Goal: Task Accomplishment & Management: Use online tool/utility

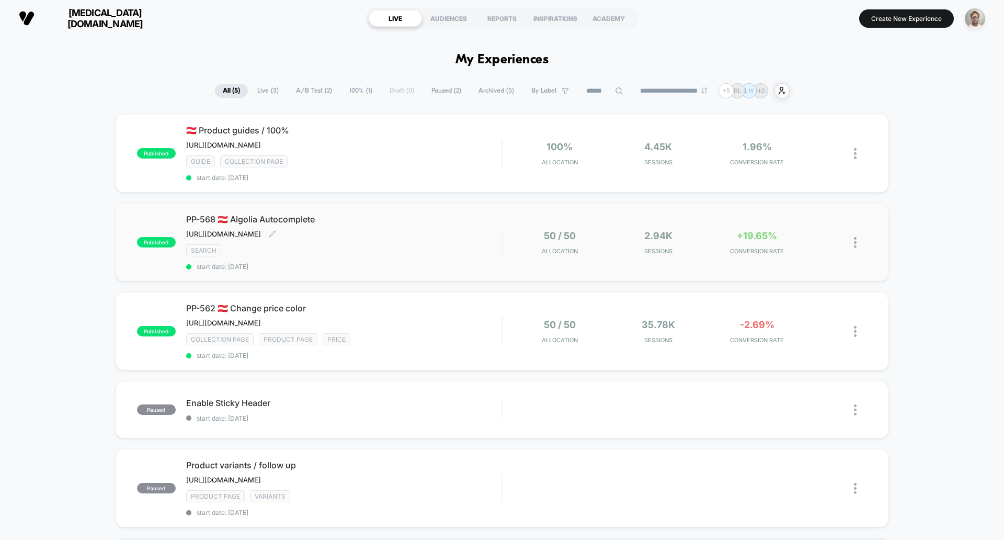
click at [470, 270] on span "start date: [DATE]" at bounding box center [343, 266] width 315 height 8
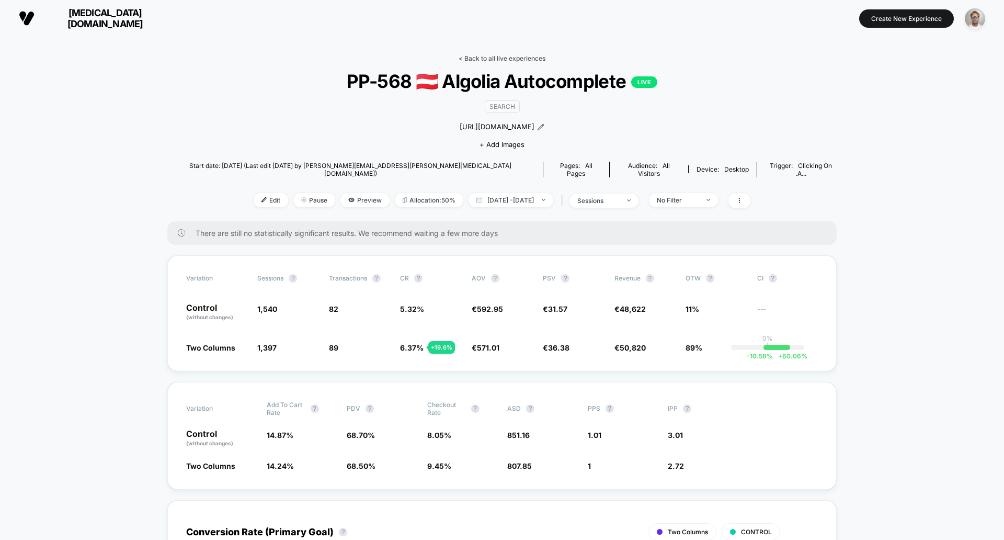
click at [485, 55] on link "< Back to all live experiences" at bounding box center [502, 58] width 87 height 8
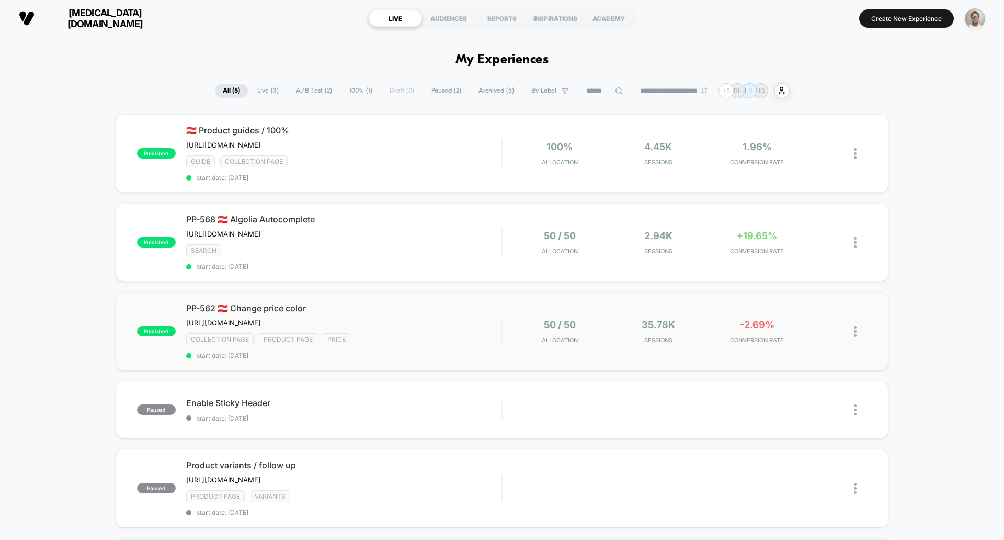
click at [521, 370] on div "published PP-562 🇦🇹 Change price color [URL][DOMAIN_NAME] Click to edit experie…" at bounding box center [502, 331] width 773 height 78
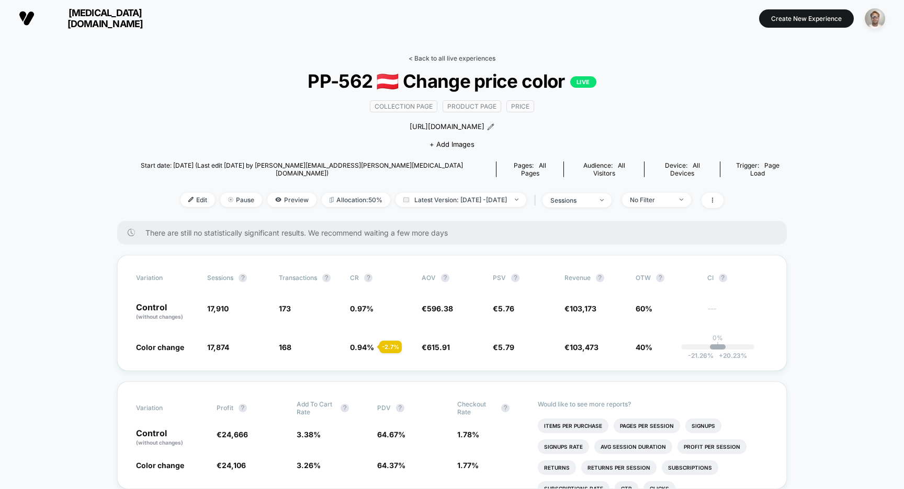
click at [452, 59] on link "< Back to all live experiences" at bounding box center [451, 58] width 87 height 8
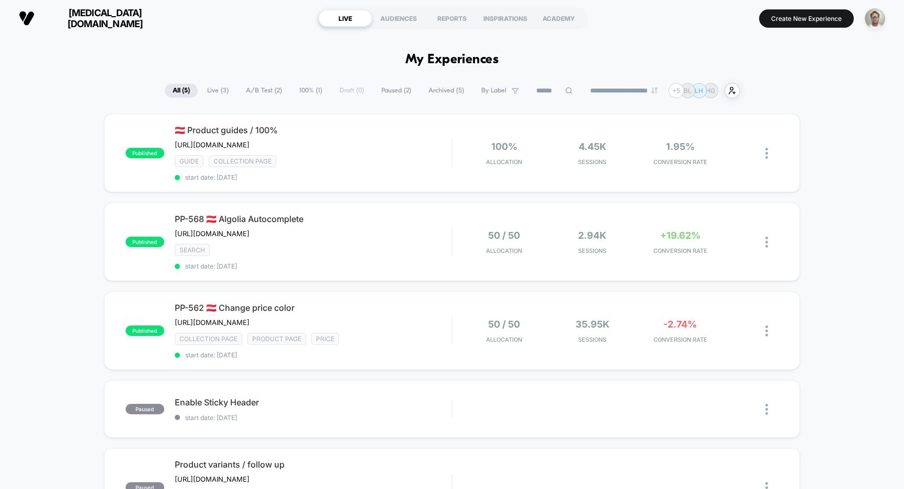
click at [78, 19] on span "[MEDICAL_DATA][DOMAIN_NAME]" at bounding box center [104, 18] width 125 height 22
click at [81, 18] on span "[MEDICAL_DATA][DOMAIN_NAME]" at bounding box center [104, 18] width 125 height 22
click at [95, 20] on span "[MEDICAL_DATA][DOMAIN_NAME]" at bounding box center [104, 18] width 125 height 22
click at [96, 15] on span "[MEDICAL_DATA][DOMAIN_NAME]" at bounding box center [104, 18] width 125 height 22
click at [392, 18] on div "AUDIENCES" at bounding box center [398, 18] width 53 height 17
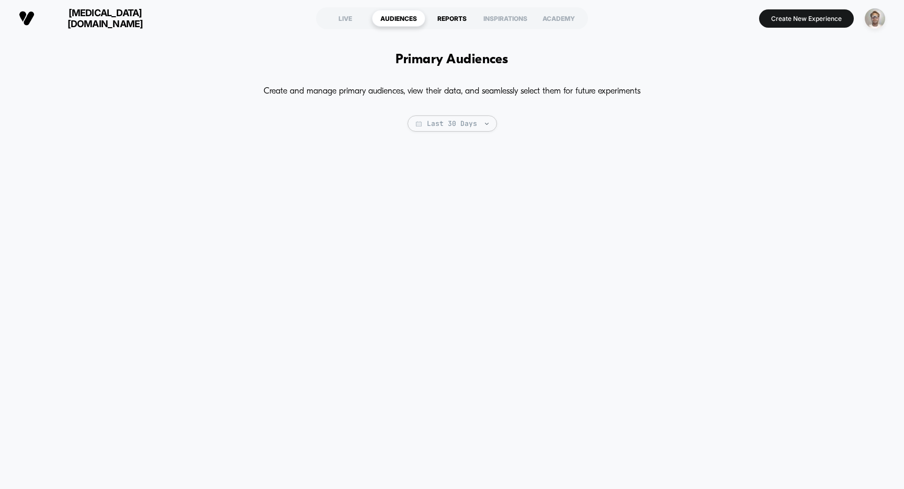
click at [452, 15] on div "REPORTS" at bounding box center [451, 18] width 53 height 17
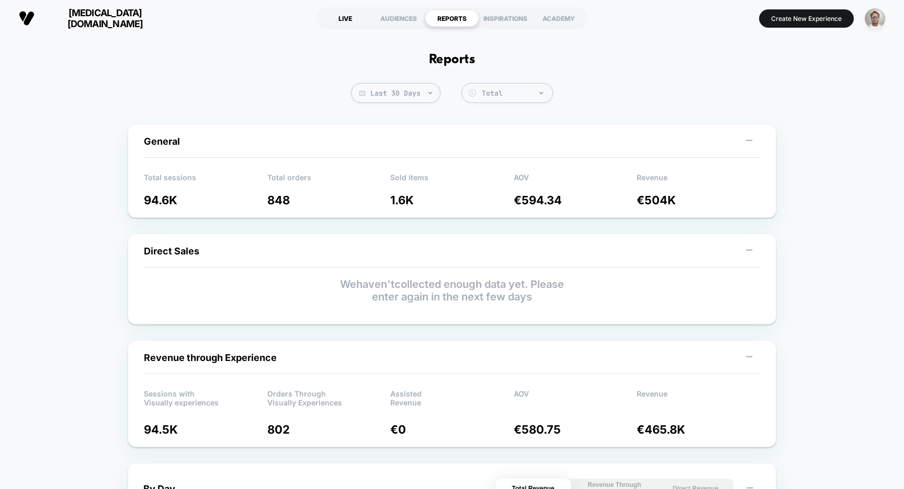
click at [349, 19] on div "LIVE" at bounding box center [344, 18] width 53 height 17
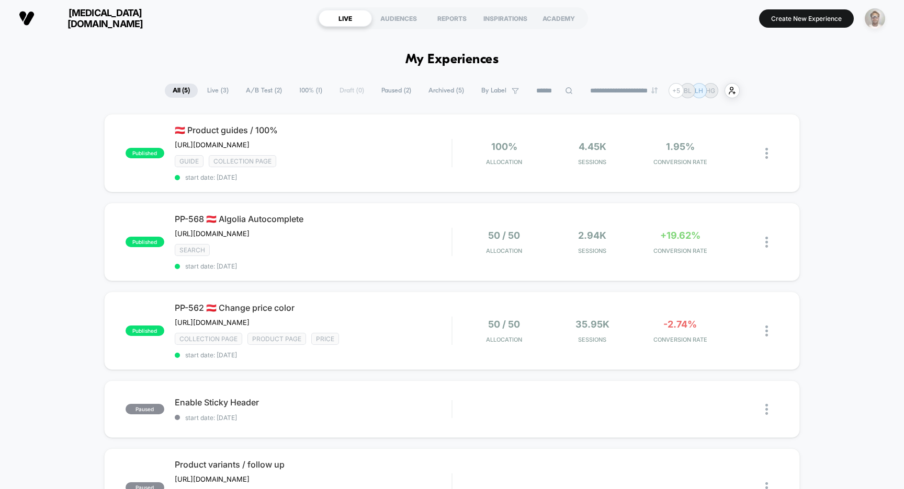
click at [874, 16] on img "button" at bounding box center [874, 18] width 20 height 20
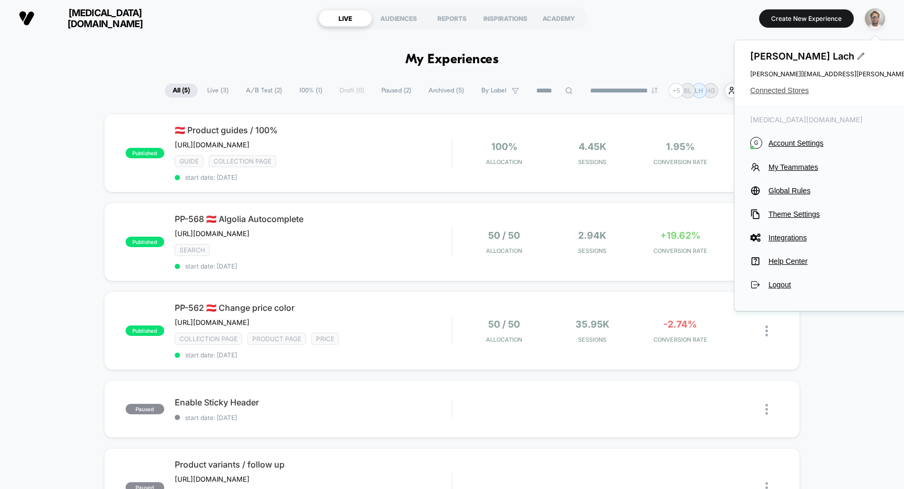
click at [797, 88] on span "Connected Stores" at bounding box center [854, 90] width 208 height 8
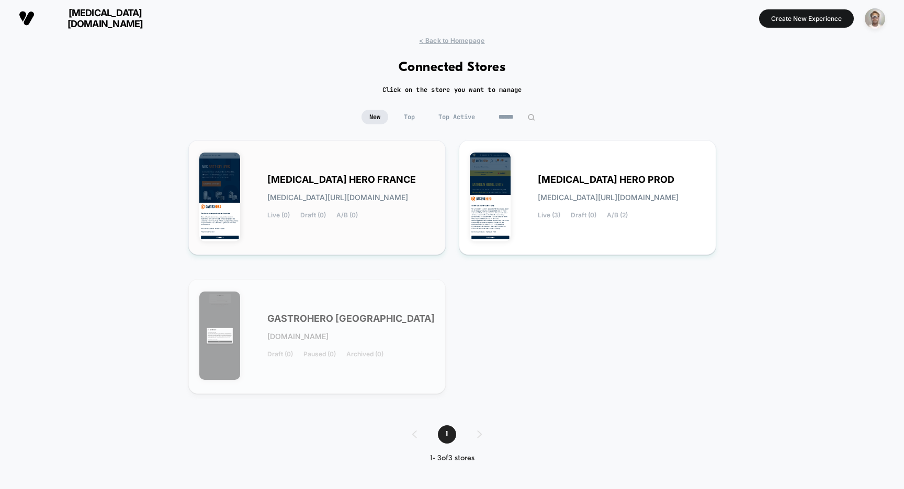
click at [364, 186] on div "[MEDICAL_DATA] HERO FRANCE [MEDICAL_DATA][URL][DOMAIN_NAME] Live (0) Draft (0) …" at bounding box center [350, 197] width 167 height 43
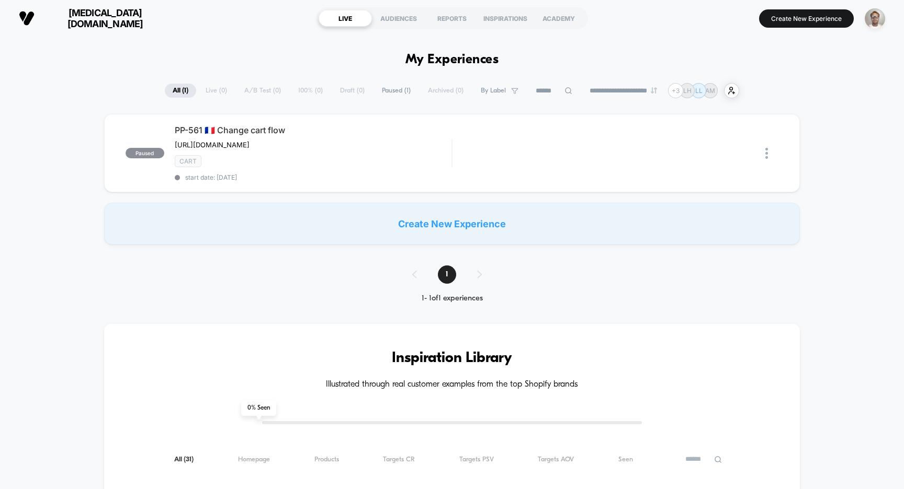
click at [449, 226] on div "Create New Experience" at bounding box center [452, 224] width 696 height 42
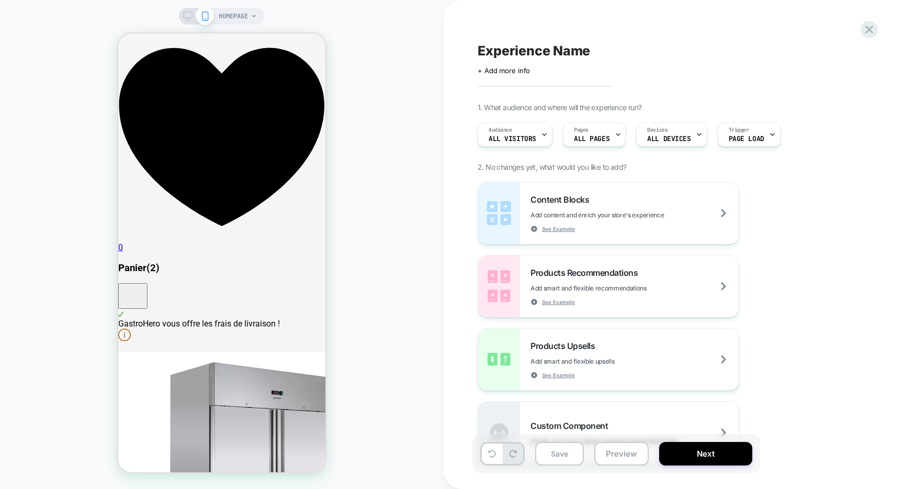
click at [184, 16] on icon at bounding box center [187, 16] width 9 height 9
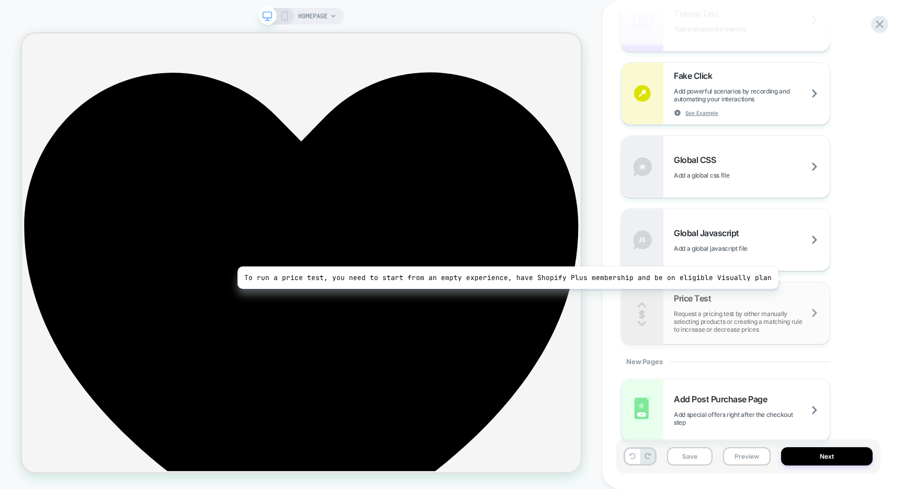
scroll to position [551, 0]
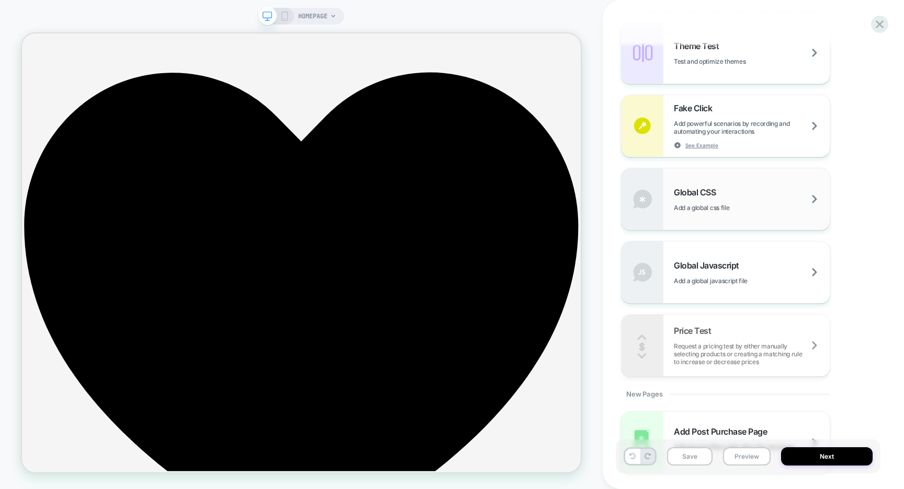
click at [759, 189] on div "Global CSS Add a global css file" at bounding box center [751, 199] width 156 height 25
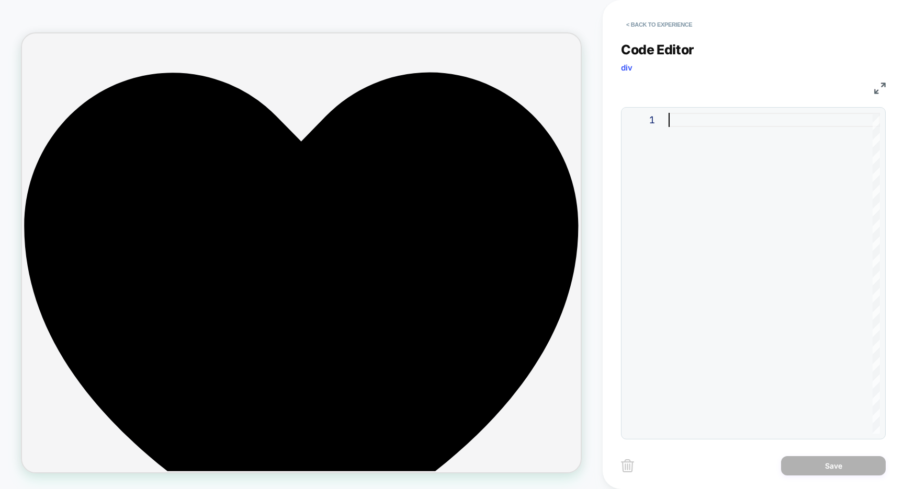
click at [687, 118] on div at bounding box center [773, 273] width 211 height 321
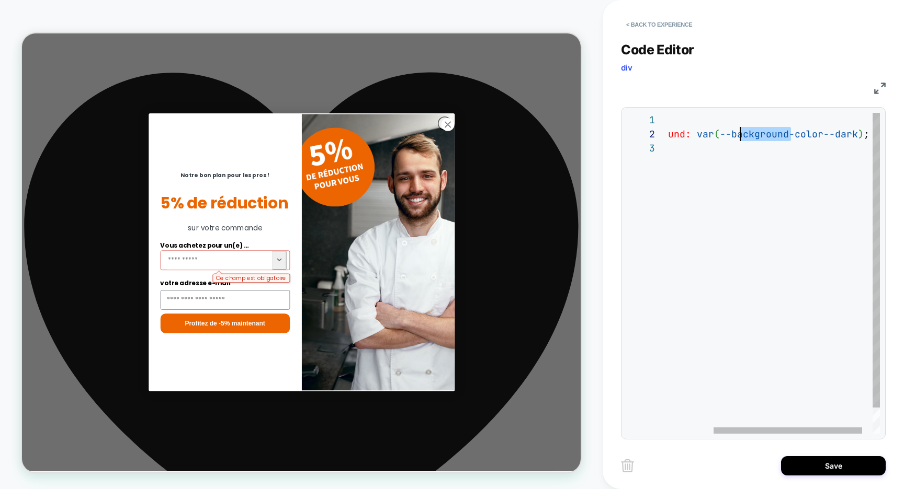
scroll to position [14, 124]
drag, startPoint x: 792, startPoint y: 134, endPoint x: 730, endPoint y: 135, distance: 62.2
click at [730, 135] on div ".header { background: var ( --background-color--dark ) ; }" at bounding box center [749, 287] width 290 height 349
drag, startPoint x: 817, startPoint y: 135, endPoint x: 836, endPoint y: 133, distance: 19.5
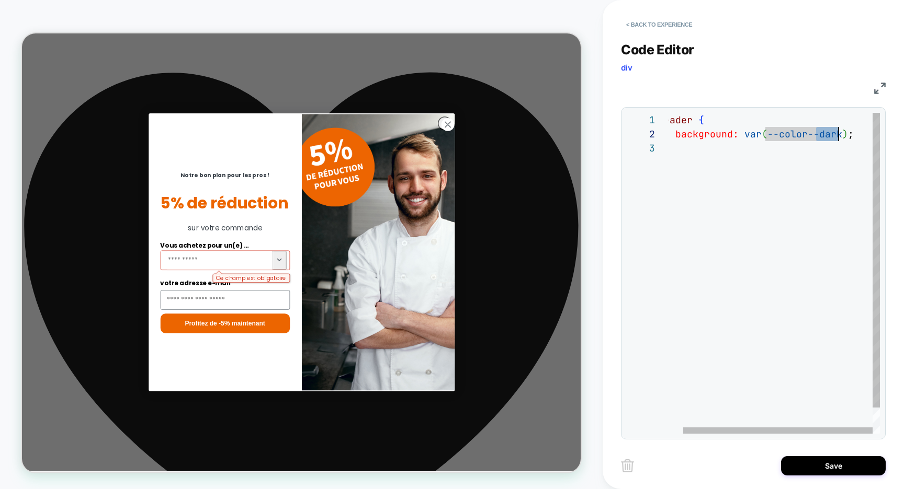
click at [836, 133] on div ".header { background: var ( --color--dark ) ; }" at bounding box center [765, 287] width 227 height 349
click at [845, 133] on div ".header { background: var ( --color--secondary ) ; }" at bounding box center [752, 287] width 256 height 349
click at [747, 133] on div ".header { background: var ( --color--secondary ) !important ; }" at bounding box center [827, 287] width 318 height 349
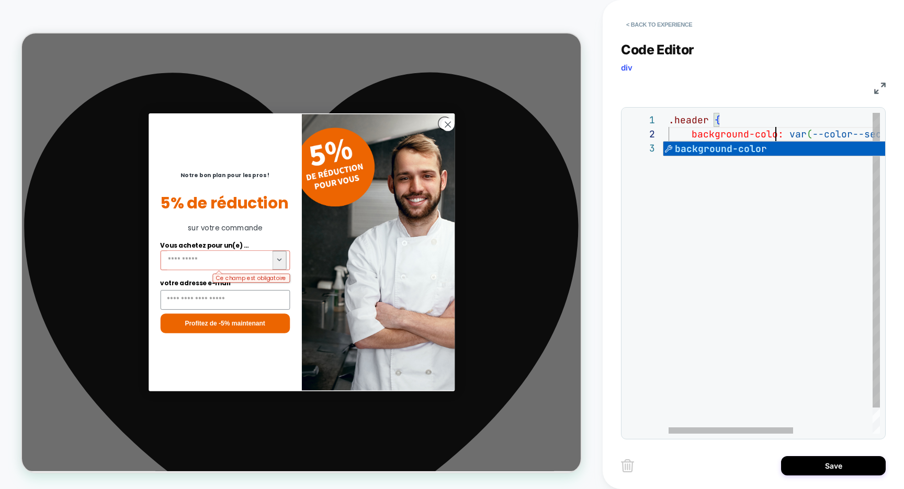
scroll to position [14, 113]
click at [725, 176] on div ".header { background-color: var ( --color--secondary ) !important ; }" at bounding box center [844, 287] width 352 height 349
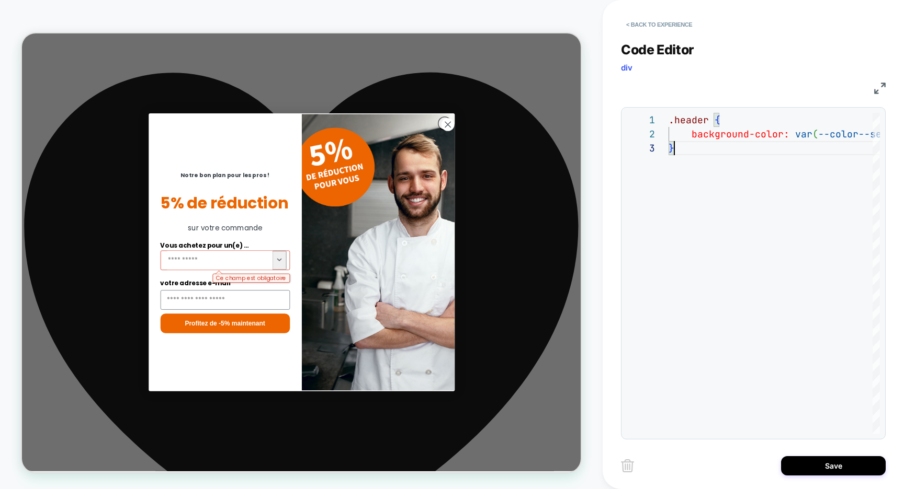
click at [589, 156] on circle "Close dialog" at bounding box center [588, 154] width 17 height 17
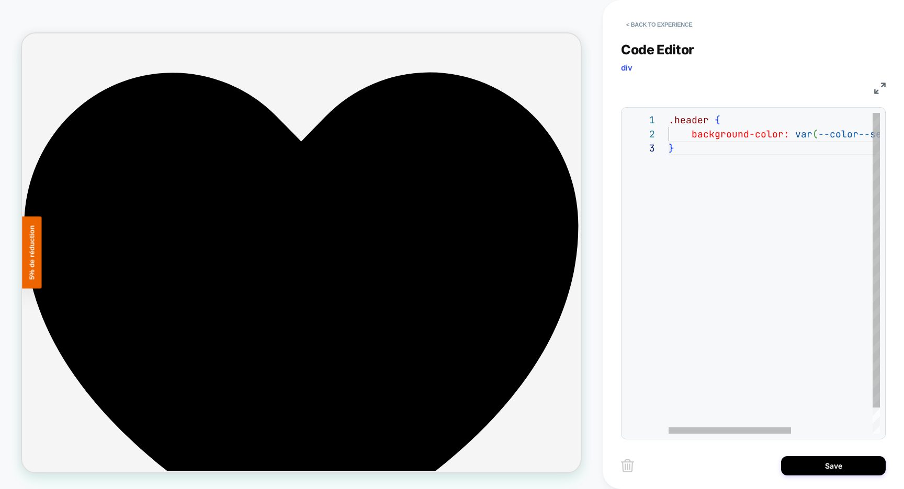
scroll to position [0, 34]
click at [705, 121] on div ".header { background-color: var ( --color--secondary ) !important ; }" at bounding box center [844, 287] width 352 height 349
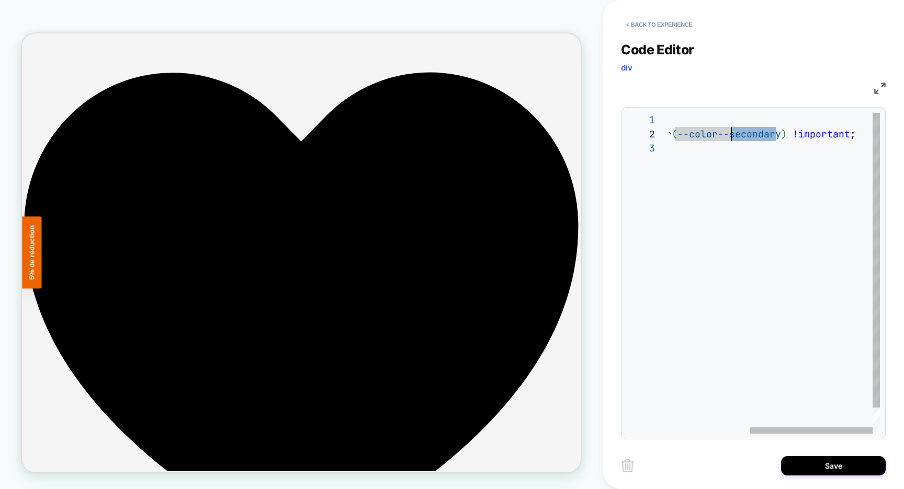
scroll to position [14, 198]
drag, startPoint x: 775, startPoint y: 132, endPoint x: 723, endPoint y: 140, distance: 52.9
click at [723, 140] on div ".header-main { background-color: var ( --color--secondary ) !important ; }" at bounding box center [704, 287] width 352 height 349
click at [671, 121] on div ".header-main { background-color: #001122 !important ; }" at bounding box center [794, 287] width 272 height 349
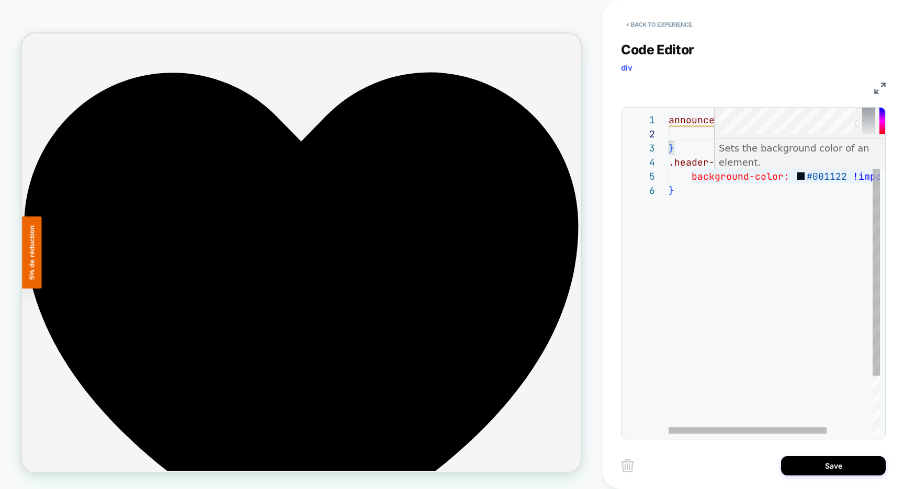
scroll to position [56, 147]
click at [816, 176] on div "announcement-bar { .header-main { } background-color: #001122 !important ; }" at bounding box center [804, 309] width 272 height 392
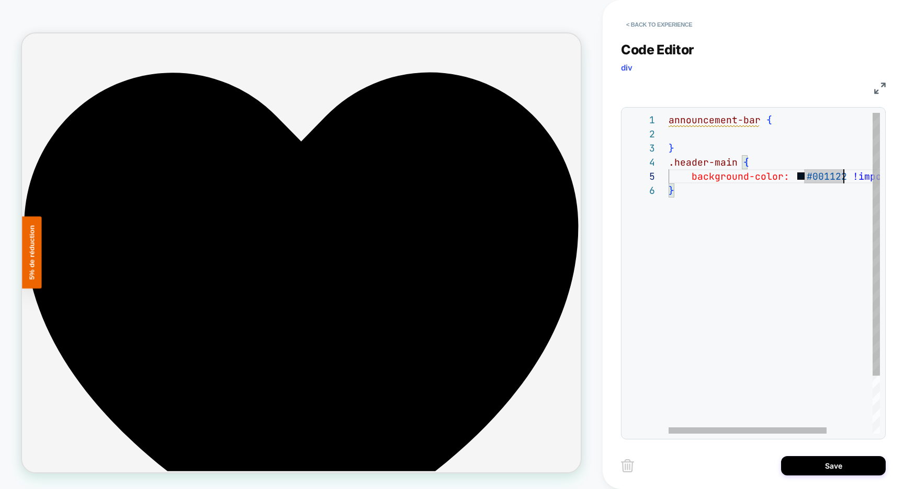
click at [843, 177] on div "announcement-bar { .header-main { } background-color: #001122 !important ; }" at bounding box center [804, 309] width 272 height 392
drag, startPoint x: 850, startPoint y: 176, endPoint x: 693, endPoint y: 179, distance: 156.9
click at [697, 137] on div "announcement-bar { .header-main { } background-color: var ( --color--secondary-…" at bounding box center [858, 309] width 380 height 392
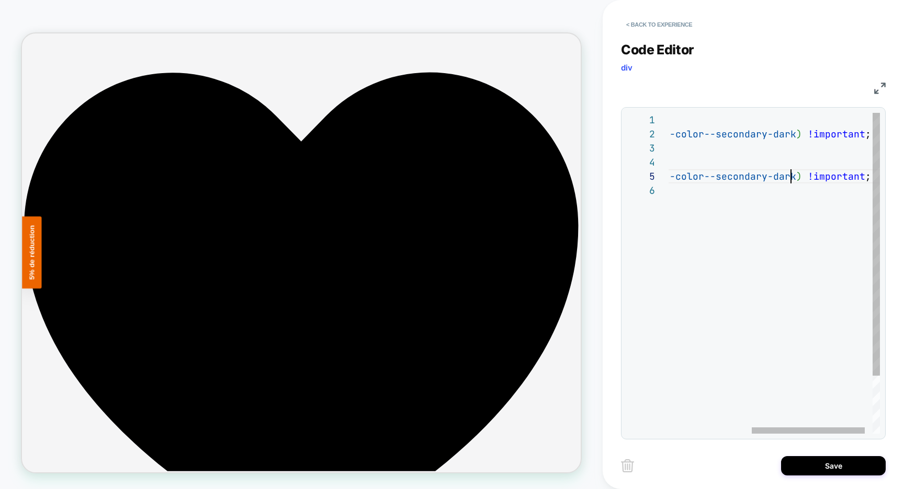
scroll to position [56, 277]
click at [790, 178] on div "announcement-bar { .header-main { background-color: var ( --color--secondary-da…" at bounding box center [704, 309] width 380 height 392
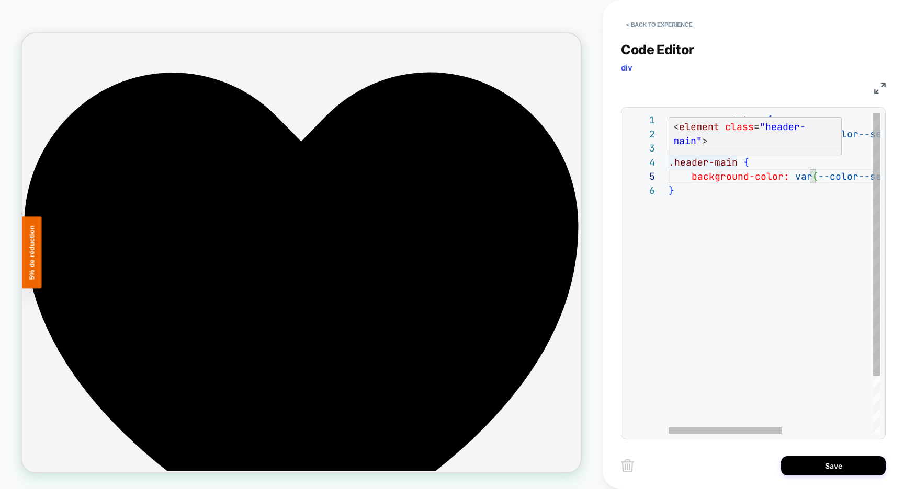
scroll to position [42, 68]
click at [736, 164] on div "announcement-bar { .header-main { background-color: var ( --color--secondary-da…" at bounding box center [858, 309] width 380 height 392
drag, startPoint x: 748, startPoint y: 164, endPoint x: 796, endPoint y: 161, distance: 48.2
click at [796, 161] on div "announcement-bar { .header-main , mega-menu { background-color: var ( --color--…" at bounding box center [858, 309] width 380 height 392
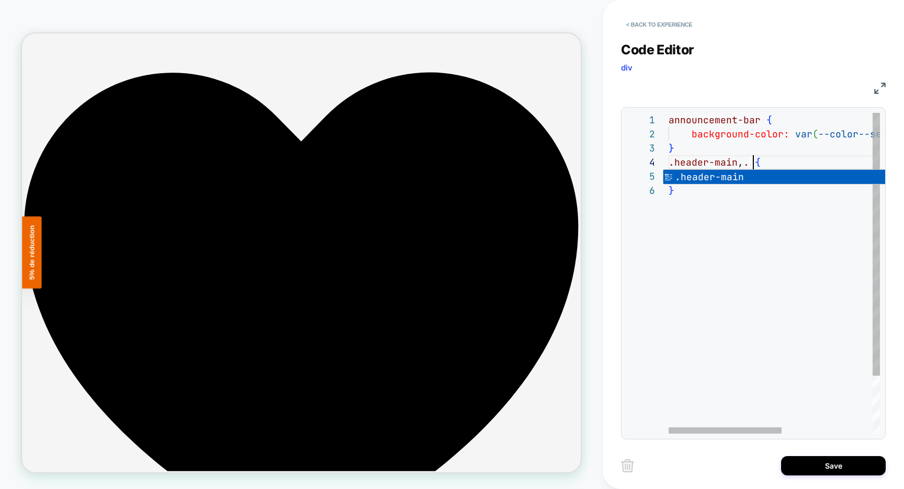
scroll to position [42, 175]
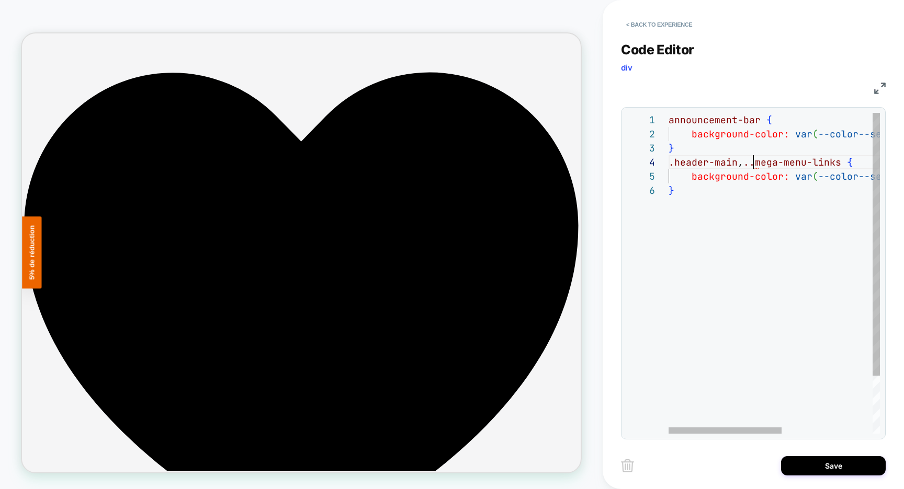
click at [753, 165] on div "announcement-bar { .header-main , ..mega-menu-links { background-color: var ( -…" at bounding box center [858, 309] width 380 height 392
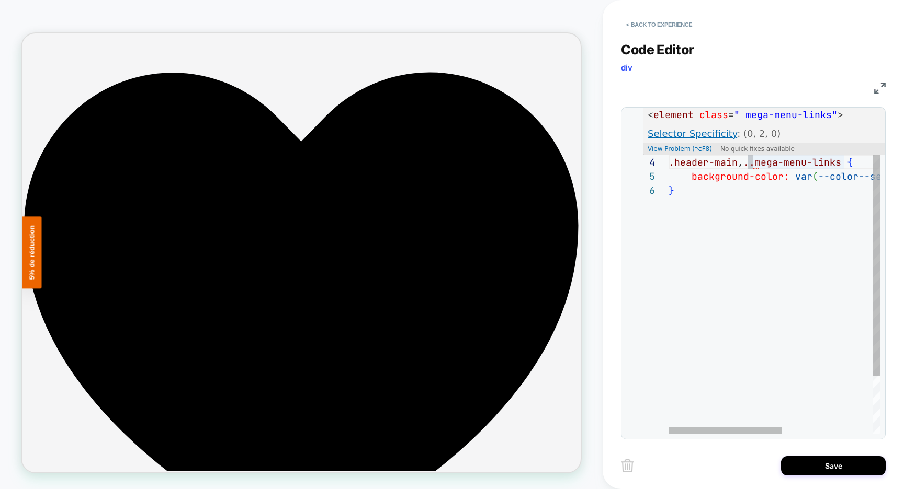
scroll to position [42, 79]
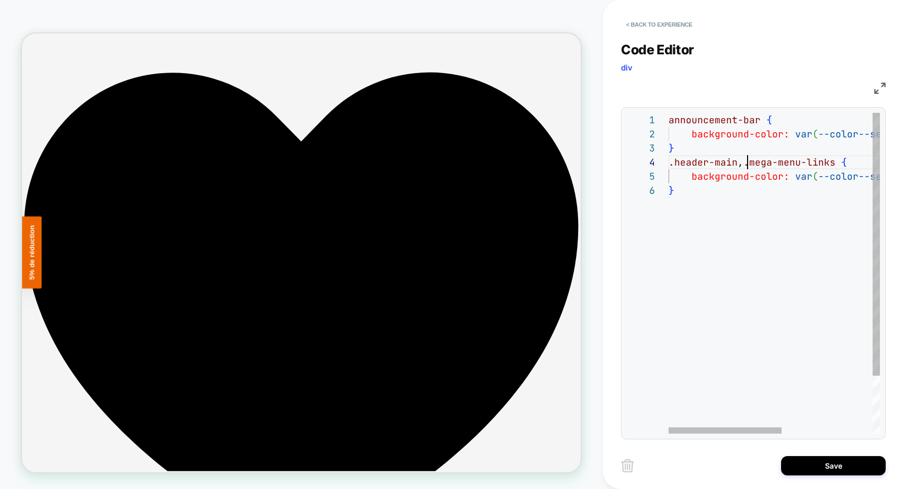
click at [669, 118] on div "announcement-bar { .header-main , .mega-menu-links { background-color: var ( --…" at bounding box center [858, 309] width 380 height 392
click at [682, 147] on div "announcement-bar { .header-main , .mega-menu-links { background-color: var ( --…" at bounding box center [858, 309] width 380 height 392
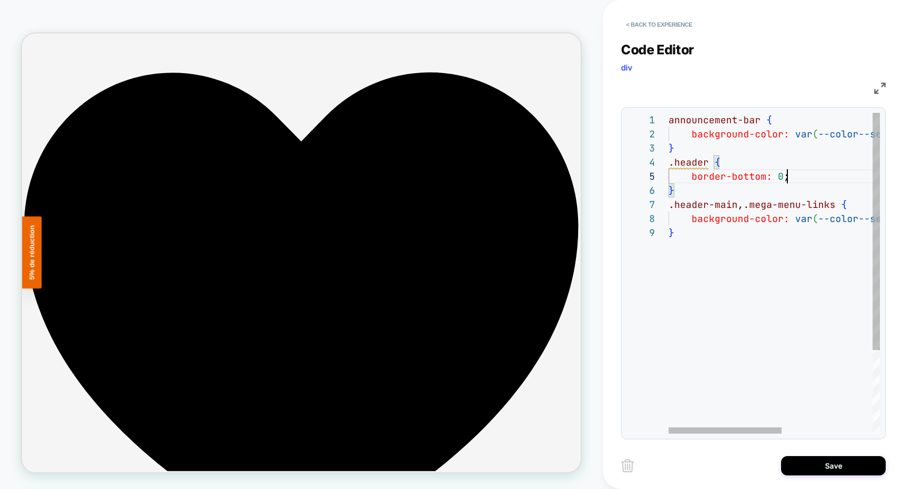
scroll to position [56, 119]
click at [781, 177] on div "announcement-bar { .header-main , .mega-menu-links { background-color: var ( --…" at bounding box center [858, 330] width 380 height 434
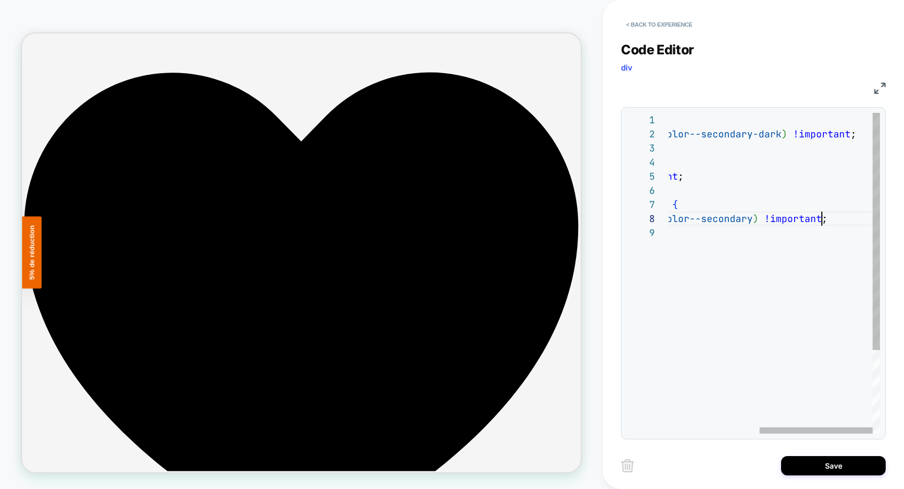
click at [834, 220] on div "announcement-bar { .header-main , .mega-menu-links { background-color: var ( --…" at bounding box center [689, 330] width 380 height 434
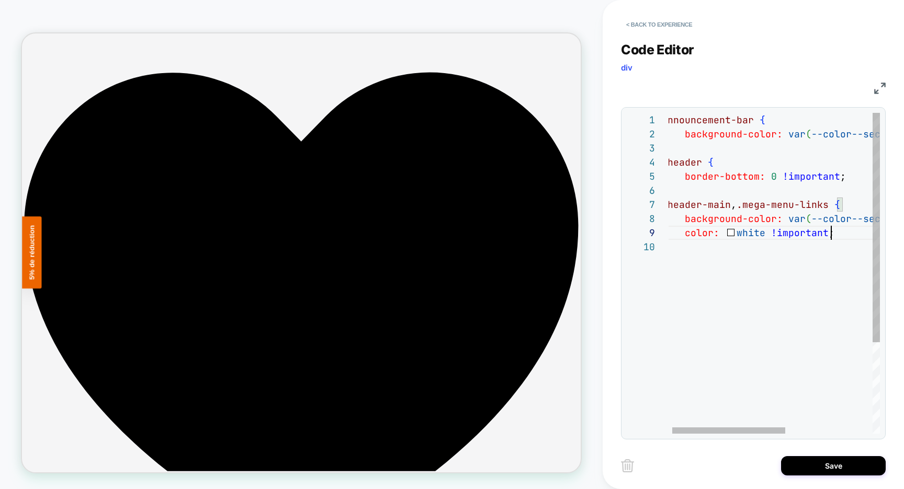
scroll to position [127, 6]
click at [755, 257] on div "announcement-bar { .header-main , .mega-menu-links { background-color: var ( --…" at bounding box center [851, 337] width 380 height 448
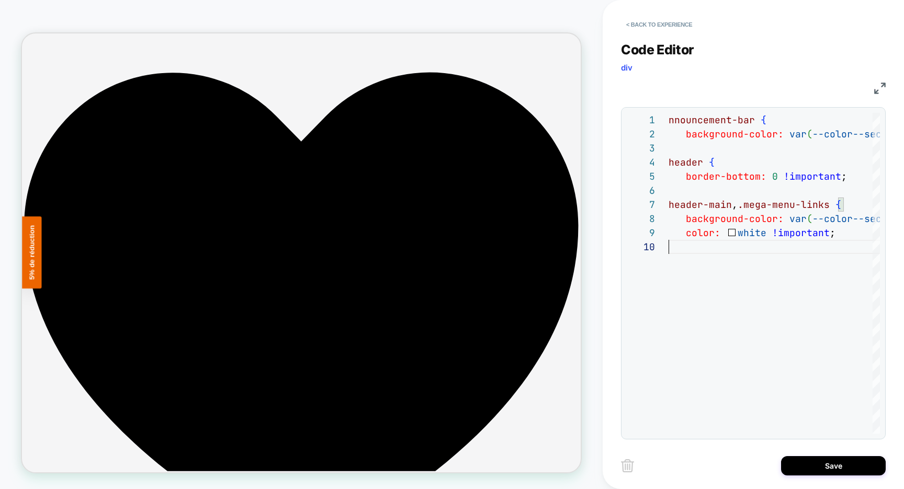
type textarea "**********"
click at [879, 86] on img at bounding box center [880, 89] width 12 height 12
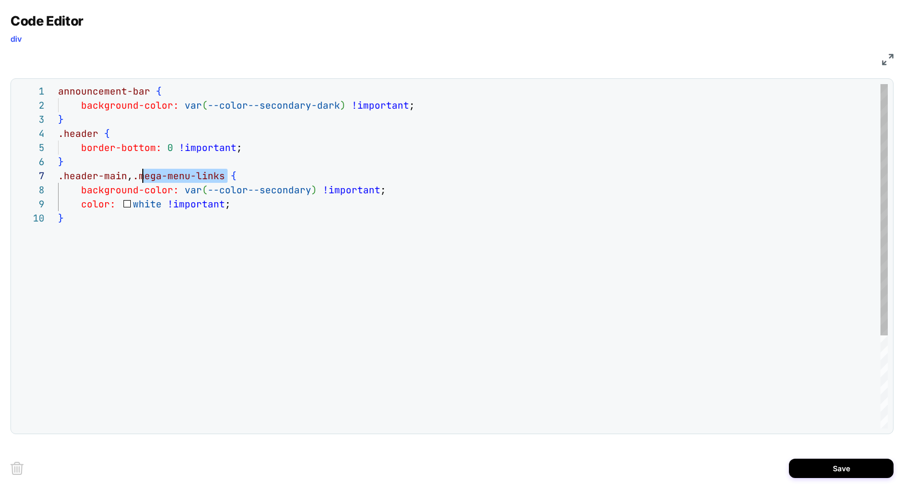
scroll to position [85, 79]
drag, startPoint x: 216, startPoint y: 178, endPoint x: 138, endPoint y: 181, distance: 79.0
click at [138, 181] on div "announcement-bar { .header-main , .mega-menu-links { background-color: var ( --…" at bounding box center [472, 320] width 829 height 472
click at [74, 221] on div "announcement-bar { .header-main , .mega-menu-links { background-color: var ( --…" at bounding box center [472, 320] width 829 height 472
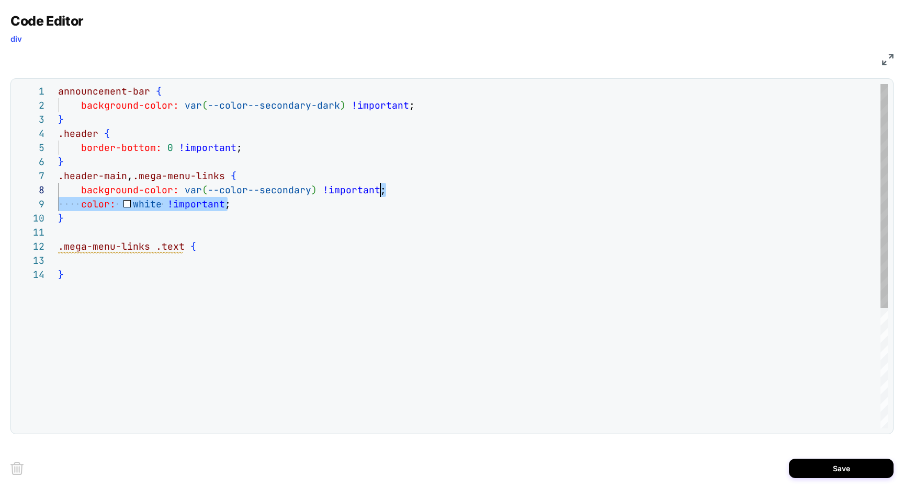
drag, startPoint x: 250, startPoint y: 205, endPoint x: 386, endPoint y: 190, distance: 137.3
click at [386, 190] on div "announcement-bar { .header-main , .mega-menu-links { background-color: var ( --…" at bounding box center [472, 348] width 829 height 528
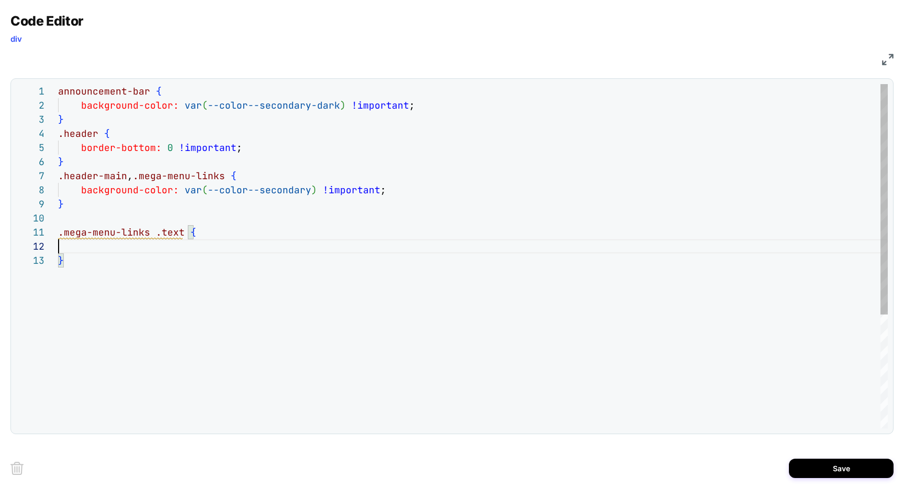
scroll to position [0, 135]
drag, startPoint x: 191, startPoint y: 247, endPoint x: 222, endPoint y: 233, distance: 34.1
click at [222, 233] on div "announcement-bar { .header-main , .mega-menu-links { background-color: var ( --…" at bounding box center [472, 341] width 829 height 514
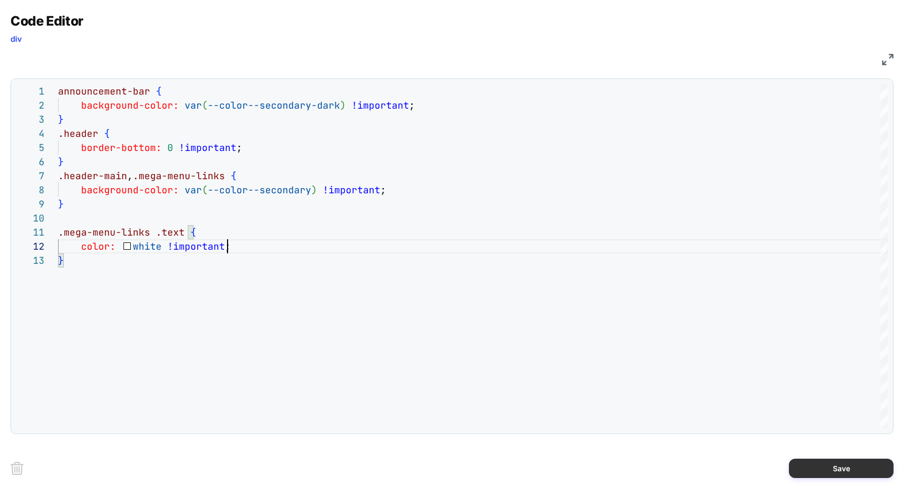
type textarea "**********"
click at [820, 469] on button "Save" at bounding box center [840, 468] width 105 height 19
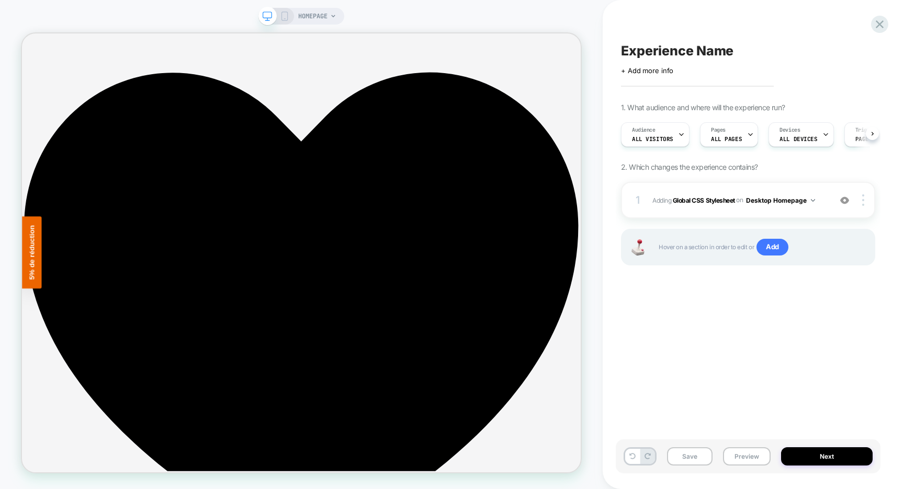
scroll to position [0, 1]
click at [788, 199] on button "Desktop Homepage" at bounding box center [780, 200] width 69 height 13
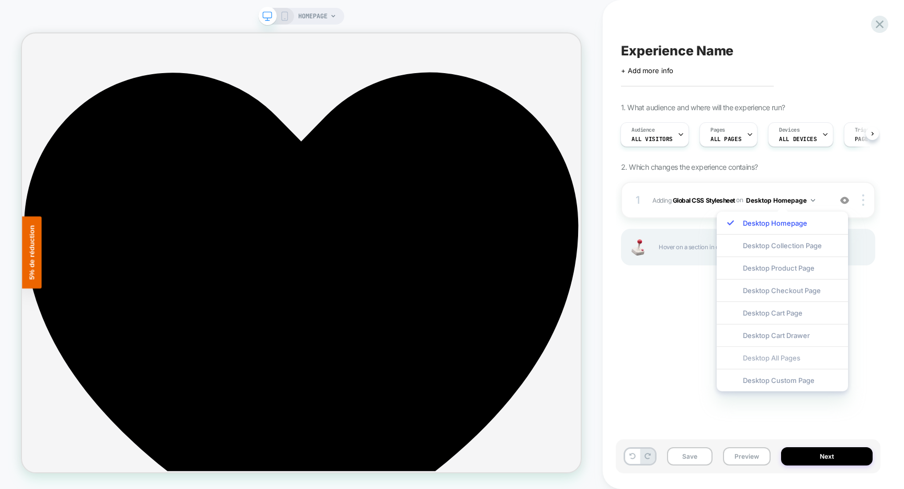
click at [768, 360] on div "Desktop All Pages" at bounding box center [781, 358] width 131 height 22
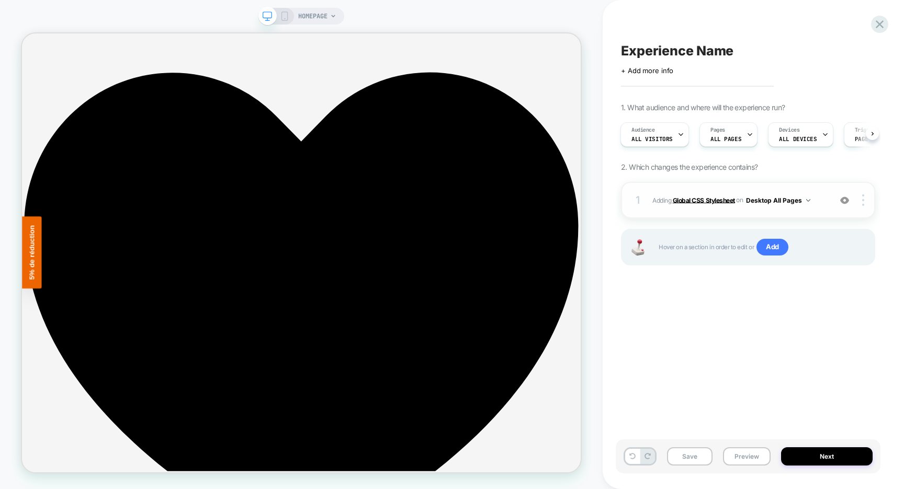
click at [725, 202] on b "Global CSS Stylesheet" at bounding box center [703, 200] width 62 height 8
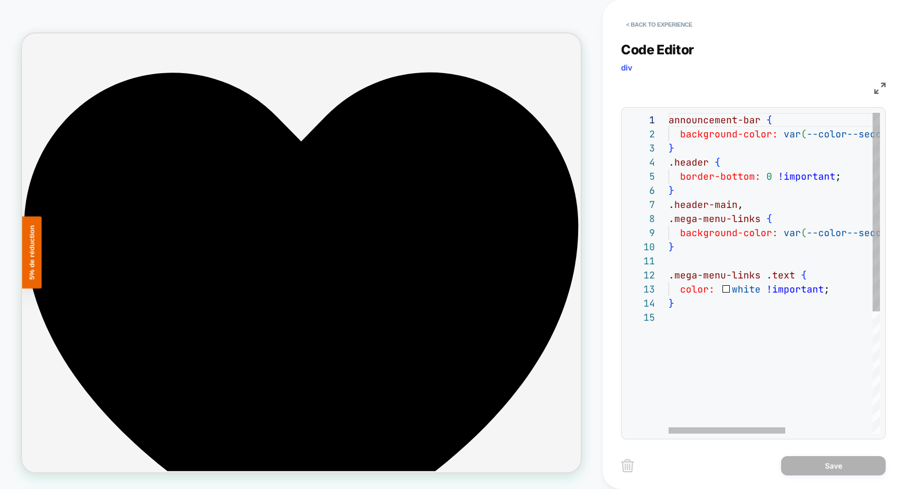
scroll to position [56, 0]
click at [705, 340] on div "announcement-bar { background-color: var ( --color--secondary-dark ) !important…" at bounding box center [852, 372] width 369 height 519
click at [686, 264] on div "announcement-bar { background-color: var ( --color--secondary-dark ) !important…" at bounding box center [852, 372] width 369 height 519
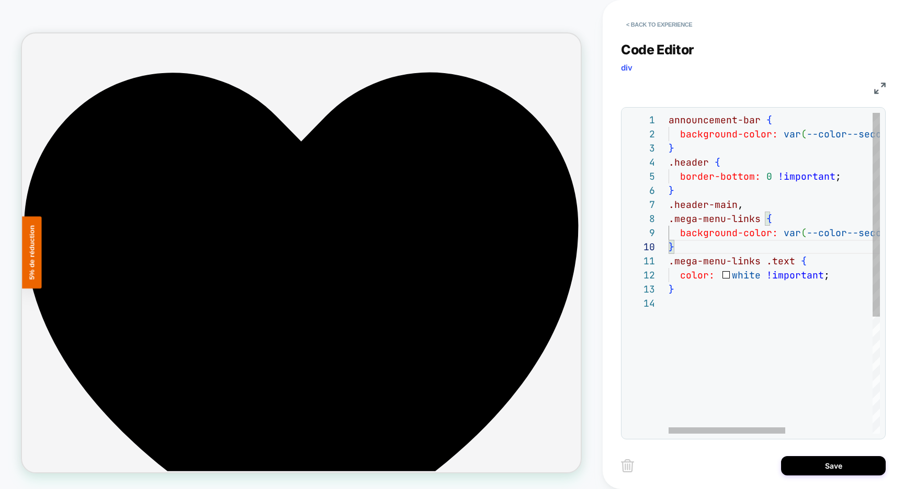
scroll to position [28, 6]
click at [678, 288] on div "announcement-bar { background-color: var ( --color--secondary-dark ) !important…" at bounding box center [852, 365] width 369 height 505
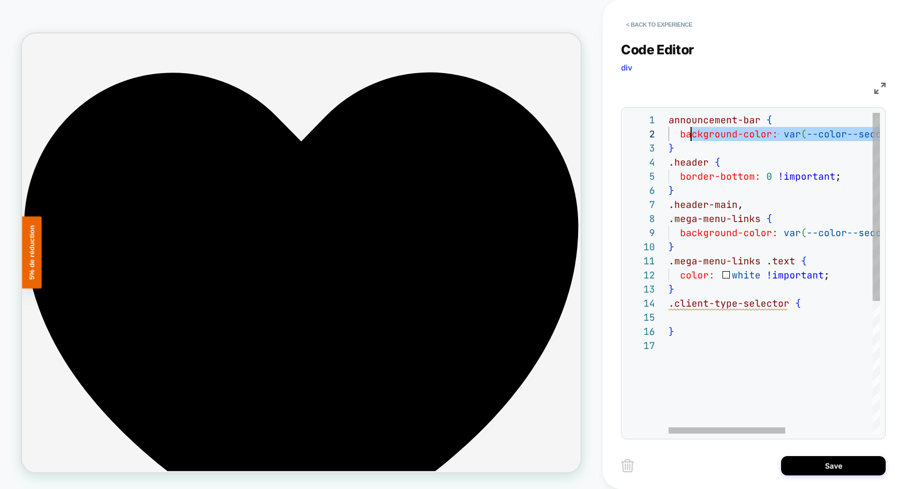
scroll to position [14, 12]
drag, startPoint x: 862, startPoint y: 134, endPoint x: 680, endPoint y: 140, distance: 182.6
click at [680, 140] on div "announcement-bar { background-color: var ( --color--secondary-dark ) !important…" at bounding box center [852, 386] width 369 height 547
click at [688, 319] on div "announcement-bar { background-color: var ( --color--secondary-dark ) !important…" at bounding box center [852, 386] width 369 height 547
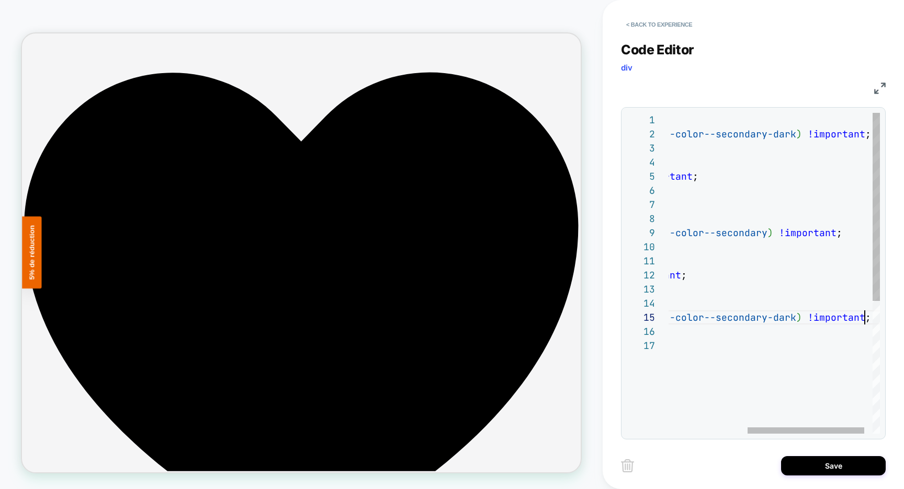
scroll to position [56, 338]
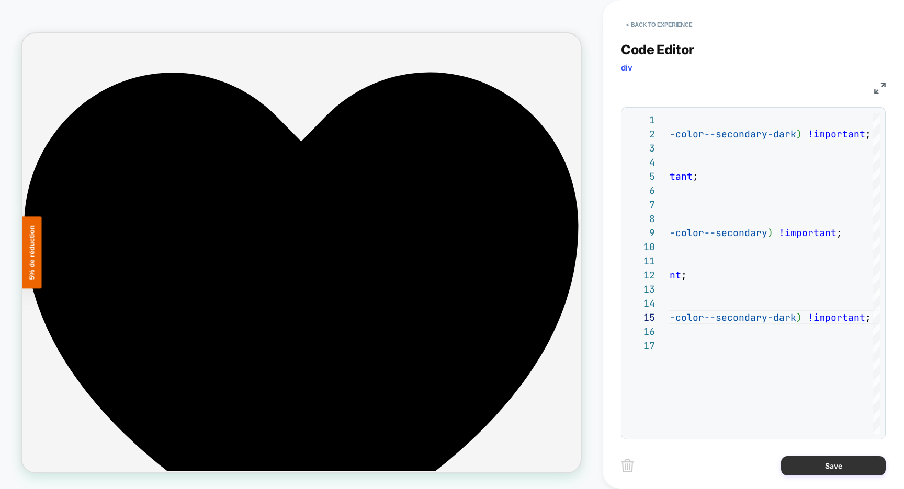
type textarea "**********"
click at [839, 470] on button "Save" at bounding box center [833, 465] width 105 height 19
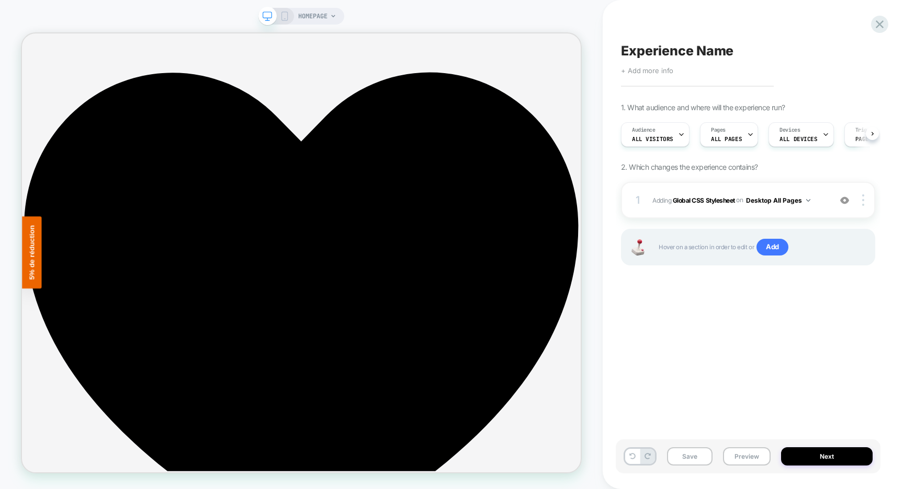
scroll to position [0, 1]
click at [660, 49] on span "Experience Name" at bounding box center [677, 51] width 112 height 16
type textarea "**********"
click at [775, 52] on icon at bounding box center [777, 51] width 6 height 4
click at [694, 456] on button "Save" at bounding box center [689, 457] width 45 height 18
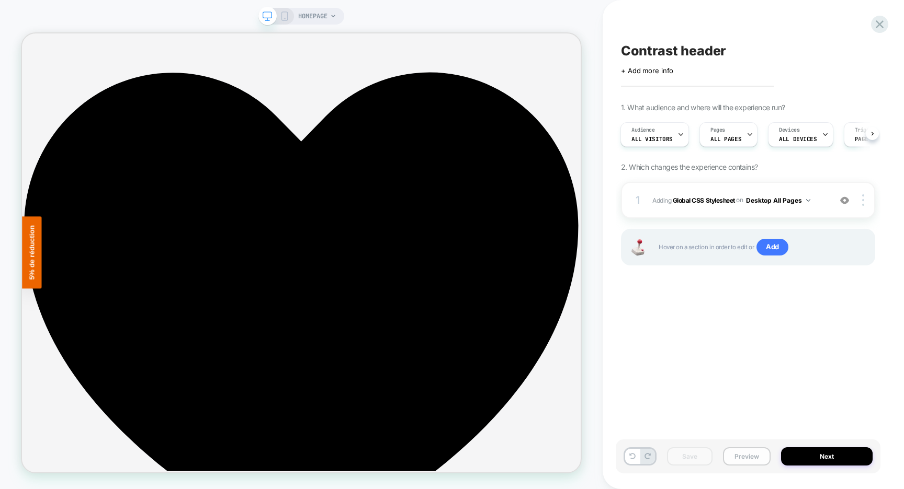
click at [747, 455] on button "Preview" at bounding box center [747, 457] width 48 height 18
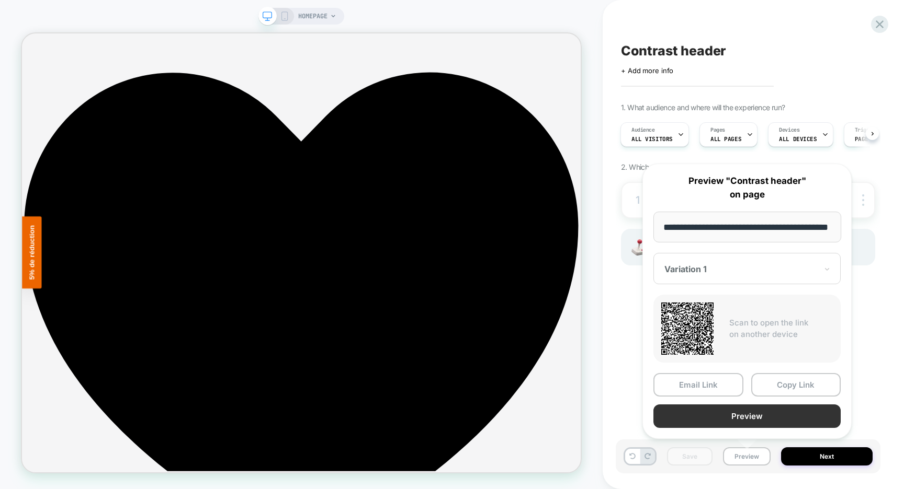
scroll to position [0, 0]
click at [742, 415] on button "Preview" at bounding box center [746, 417] width 187 height 24
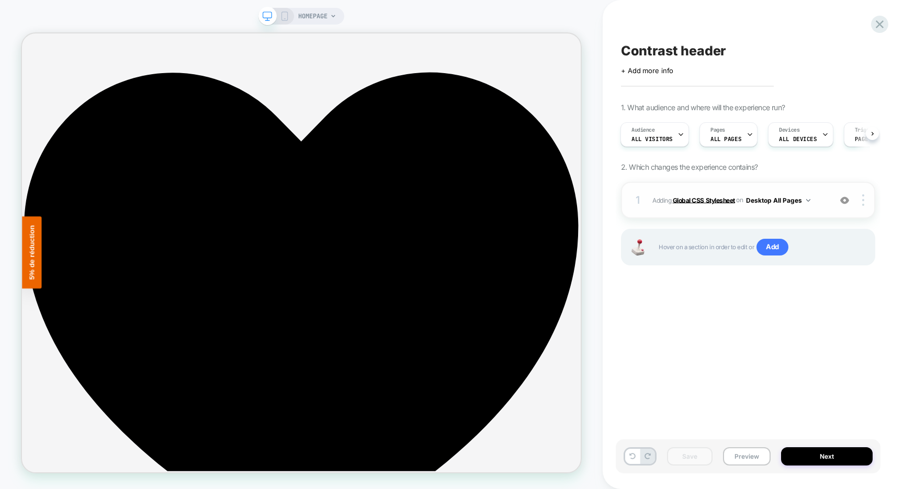
click at [713, 201] on b "Global CSS Stylesheet" at bounding box center [703, 200] width 62 height 8
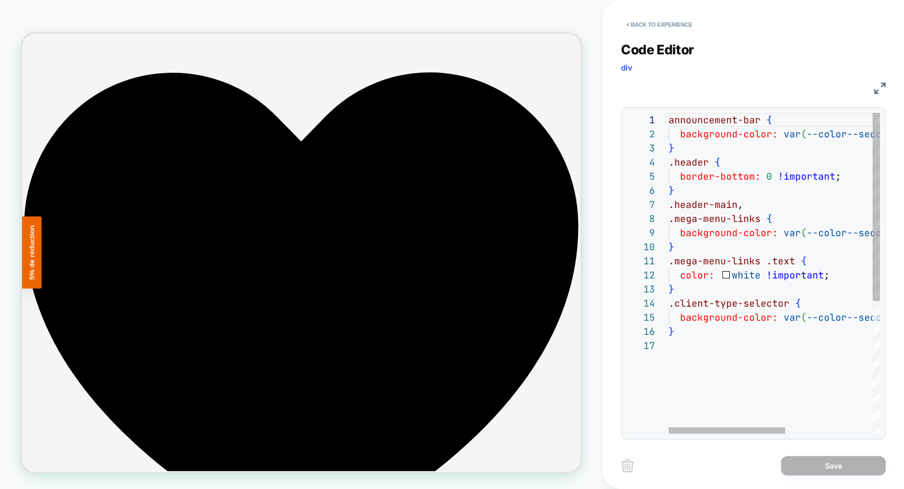
scroll to position [71, 6]
click at [684, 337] on div "announcement-bar { background-color: var ( --color--secondary-dark ) !important…" at bounding box center [852, 386] width 369 height 547
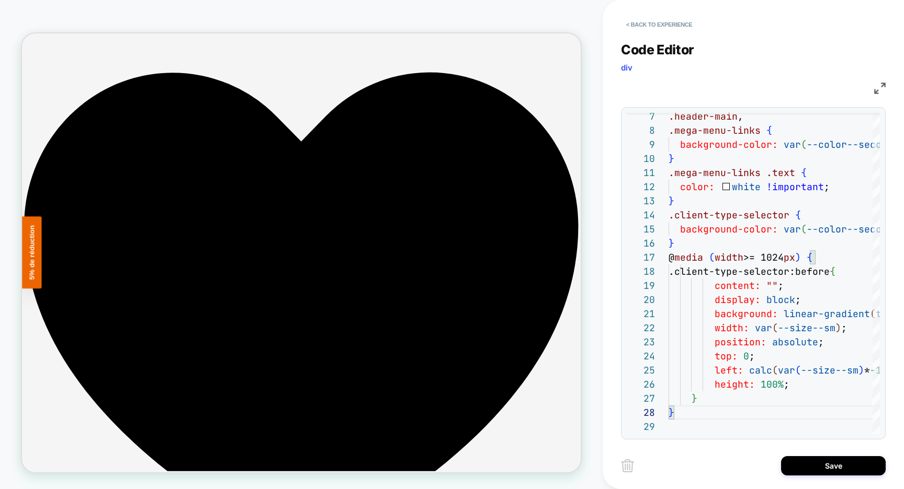
click at [875, 88] on img at bounding box center [880, 89] width 12 height 12
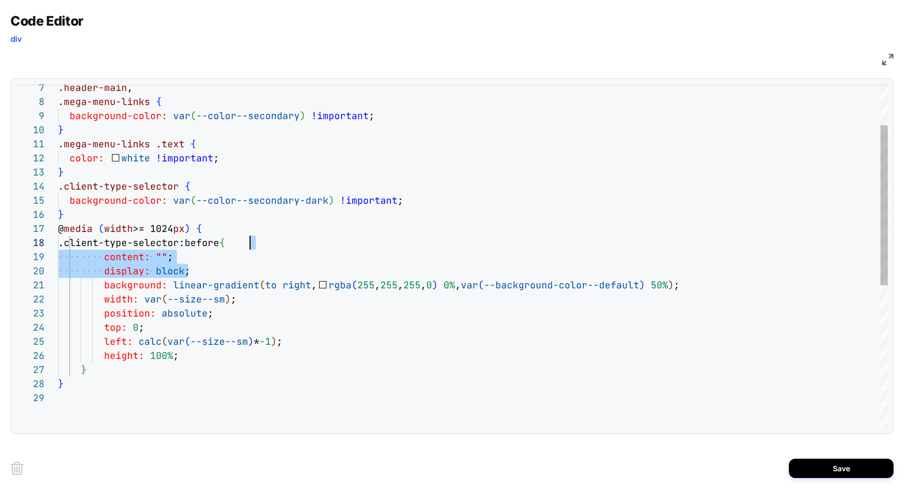
scroll to position [99, 192]
drag, startPoint x: 192, startPoint y: 275, endPoint x: 268, endPoint y: 241, distance: 83.6
click at [268, 241] on div ".header-main , .mega-menu-links { background-color: var ( --color--secondary ) …" at bounding box center [472, 366] width 829 height 740
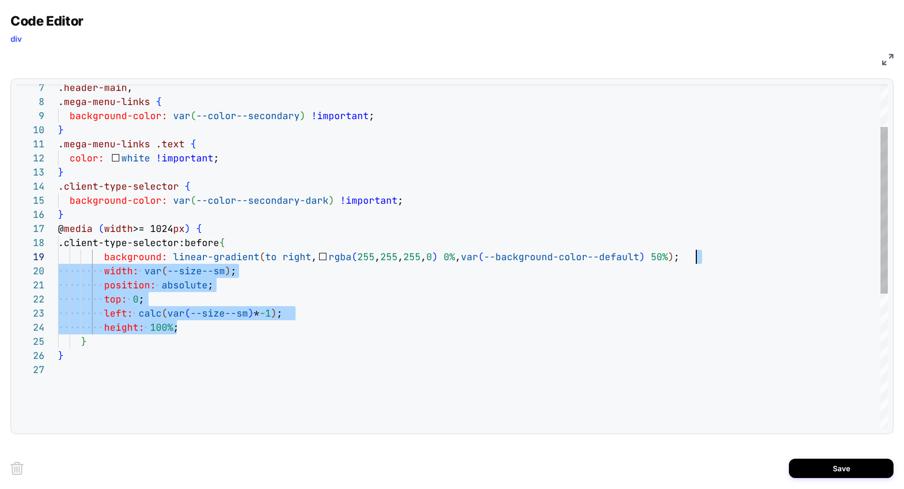
scroll to position [113, 626]
drag, startPoint x: 197, startPoint y: 327, endPoint x: 727, endPoint y: 260, distance: 534.9
click at [727, 260] on div ".header-main , .mega-menu-links { background-color: var ( --color--secondary ) …" at bounding box center [472, 352] width 829 height 712
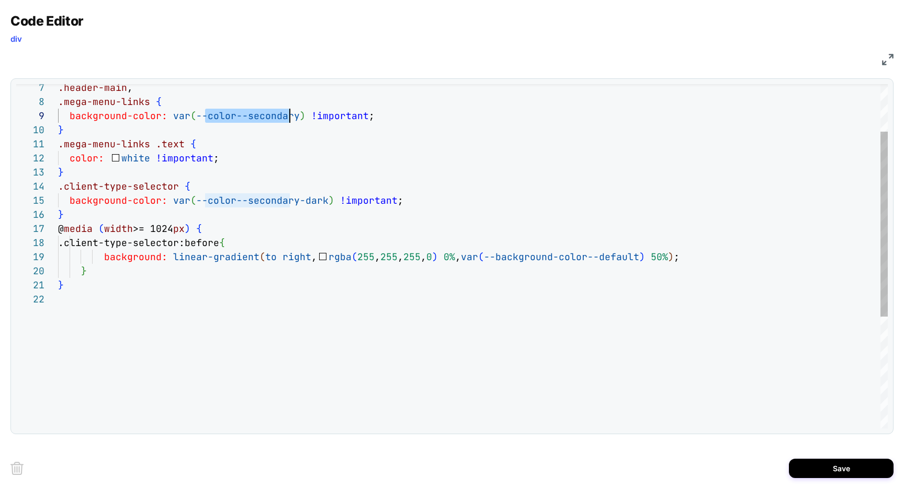
scroll to position [113, 237]
drag, startPoint x: 205, startPoint y: 117, endPoint x: 294, endPoint y: 117, distance: 88.4
click at [294, 117] on div ".header-main , .mega-menu-links { background-color: var ( --color--secondary ) …" at bounding box center [472, 316] width 829 height 641
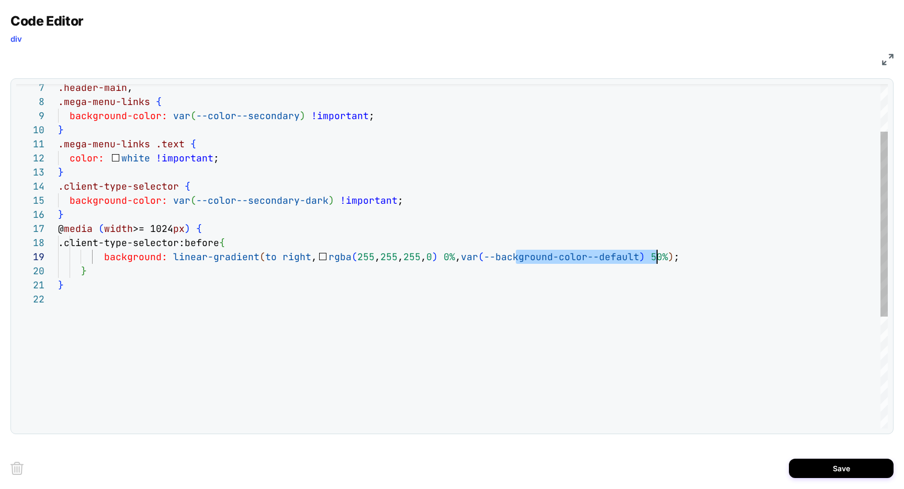
drag, startPoint x: 517, startPoint y: 258, endPoint x: 654, endPoint y: 255, distance: 137.6
click at [654, 255] on div ".header-main , .mega-menu-links { background-color: var ( --color--secondary ) …" at bounding box center [472, 316] width 829 height 641
click at [220, 159] on div ".header-main , .mega-menu-links { background-color: var ( --color--secondary ) …" at bounding box center [472, 316] width 829 height 641
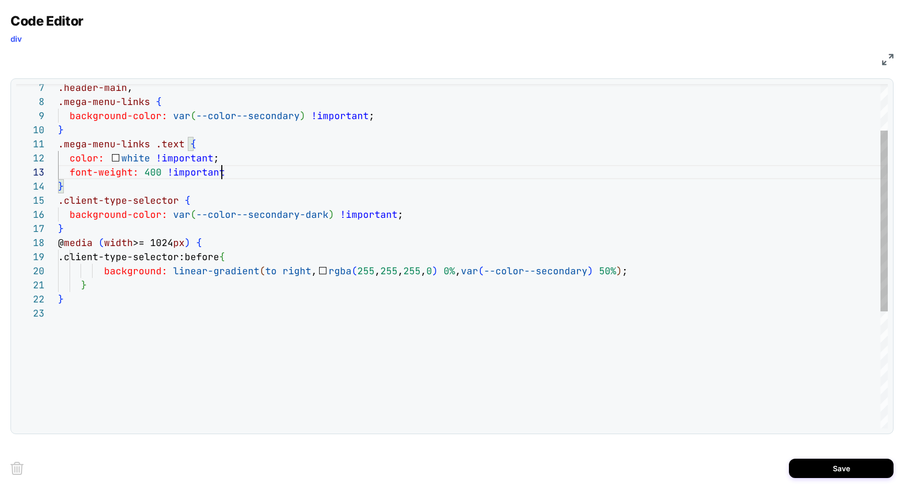
scroll to position [28, 169]
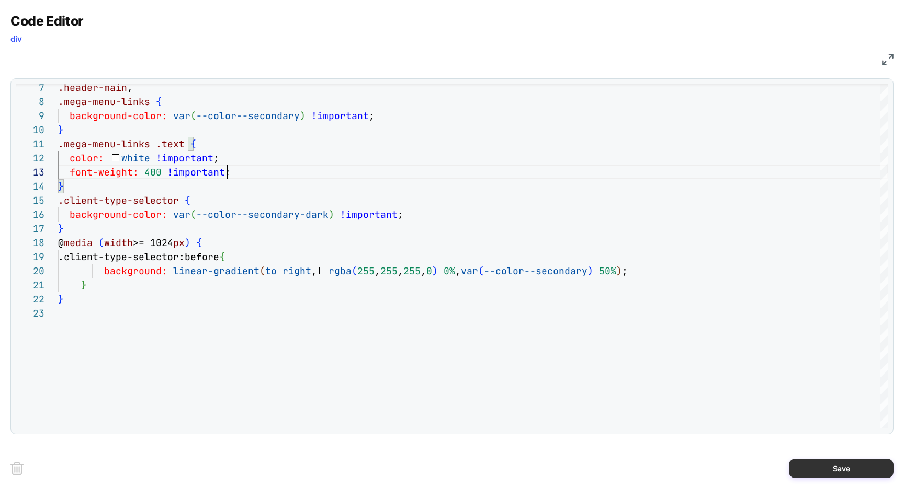
type textarea "**********"
click at [810, 468] on button "Save" at bounding box center [840, 468] width 105 height 19
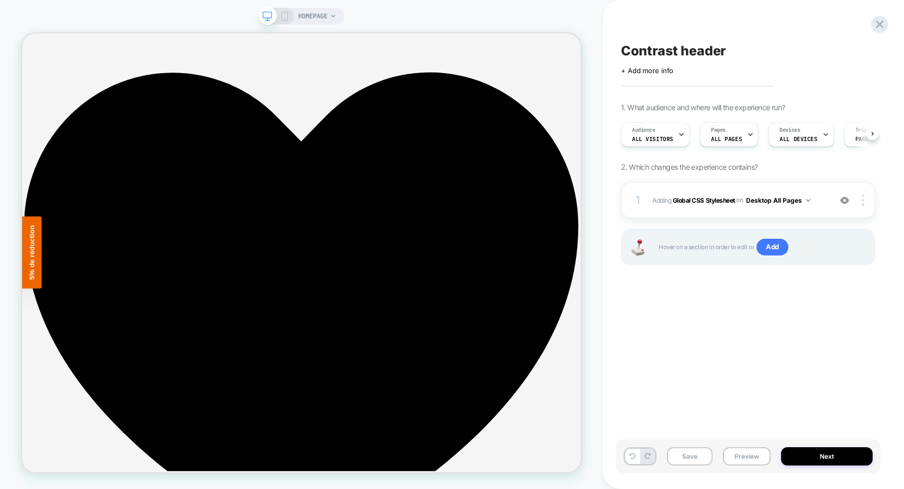
scroll to position [0, 1]
click at [696, 460] on button "Save" at bounding box center [689, 457] width 45 height 18
click at [750, 458] on button "Preview" at bounding box center [747, 457] width 48 height 18
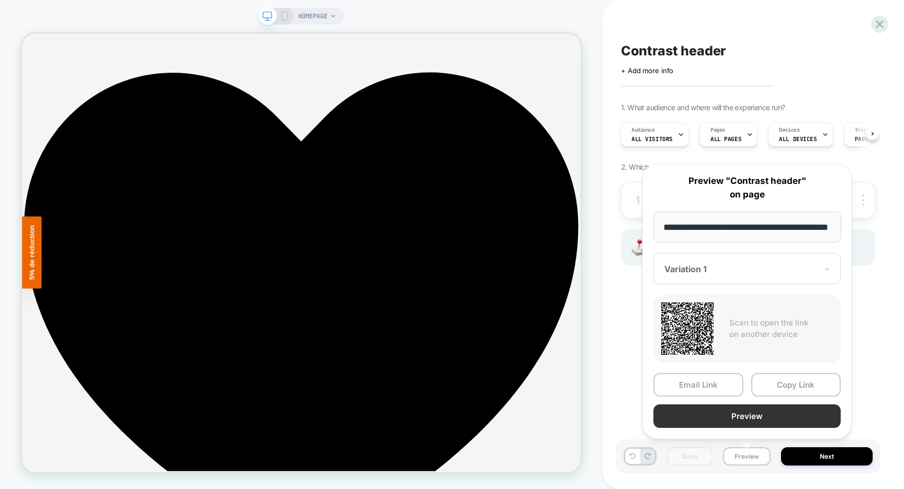
scroll to position [0, 0]
click at [739, 413] on button "Preview" at bounding box center [746, 417] width 187 height 24
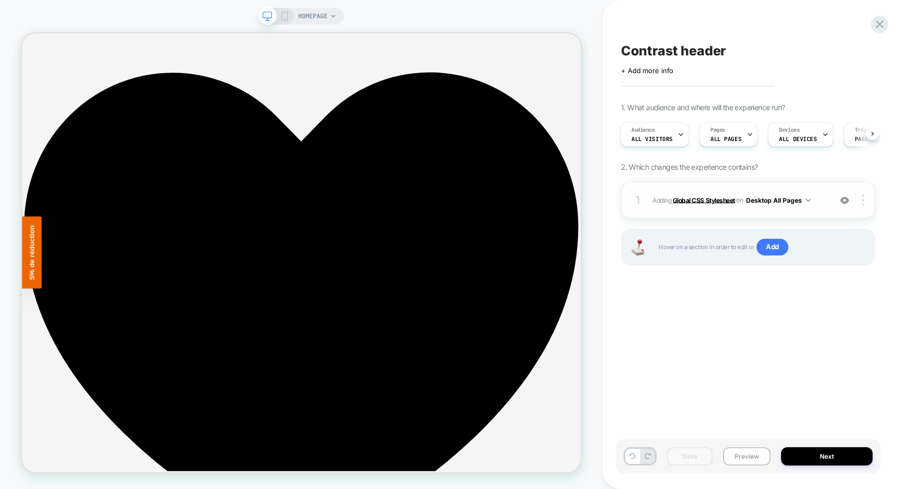
click at [705, 198] on b "Global CSS Stylesheet" at bounding box center [703, 200] width 62 height 8
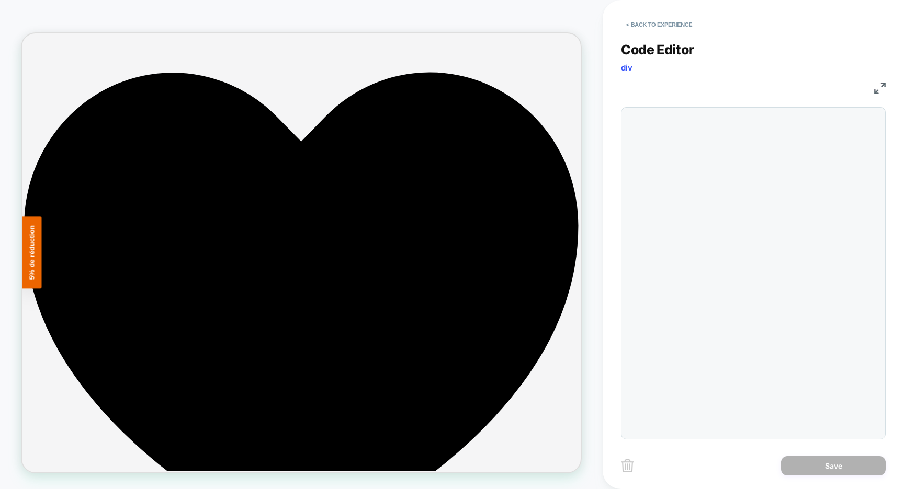
scroll to position [141, 0]
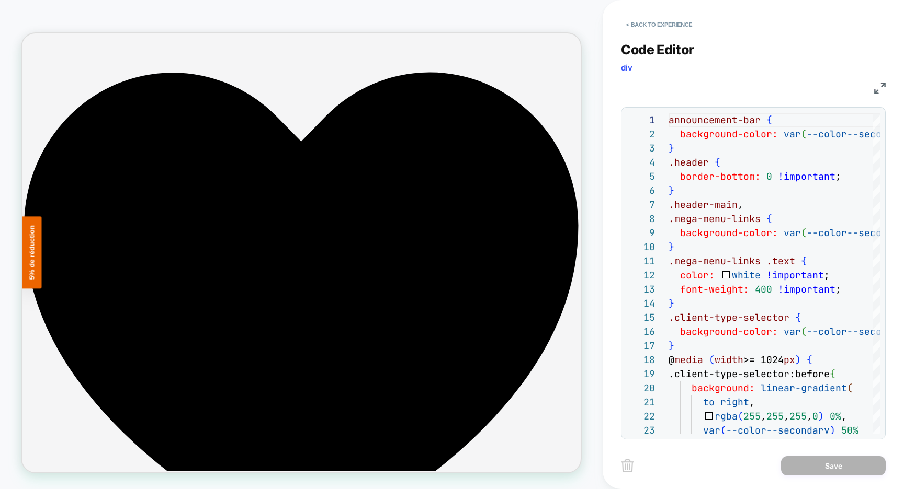
click at [884, 90] on img at bounding box center [880, 89] width 12 height 12
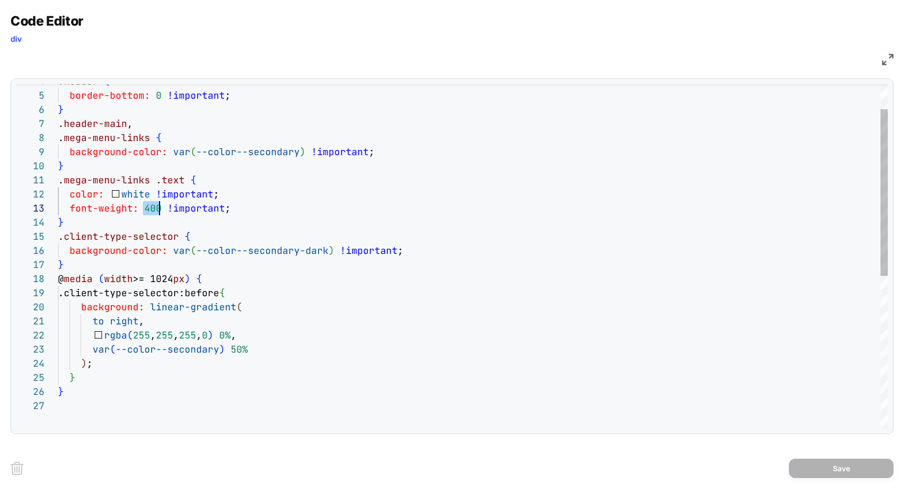
scroll to position [28, 101]
drag, startPoint x: 144, startPoint y: 209, endPoint x: 158, endPoint y: 207, distance: 14.7
click at [158, 207] on div "font-weight: 400 !important ; } .client-type-selector { background-color: var (…" at bounding box center [472, 388] width 829 height 712
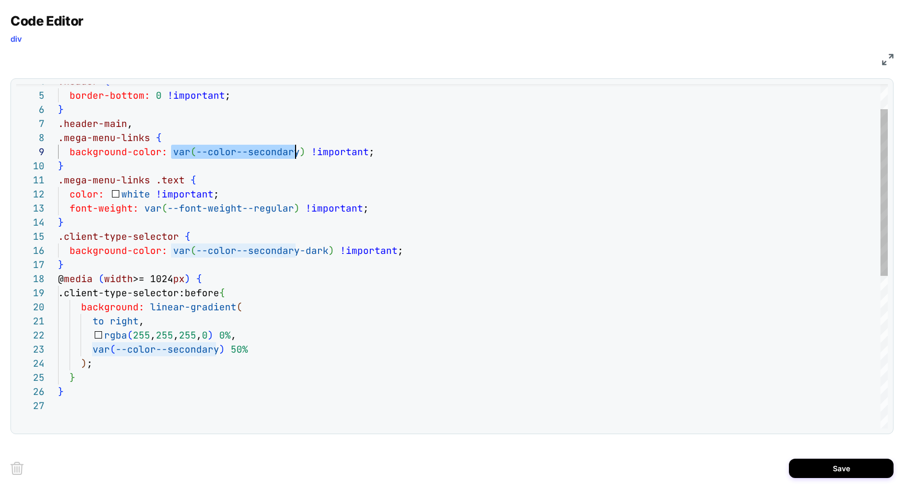
scroll to position [113, 243]
drag, startPoint x: 172, startPoint y: 152, endPoint x: 300, endPoint y: 152, distance: 127.6
click at [300, 152] on div "font-weight: var ( --font-weight--regular ) !important ; } .client-type-selecto…" at bounding box center [472, 388] width 829 height 712
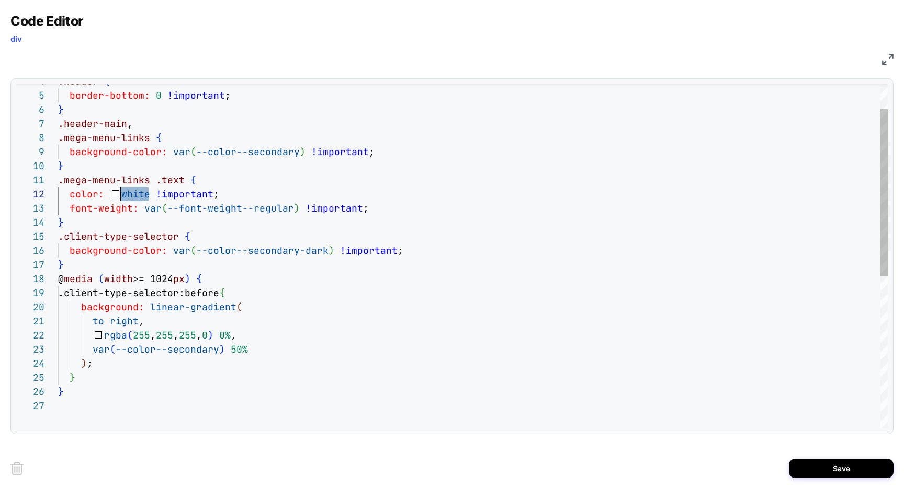
drag, startPoint x: 148, startPoint y: 195, endPoint x: 117, endPoint y: 194, distance: 31.4
click at [117, 194] on div "font-weight: var ( --font-weight--regular ) !important ; } .client-type-selecto…" at bounding box center [472, 388] width 829 height 712
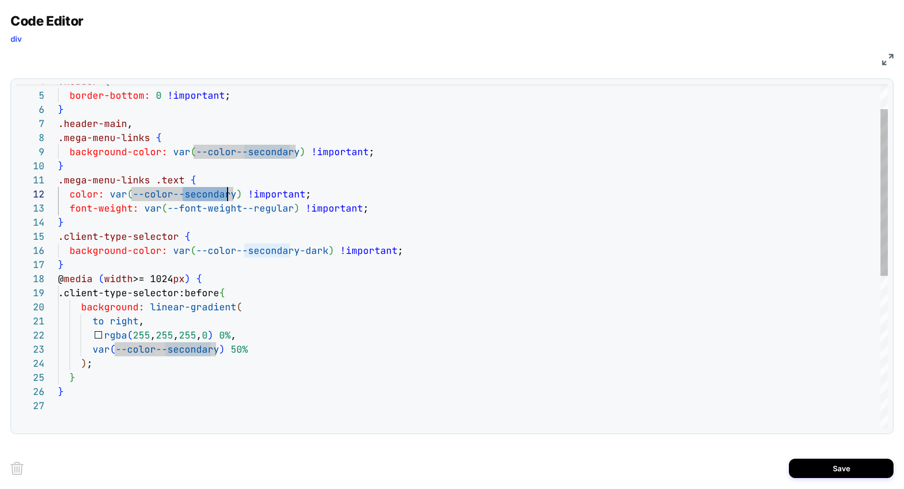
scroll to position [14, 175]
drag, startPoint x: 184, startPoint y: 196, endPoint x: 231, endPoint y: 196, distance: 47.6
click at [231, 196] on div "font-weight: var ( --font-weight--regular ) !important ; } .client-type-selecto…" at bounding box center [472, 388] width 829 height 712
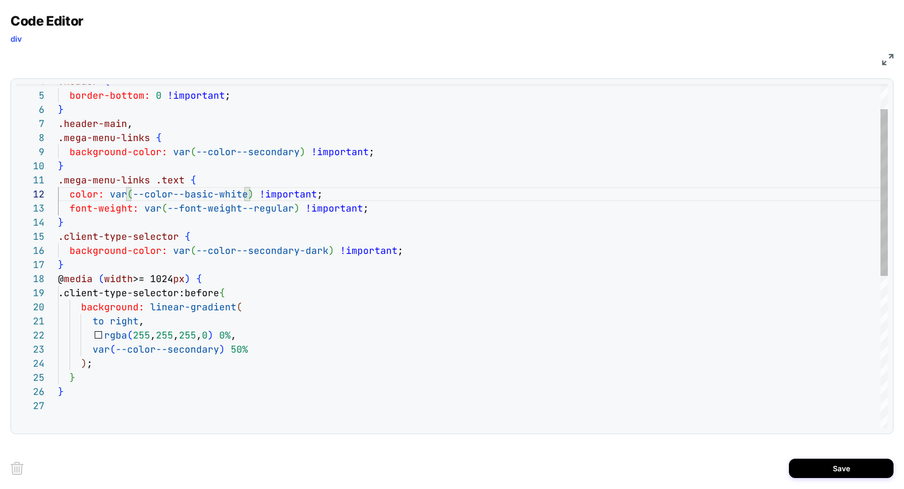
scroll to position [85, 6]
click at [75, 264] on div "font-weight: var ( --font-weight--regular ) !important ; } .client-type-selecto…" at bounding box center [472, 388] width 829 height 712
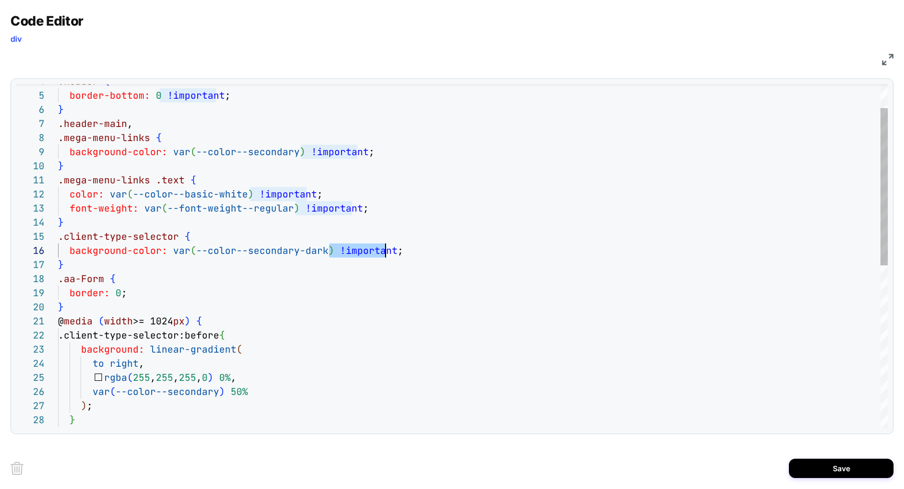
scroll to position [71, 333]
drag, startPoint x: 328, startPoint y: 252, endPoint x: 388, endPoint y: 251, distance: 60.1
click at [388, 251] on div "font-weight: var ( --font-weight--regular ) !important ; } .client-type-selecto…" at bounding box center [472, 409] width 829 height 754
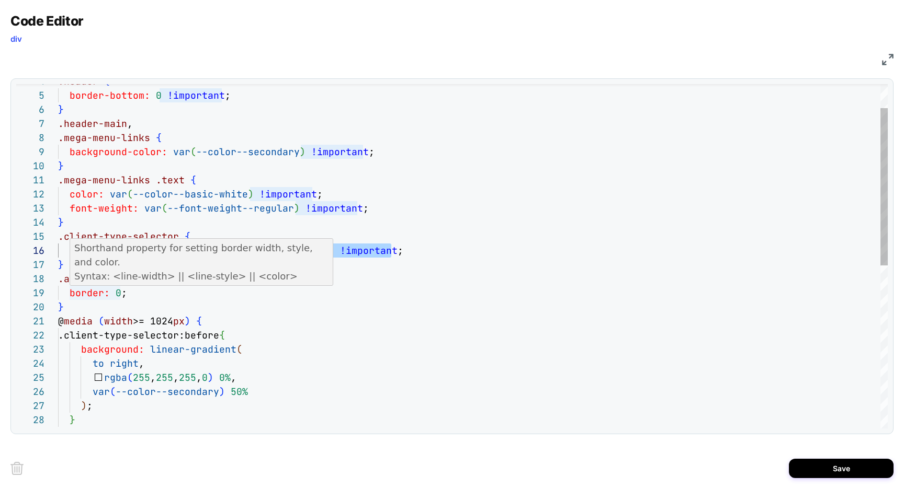
click at [120, 295] on div "font-weight: var ( --font-weight--regular ) !important ; } .client-type-selecto…" at bounding box center [472, 409] width 829 height 754
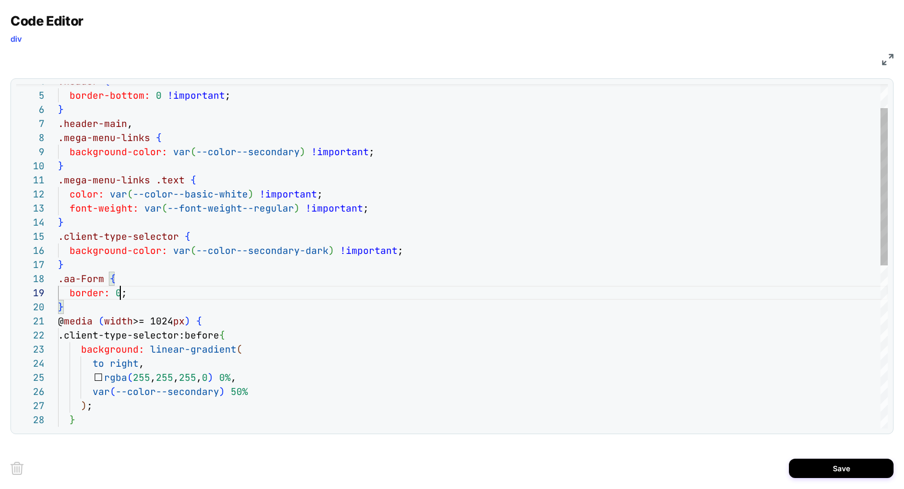
scroll to position [113, 124]
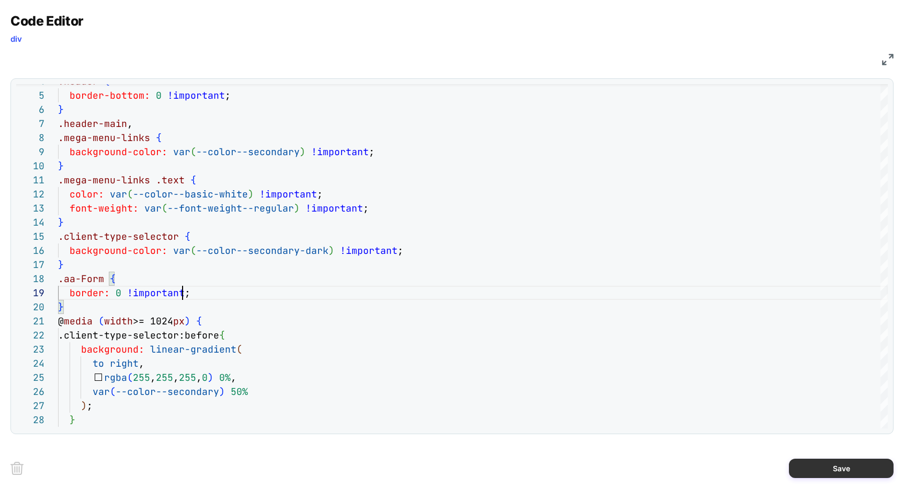
type textarea "**********"
click at [832, 471] on button "Save" at bounding box center [840, 468] width 105 height 19
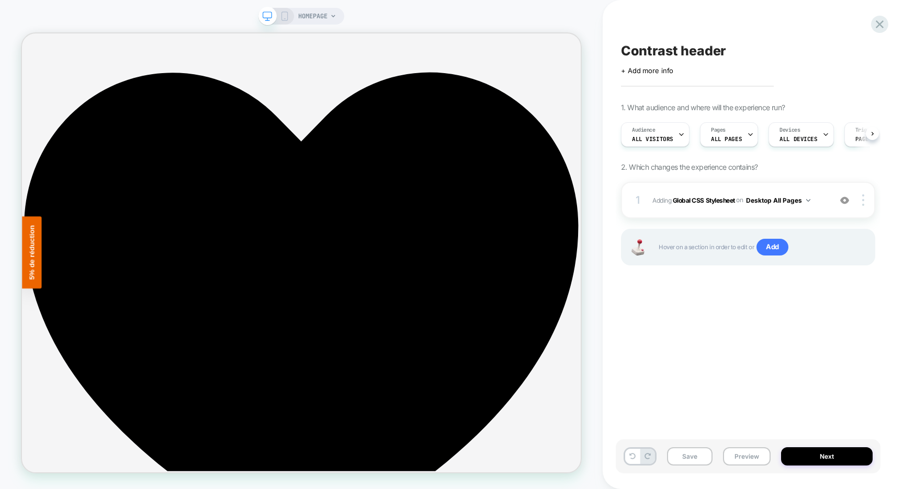
scroll to position [0, 1]
click at [681, 458] on button "Save" at bounding box center [689, 457] width 45 height 18
click at [741, 458] on button "Preview" at bounding box center [747, 457] width 48 height 18
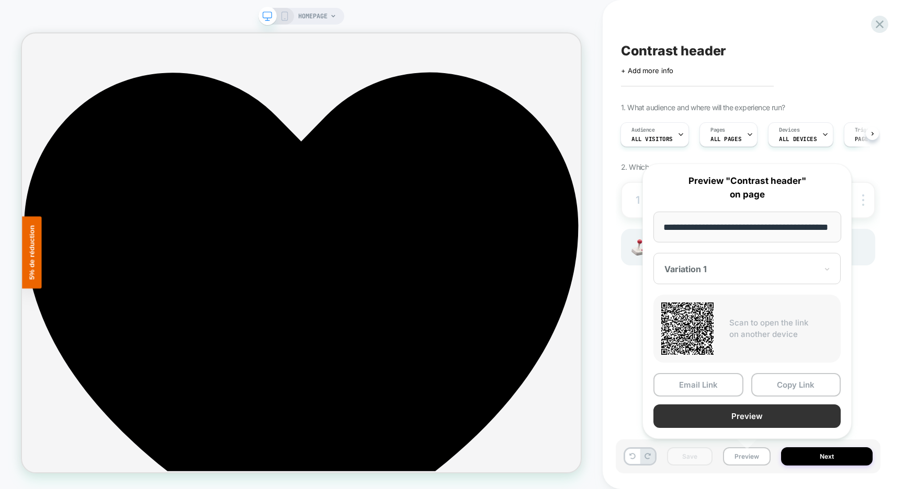
scroll to position [0, 0]
click at [731, 419] on button "Preview" at bounding box center [746, 417] width 187 height 24
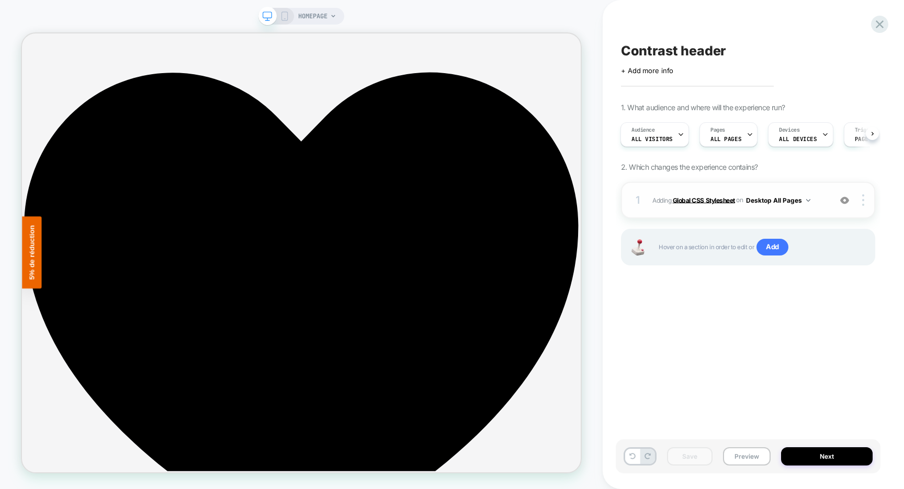
click at [719, 202] on b "Global CSS Stylesheet" at bounding box center [703, 200] width 62 height 8
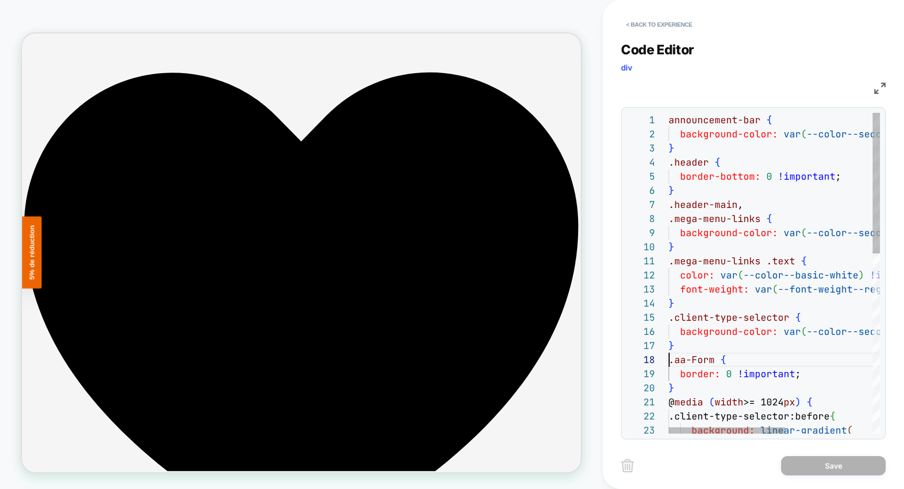
scroll to position [99, 0]
click at [669, 360] on div "announcement-bar { background-color: var ( --color--secondary-dark ) !important…" at bounding box center [852, 478] width 369 height 730
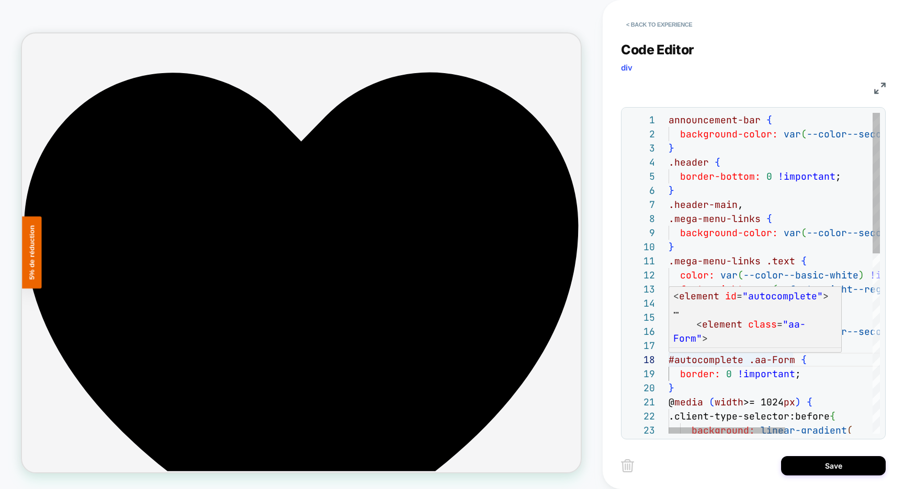
click at [669, 361] on div "announcement-bar { background-color: var ( --color--secondary-dark ) !important…" at bounding box center [852, 478] width 369 height 730
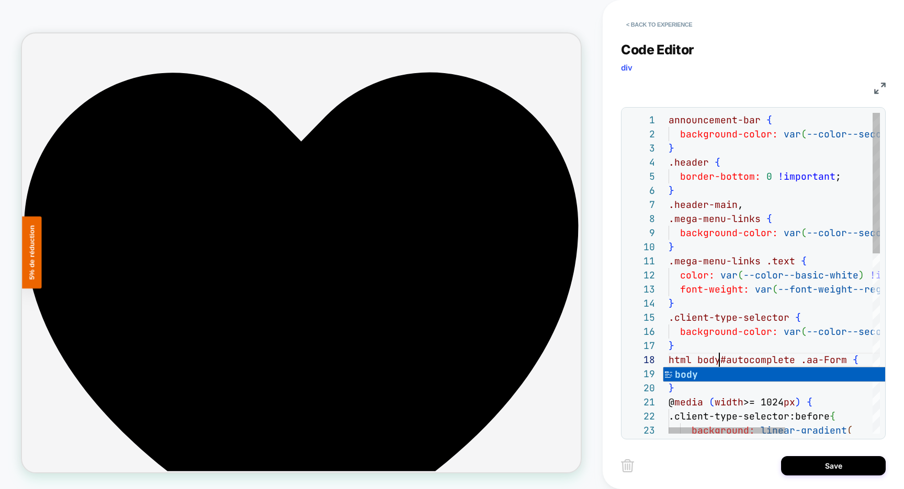
scroll to position [99, 56]
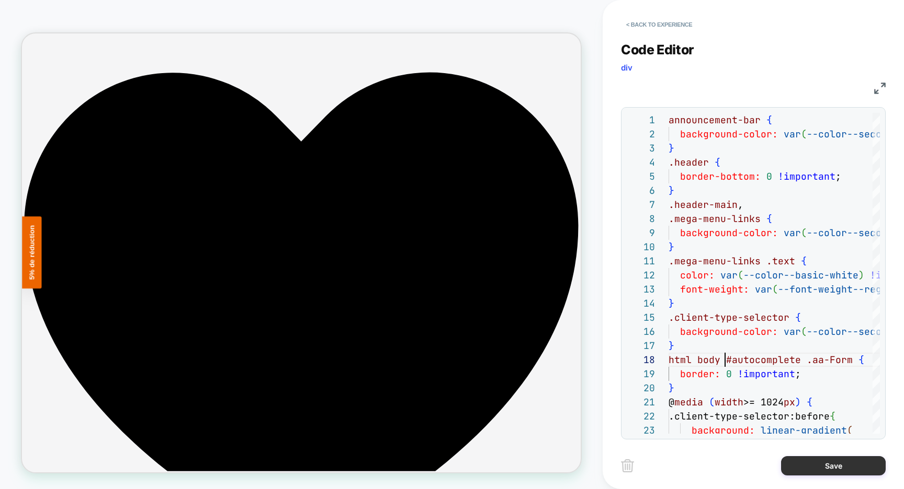
type textarea "**********"
click at [811, 462] on button "Save" at bounding box center [833, 465] width 105 height 19
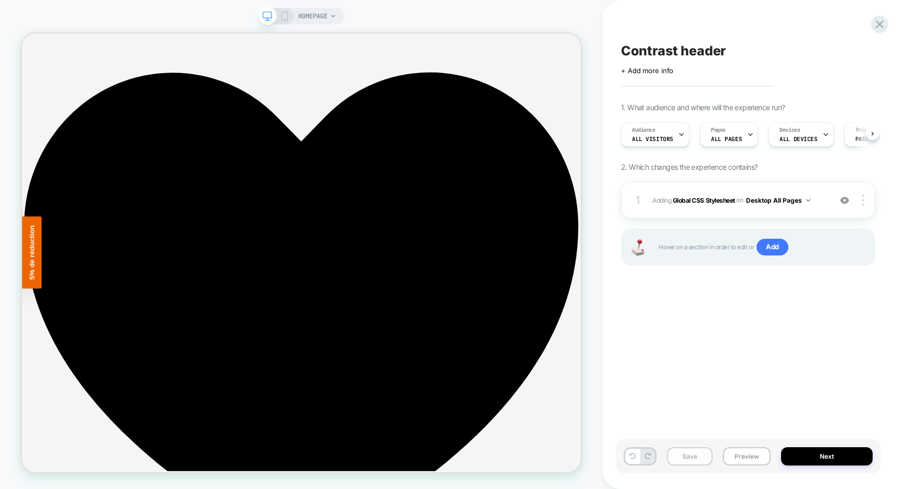
scroll to position [0, 1]
click at [686, 460] on button "Save" at bounding box center [689, 457] width 45 height 18
click at [738, 458] on button "Preview" at bounding box center [747, 457] width 48 height 18
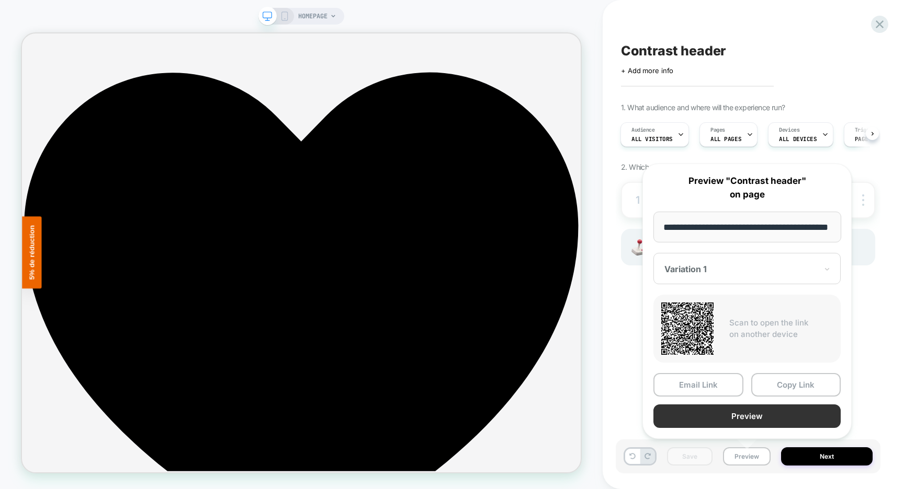
scroll to position [0, 0]
click at [714, 419] on button "Preview" at bounding box center [746, 417] width 187 height 24
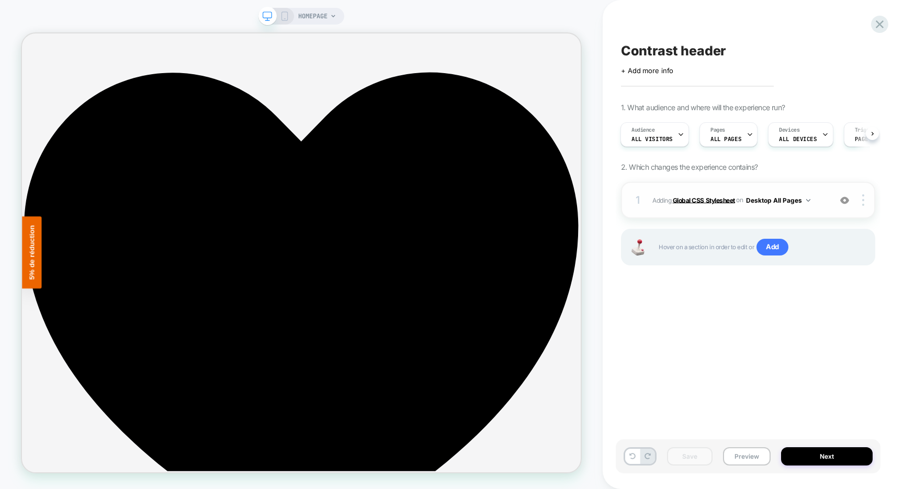
click at [708, 198] on b "Global CSS Stylesheet" at bounding box center [703, 200] width 62 height 8
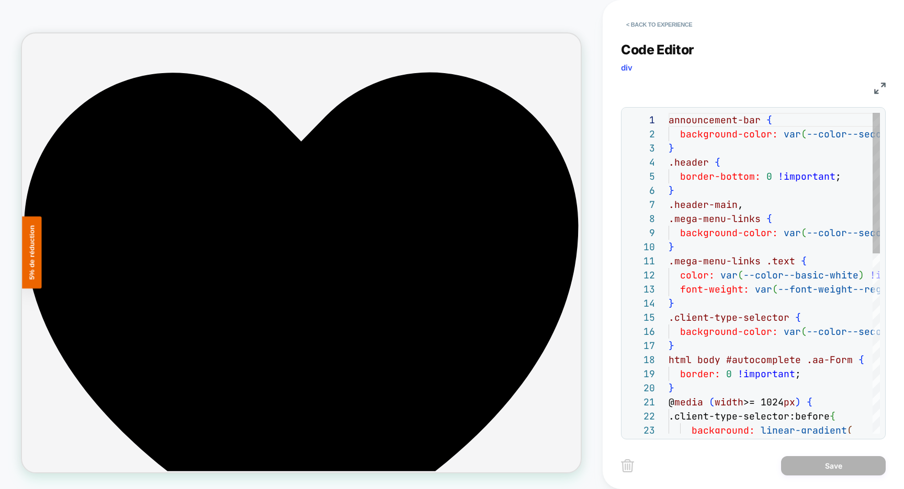
scroll to position [141, 0]
click at [876, 92] on img at bounding box center [880, 89] width 12 height 12
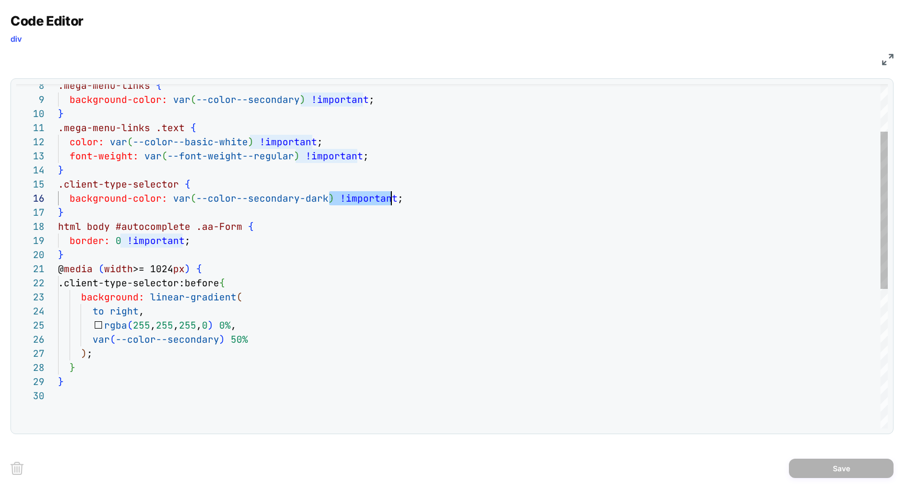
scroll to position [71, 333]
drag, startPoint x: 328, startPoint y: 200, endPoint x: 393, endPoint y: 199, distance: 65.4
click at [393, 199] on div ".mega-menu-links { background-color: var ( --color--secondary ) !important ; } …" at bounding box center [472, 357] width 829 height 754
click at [87, 353] on div ".mega-menu-links { background-color: var ( --color--secondary ) !important ; } …" at bounding box center [472, 357] width 829 height 754
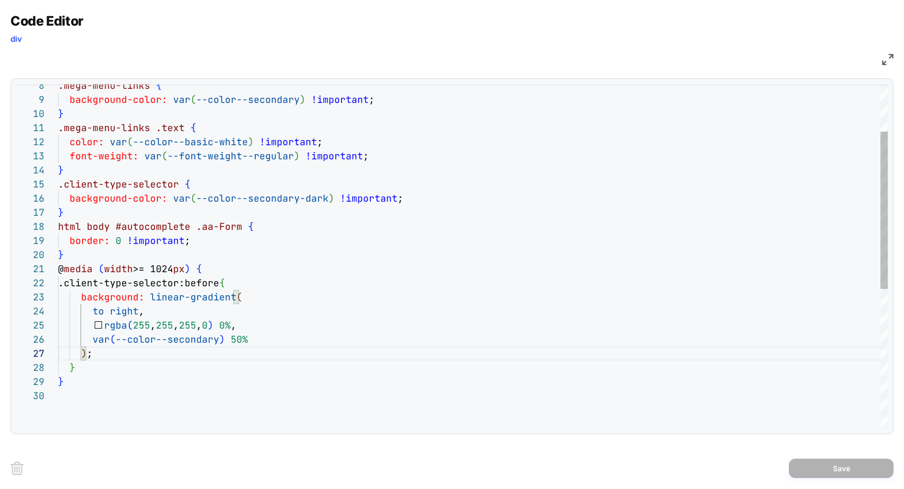
type textarea "**********"
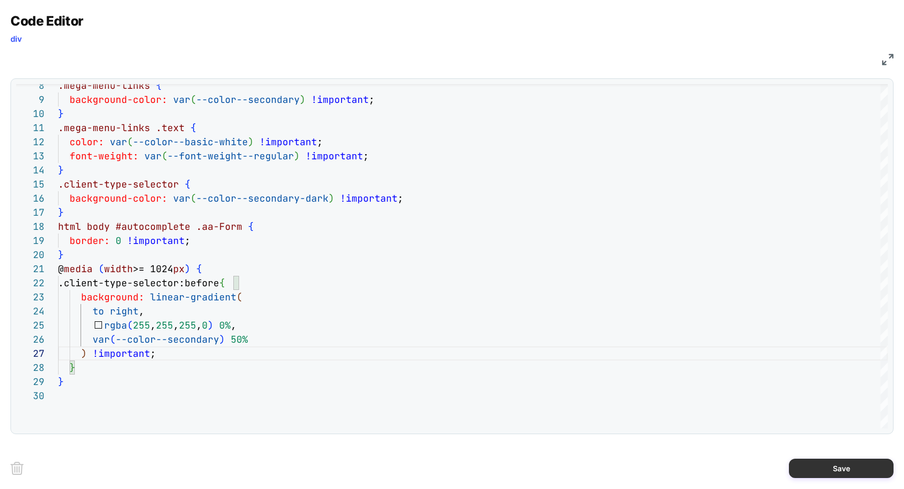
click at [807, 468] on button "Save" at bounding box center [840, 468] width 105 height 19
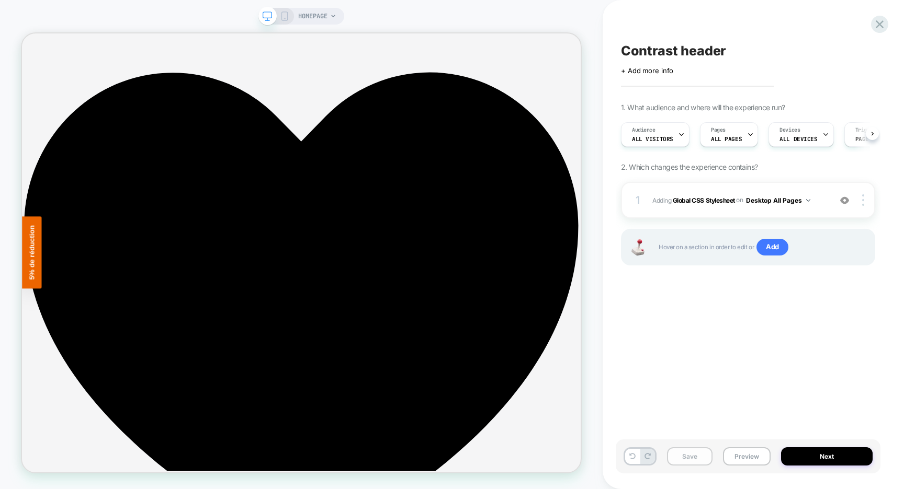
scroll to position [0, 1]
click at [685, 458] on button "Save" at bounding box center [689, 457] width 45 height 18
click at [750, 459] on button "Preview" at bounding box center [747, 457] width 48 height 18
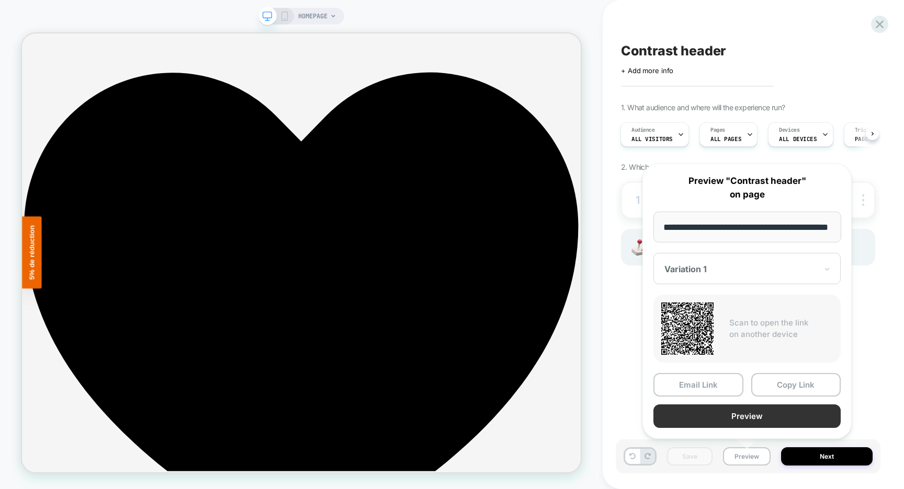
scroll to position [0, 0]
click at [755, 410] on button "Preview" at bounding box center [746, 417] width 187 height 24
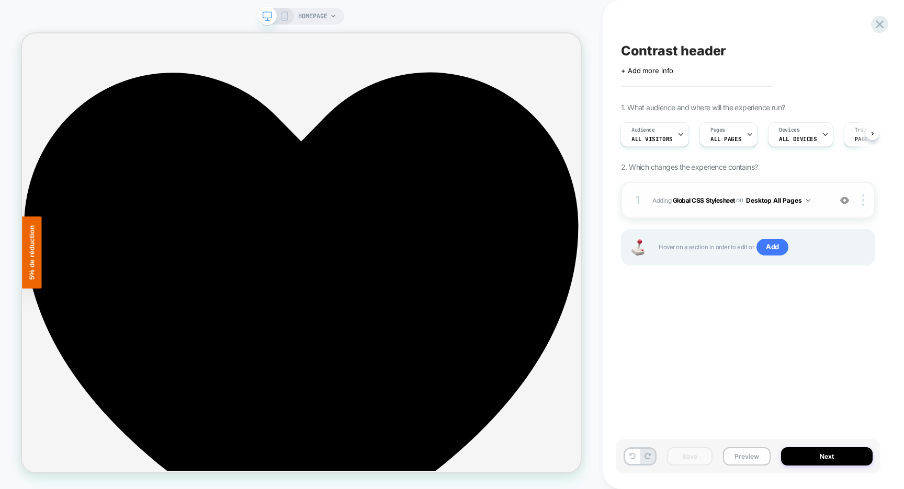
click at [698, 195] on span "Adding Global CSS Stylesheet on Desktop All Pages" at bounding box center [738, 200] width 173 height 13
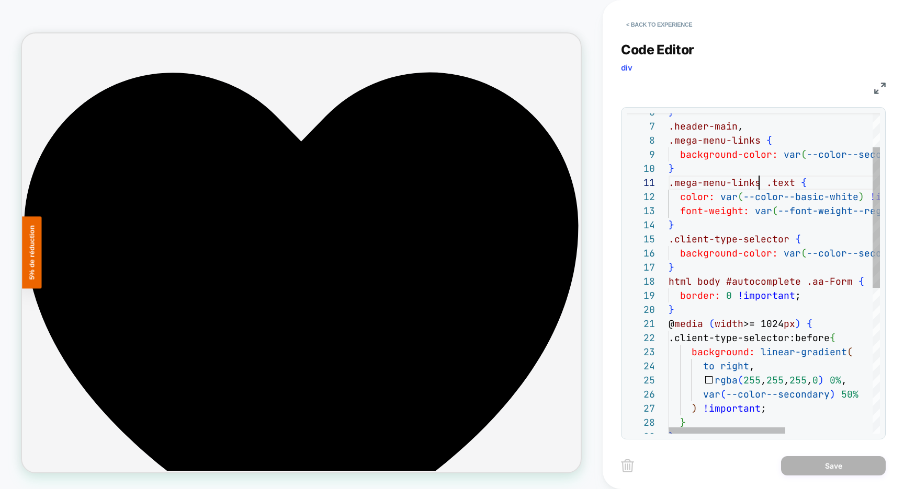
scroll to position [0, 90]
click at [756, 183] on div "} .header-main , .mega-menu-links { background-color: var ( --color--secondary …" at bounding box center [852, 400] width 369 height 730
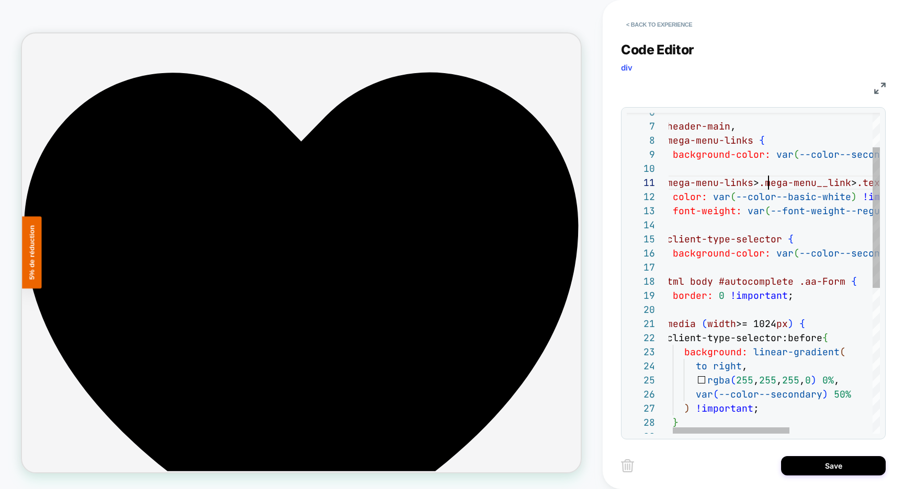
scroll to position [0, 107]
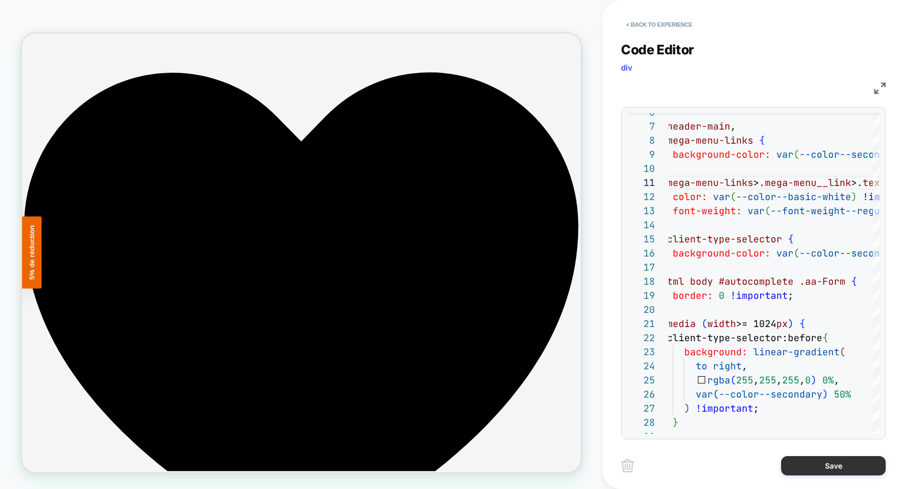
type textarea "**********"
click at [823, 466] on button "Save" at bounding box center [833, 465] width 105 height 19
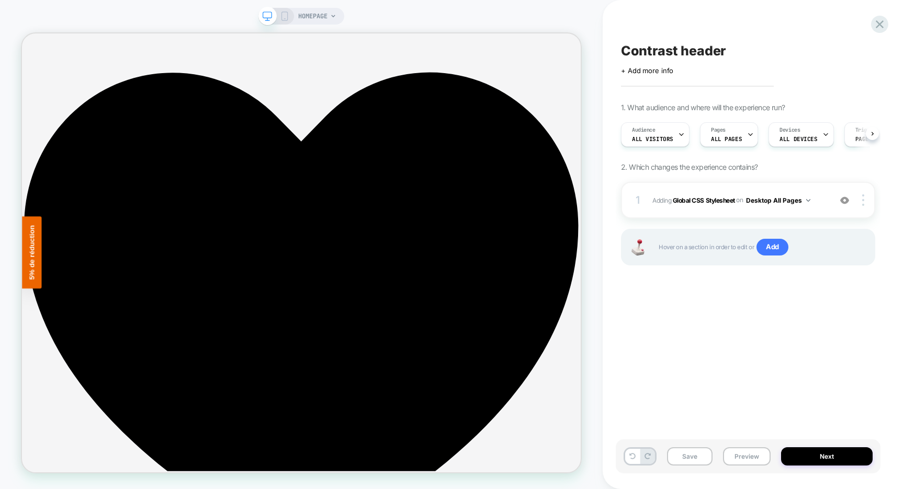
scroll to position [0, 1]
click at [687, 459] on button "Save" at bounding box center [689, 457] width 45 height 18
click at [747, 458] on button "Preview" at bounding box center [747, 457] width 48 height 18
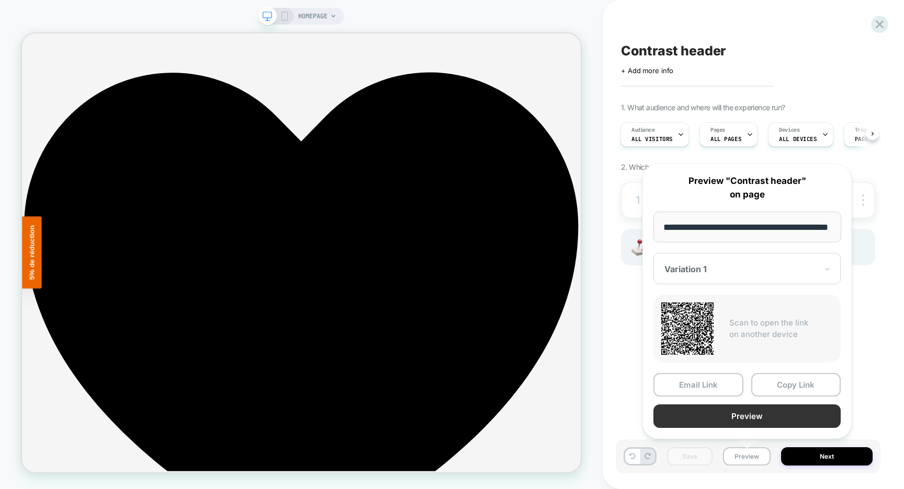
scroll to position [0, 0]
click at [745, 421] on button "Preview" at bounding box center [746, 417] width 187 height 24
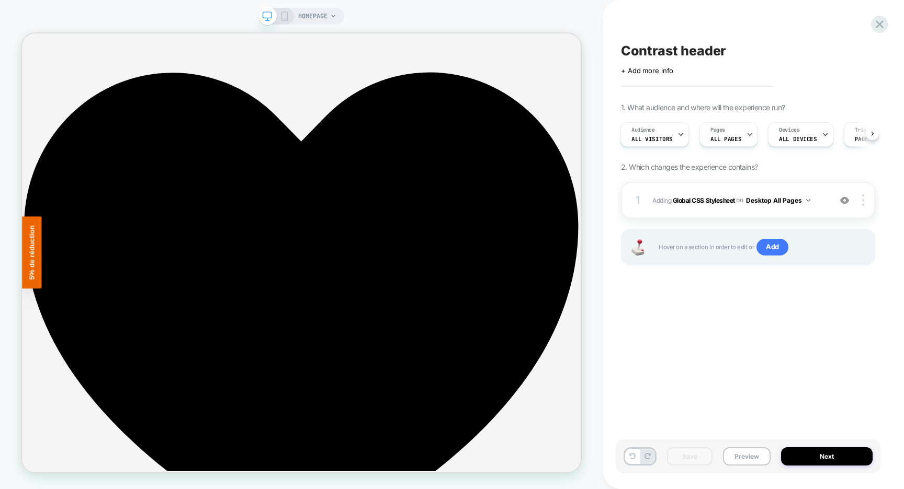
click at [713, 198] on b "Global CSS Stylesheet" at bounding box center [703, 200] width 62 height 8
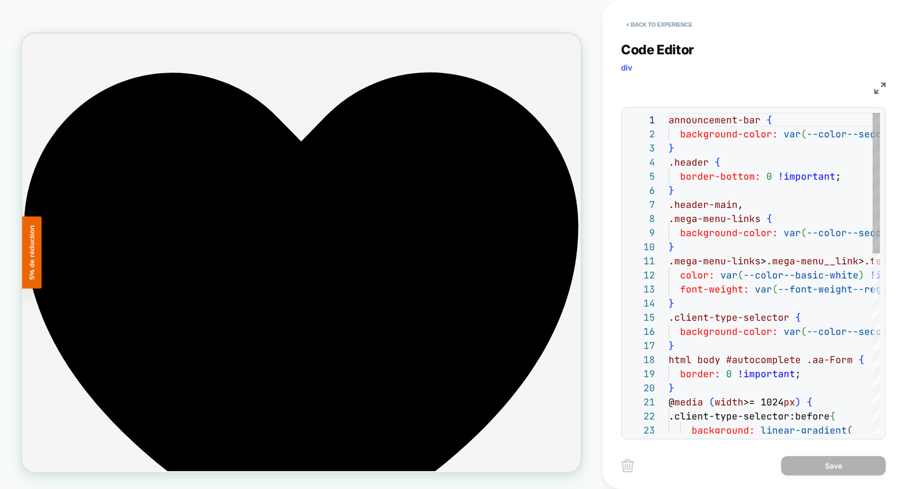
scroll to position [141, 0]
click at [775, 262] on div "announcement-bar { background-color: var ( --color--secondary-dark ) !important…" at bounding box center [852, 478] width 369 height 730
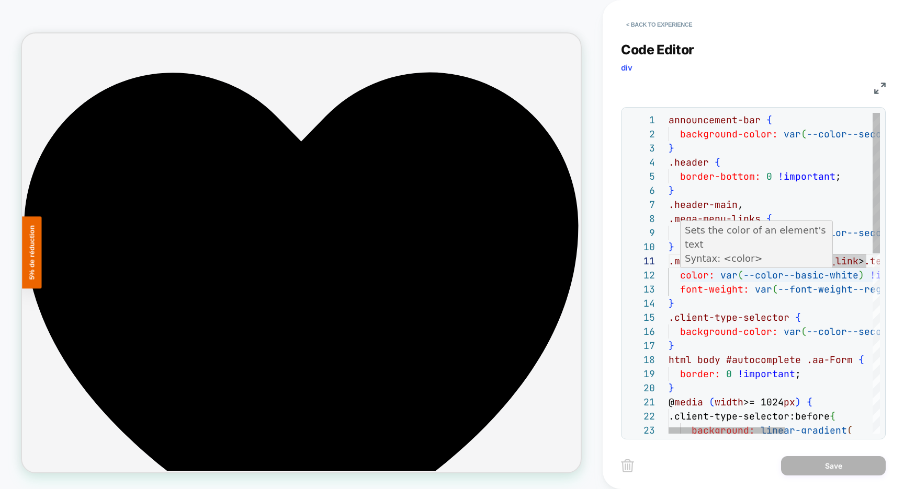
type textarea "**********"
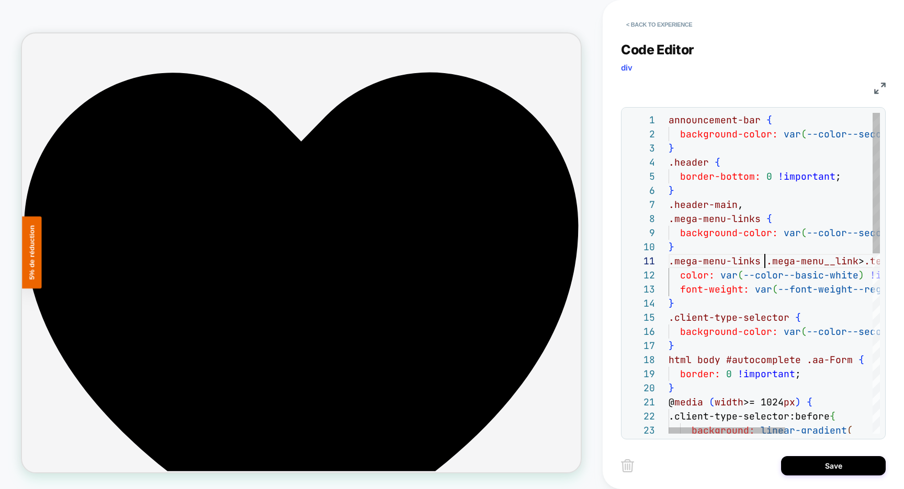
scroll to position [0, 96]
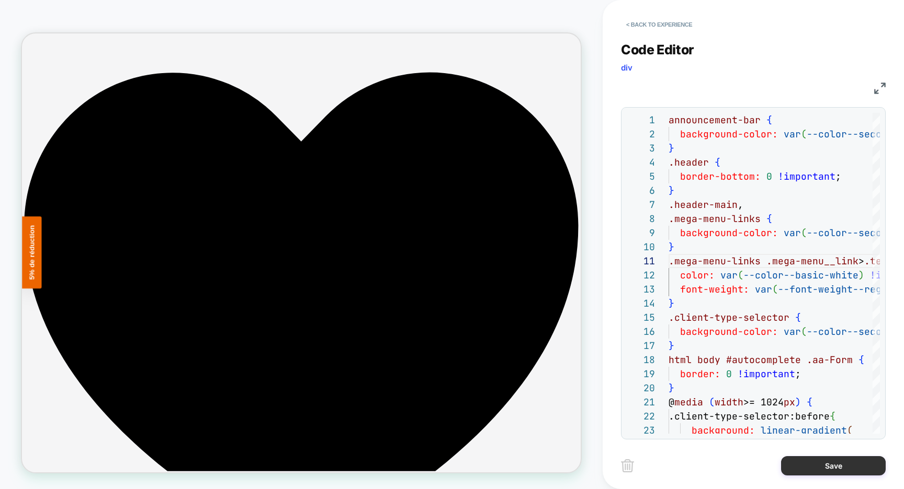
click at [829, 467] on button "Save" at bounding box center [833, 465] width 105 height 19
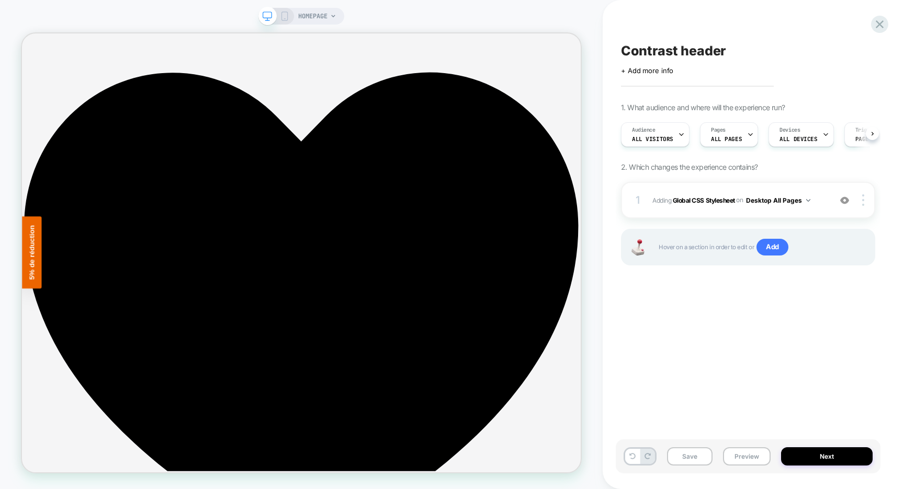
scroll to position [0, 1]
click at [693, 455] on button "Save" at bounding box center [689, 457] width 45 height 18
click at [735, 457] on button "Preview" at bounding box center [747, 457] width 48 height 18
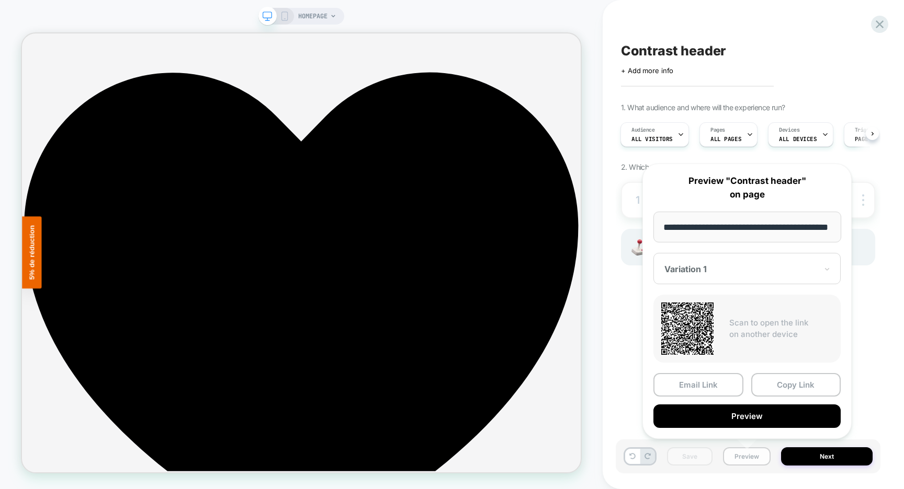
scroll to position [0, 0]
click at [742, 458] on button "Preview" at bounding box center [747, 457] width 48 height 18
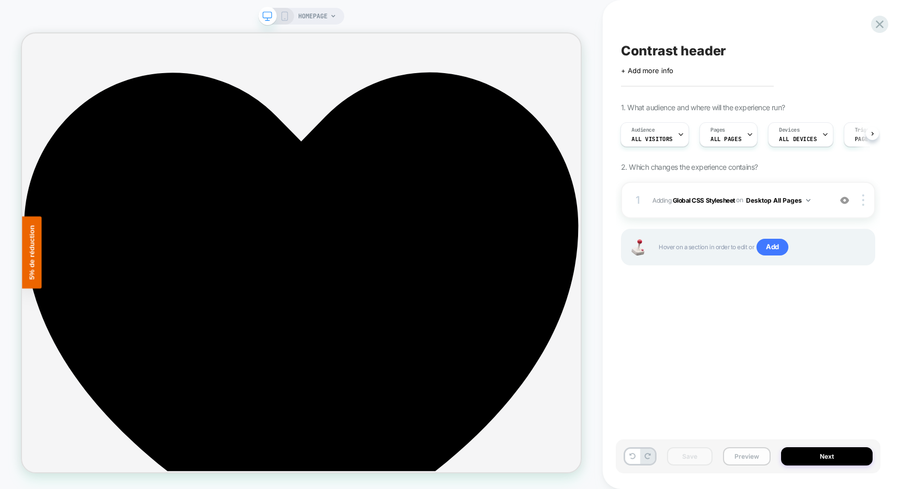
click at [741, 456] on button "Preview" at bounding box center [747, 457] width 48 height 18
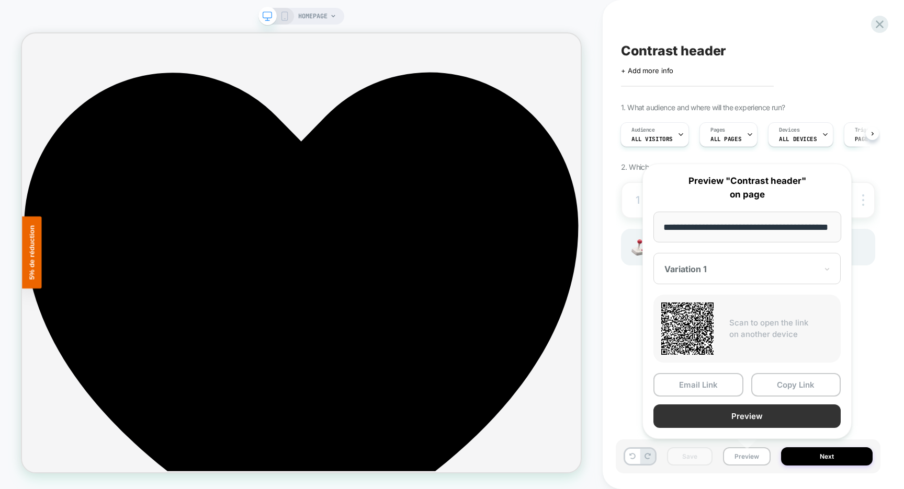
click at [741, 417] on button "Preview" at bounding box center [746, 417] width 187 height 24
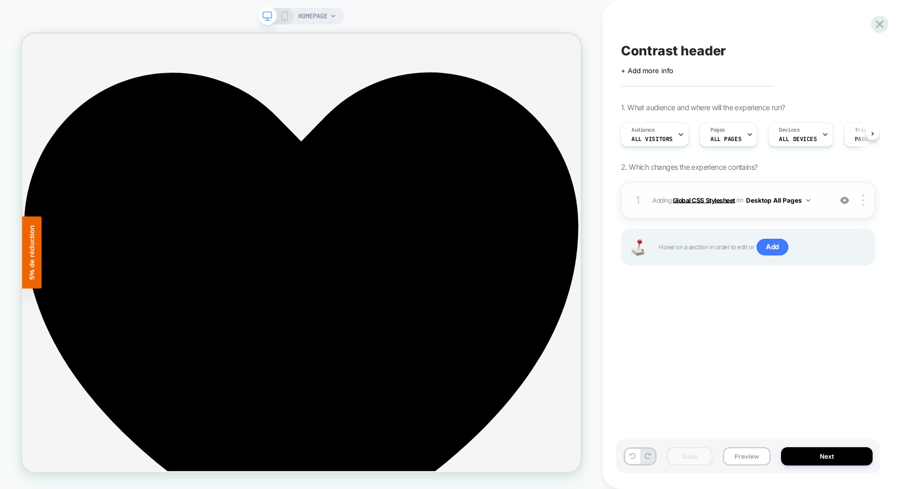
click at [698, 202] on b "Global CSS Stylesheet" at bounding box center [703, 200] width 62 height 8
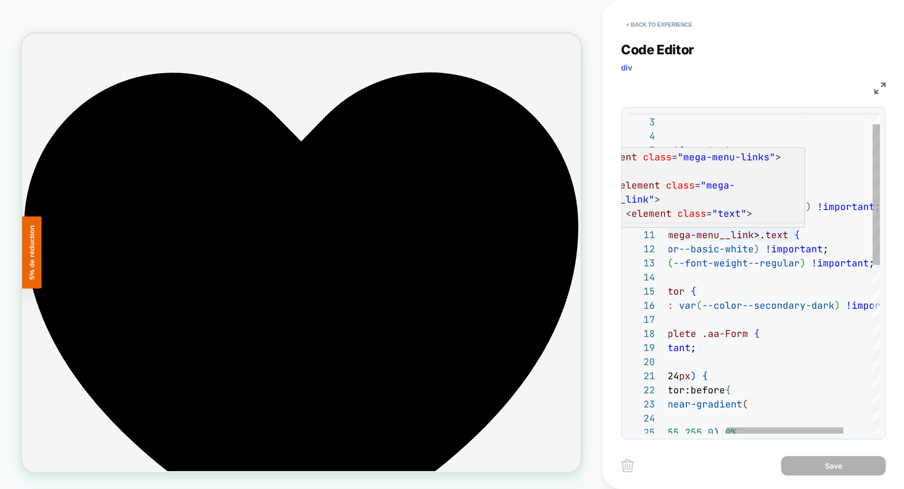
scroll to position [0, 232]
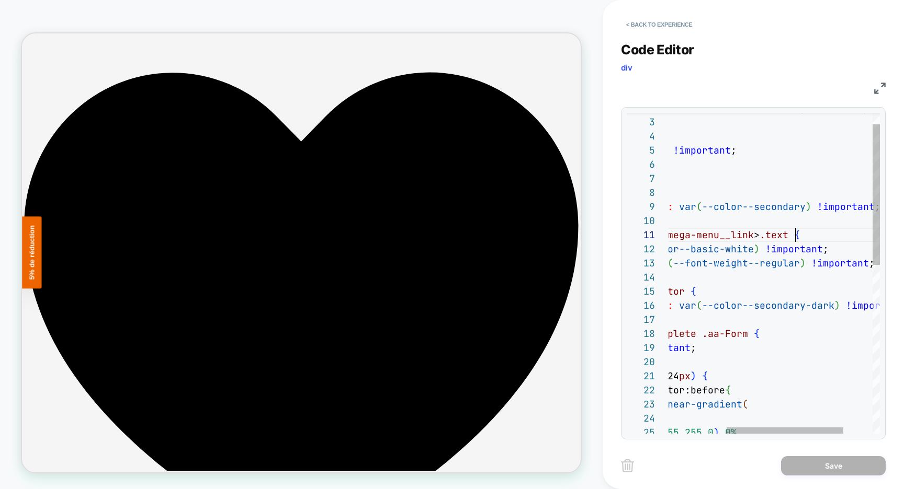
click at [797, 235] on div ".client-type-selector { background-color: var ( --color--secondary-dark ) !impo…" at bounding box center [748, 452] width 369 height 730
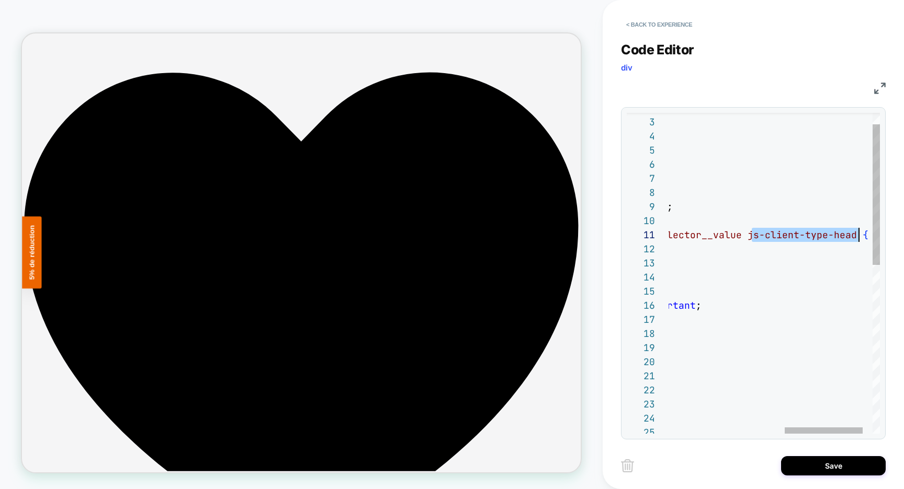
scroll to position [0, 508]
drag, startPoint x: 752, startPoint y: 236, endPoint x: 863, endPoint y: 236, distance: 110.9
click at [863, 236] on div ".client-type-selector { background-color: var ( --color--secondary-dark ) !impo…" at bounding box center [631, 452] width 550 height 730
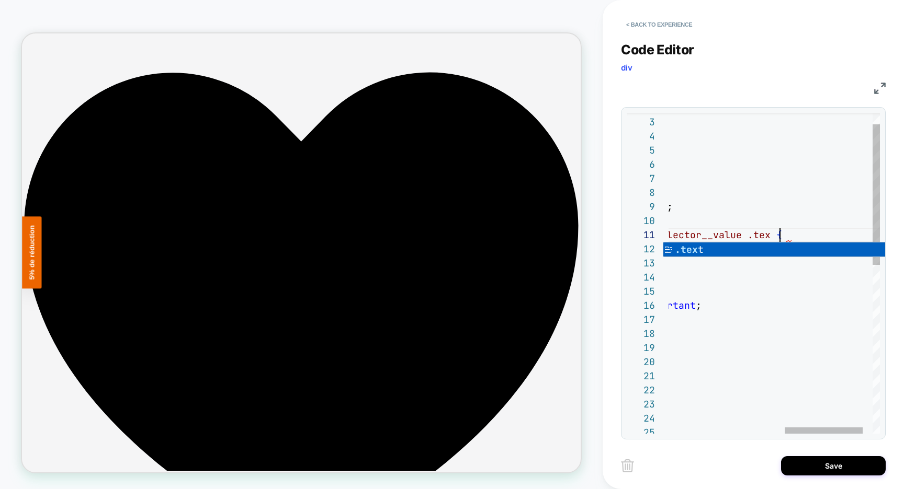
scroll to position [0, 429]
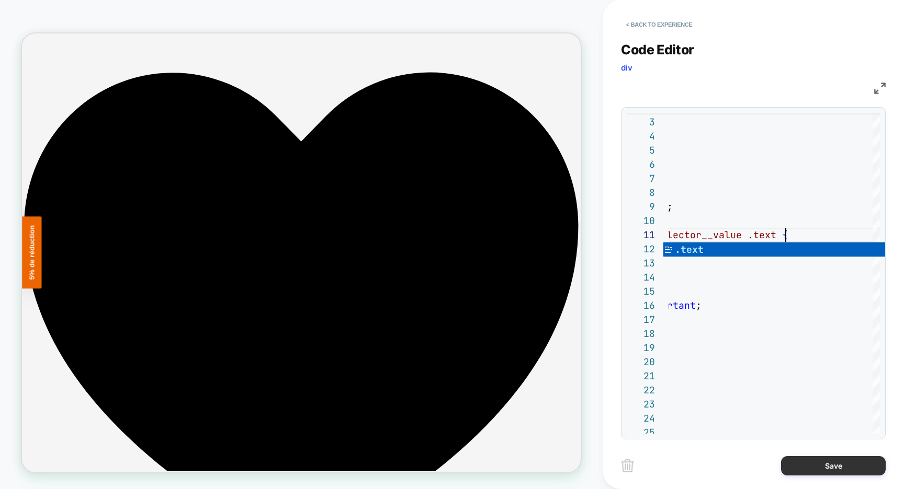
type textarea "**********"
click at [832, 466] on button "Save" at bounding box center [833, 465] width 105 height 19
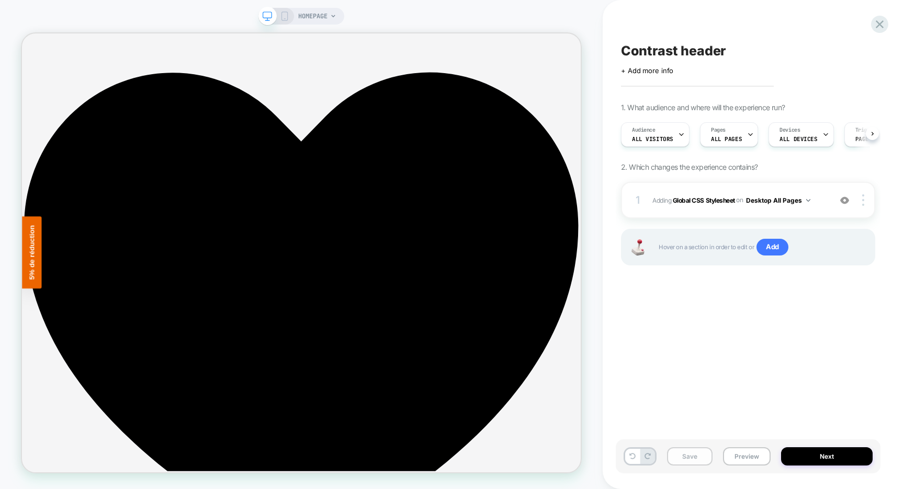
scroll to position [0, 1]
click at [695, 460] on button "Save" at bounding box center [689, 457] width 45 height 18
click at [759, 457] on button "Preview" at bounding box center [747, 457] width 48 height 18
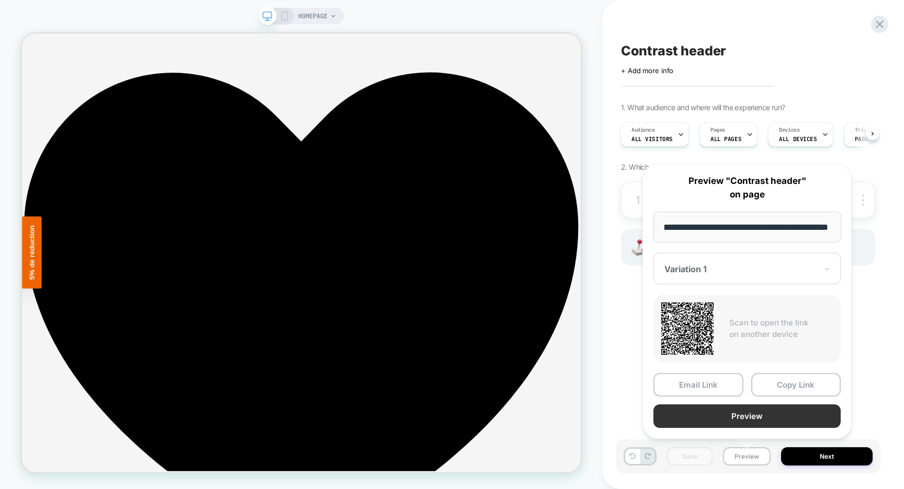
scroll to position [0, 0]
click at [748, 418] on button "Preview" at bounding box center [746, 417] width 187 height 24
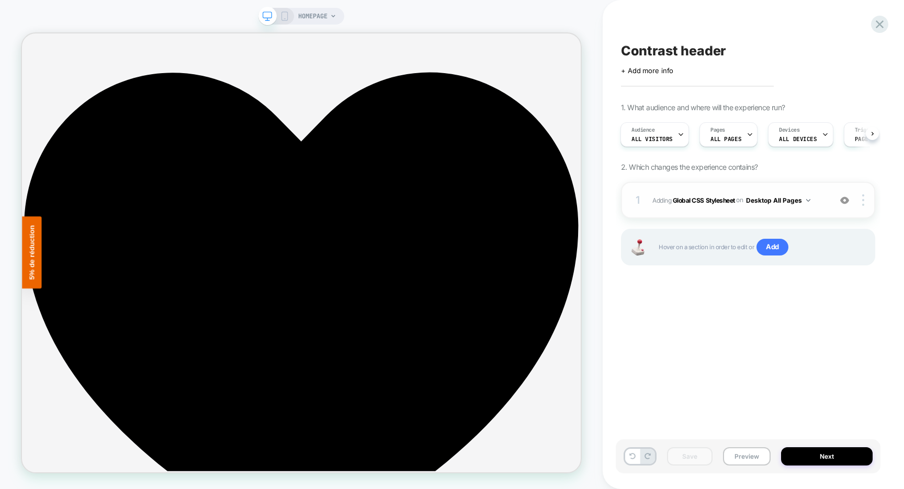
click at [690, 205] on span "Adding Global CSS Stylesheet on Desktop All Pages" at bounding box center [738, 200] width 173 height 13
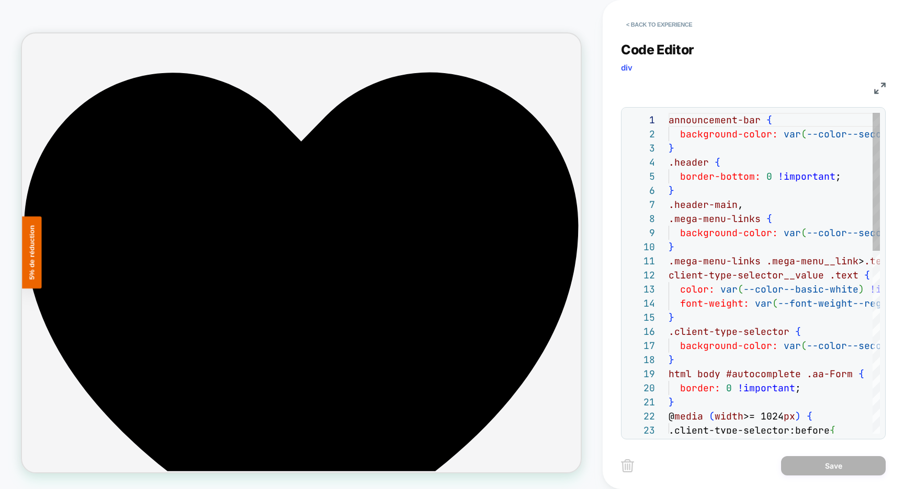
scroll to position [141, 0]
click at [881, 85] on img at bounding box center [880, 89] width 12 height 12
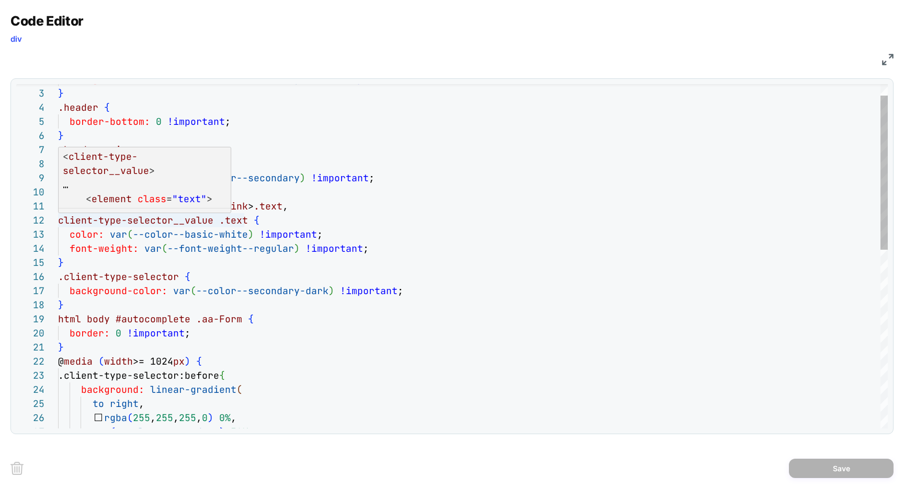
scroll to position [14, 0]
click at [59, 222] on div "background-color: var ( --color--secondary-dark ) !important ; } .header { bord…" at bounding box center [472, 442] width 829 height 768
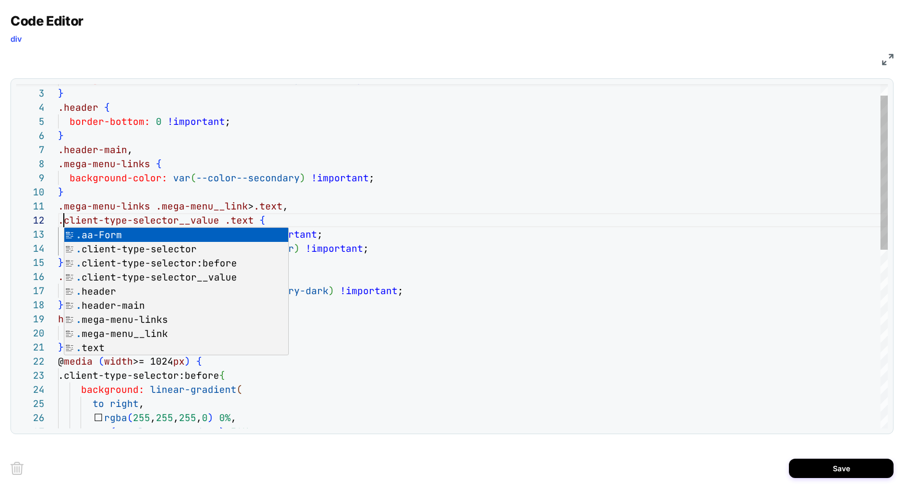
scroll to position [14, 6]
type textarea "**********"
click at [818, 466] on button "Save" at bounding box center [840, 468] width 105 height 19
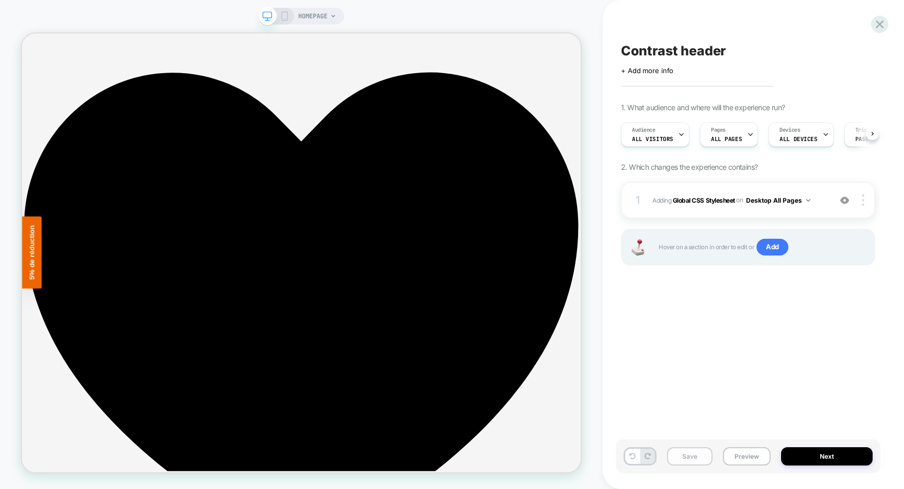
scroll to position [0, 1]
click at [691, 460] on button "Save" at bounding box center [689, 457] width 45 height 18
click at [741, 459] on button "Preview" at bounding box center [747, 457] width 48 height 18
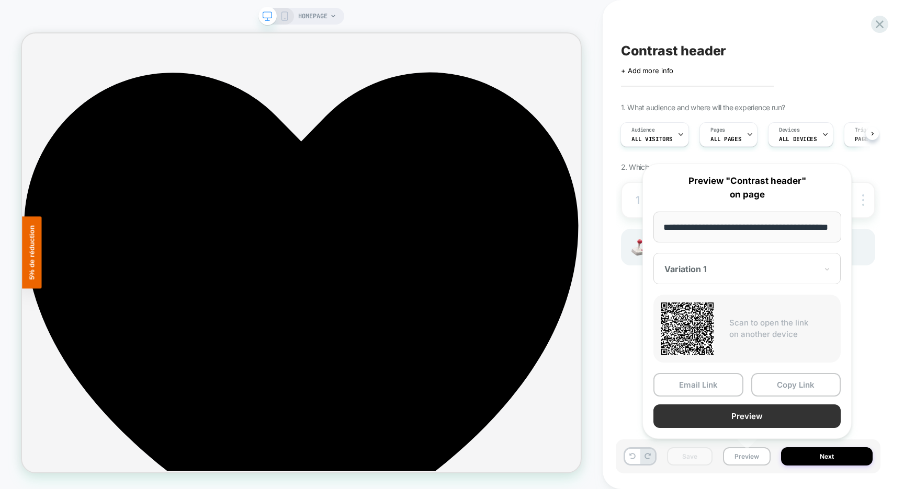
scroll to position [0, 0]
click at [730, 417] on button "Preview" at bounding box center [746, 417] width 187 height 24
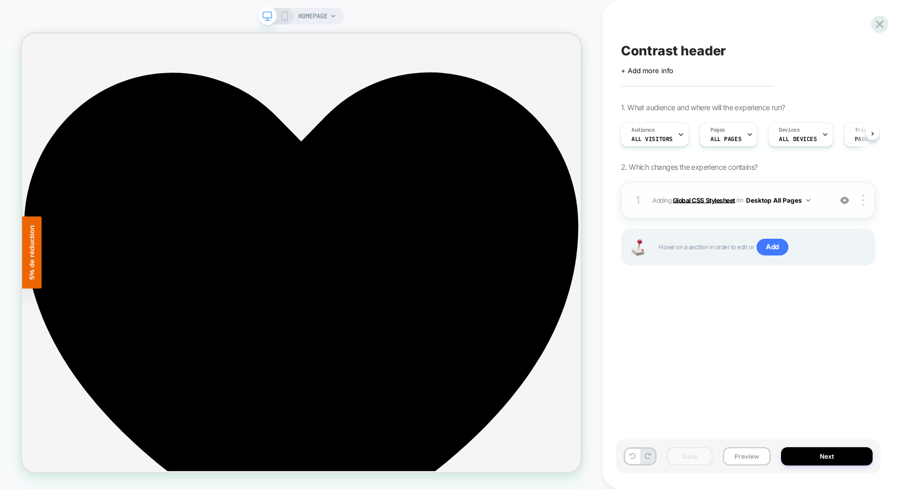
click at [704, 198] on b "Global CSS Stylesheet" at bounding box center [703, 200] width 62 height 8
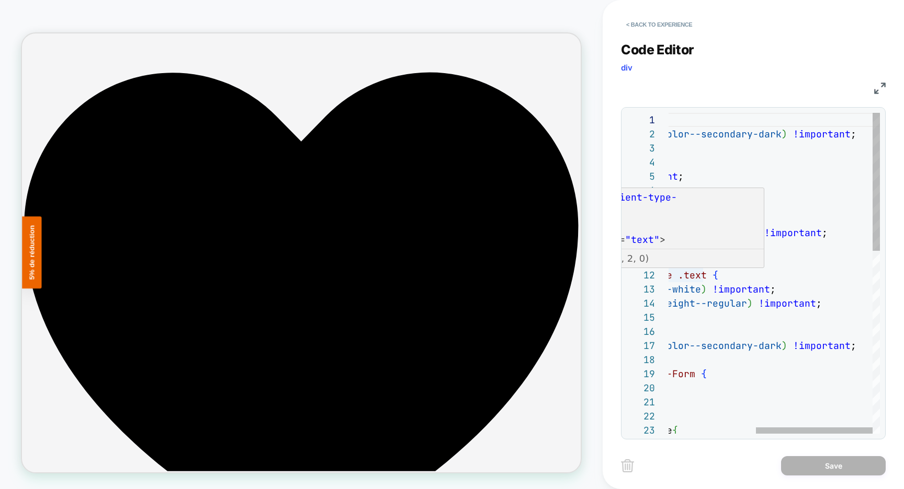
scroll to position [14, 192]
click at [702, 276] on div "announcement-bar { background-color: var ( --color--secondary-dark ) !important…" at bounding box center [695, 485] width 369 height 745
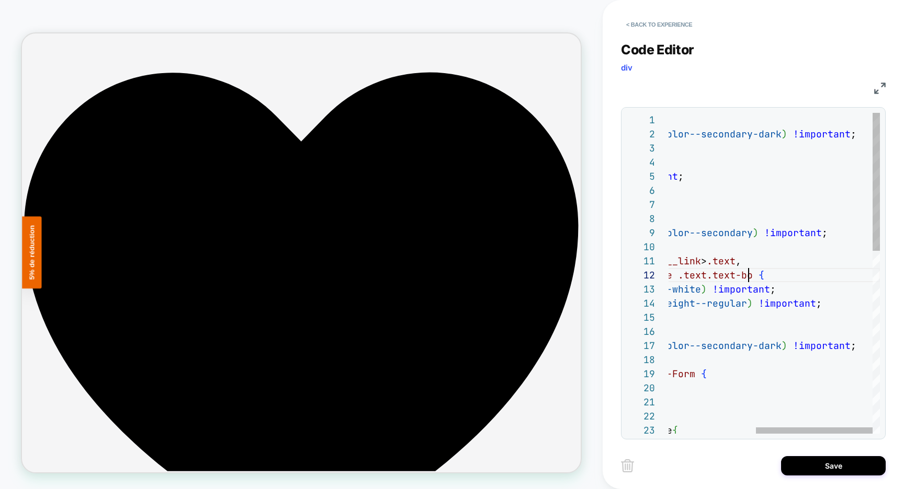
scroll to position [14, 248]
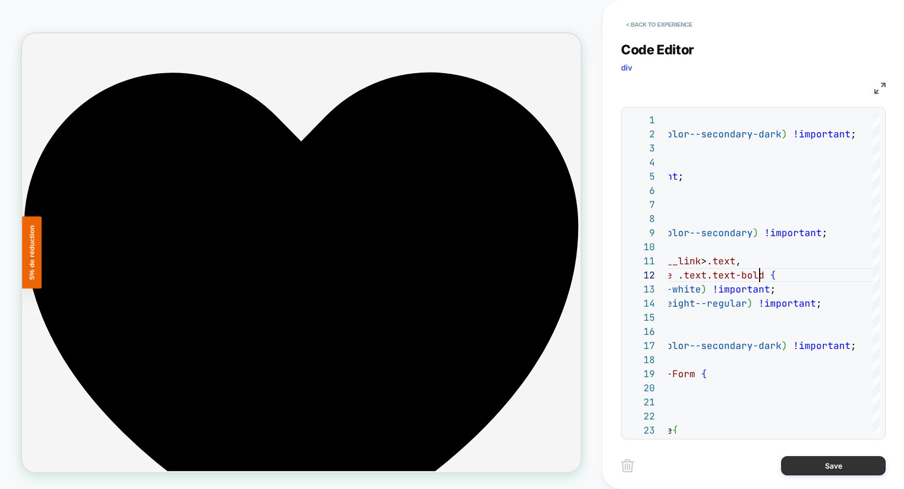
type textarea "**********"
click at [799, 462] on button "Save" at bounding box center [833, 465] width 105 height 19
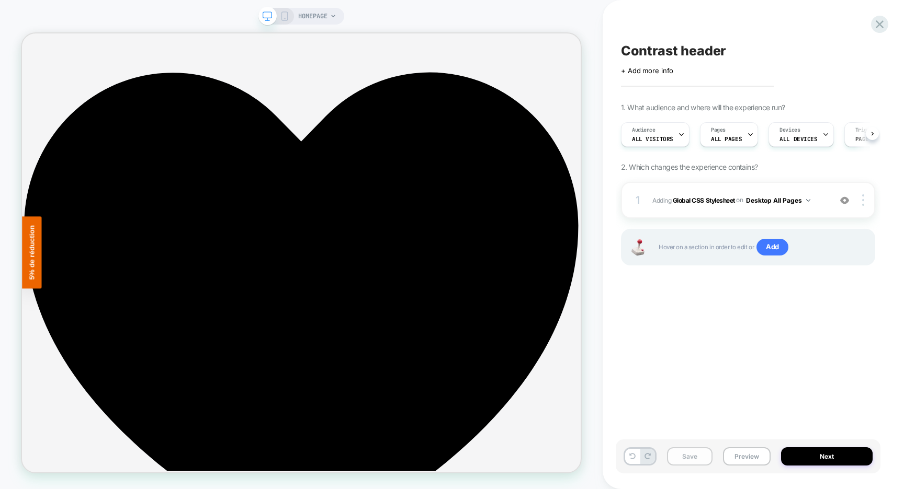
scroll to position [0, 1]
click at [702, 453] on button "Save" at bounding box center [689, 457] width 45 height 18
click at [745, 456] on button "Preview" at bounding box center [747, 457] width 48 height 18
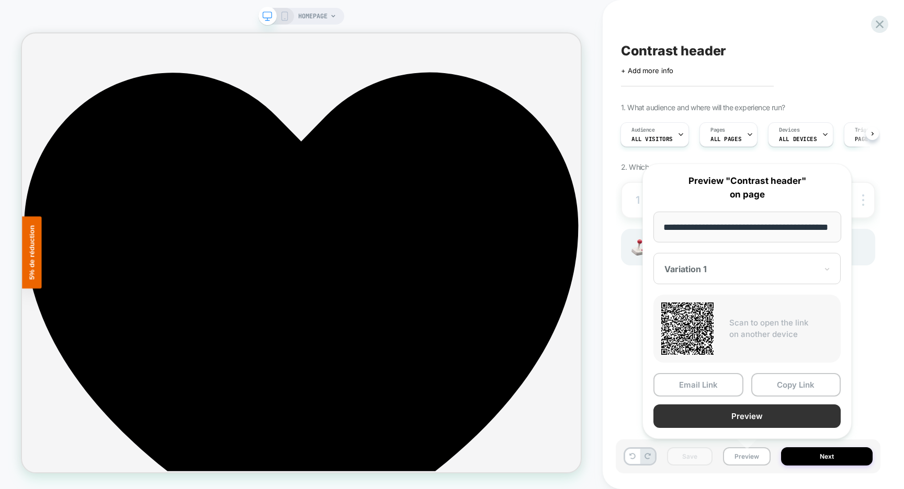
scroll to position [0, 0]
click at [744, 417] on button "Preview" at bounding box center [746, 417] width 187 height 24
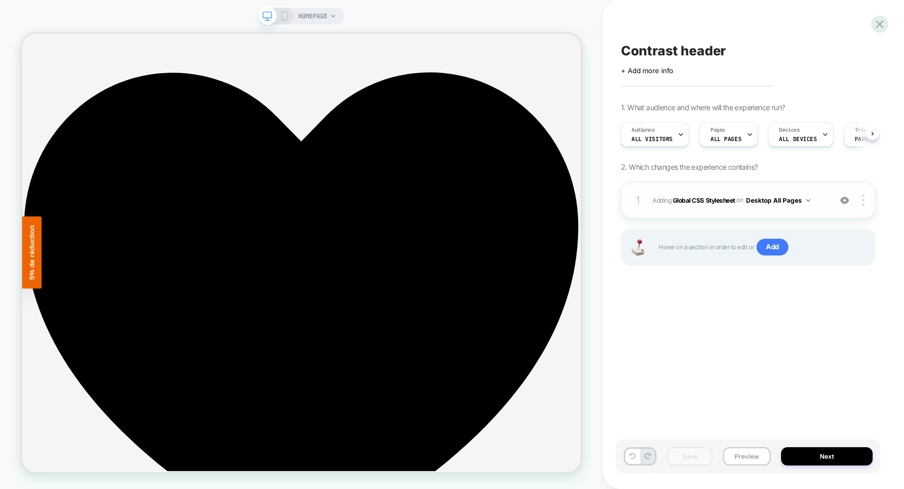
click at [719, 195] on span "Adding Global CSS Stylesheet on Desktop All Pages" at bounding box center [738, 200] width 173 height 13
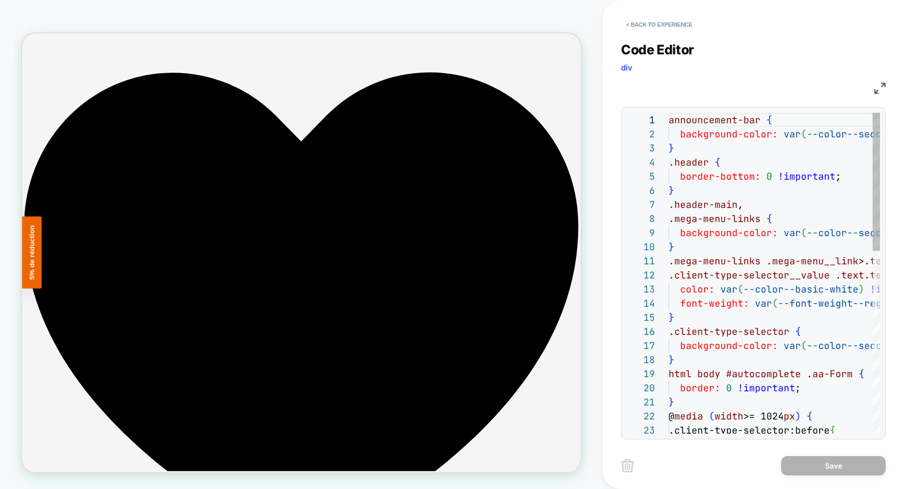
scroll to position [141, 0]
click at [880, 88] on img at bounding box center [880, 89] width 12 height 12
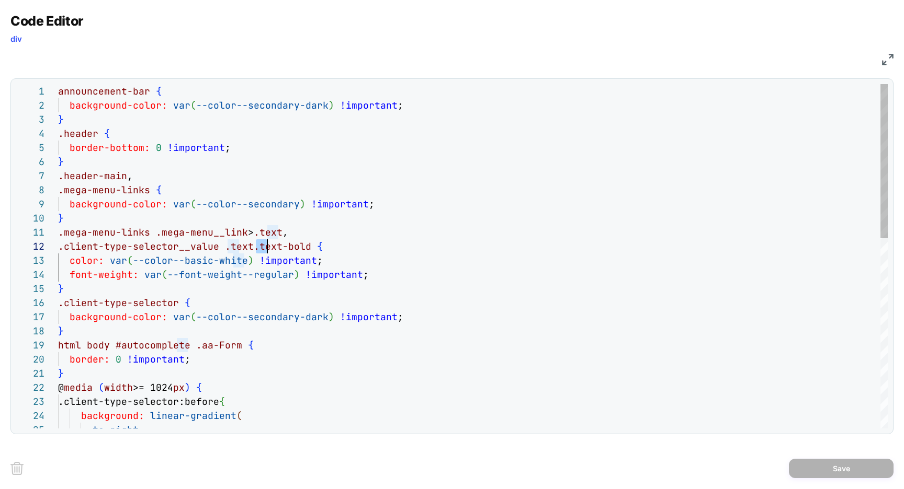
scroll to position [14, 248]
drag, startPoint x: 259, startPoint y: 247, endPoint x: 308, endPoint y: 248, distance: 49.2
click at [308, 248] on div "announcement-bar { background-color: var ( --color--secondary-dark ) !important…" at bounding box center [472, 468] width 829 height 768
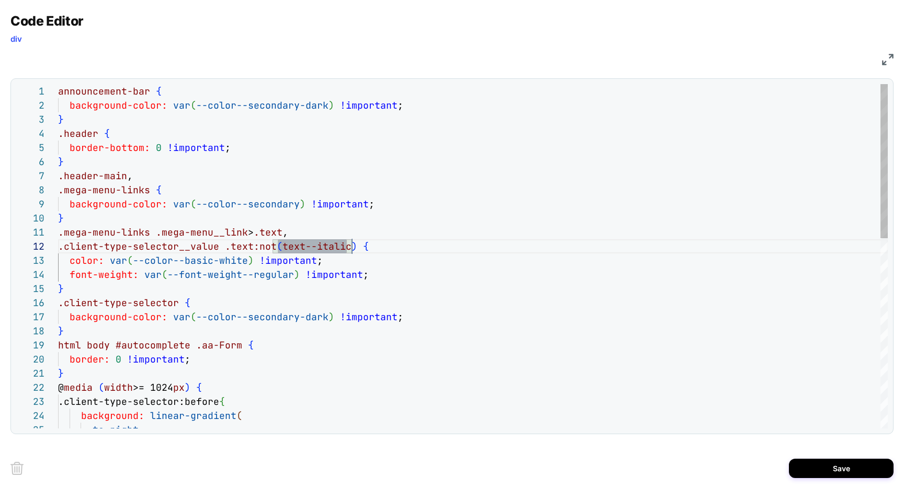
scroll to position [14, 226]
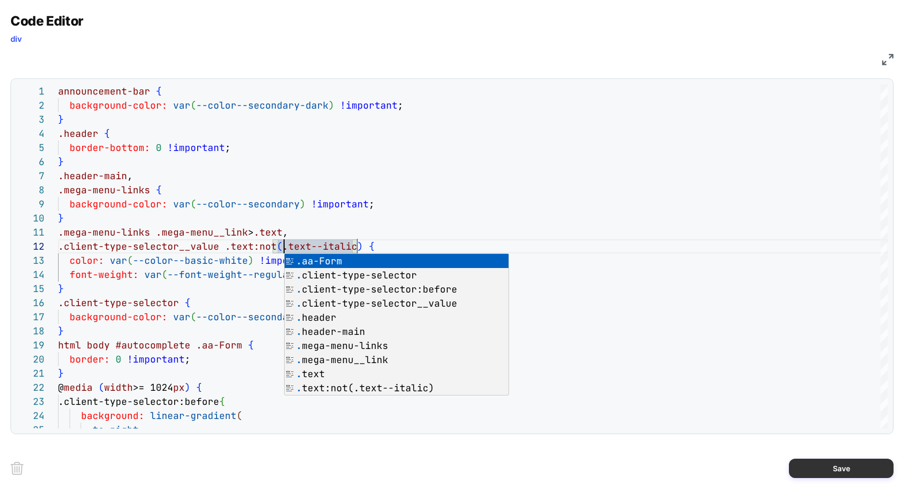
type textarea "**********"
click at [822, 474] on button "Save" at bounding box center [840, 468] width 105 height 19
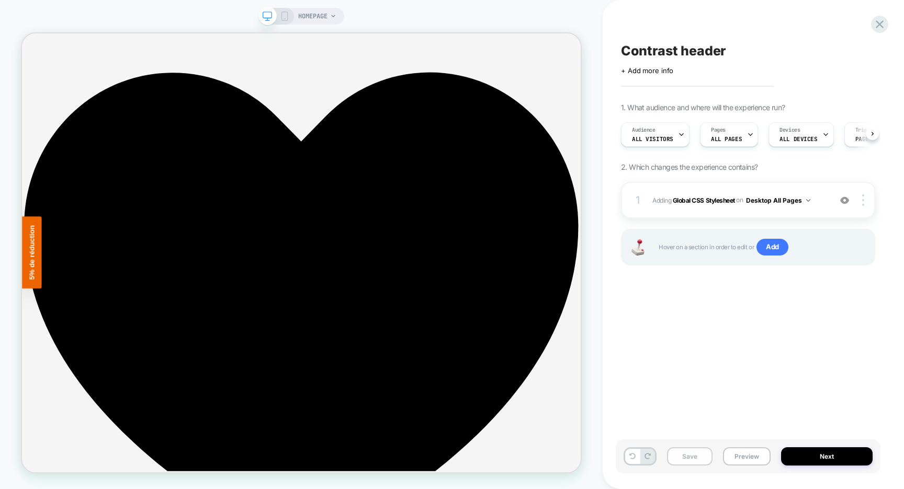
scroll to position [0, 1]
click at [703, 456] on button "Save" at bounding box center [689, 457] width 45 height 18
click at [754, 456] on button "Preview" at bounding box center [747, 457] width 48 height 18
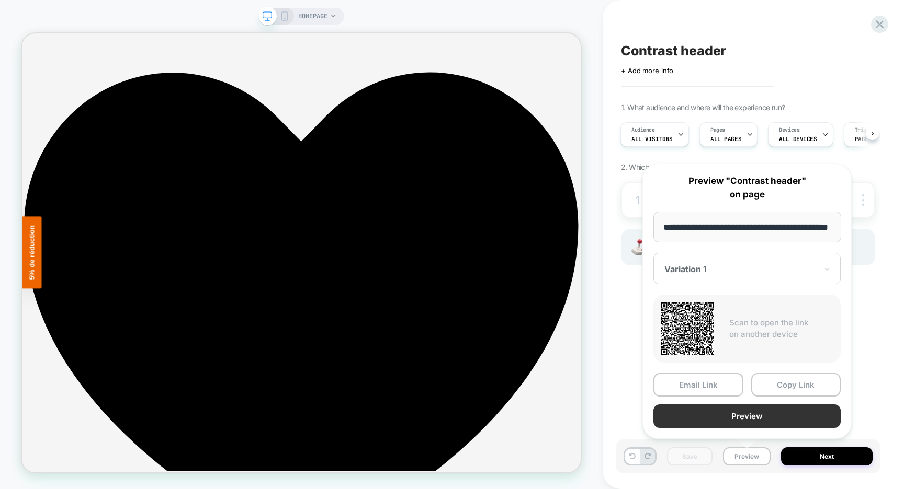
scroll to position [0, 0]
click at [738, 421] on button "Preview" at bounding box center [746, 417] width 187 height 24
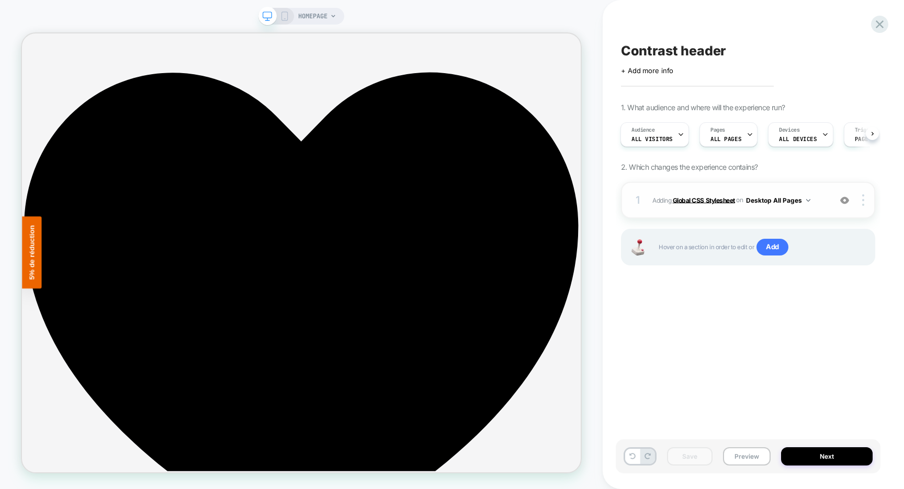
click at [706, 199] on b "Global CSS Stylesheet" at bounding box center [703, 200] width 62 height 8
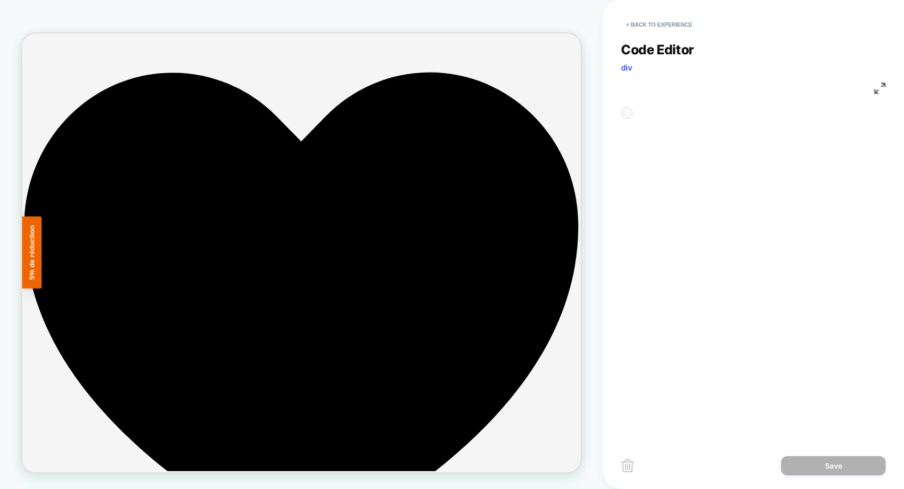
scroll to position [141, 0]
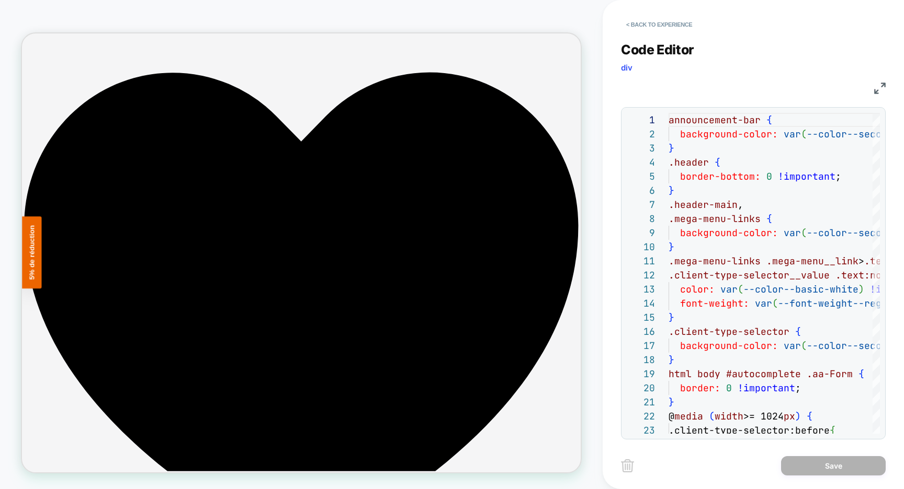
click at [883, 87] on img at bounding box center [880, 89] width 12 height 12
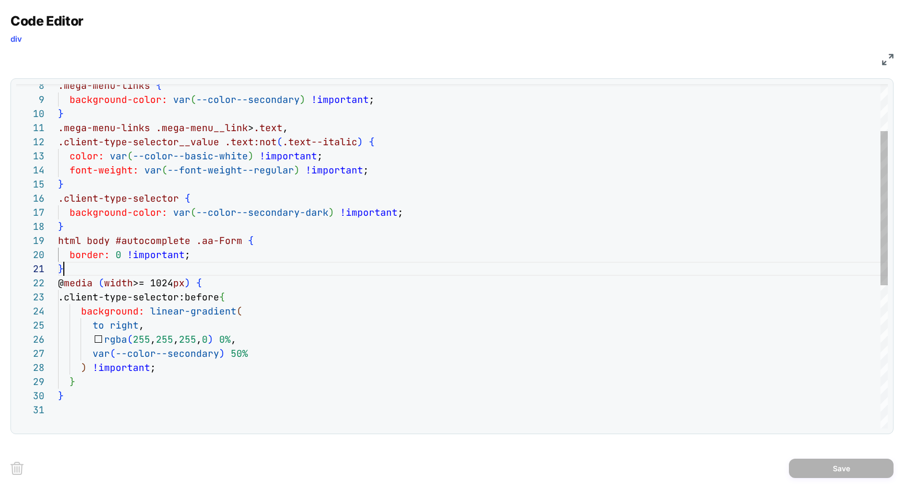
scroll to position [0, 6]
click at [93, 272] on div "} .mega-menu-links .mega-menu__link > .text , .client-type-selector__value .tex…" at bounding box center [472, 364] width 829 height 768
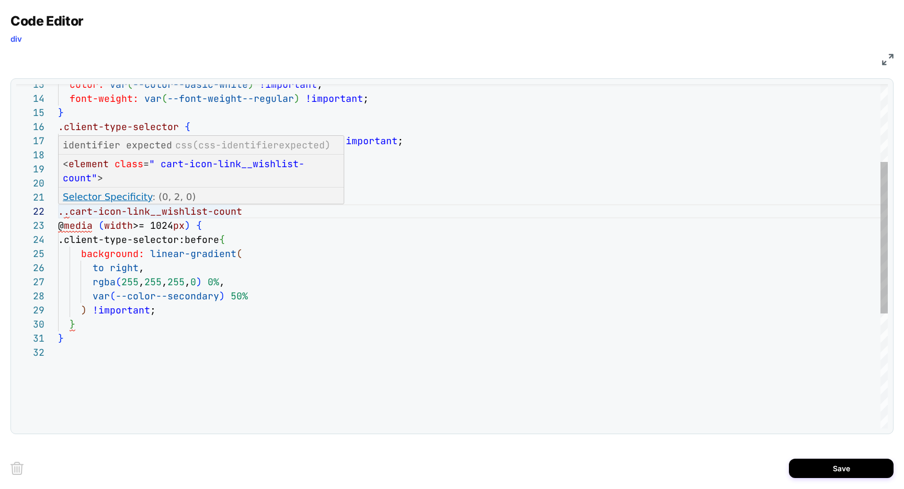
scroll to position [14, 12]
click at [68, 216] on div "} } var ( --color--secondary ) 50% ) !important ; ..cart-icon-link__wishlist-co…" at bounding box center [472, 299] width 829 height 782
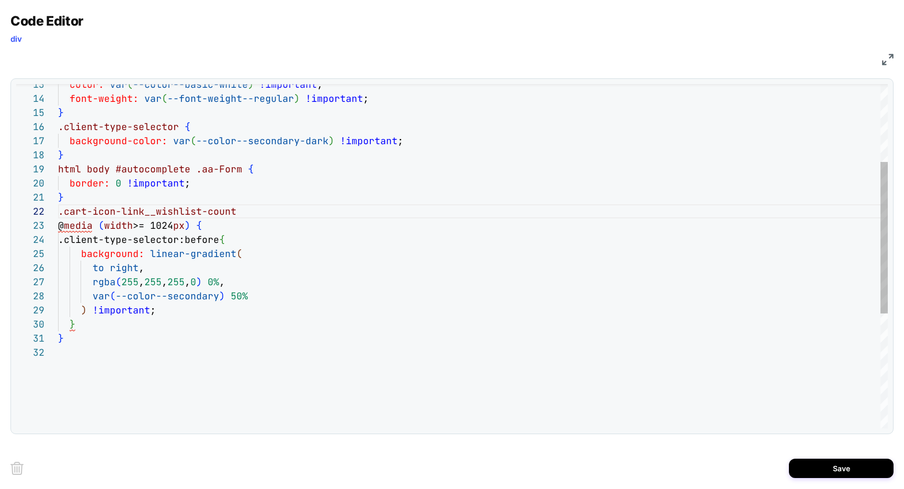
scroll to position [14, 175]
click at [236, 213] on div "} } var ( --color--secondary ) 50% ) !important ; .cart-icon-link__wishlist-cou…" at bounding box center [472, 299] width 829 height 782
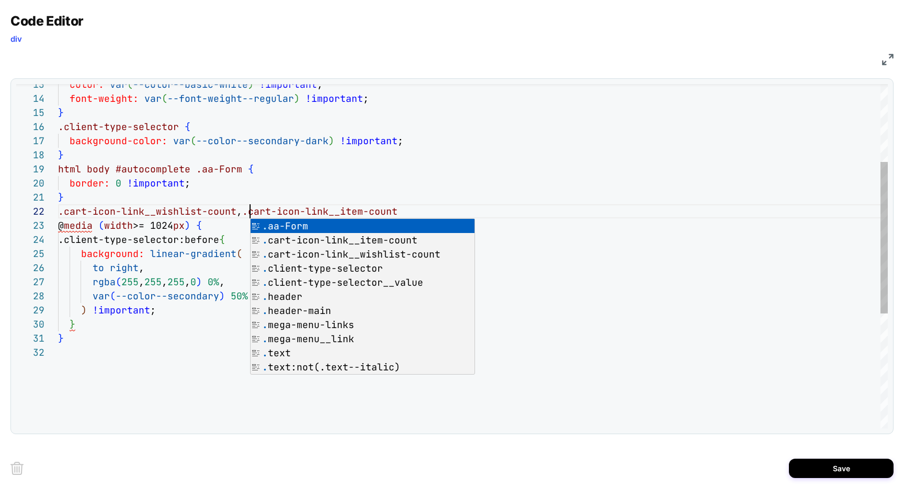
scroll to position [14, 192]
click at [401, 213] on div "} } var ( --color--secondary ) 50% ) !important ; .cart-icon-link__wishlist-cou…" at bounding box center [472, 299] width 829 height 782
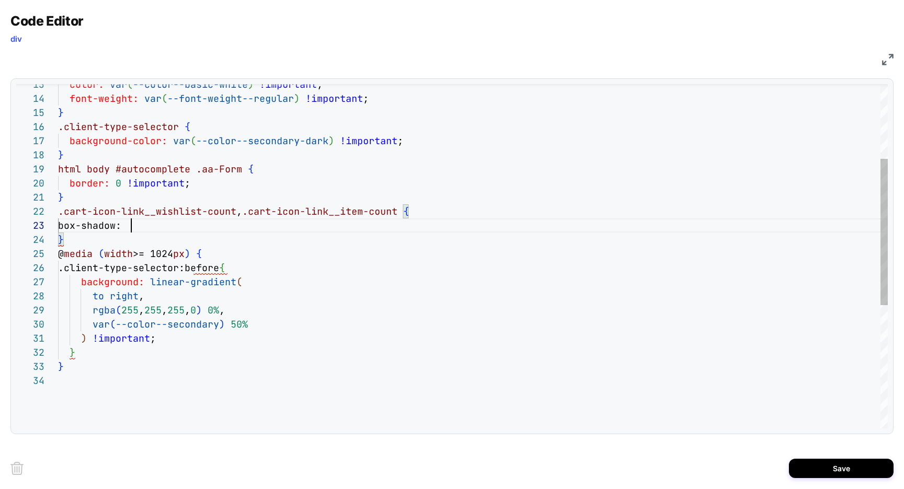
scroll to position [28, 79]
drag, startPoint x: 138, startPoint y: 227, endPoint x: 76, endPoint y: 230, distance: 61.2
click at [76, 230] on div "} var ( --color--secondary ) 50% ) !important ; .cart-icon-link__wishlist-count…" at bounding box center [472, 313] width 829 height 810
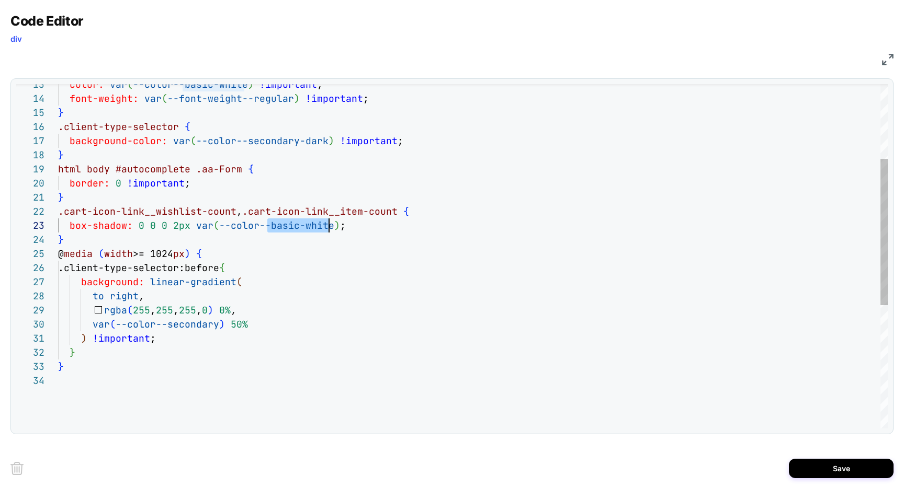
drag, startPoint x: 267, startPoint y: 227, endPoint x: 327, endPoint y: 228, distance: 60.7
click at [327, 228] on div "} var ( --color--secondary ) 50% ) !important ; .cart-icon-link__wishlist-count…" at bounding box center [472, 313] width 829 height 810
drag, startPoint x: 327, startPoint y: 141, endPoint x: 391, endPoint y: 144, distance: 63.8
click at [391, 144] on div "} var ( --color--secondary ) 50% ) !important ; .cart-icon-link__wishlist-count…" at bounding box center [472, 313] width 829 height 810
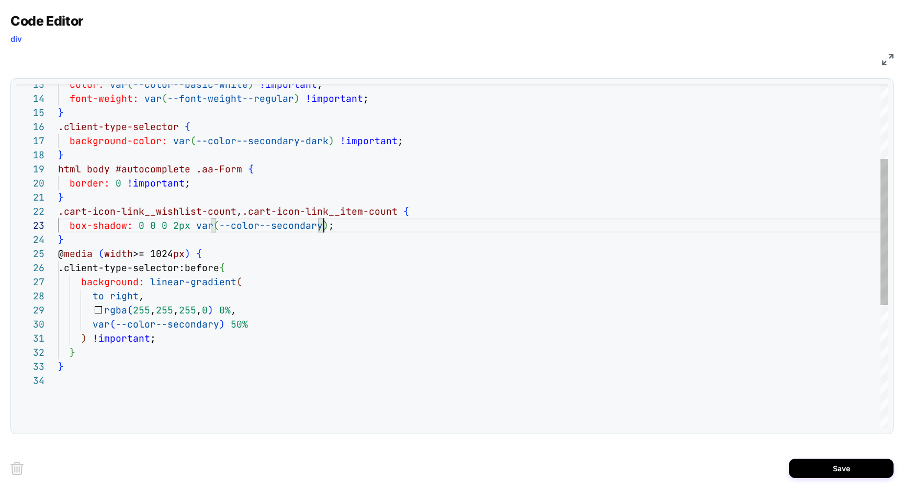
click at [323, 226] on div "} var ( --color--secondary ) 50% ) !important ; .cart-icon-link__wishlist-count…" at bounding box center [472, 313] width 829 height 810
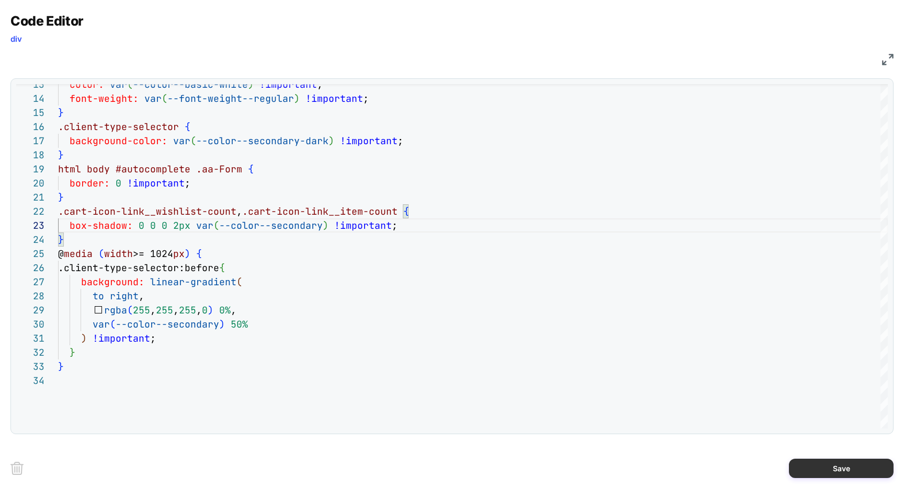
type textarea "**********"
click at [808, 466] on button "Save" at bounding box center [840, 468] width 105 height 19
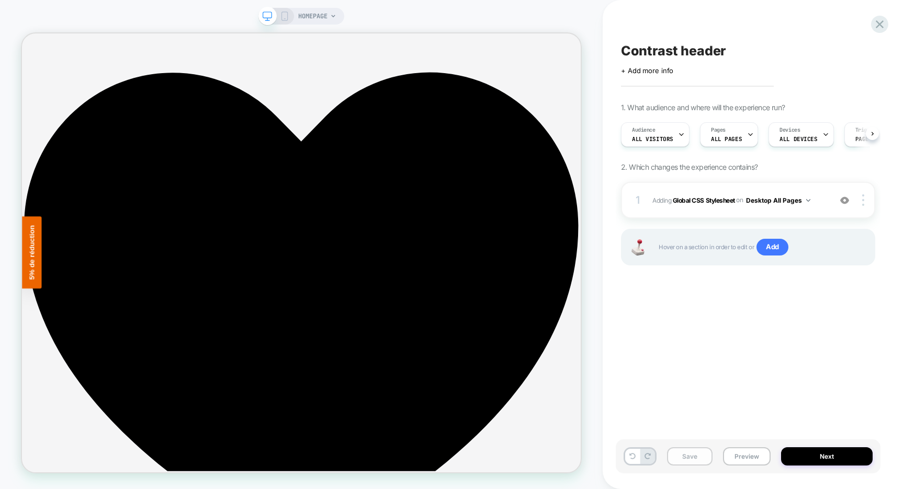
scroll to position [0, 1]
click at [686, 454] on button "Save" at bounding box center [689, 457] width 45 height 18
click at [743, 456] on button "Preview" at bounding box center [747, 457] width 48 height 18
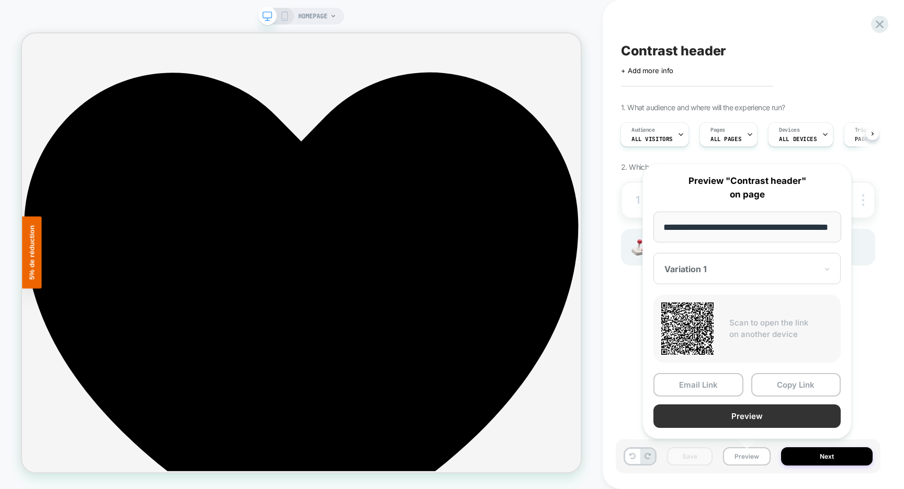
scroll to position [0, 0]
click at [736, 424] on button "Preview" at bounding box center [746, 417] width 187 height 24
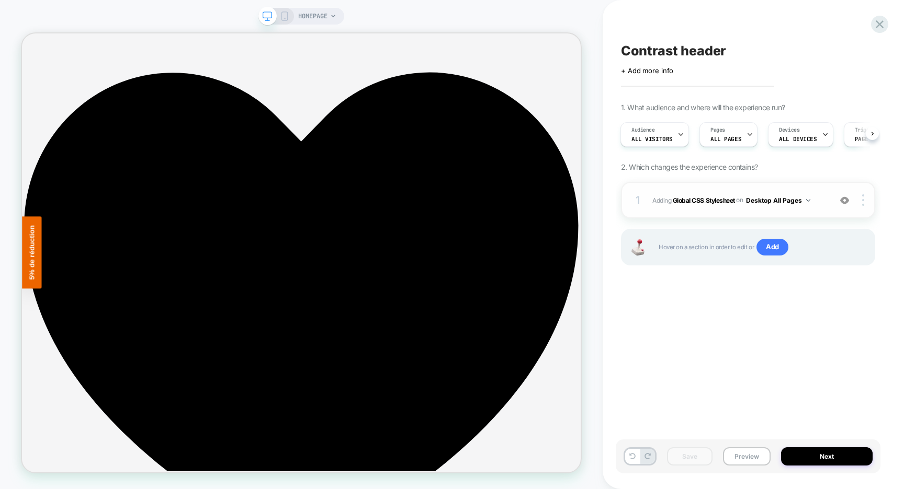
click at [699, 200] on b "Global CSS Stylesheet" at bounding box center [703, 200] width 62 height 8
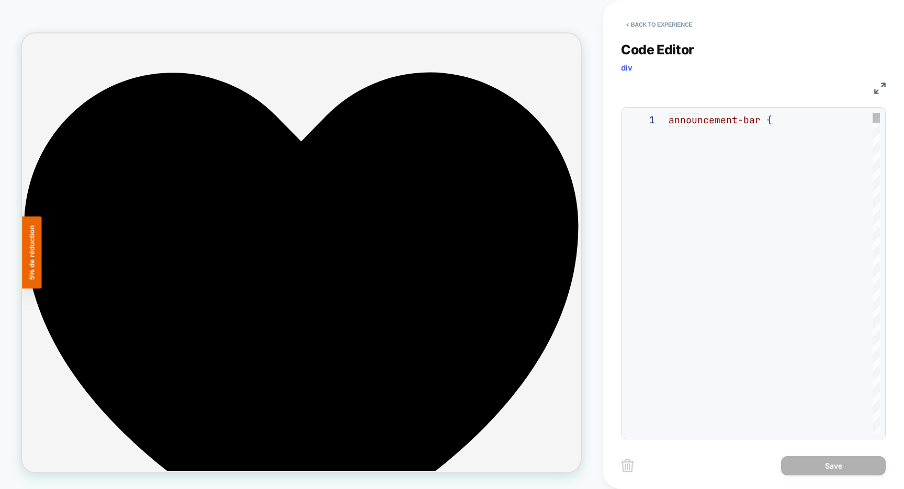
scroll to position [141, 0]
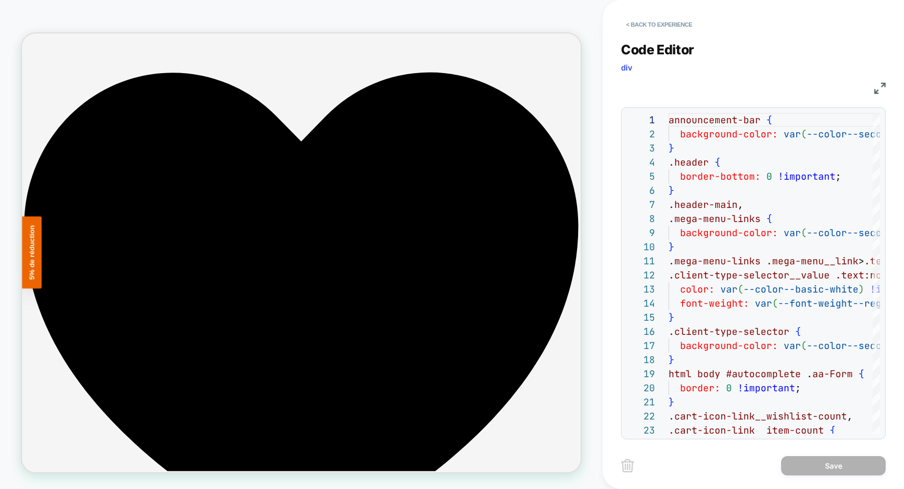
click at [878, 86] on img at bounding box center [880, 89] width 12 height 12
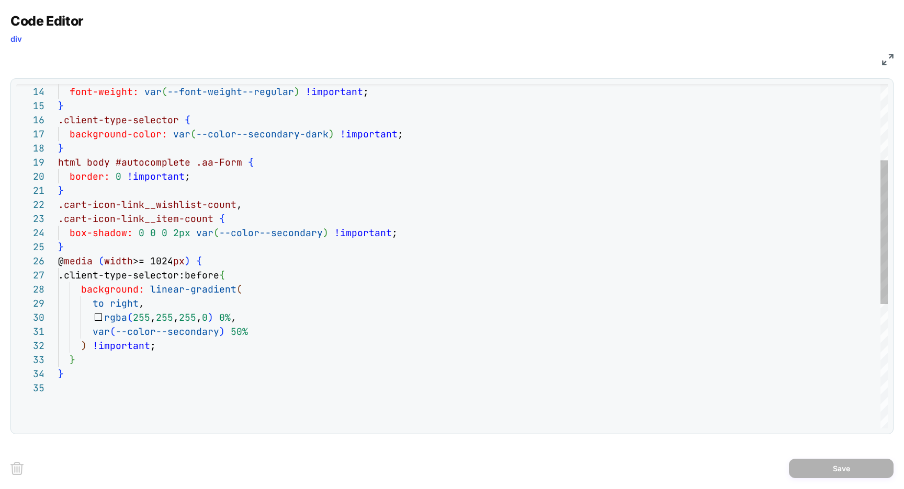
scroll to position [56, 6]
click at [86, 250] on div "color: var ( --color--basic-white ) !important ; font-weight: var ( --font-weig…" at bounding box center [472, 313] width 829 height 825
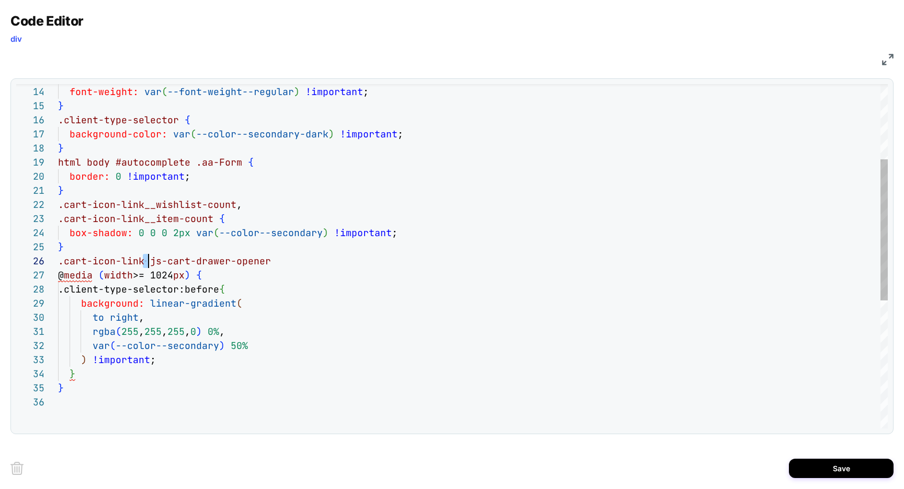
scroll to position [71, 90]
click at [147, 261] on div "color: var ( --color--basic-white ) !important ; font-weight: var ( --font-weig…" at bounding box center [472, 320] width 829 height 839
click at [285, 264] on div "color: var ( --color--basic-white ) !important ; font-weight: var ( --font-weig…" at bounding box center [472, 320] width 829 height 839
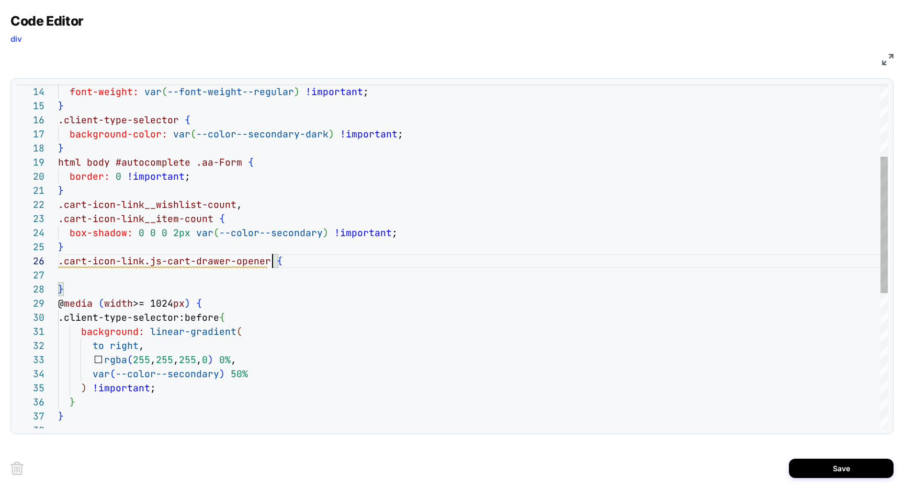
click at [271, 259] on div "color: var ( --color--basic-white ) !important ; font-weight: var ( --font-weig…" at bounding box center [472, 334] width 829 height 867
click at [119, 280] on div "color: var ( --color--basic-white ) !important ; font-weight: var ( --font-weig…" at bounding box center [472, 334] width 829 height 867
drag, startPoint x: 113, startPoint y: 276, endPoint x: 165, endPoint y: 278, distance: 51.3
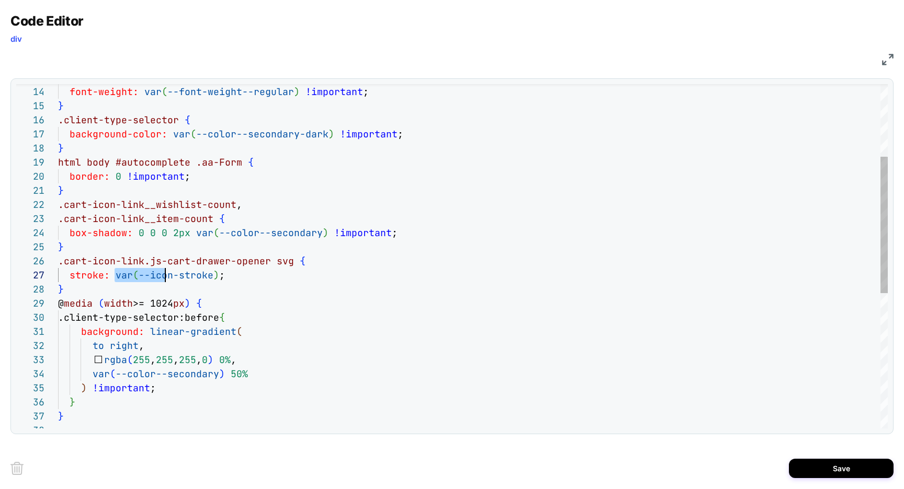
click at [165, 278] on div "color: var ( --color--basic-white ) !important ; font-weight: var ( --font-weig…" at bounding box center [472, 334] width 829 height 867
click at [176, 277] on div "color: var ( --color--basic-white ) !important ; font-weight: var ( --font-weig…" at bounding box center [472, 334] width 829 height 867
drag, startPoint x: 148, startPoint y: 276, endPoint x: 209, endPoint y: 275, distance: 60.1
click at [209, 275] on div "color: var ( --color--basic-white ) !important ; font-weight: var ( --font-weig…" at bounding box center [472, 334] width 829 height 867
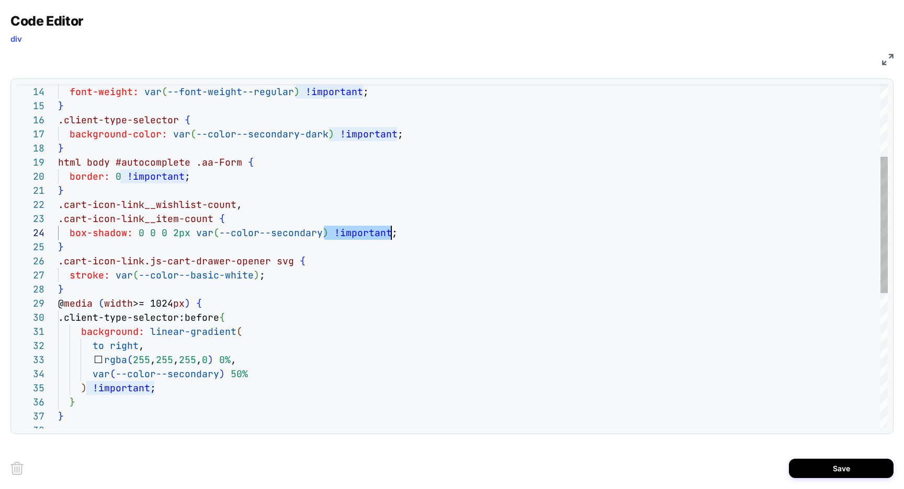
scroll to position [42, 327]
drag, startPoint x: 323, startPoint y: 234, endPoint x: 385, endPoint y: 232, distance: 62.8
click at [385, 232] on div "color: var ( --color--basic-white ) !important ; font-weight: var ( --font-weig…" at bounding box center [472, 334] width 829 height 867
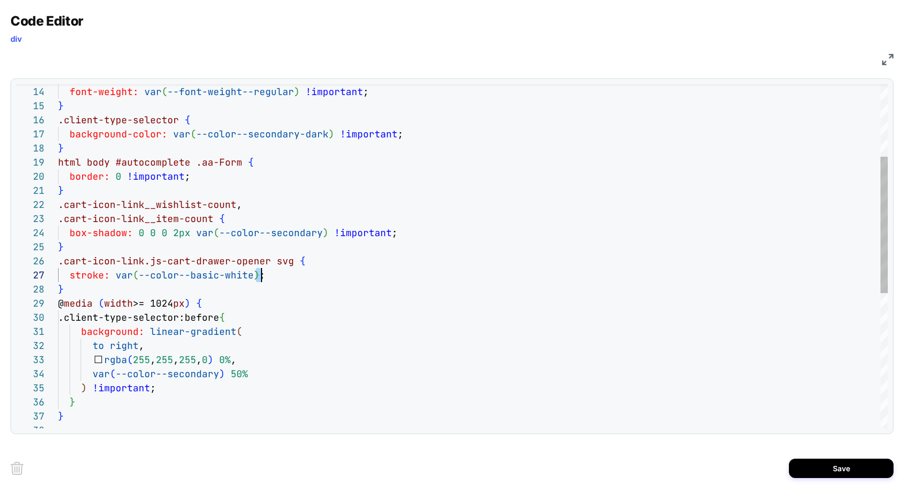
click at [259, 277] on div "color: var ( --color--basic-white ) !important ; font-weight: var ( --font-weig…" at bounding box center [472, 334] width 829 height 867
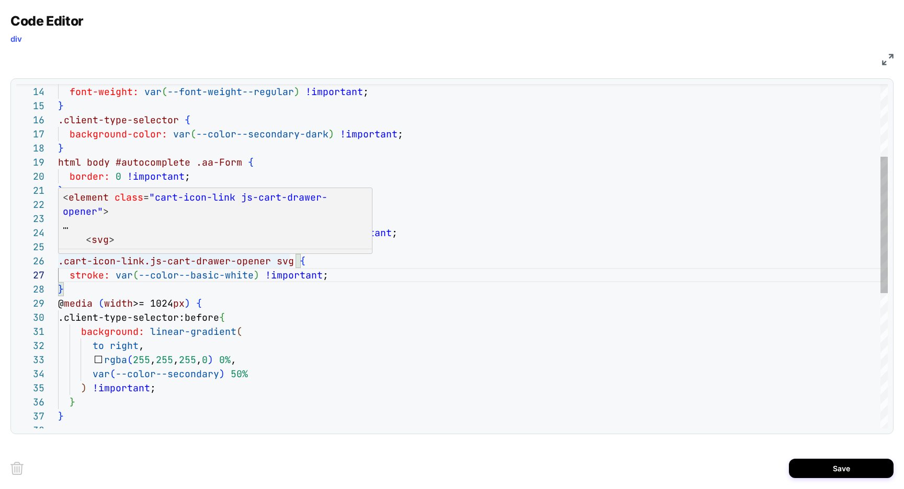
click at [288, 262] on div "color: var ( --color--basic-white ) !important ; font-weight: var ( --font-weig…" at bounding box center [472, 334] width 829 height 867
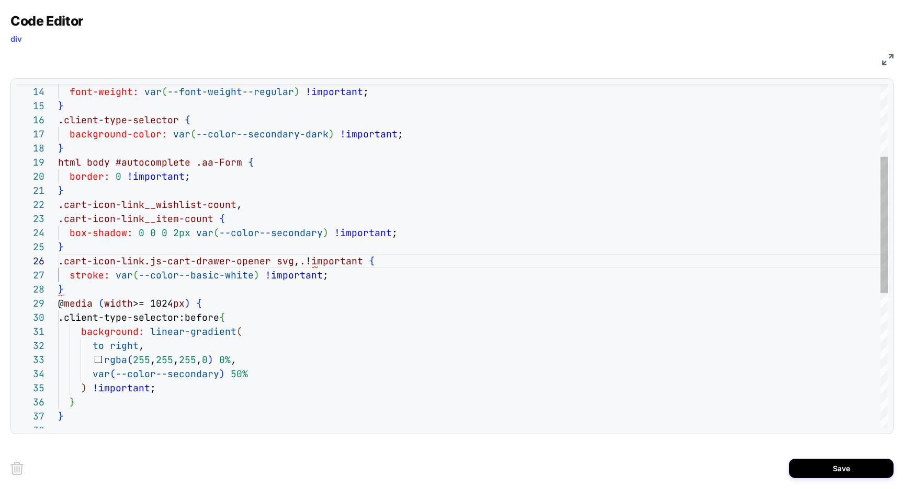
scroll to position [71, 248]
click at [309, 260] on div "color: var ( --color--basic-white ) !important ; font-weight: var ( --font-weig…" at bounding box center [472, 334] width 829 height 867
drag, startPoint x: 266, startPoint y: 262, endPoint x: 288, endPoint y: 261, distance: 22.0
click at [288, 261] on div "color: var ( --color--basic-white ) !important ; font-weight: var ( --font-weig…" at bounding box center [472, 334] width 829 height 867
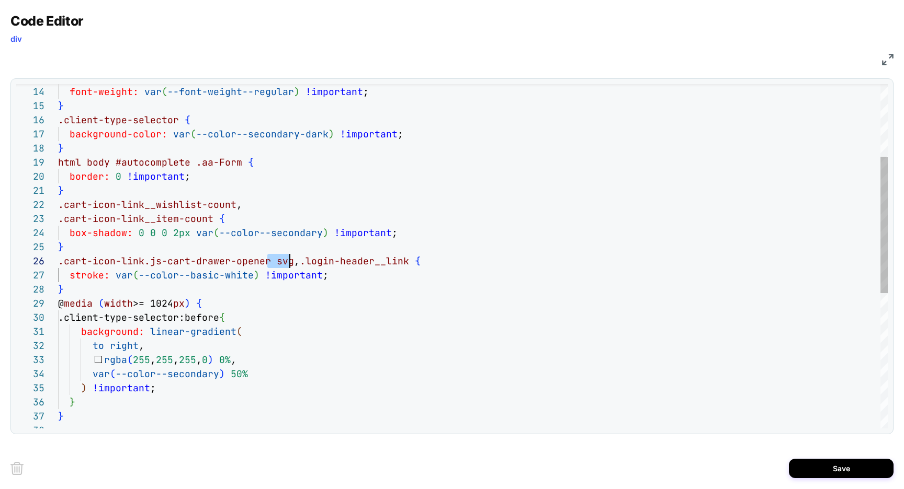
click at [407, 261] on div "color: var ( --color--basic-white ) !important ; font-weight: var ( --font-weig…" at bounding box center [472, 334] width 829 height 867
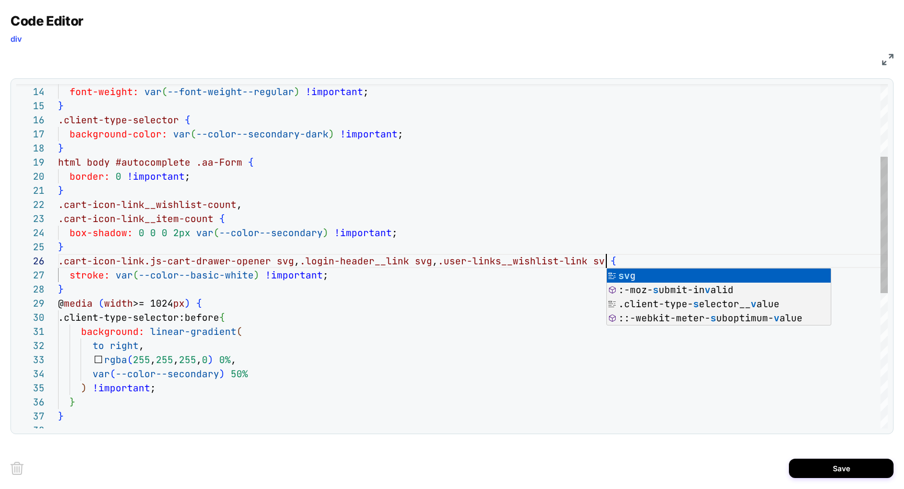
scroll to position [71, 553]
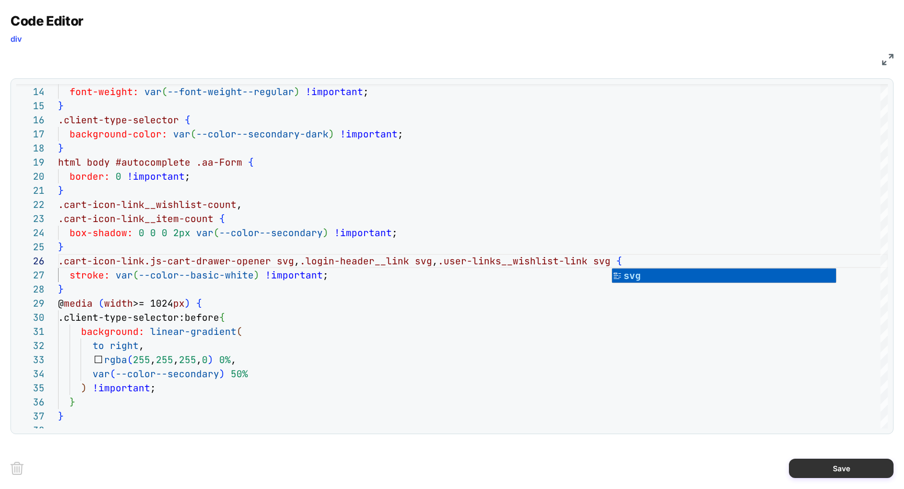
type textarea "**********"
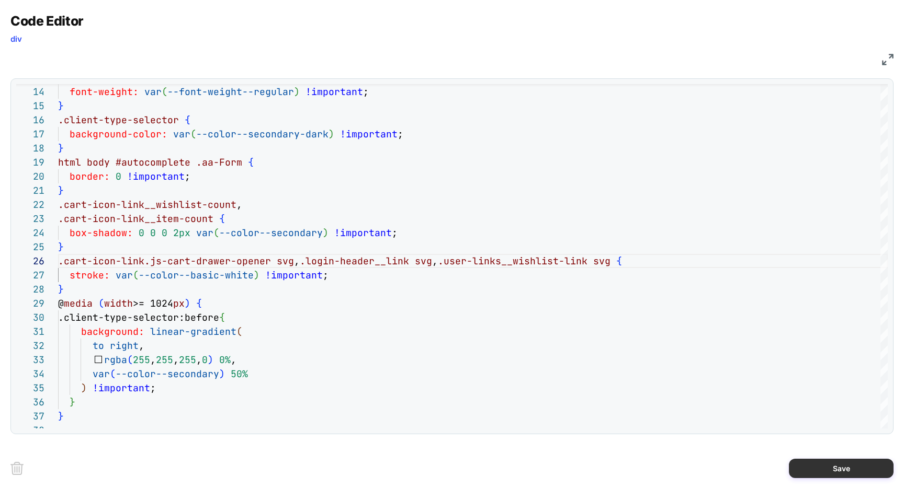
click at [831, 470] on button "Save" at bounding box center [840, 468] width 105 height 19
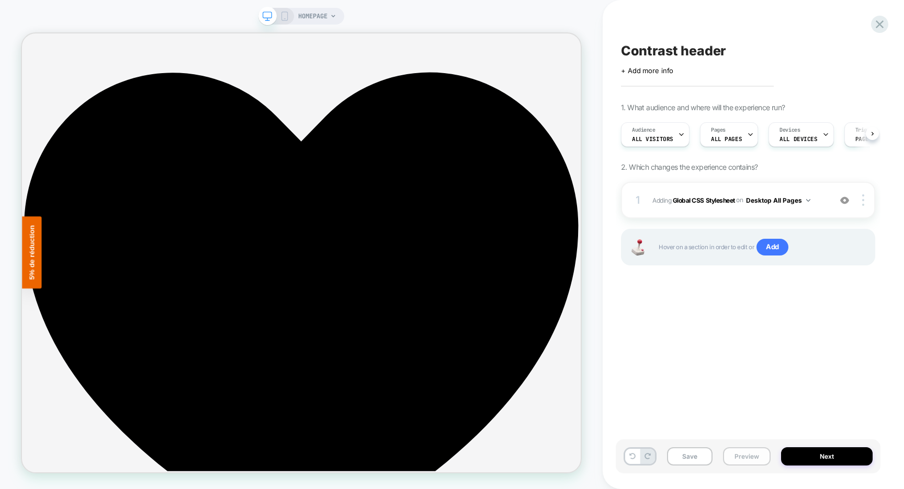
scroll to position [0, 1]
click at [698, 459] on button "Save" at bounding box center [689, 457] width 45 height 18
click at [741, 456] on button "Preview" at bounding box center [747, 457] width 48 height 18
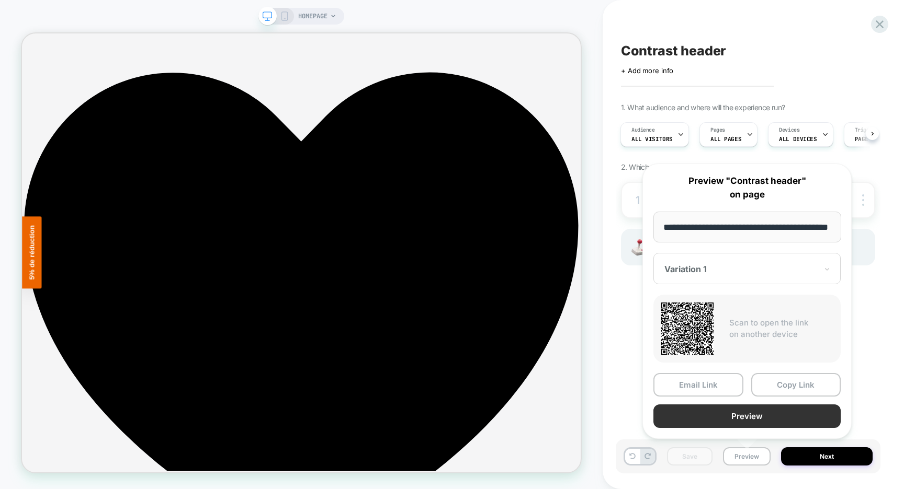
scroll to position [0, 0]
click at [717, 418] on button "Preview" at bounding box center [746, 417] width 187 height 24
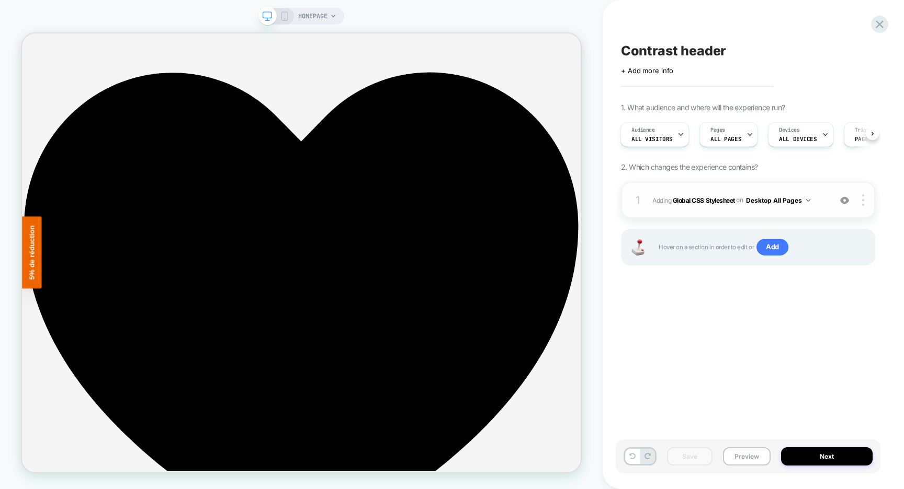
click at [694, 202] on b "Global CSS Stylesheet" at bounding box center [703, 200] width 62 height 8
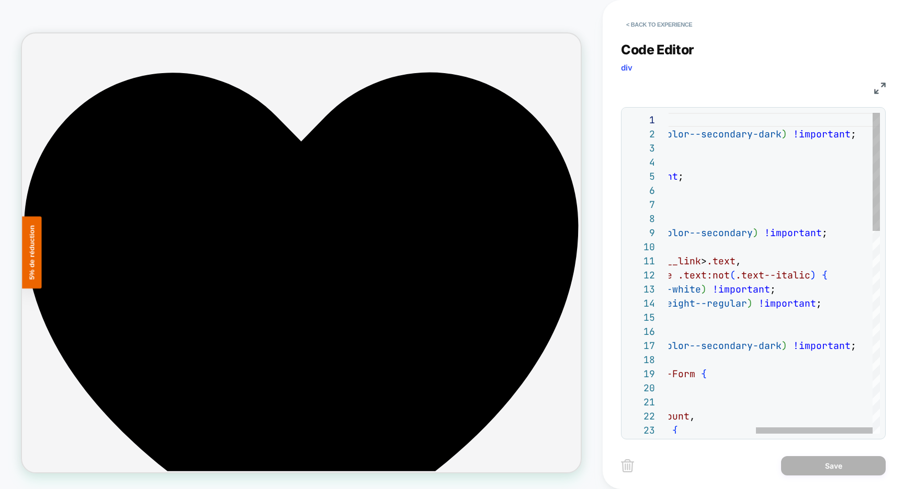
scroll to position [14, 299]
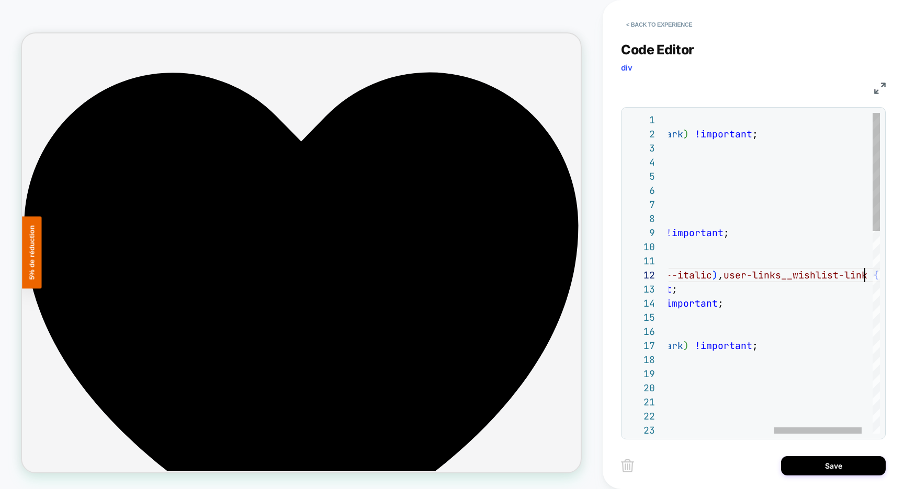
scroll to position [14, 0]
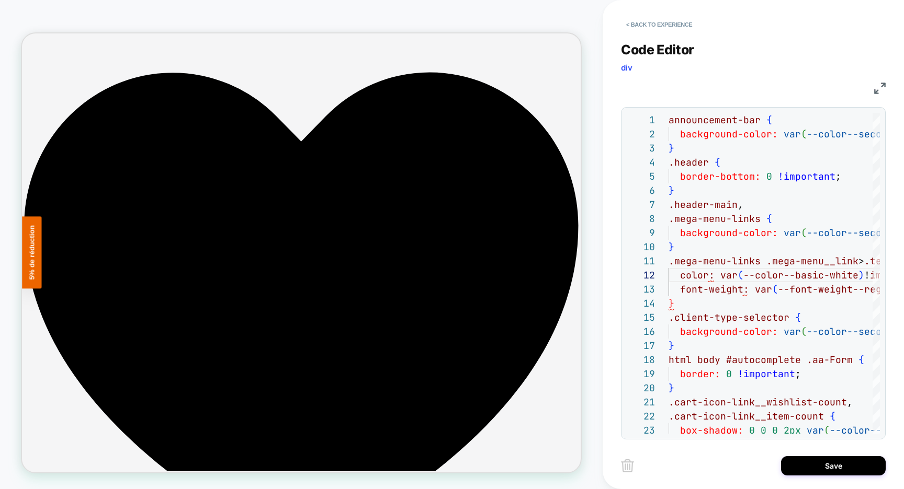
click at [876, 87] on img at bounding box center [880, 89] width 12 height 12
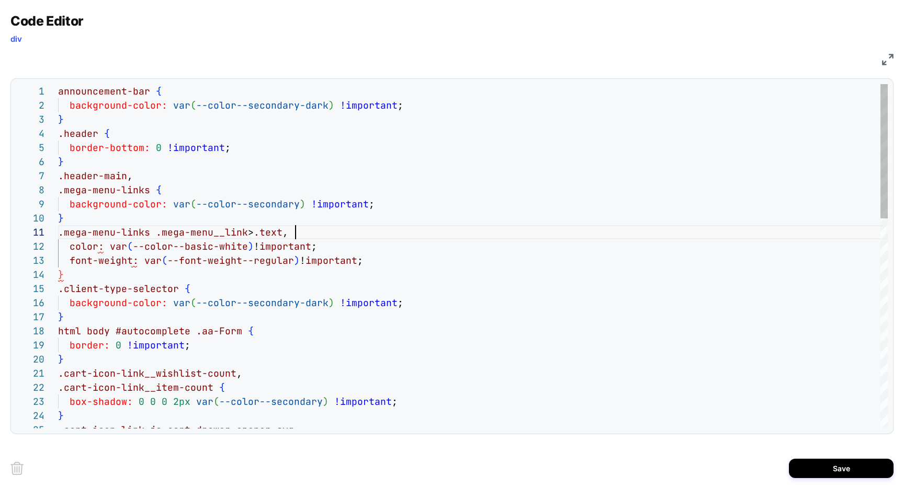
scroll to position [0, 237]
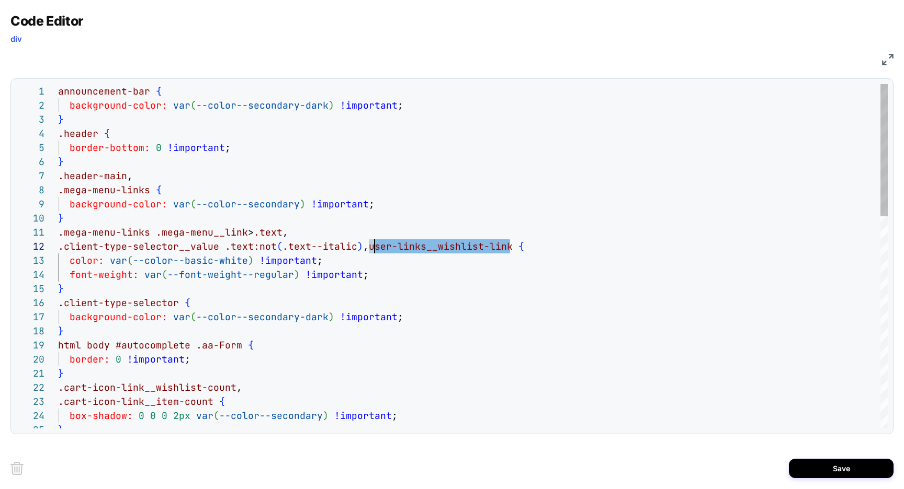
scroll to position [14, 311]
drag, startPoint x: 510, startPoint y: 246, endPoint x: 371, endPoint y: 248, distance: 139.1
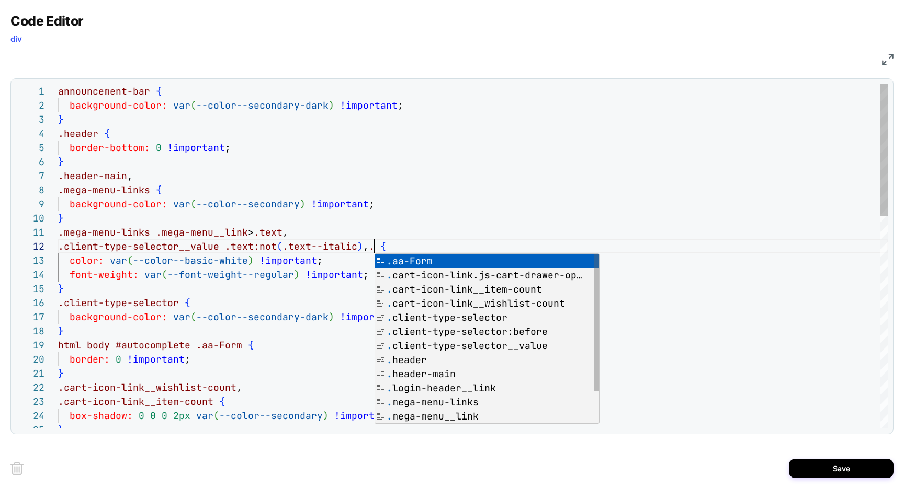
scroll to position [14, 458]
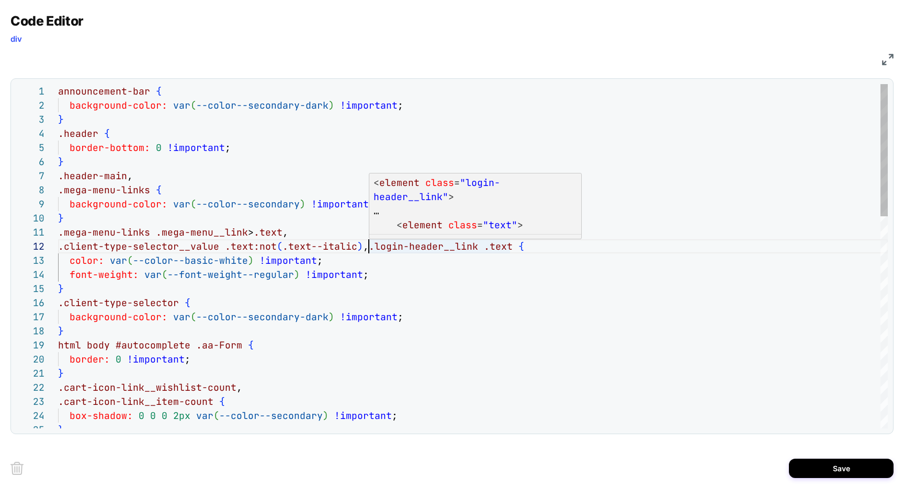
scroll to position [14, 452]
drag, startPoint x: 510, startPoint y: 249, endPoint x: 516, endPoint y: 250, distance: 5.8
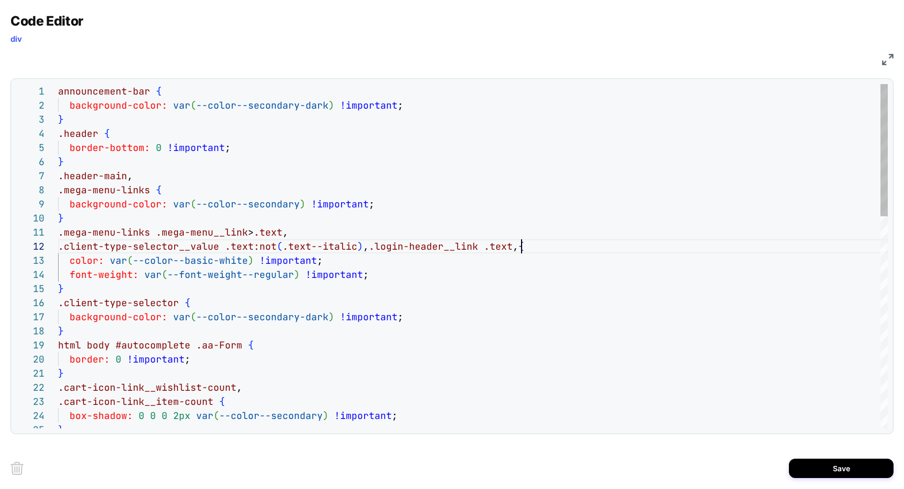
scroll to position [14, 666]
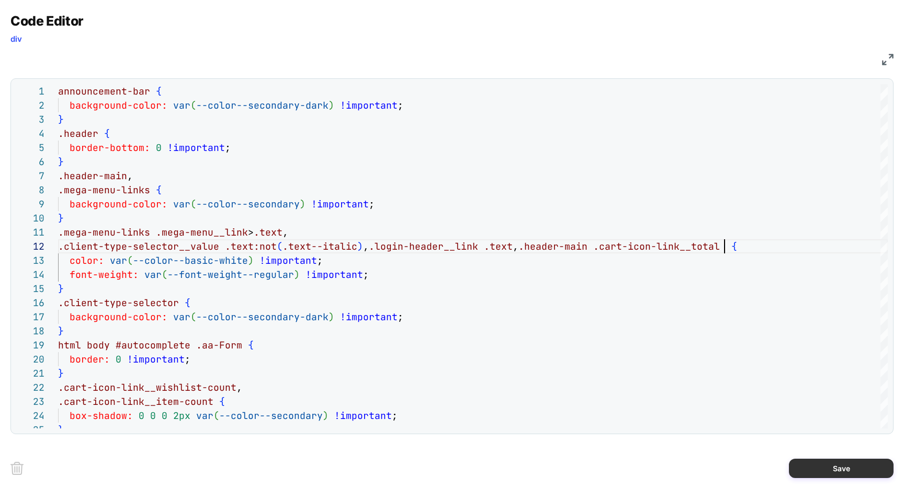
type textarea "**********"
click at [814, 467] on button "Save" at bounding box center [840, 468] width 105 height 19
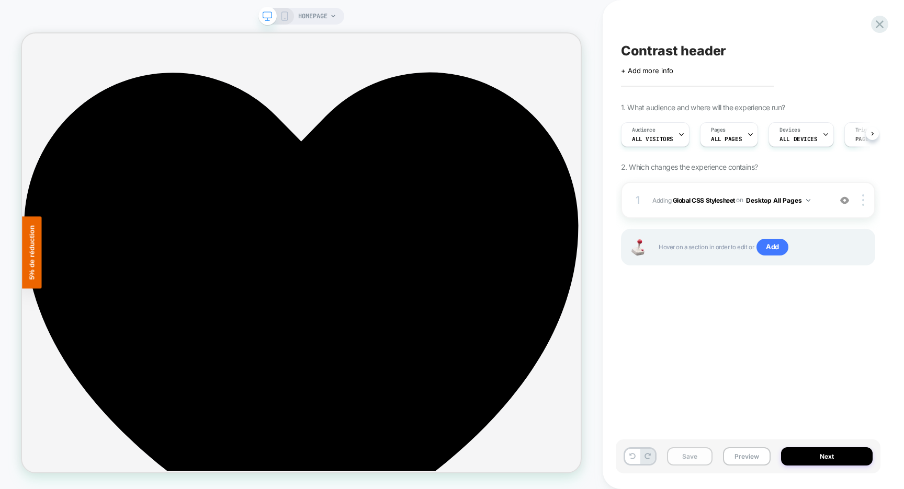
scroll to position [0, 1]
click at [678, 458] on button "Save" at bounding box center [689, 457] width 45 height 18
click at [752, 457] on button "Preview" at bounding box center [747, 457] width 48 height 18
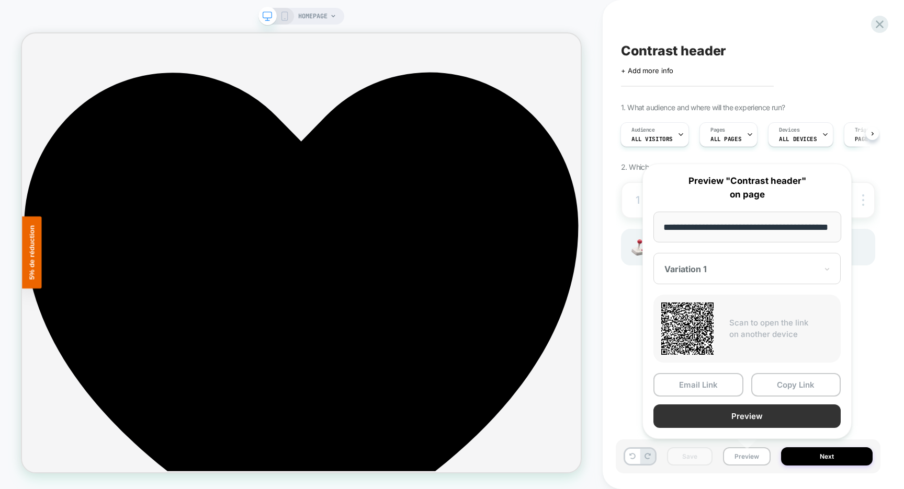
scroll to position [0, 0]
click at [742, 423] on button "Preview" at bounding box center [746, 417] width 187 height 24
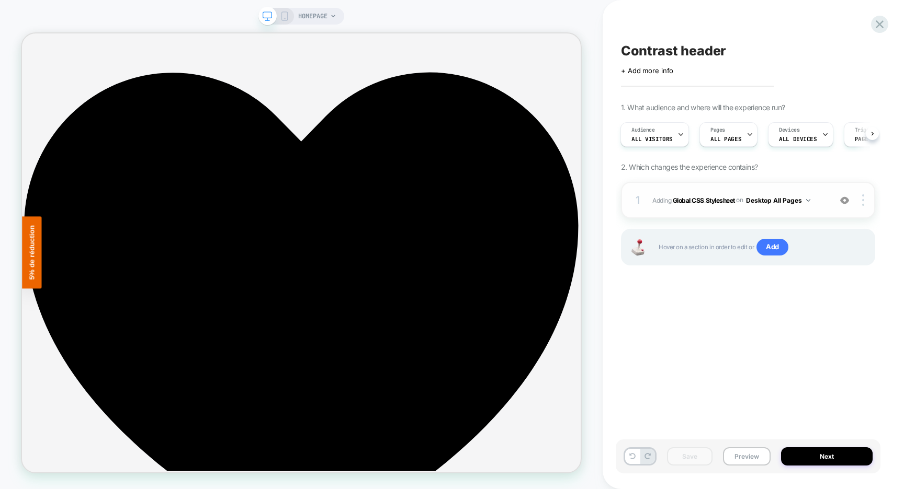
click at [707, 201] on b "Global CSS Stylesheet" at bounding box center [703, 200] width 62 height 8
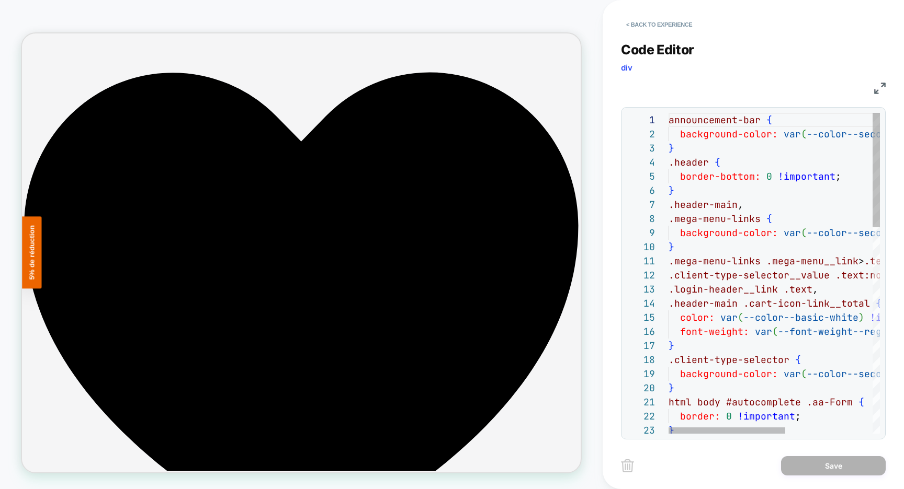
scroll to position [14, 338]
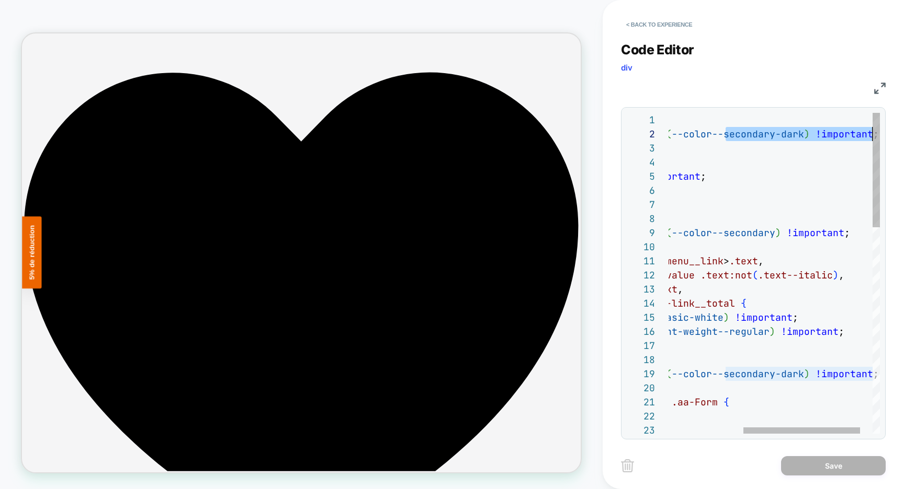
drag, startPoint x: 861, startPoint y: 135, endPoint x: 894, endPoint y: 135, distance: 32.9
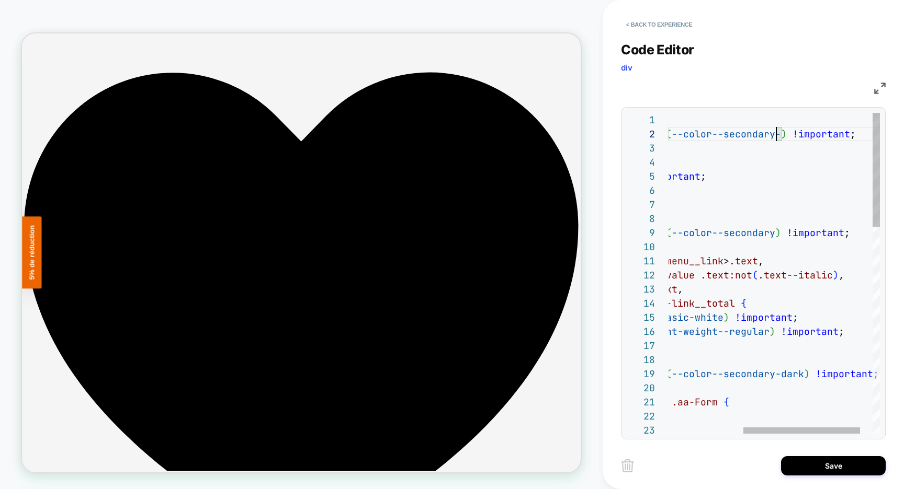
type textarea "**********"
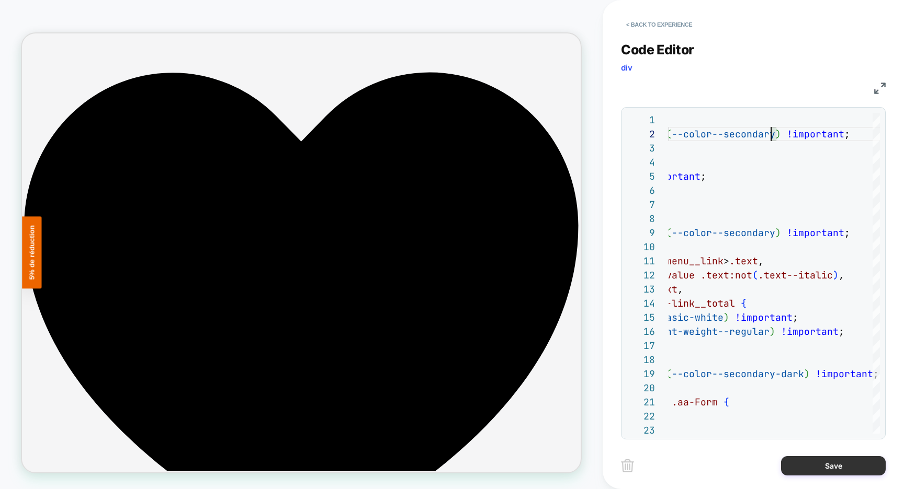
click at [828, 464] on button "Save" at bounding box center [833, 465] width 105 height 19
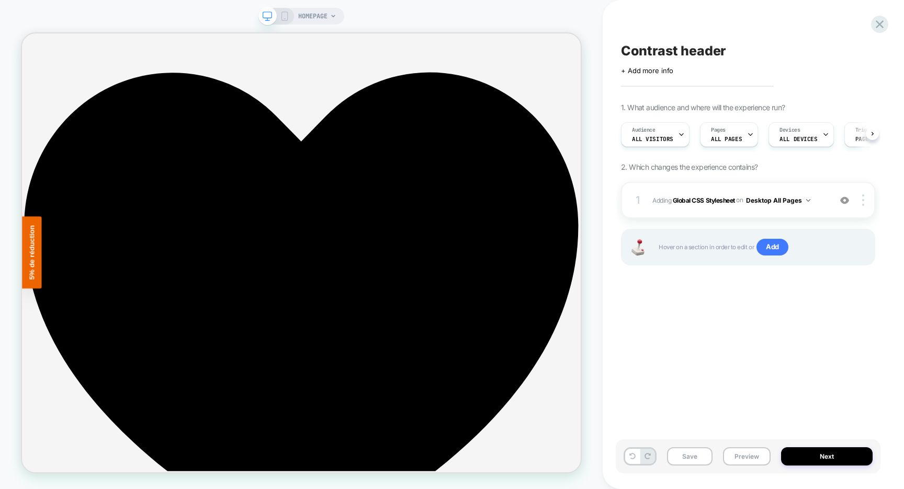
scroll to position [0, 1]
click at [695, 456] on button "Save" at bounding box center [689, 457] width 45 height 18
click at [741, 457] on button "Preview" at bounding box center [747, 457] width 48 height 18
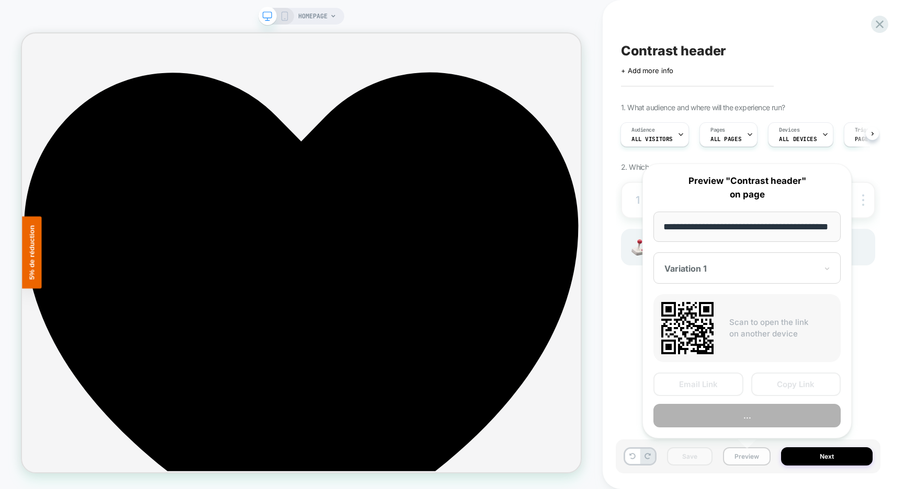
scroll to position [0, 29]
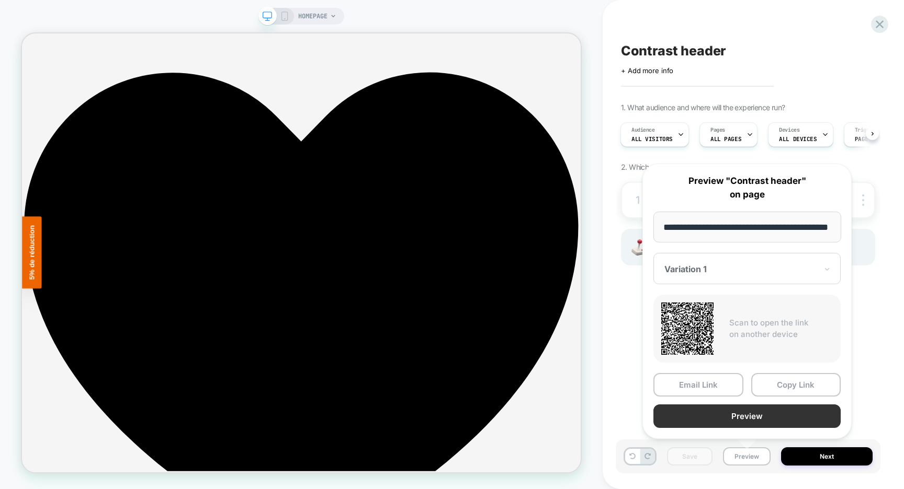
click at [743, 418] on button "Preview" at bounding box center [746, 417] width 187 height 24
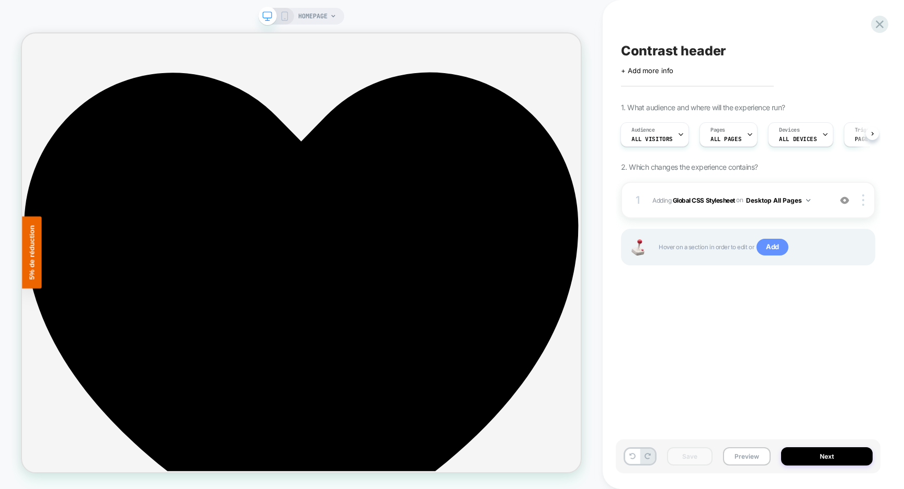
click at [774, 244] on span "Add" at bounding box center [772, 247] width 32 height 17
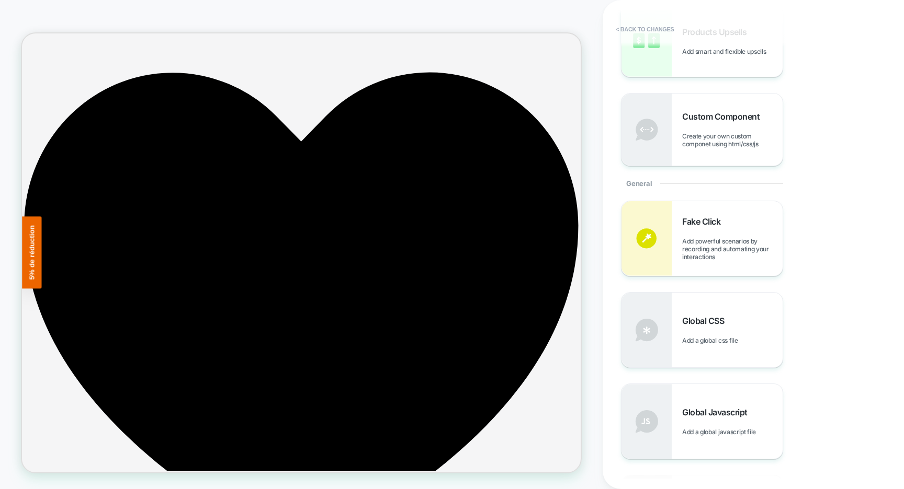
scroll to position [361, 0]
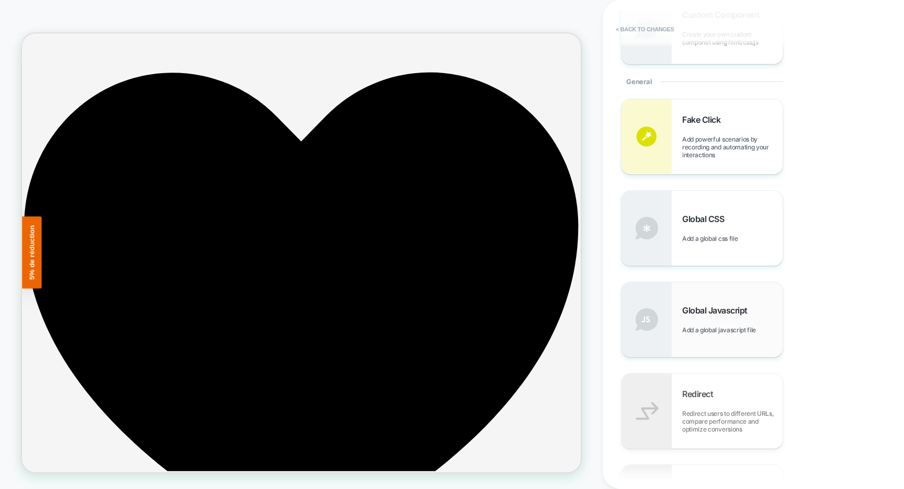
click at [718, 319] on div "Global Javascript Add a global javascript file" at bounding box center [732, 319] width 100 height 29
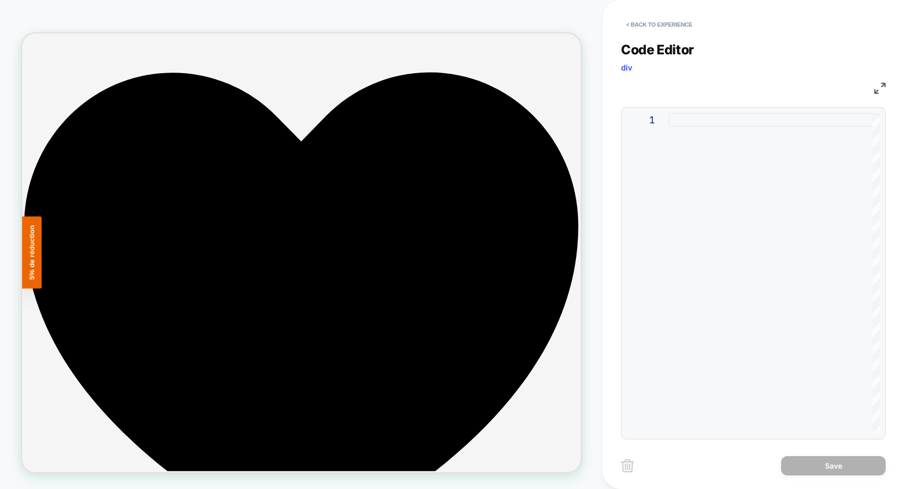
click at [677, 123] on div at bounding box center [773, 273] width 211 height 321
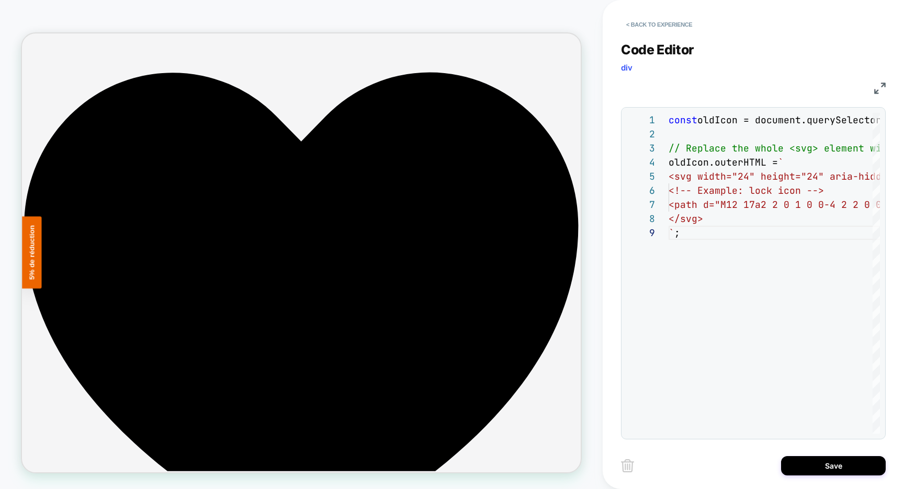
click at [877, 92] on img at bounding box center [880, 89] width 12 height 12
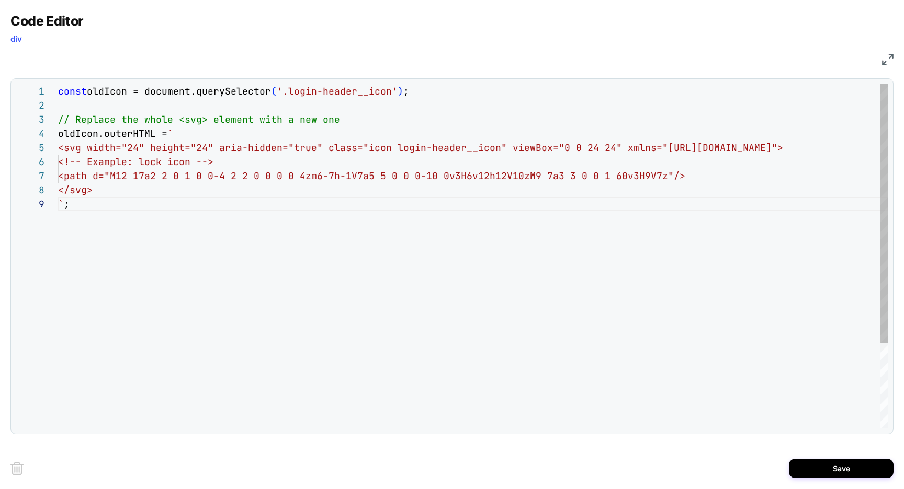
scroll to position [99, 34]
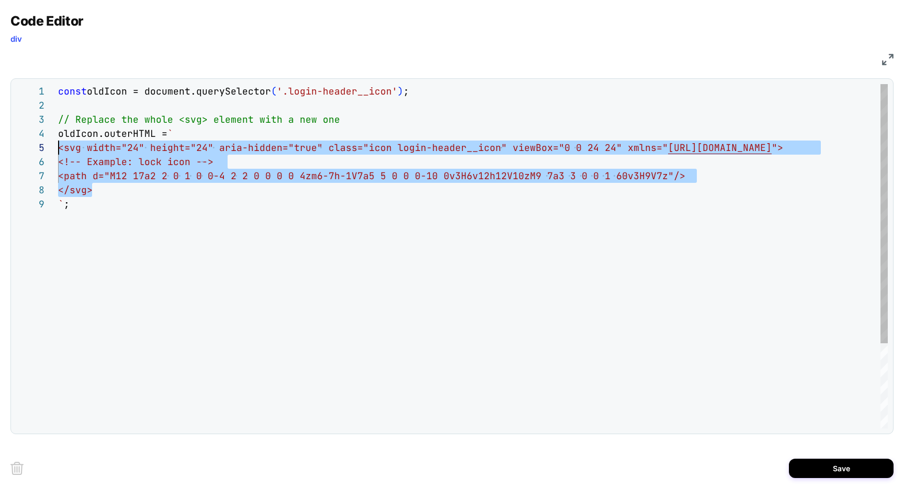
drag, startPoint x: 106, startPoint y: 193, endPoint x: 31, endPoint y: 151, distance: 85.2
click at [58, 151] on div "const oldIcon = document.querySelector ( '.login-header__icon' ) ; // Replace t…" at bounding box center [472, 313] width 829 height 458
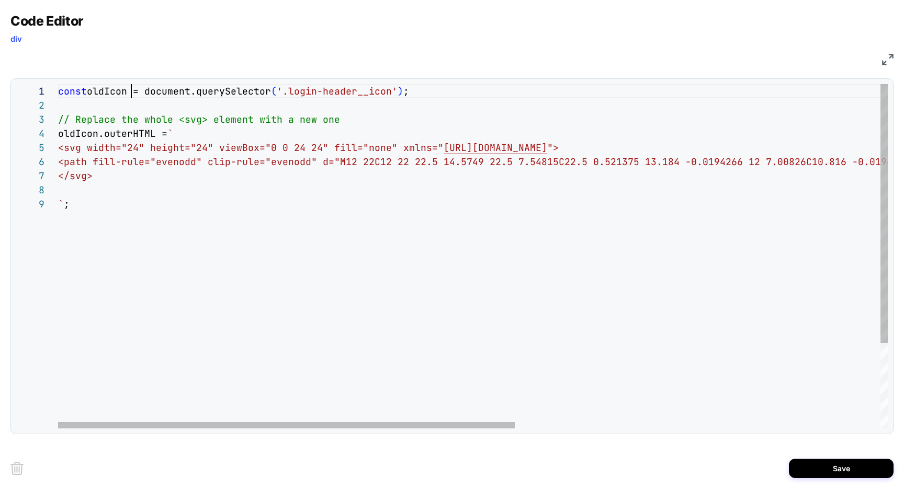
scroll to position [0, 73]
click at [131, 92] on div "const oldIcon = document.querySelector ( '.login-header__icon' ) ; // Replace t…" at bounding box center [804, 313] width 1492 height 458
click at [141, 90] on div "const oldWishlistIcon = document.querySelector ( '.login-header__icon' ) ; // R…" at bounding box center [804, 313] width 1492 height 458
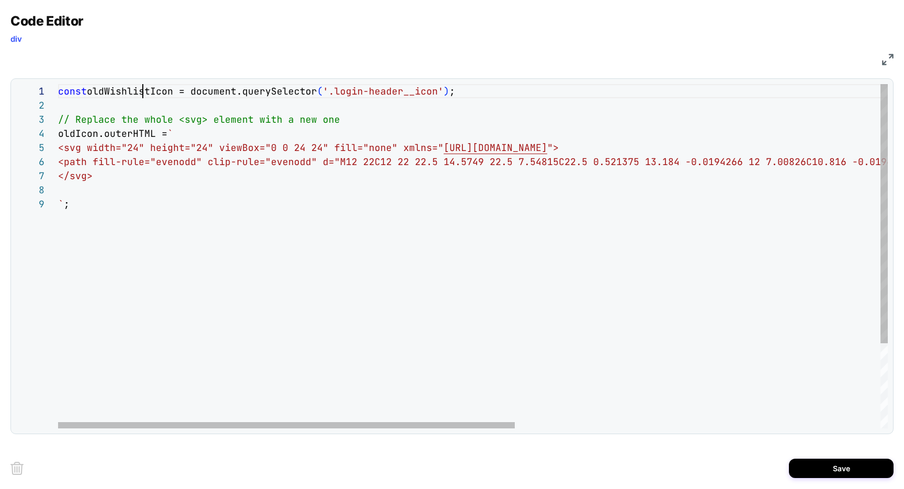
click at [141, 90] on div "const oldWishlistIcon = document.querySelector ( '.login-header__icon' ) ; // R…" at bounding box center [804, 313] width 1492 height 458
click at [68, 134] on div "const oldWishlistIcon = document.querySelector ( '.login-header__icon' ) ; // R…" at bounding box center [804, 313] width 1492 height 458
click at [63, 191] on div "const oldWishlistIcon = document.querySelector ( '.login-header__icon' ) ; // R…" at bounding box center [804, 313] width 1492 height 458
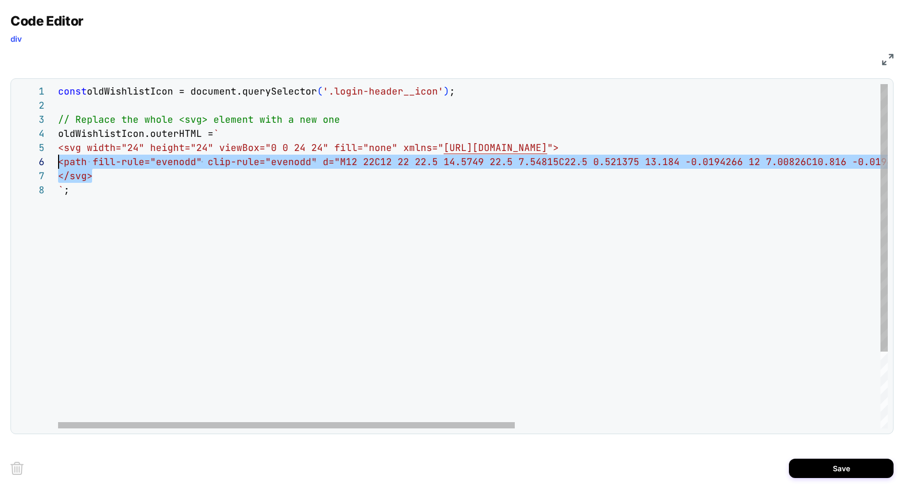
scroll to position [56, 0]
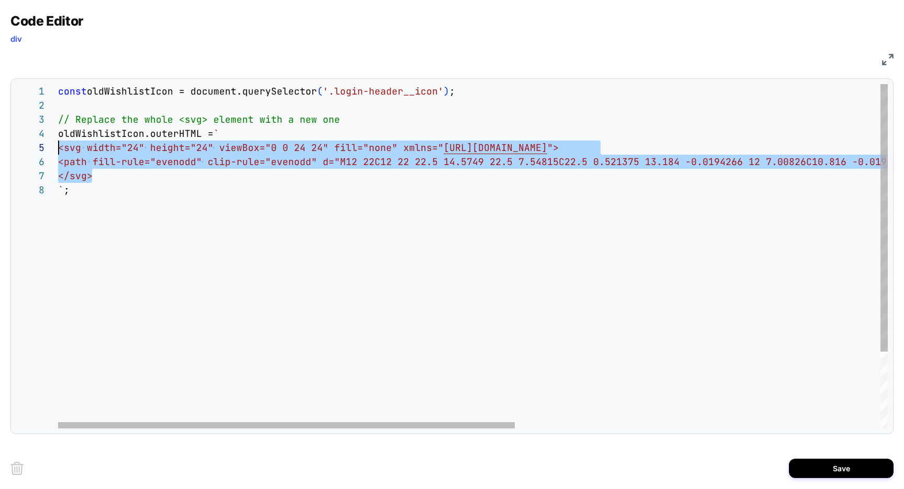
drag, startPoint x: 118, startPoint y: 176, endPoint x: 37, endPoint y: 150, distance: 85.7
click at [58, 150] on div "const oldWishlistIcon = document.querySelector ( '.login-header__icon' ) ; // R…" at bounding box center [804, 305] width 1492 height 443
click at [304, 284] on div "const oldWishlistIcon = document.querySelector ( '.login-header__icon' ) ; // R…" at bounding box center [815, 305] width 1515 height 443
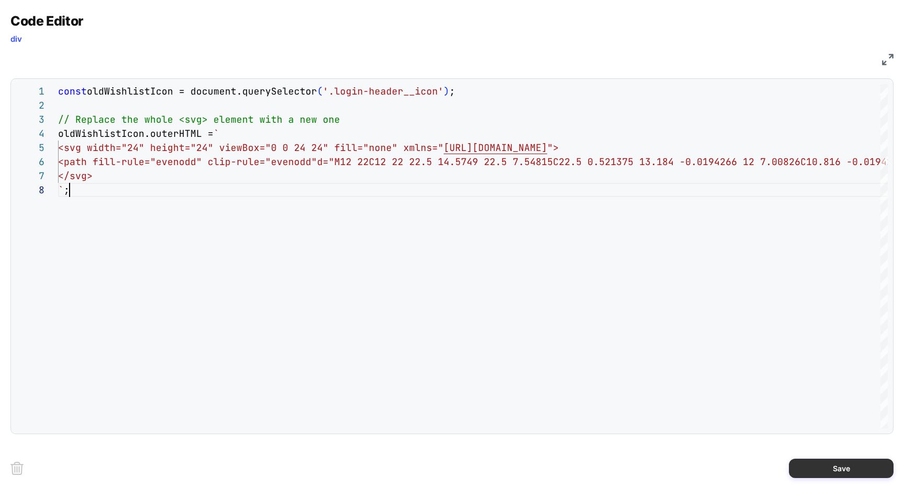
type textarea "**********"
click at [826, 468] on button "Save" at bounding box center [840, 468] width 105 height 19
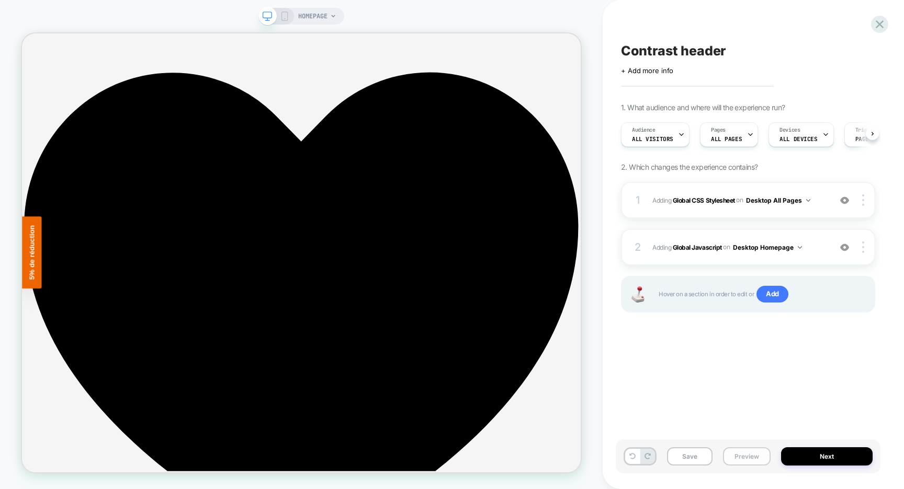
scroll to position [0, 1]
click at [778, 247] on button "Desktop Homepage" at bounding box center [767, 247] width 69 height 13
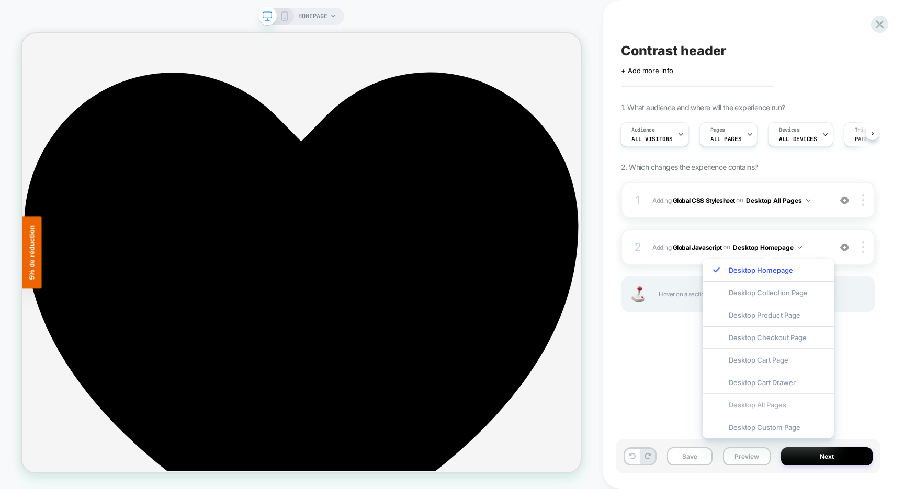
click at [773, 407] on div "Desktop All Pages" at bounding box center [767, 405] width 131 height 22
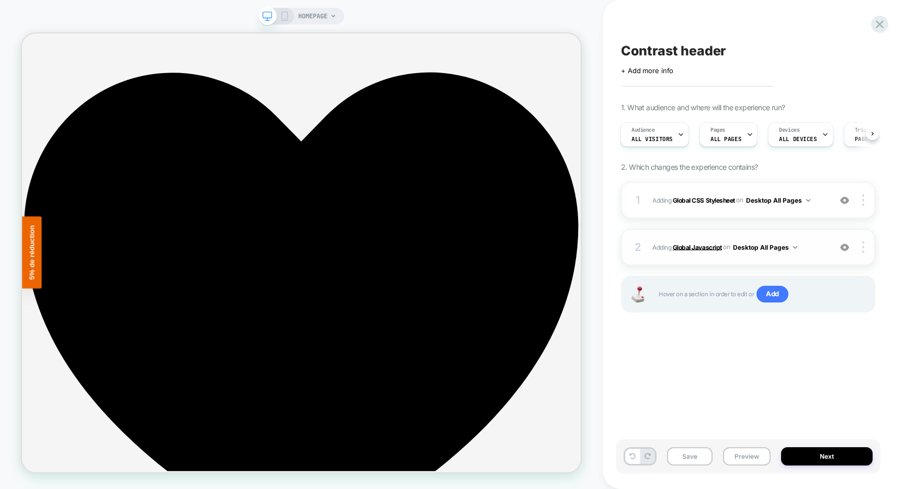
click at [692, 249] on b "Global Javascript" at bounding box center [696, 247] width 49 height 8
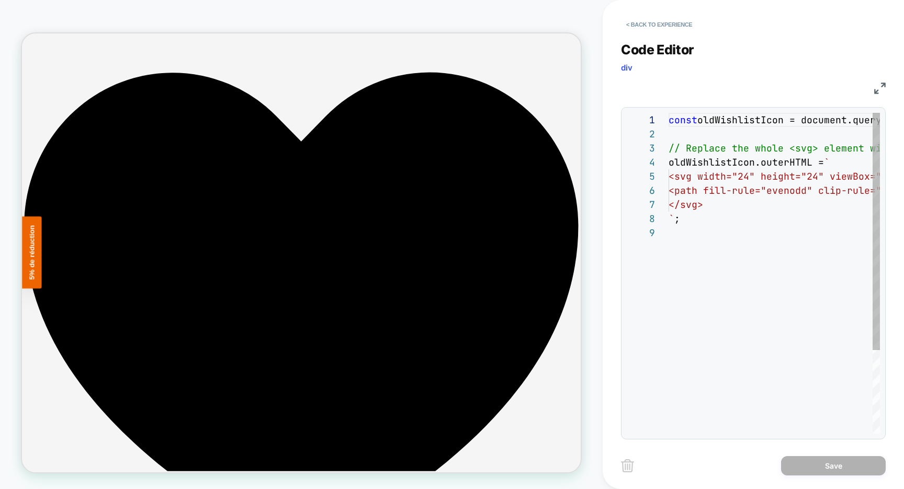
scroll to position [71, 0]
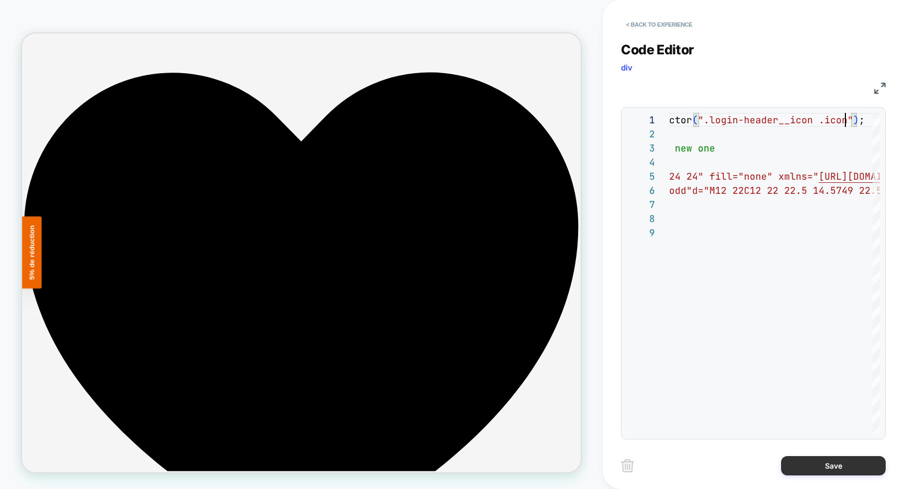
type textarea "**********"
click at [820, 466] on button "Save" at bounding box center [833, 465] width 105 height 19
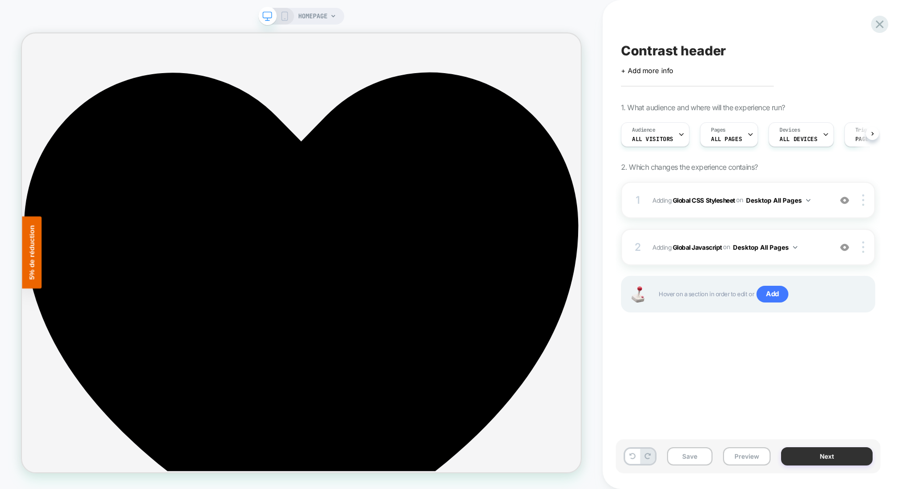
scroll to position [0, 1]
click at [696, 460] on button "Save" at bounding box center [689, 457] width 45 height 18
click at [753, 459] on button "Preview" at bounding box center [747, 457] width 48 height 18
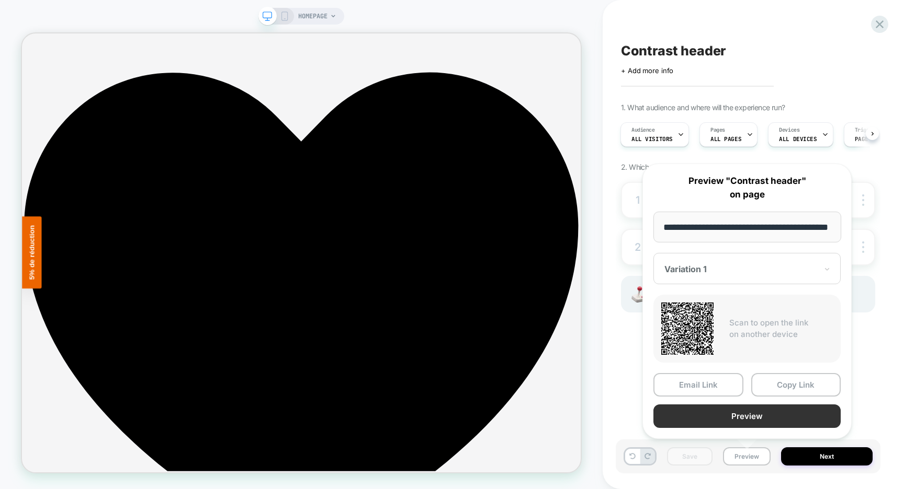
scroll to position [0, 0]
click at [745, 422] on button "Preview" at bounding box center [746, 417] width 187 height 24
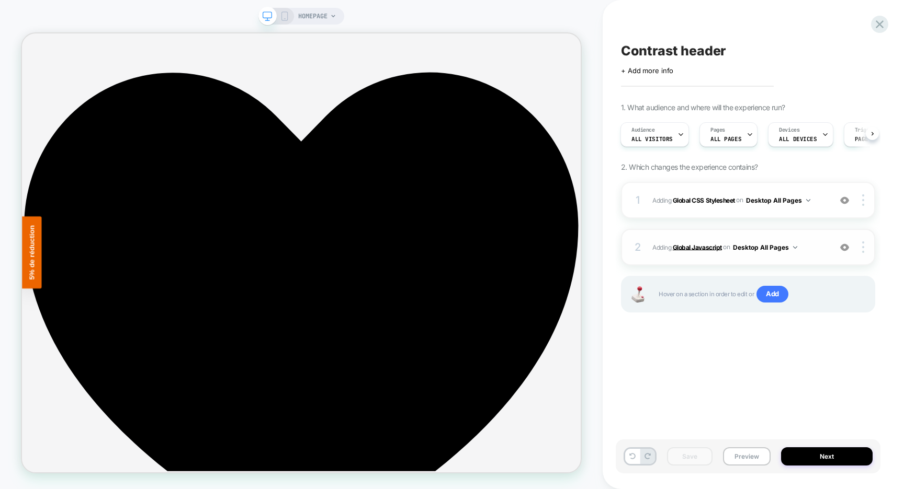
click at [706, 245] on b "Global Javascript" at bounding box center [696, 247] width 49 height 8
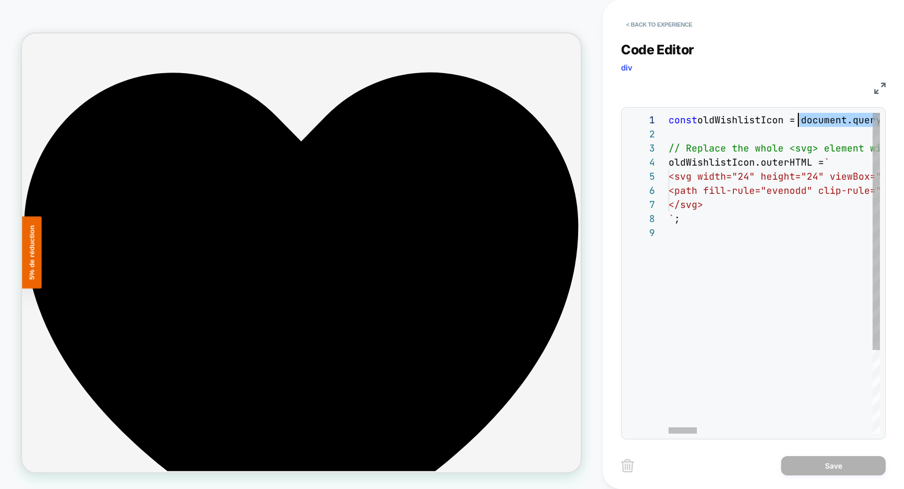
scroll to position [0, 198]
drag, startPoint x: 837, startPoint y: 121, endPoint x: 863, endPoint y: 120, distance: 26.2
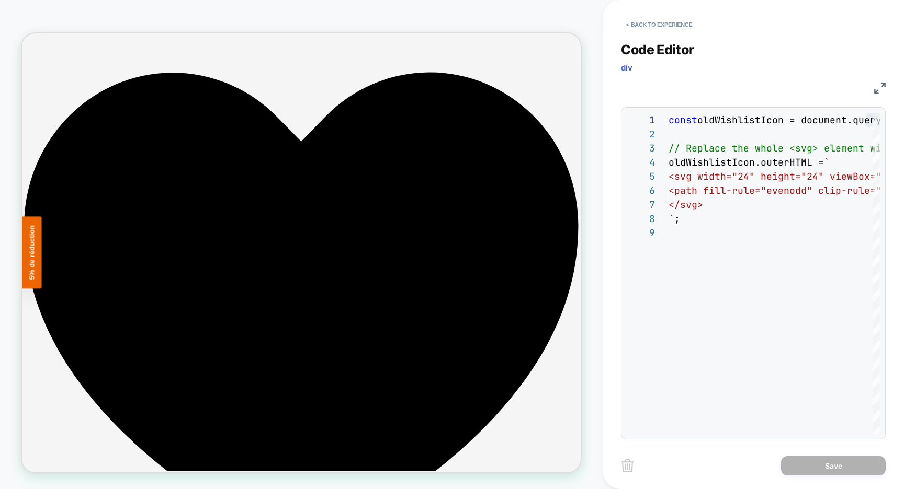
click at [884, 81] on div "JS" at bounding box center [753, 87] width 265 height 18
click at [881, 85] on img at bounding box center [880, 89] width 12 height 12
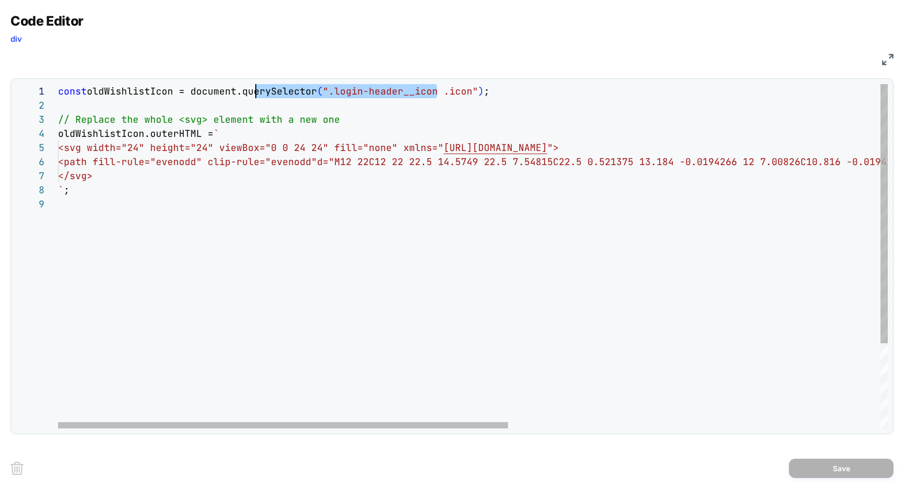
drag, startPoint x: 330, startPoint y: 94, endPoint x: 429, endPoint y: 89, distance: 99.4
click at [429, 89] on div "const oldWishlistIcon = document.querySelector ( ".login-header__icon .icon" ) …" at bounding box center [815, 313] width 1515 height 458
click at [438, 90] on div "const oldWishlistIcon = document.querySelector ( ".login-header__icon .icon" ) …" at bounding box center [815, 313] width 1515 height 458
click at [436, 91] on div "const oldWishlistIcon = document.querySelector ( ".login-header__icon .icon" ) …" at bounding box center [815, 313] width 1515 height 458
drag, startPoint x: 437, startPoint y: 91, endPoint x: 330, endPoint y: 93, distance: 106.2
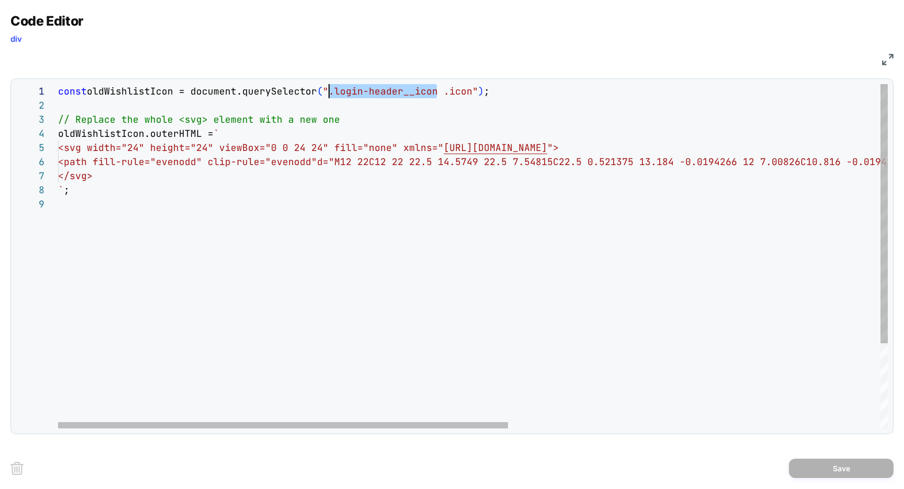
click at [330, 93] on div "const oldWishlistIcon = document.querySelector ( ".login-header__icon .icon" ) …" at bounding box center [815, 313] width 1515 height 458
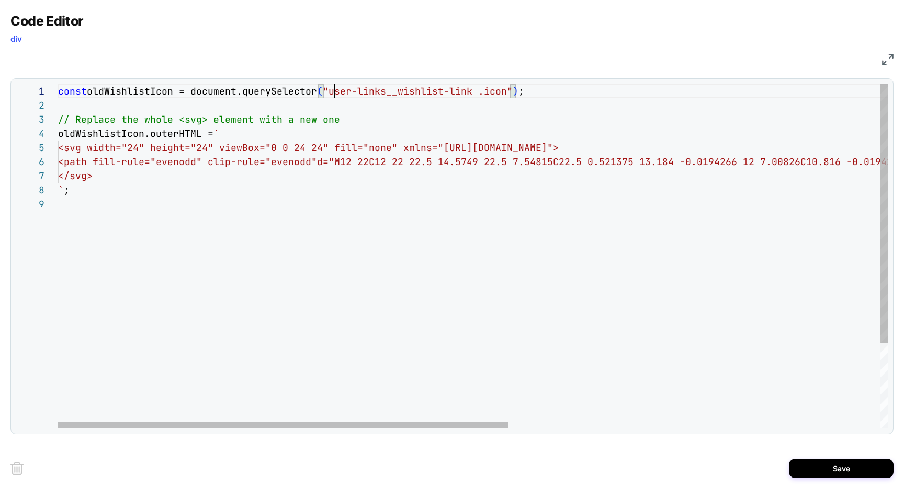
scroll to position [0, 277]
click at [332, 92] on div "const oldWishlistIcon = document.querySelector ( "user-links__wishlist-link .ic…" at bounding box center [815, 313] width 1515 height 458
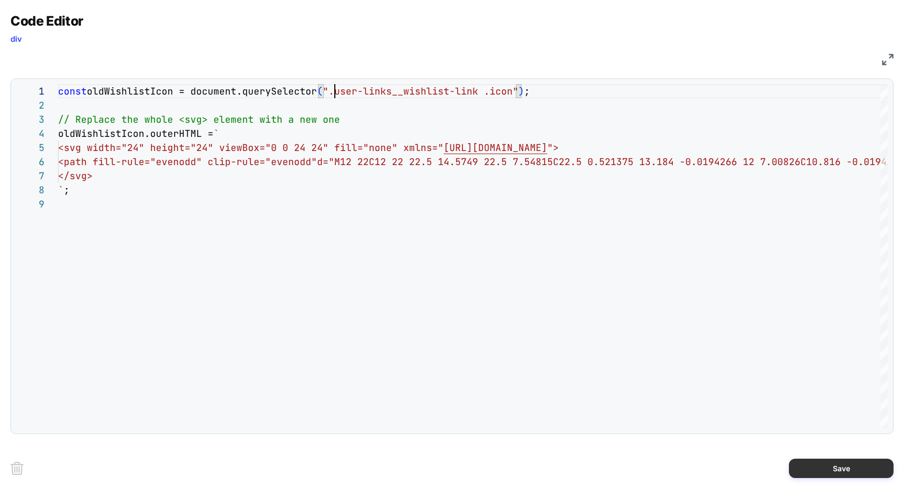
type textarea "**********"
click at [821, 469] on button "Save" at bounding box center [840, 468] width 105 height 19
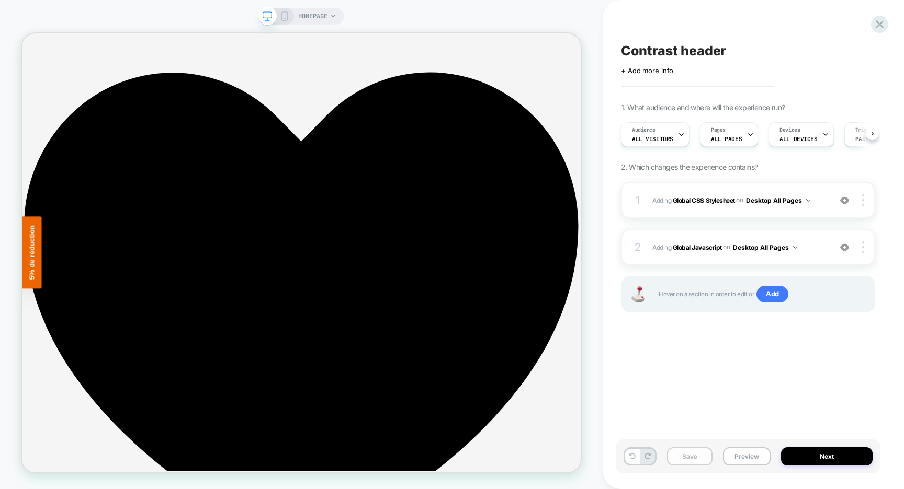
scroll to position [0, 1]
click at [676, 453] on button "Save" at bounding box center [689, 457] width 45 height 18
click at [738, 456] on button "Preview" at bounding box center [747, 457] width 48 height 18
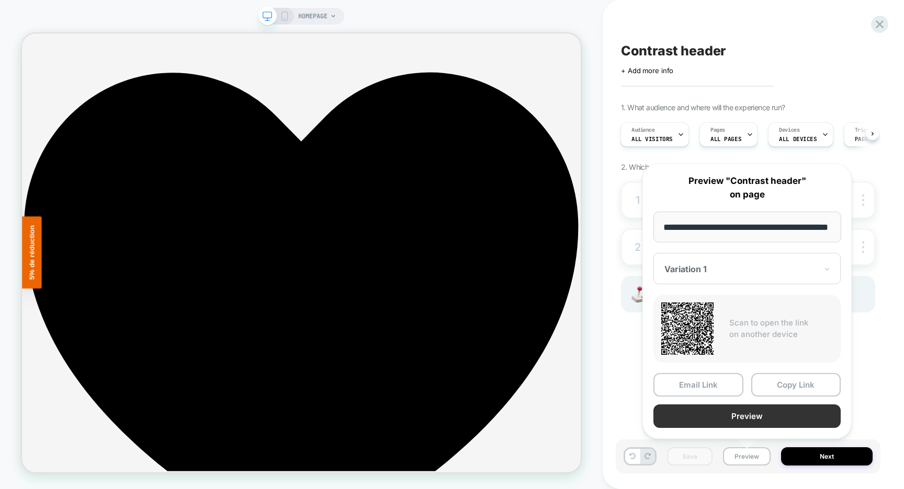
scroll to position [0, 0]
click at [733, 419] on button "Preview" at bounding box center [746, 417] width 187 height 24
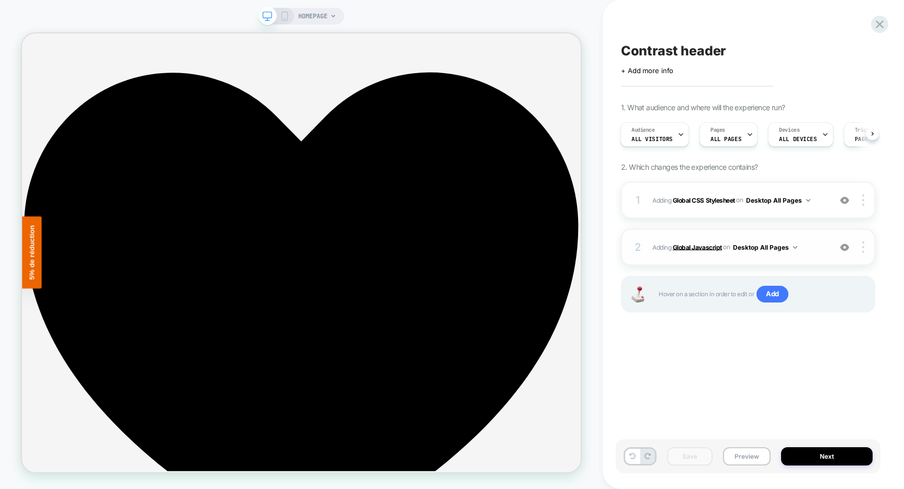
click at [704, 250] on b "Global Javascript" at bounding box center [696, 247] width 49 height 8
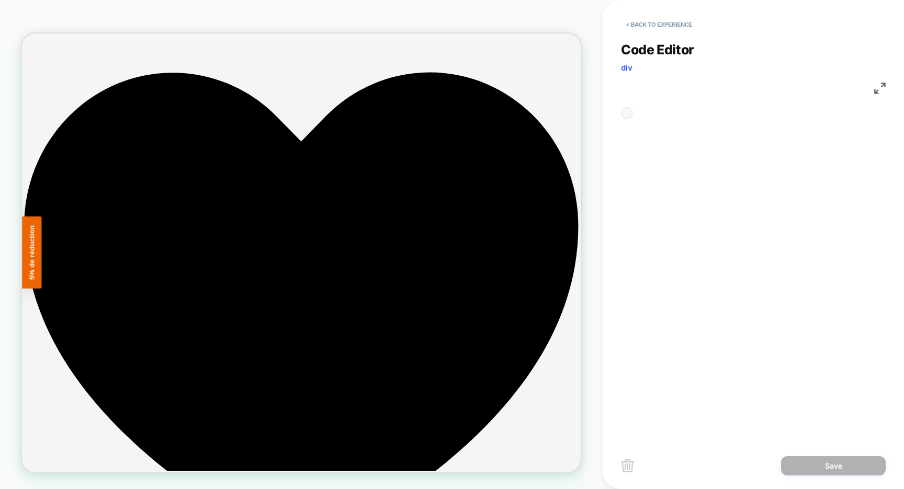
scroll to position [99, 0]
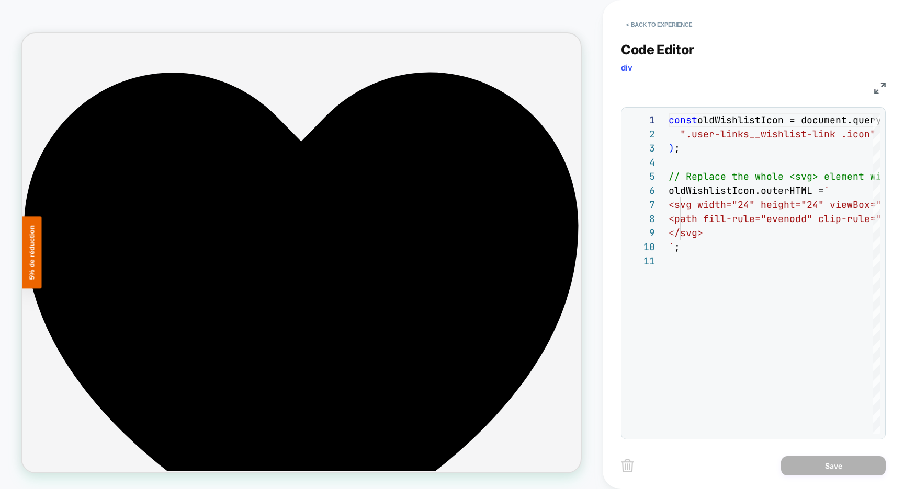
click at [884, 84] on img at bounding box center [880, 89] width 12 height 12
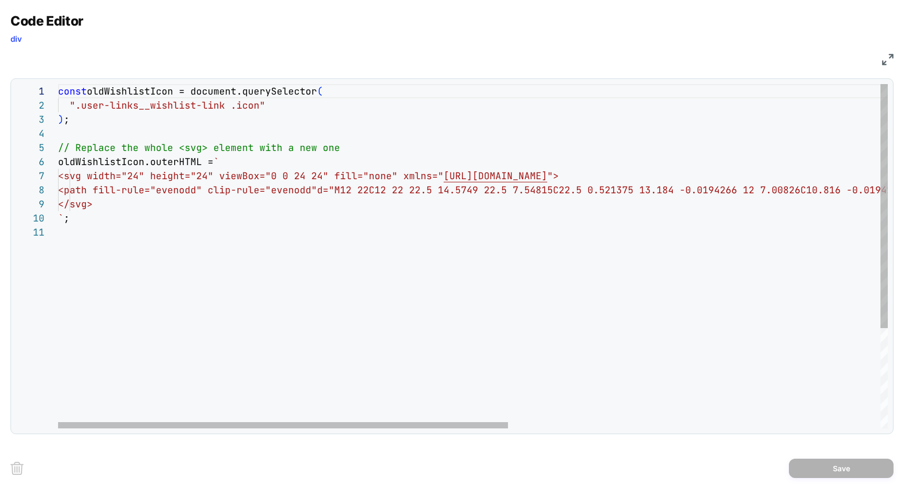
type textarea "**********"
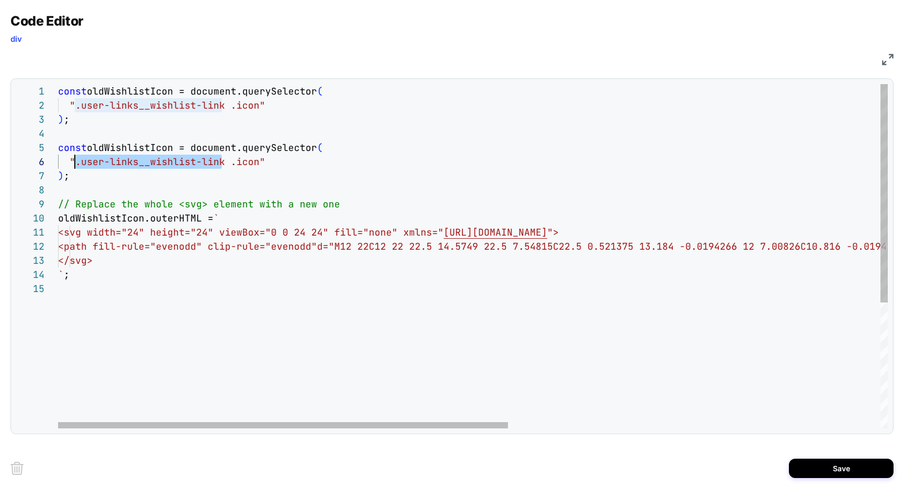
scroll to position [71, 22]
drag, startPoint x: 220, startPoint y: 163, endPoint x: 81, endPoint y: 162, distance: 139.1
click at [0, 0] on div "const oldWishlistIcon = document.querySelector ( ".user-links__wishlist-link .i…" at bounding box center [0, 0] width 0 height 0
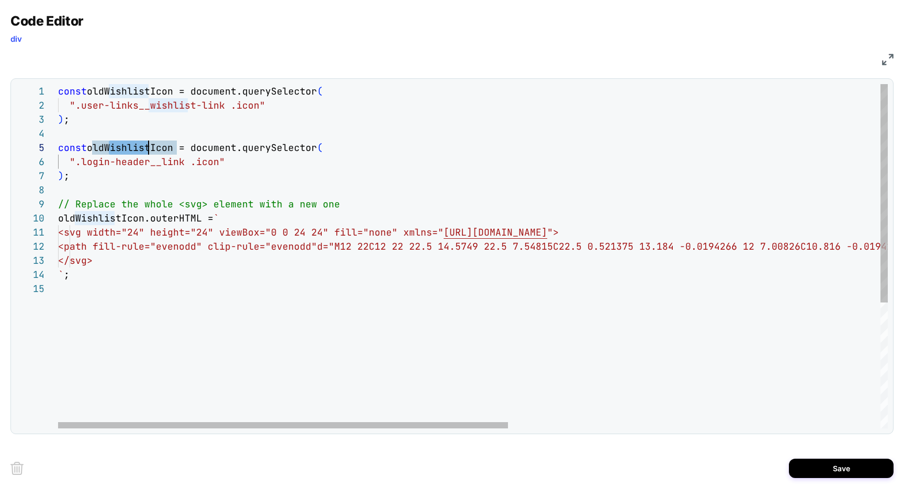
scroll to position [56, 96]
drag, startPoint x: 109, startPoint y: 147, endPoint x: 152, endPoint y: 146, distance: 42.9
click at [0, 0] on div "const oldWishlistIcon = document.querySelector ( ".user-links__wishlist-link .i…" at bounding box center [0, 0] width 0 height 0
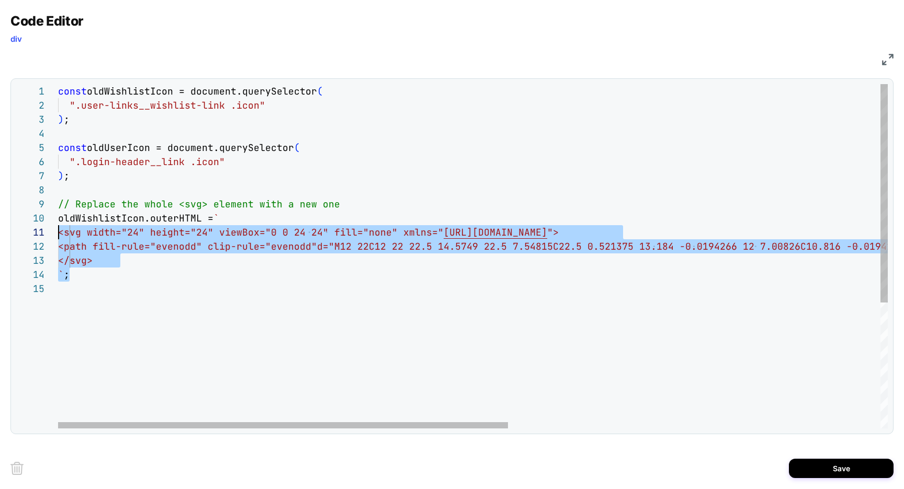
scroll to position [113, 0]
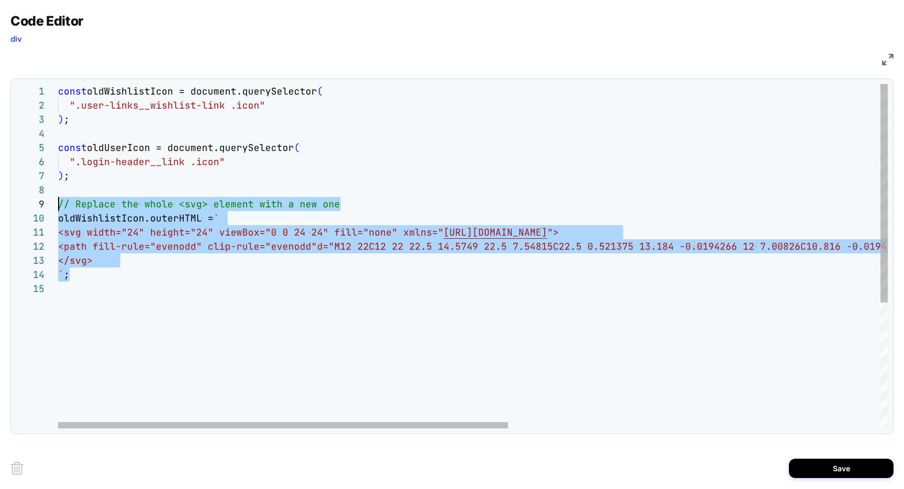
drag, startPoint x: 76, startPoint y: 278, endPoint x: 51, endPoint y: 207, distance: 74.7
click at [0, 0] on div "const oldWishlistIcon = document.querySelector ( ".user-links__wishlist-link .i…" at bounding box center [0, 0] width 0 height 0
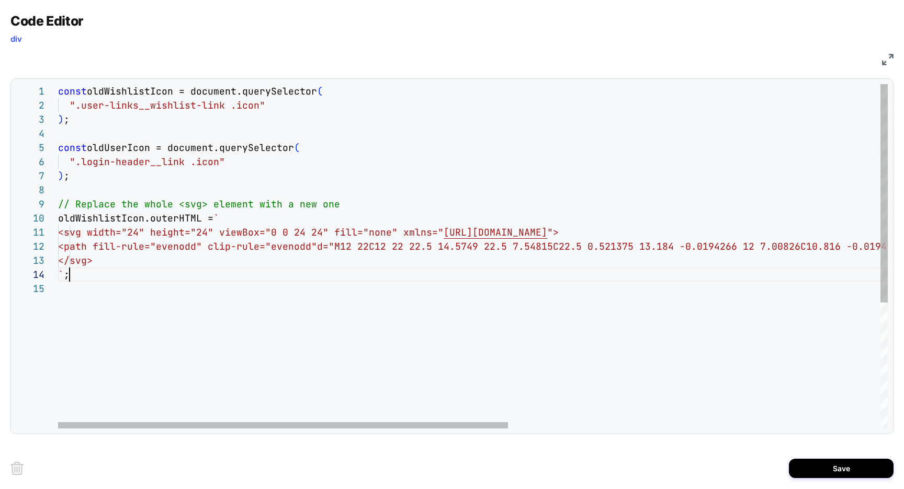
scroll to position [42, 12]
click at [0, 0] on div "const oldWishlistIcon = document.querySelector ( ".user-links__wishlist-link .i…" at bounding box center [0, 0] width 0 height 0
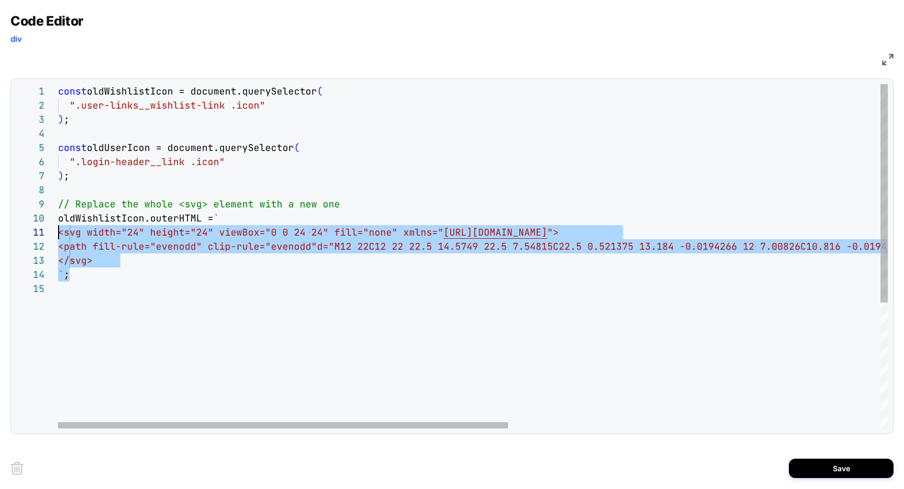
scroll to position [127, 0]
drag, startPoint x: 90, startPoint y: 277, endPoint x: 48, endPoint y: 224, distance: 68.1
click at [0, 0] on div "const oldWishlistIcon = document.querySelector ( ".user-links__wishlist-link .i…" at bounding box center [0, 0] width 0 height 0
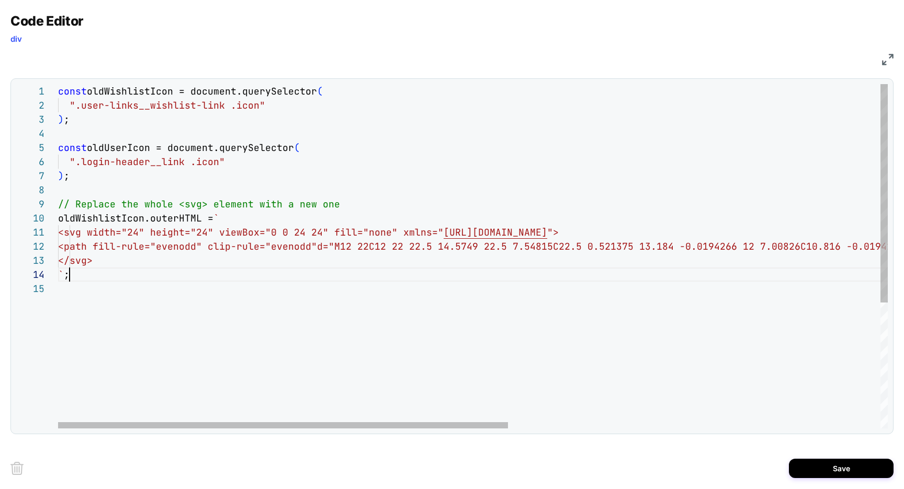
click at [0, 0] on div "const oldWishlistIcon = document.querySelector ( ".user-links__wishlist-link .i…" at bounding box center [0, 0] width 0 height 0
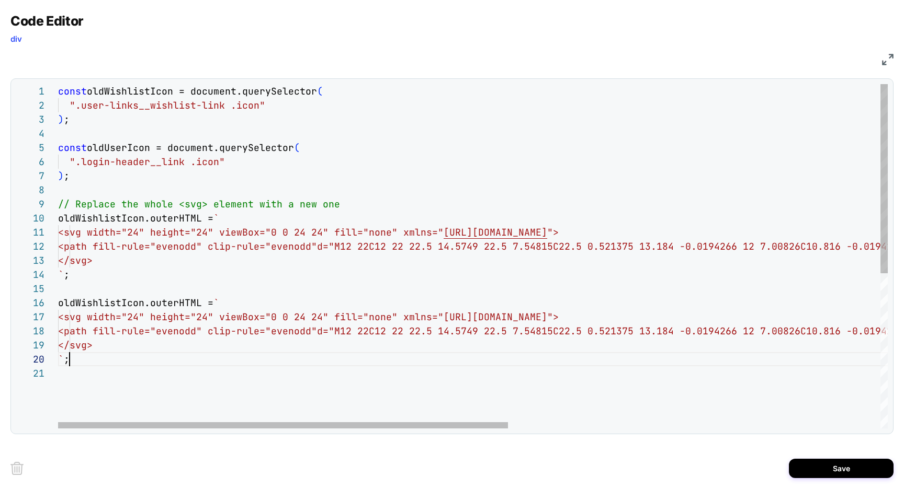
scroll to position [113, 12]
click at [0, 0] on div "const oldWishlistIcon = document.querySelector ( ".user-links__wishlist-link .i…" at bounding box center [0, 0] width 0 height 0
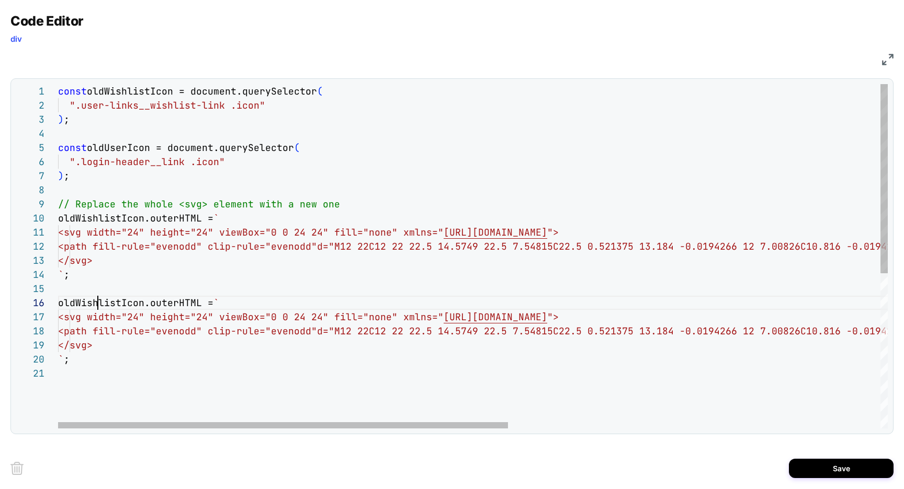
click at [0, 0] on div "const oldWishlistIcon = document.querySelector ( ".user-links__wishlist-link .i…" at bounding box center [0, 0] width 0 height 0
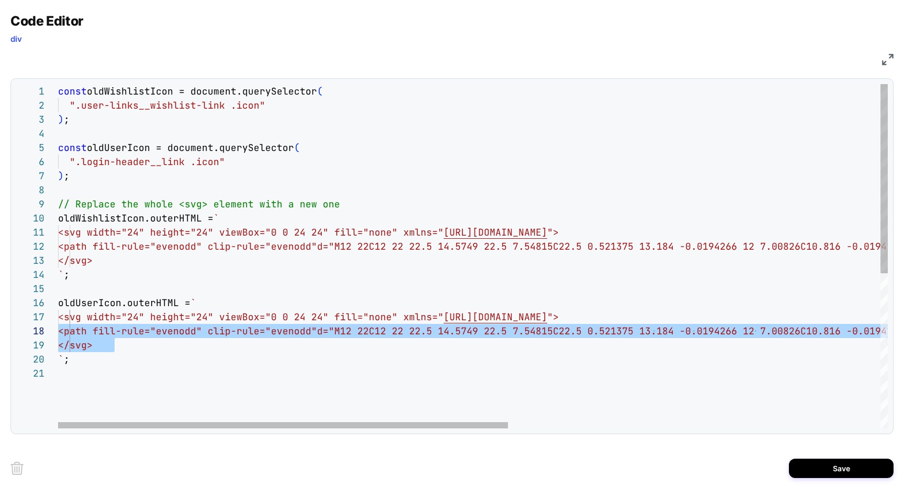
scroll to position [85, 0]
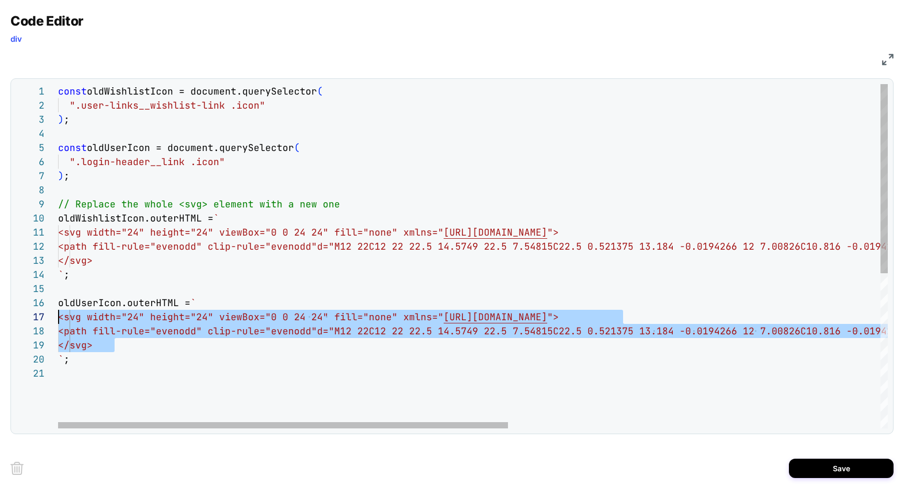
drag, startPoint x: 128, startPoint y: 346, endPoint x: 28, endPoint y: 323, distance: 102.6
click at [0, 0] on div "const oldWishlistIcon = document.querySelector ( ".user-links__wishlist-link .i…" at bounding box center [0, 0] width 0 height 0
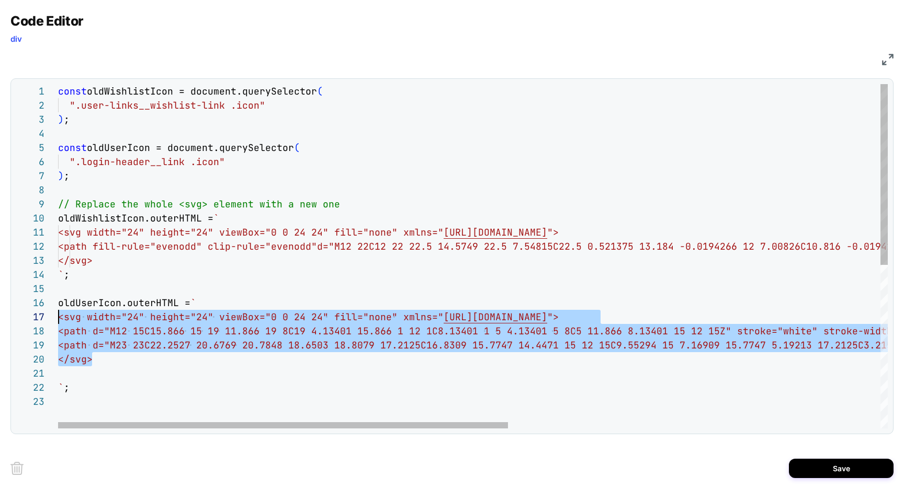
drag, startPoint x: 101, startPoint y: 359, endPoint x: 27, endPoint y: 321, distance: 83.3
click at [0, 0] on div "const oldWishlistIcon = document.querySelector ( ".user-links__wishlist-link .i…" at bounding box center [0, 0] width 0 height 0
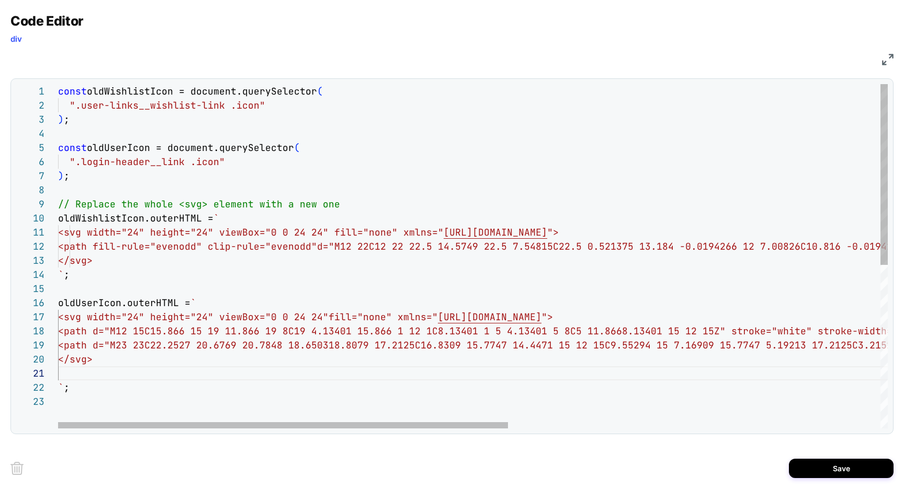
type textarea "**********"
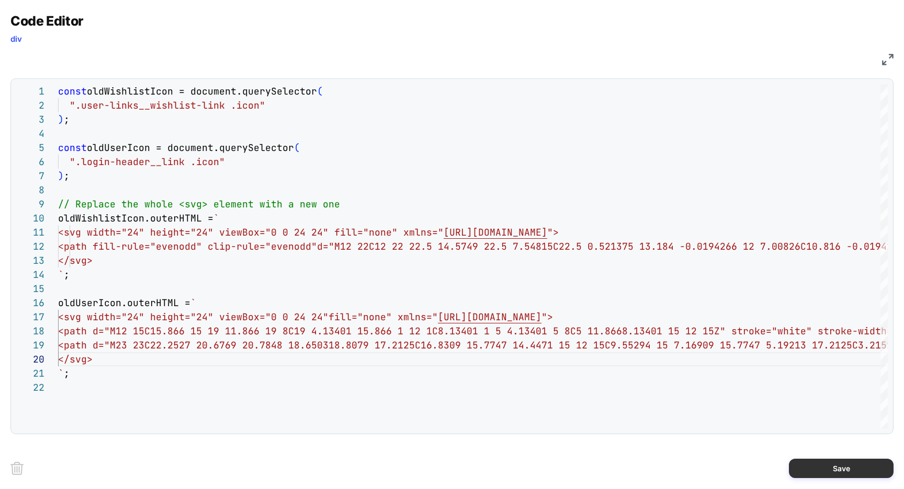
click at [0, 0] on button "Save" at bounding box center [0, 0] width 0 height 0
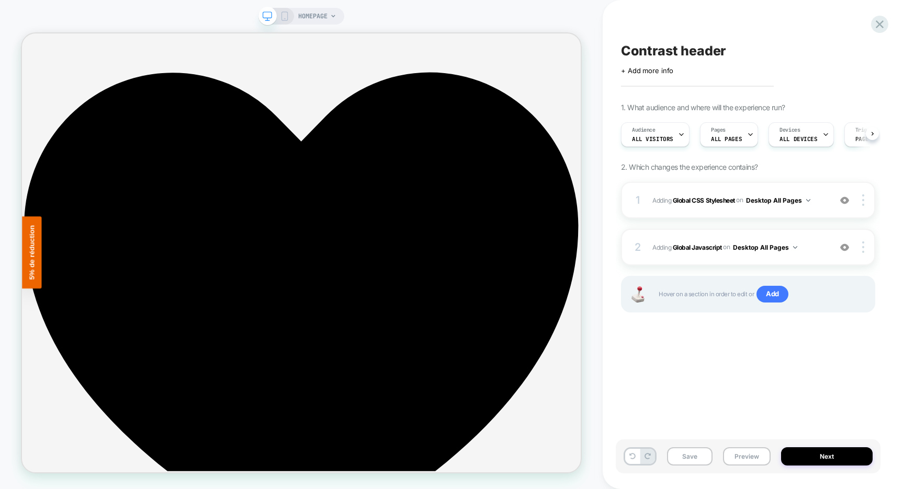
scroll to position [0, 1]
click at [688, 456] on button "Save" at bounding box center [689, 457] width 45 height 18
click at [733, 458] on button "Preview" at bounding box center [747, 457] width 48 height 18
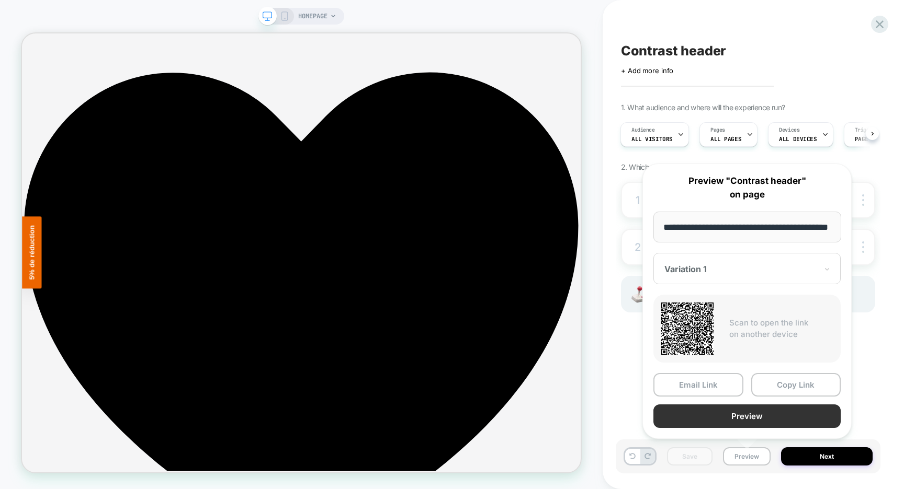
scroll to position [0, 0]
click at [0, 0] on button "Preview" at bounding box center [0, 0] width 0 height 0
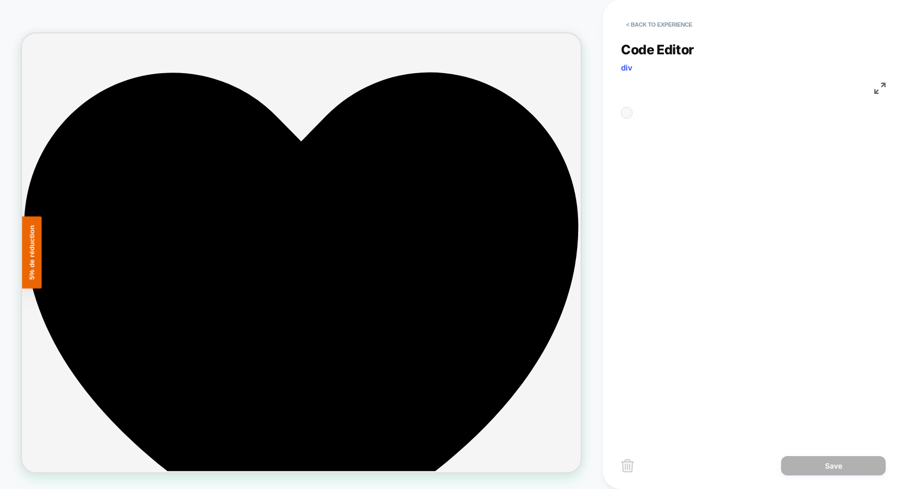
scroll to position [127, 0]
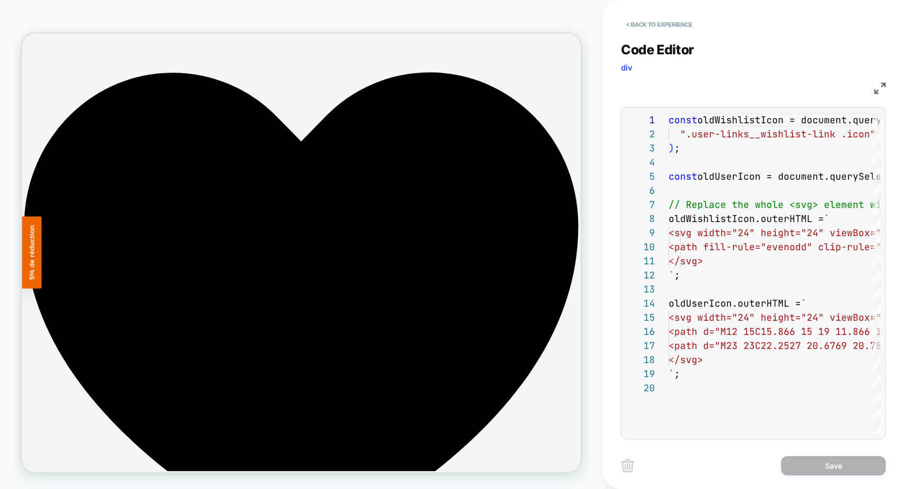
click at [884, 85] on img at bounding box center [880, 89] width 12 height 12
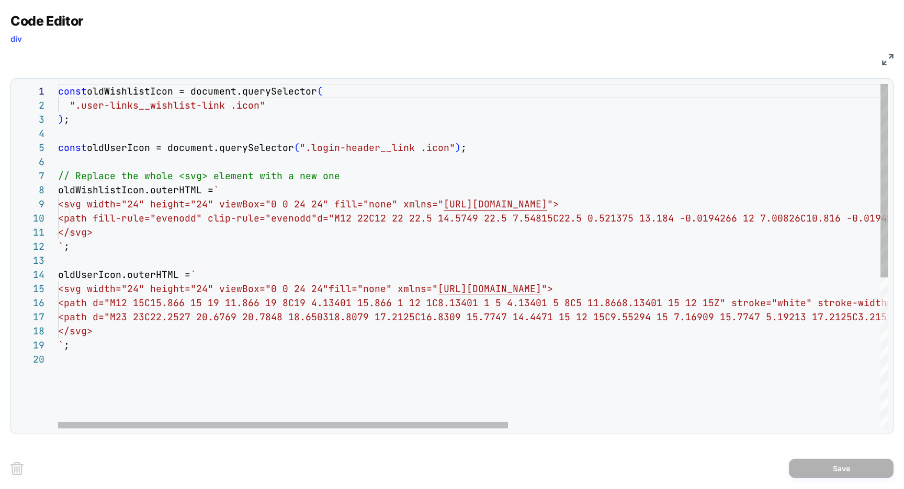
scroll to position [56, 407]
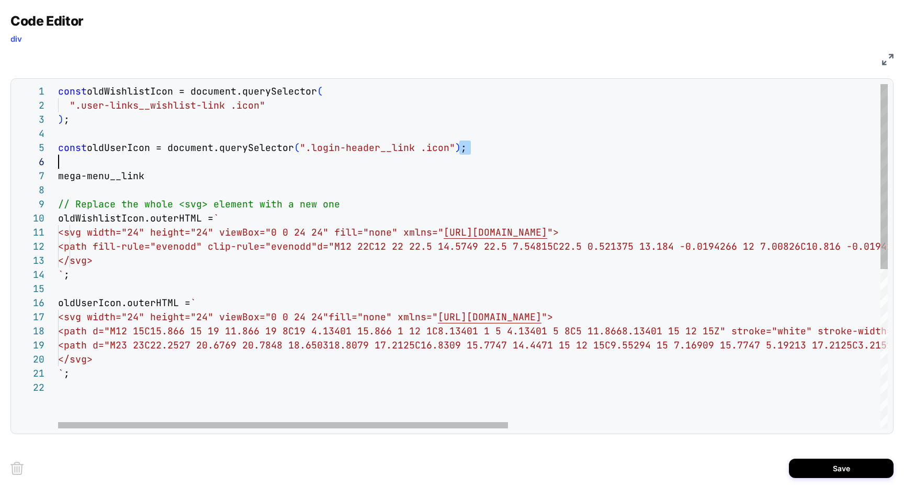
scroll to position [56, 0]
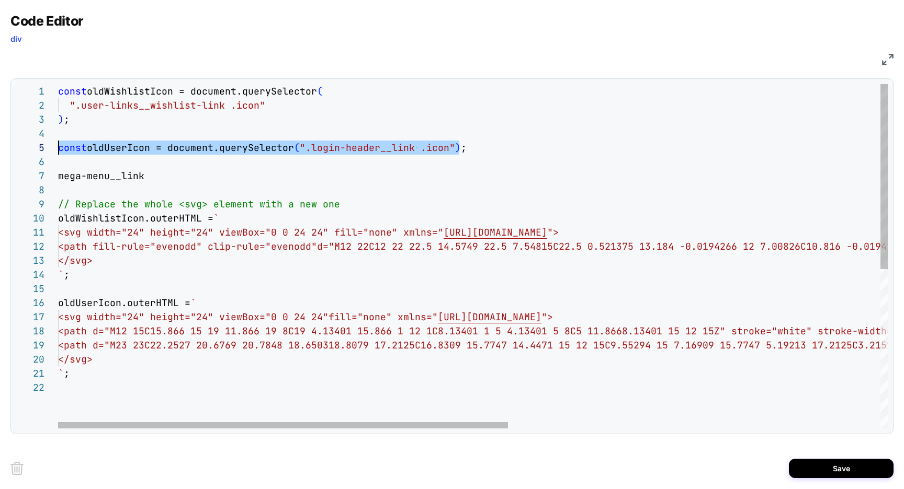
drag, startPoint x: 459, startPoint y: 148, endPoint x: 28, endPoint y: 152, distance: 430.9
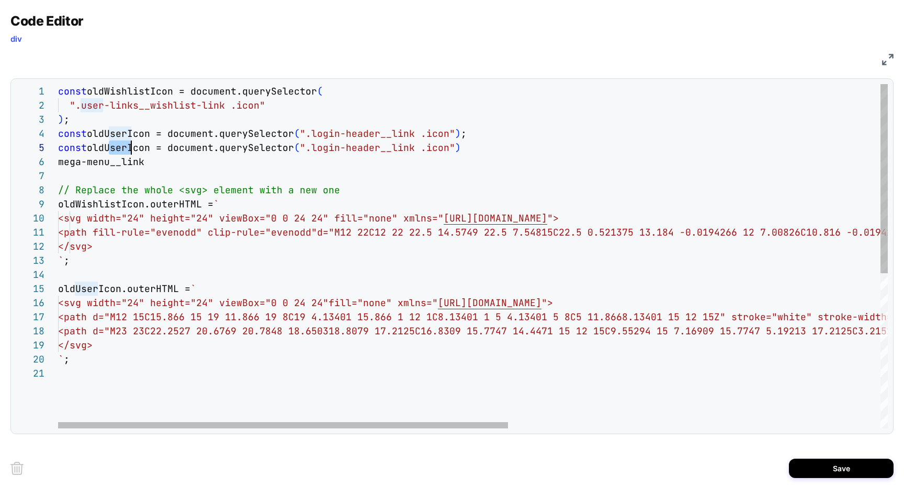
scroll to position [56, 73]
drag, startPoint x: 110, startPoint y: 149, endPoint x: 131, endPoint y: 146, distance: 21.1
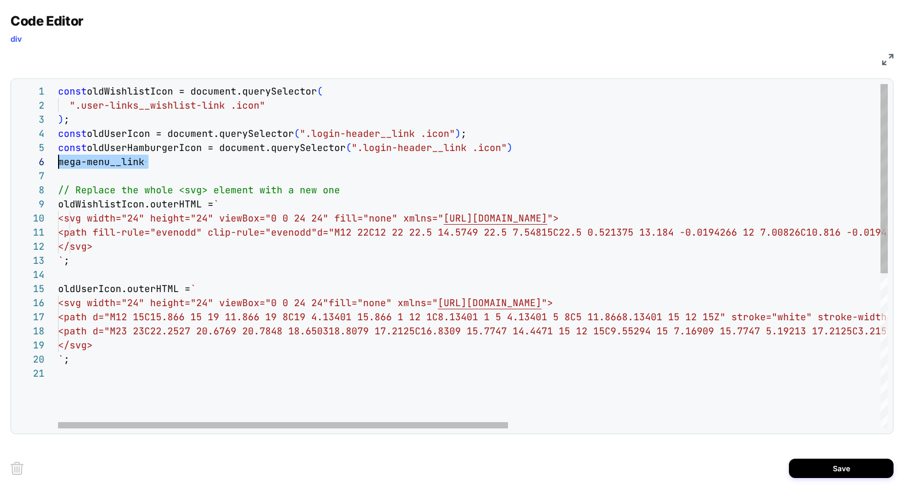
drag, startPoint x: 153, startPoint y: 165, endPoint x: 38, endPoint y: 166, distance: 115.0
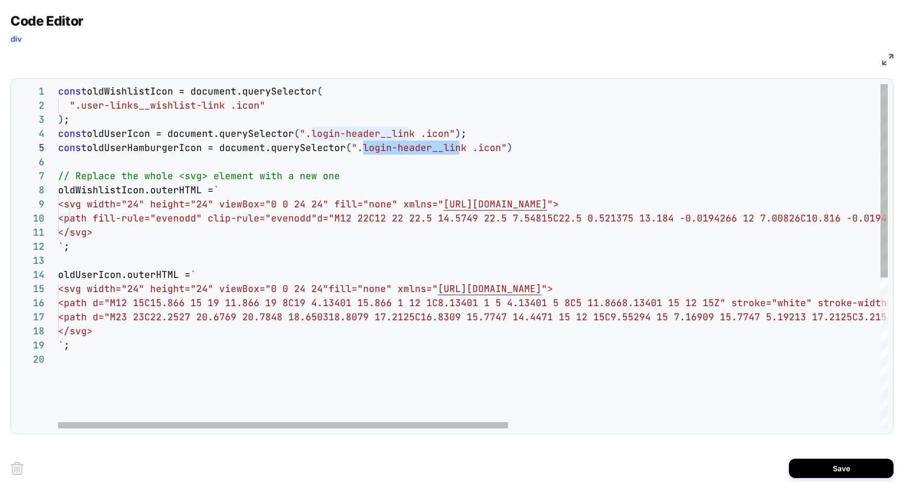
scroll to position [56, 407]
drag, startPoint x: 364, startPoint y: 148, endPoint x: 464, endPoint y: 147, distance: 99.9
drag, startPoint x: 460, startPoint y: 148, endPoint x: 488, endPoint y: 145, distance: 28.4
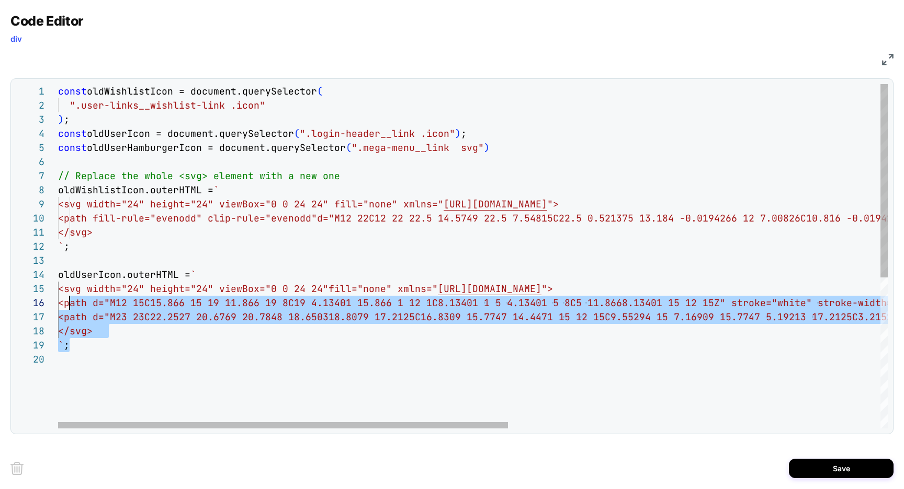
scroll to position [42, 0]
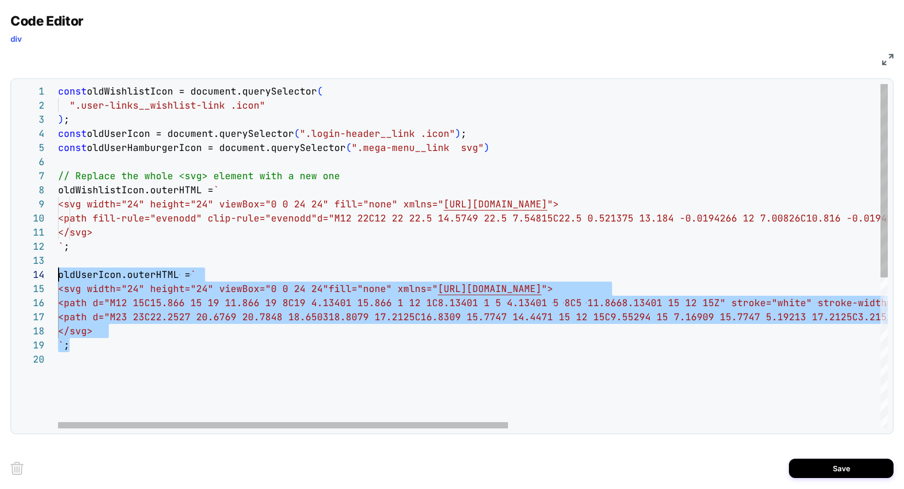
drag, startPoint x: 76, startPoint y: 344, endPoint x: 58, endPoint y: 282, distance: 64.9
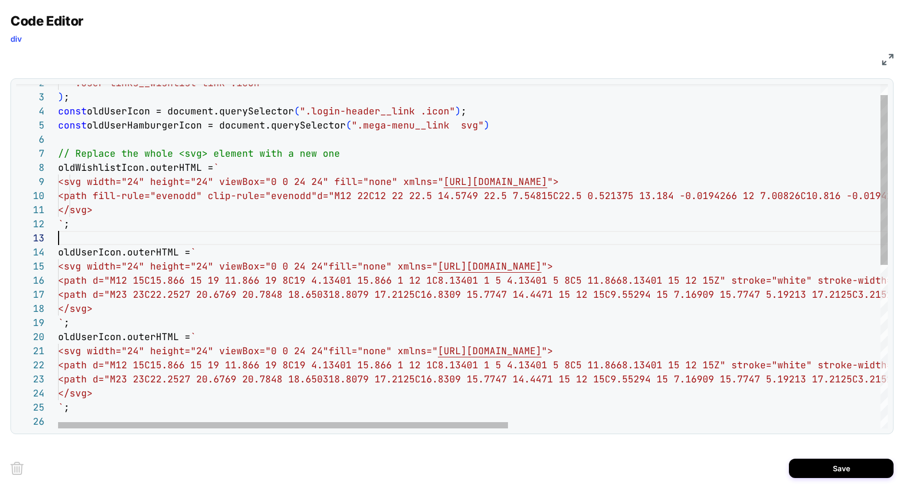
scroll to position [14, 12]
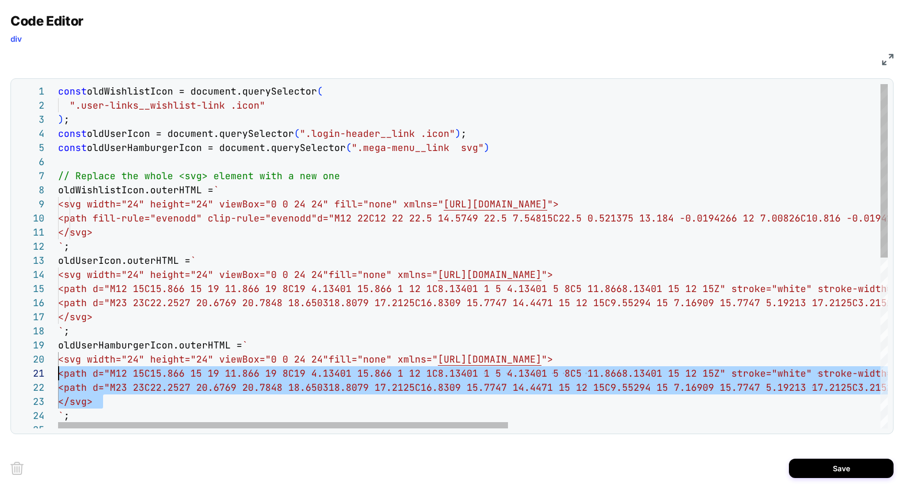
scroll to position [71, 0]
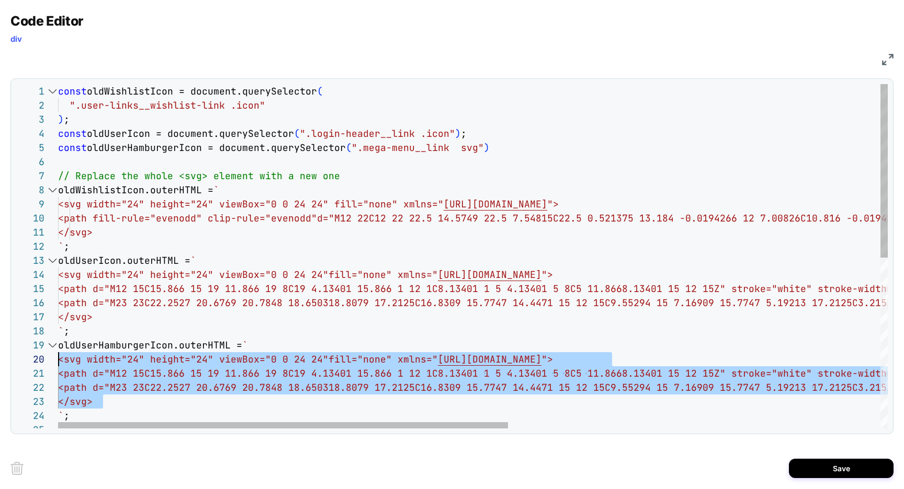
drag, startPoint x: 122, startPoint y: 399, endPoint x: 21, endPoint y: 363, distance: 106.5
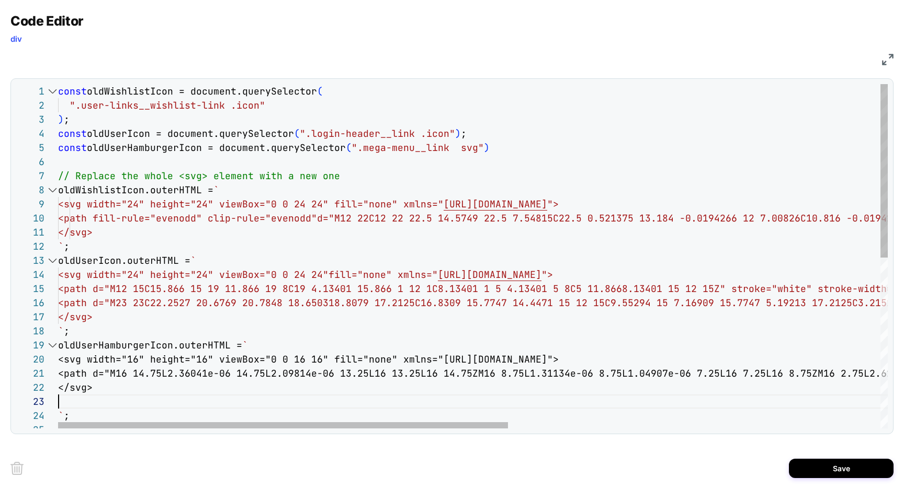
scroll to position [28, 0]
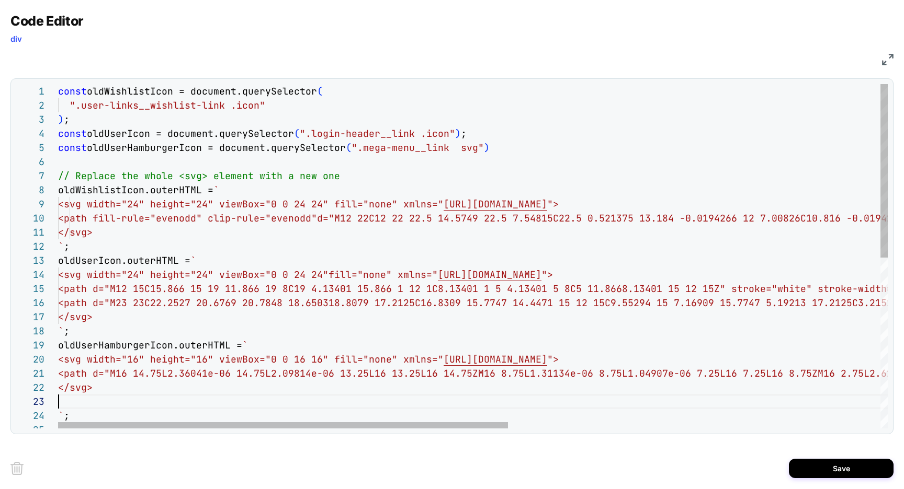
type textarea "**********"
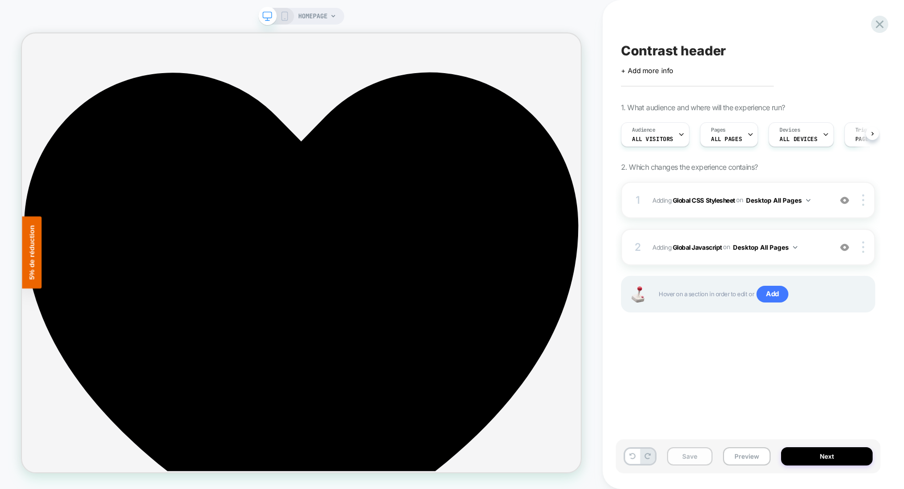
scroll to position [0, 1]
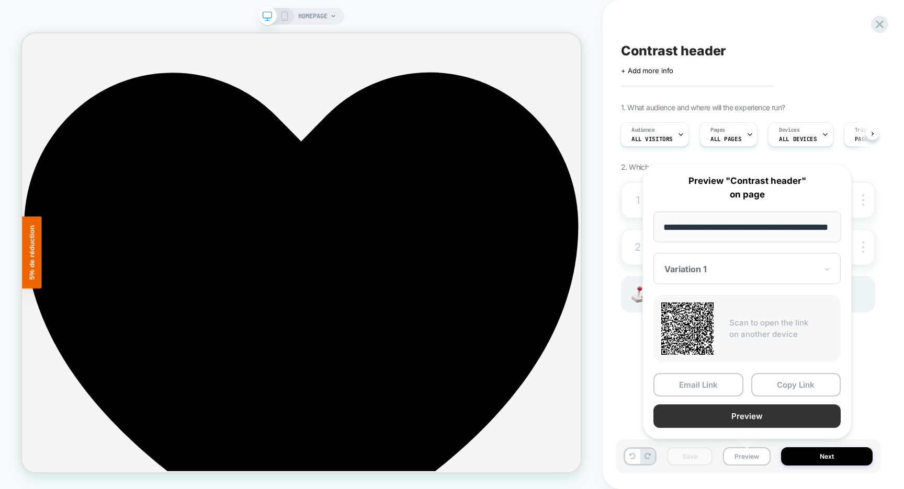
scroll to position [0, 0]
click at [728, 415] on button "Preview" at bounding box center [746, 417] width 187 height 24
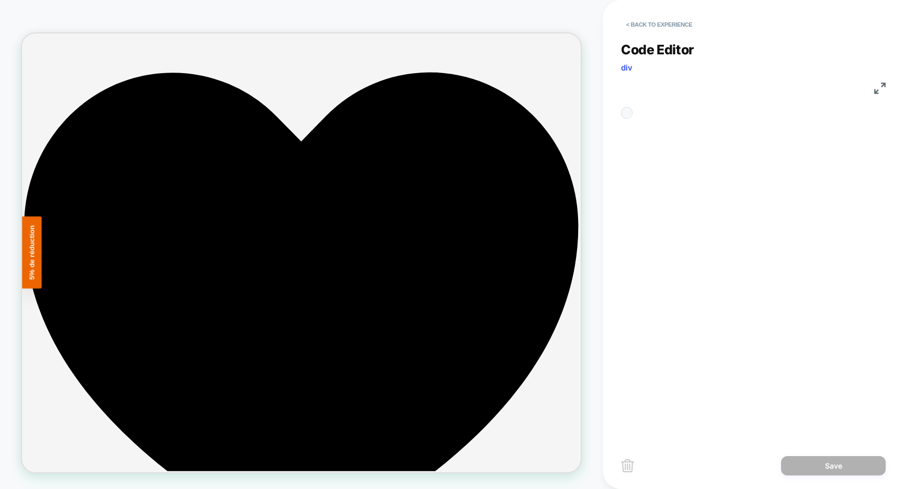
scroll to position [127, 0]
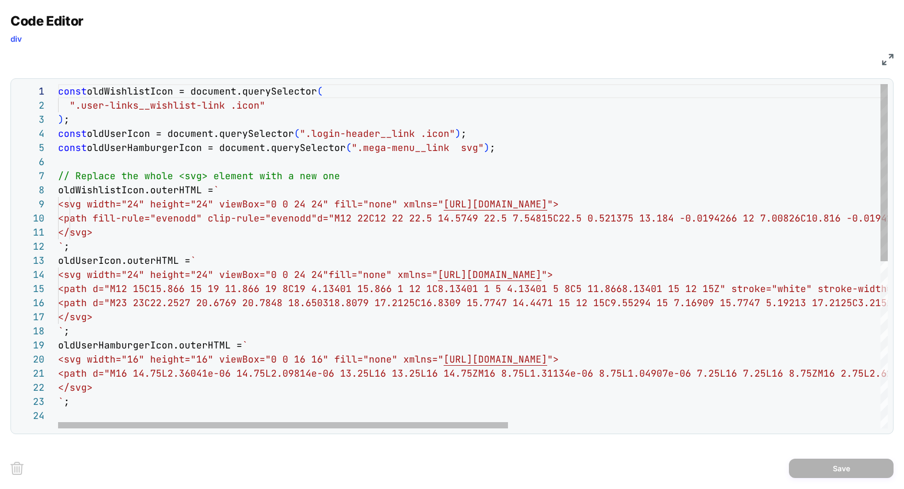
scroll to position [56, 435]
click at [501, 150] on div "const oldWishlistIcon = document.querySelector ( ".user-links__wishlist-link .i…" at bounding box center [815, 418] width 1515 height 669
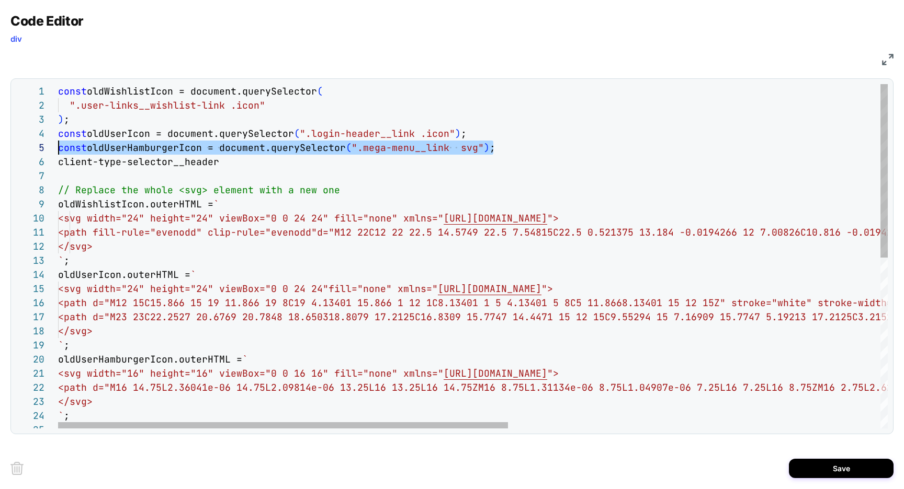
scroll to position [56, 0]
drag, startPoint x: 494, startPoint y: 148, endPoint x: 34, endPoint y: 152, distance: 460.1
click at [58, 152] on div "const oldWishlistIcon = document.querySelector ( ".user-links__wishlist-link .i…" at bounding box center [815, 425] width 1515 height 683
click at [520, 151] on div "const oldWishlistIcon = document.querySelector ( ".user-links__wishlist-link .i…" at bounding box center [815, 425] width 1515 height 683
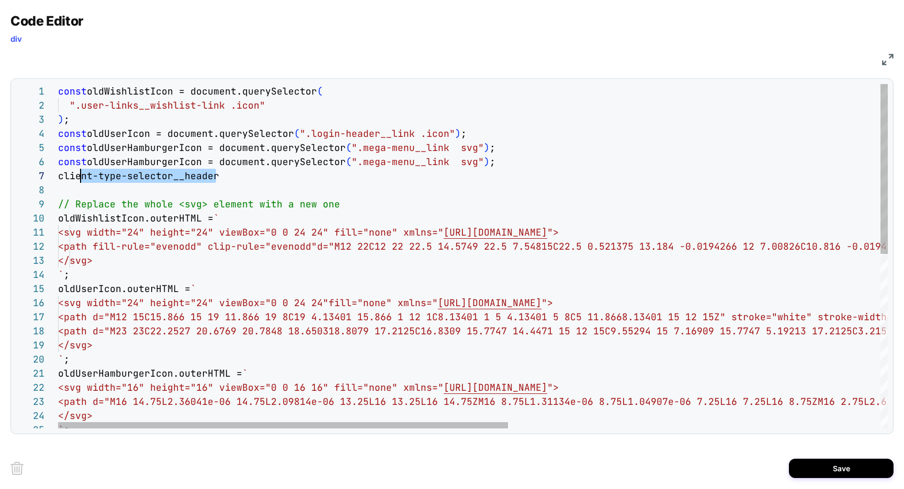
scroll to position [85, 0]
drag, startPoint x: 211, startPoint y: 178, endPoint x: 37, endPoint y: 181, distance: 174.1
click at [58, 181] on div "const oldWishlistIcon = document.querySelector ( ".user-links__wishlist-link .i…" at bounding box center [815, 433] width 1515 height 698
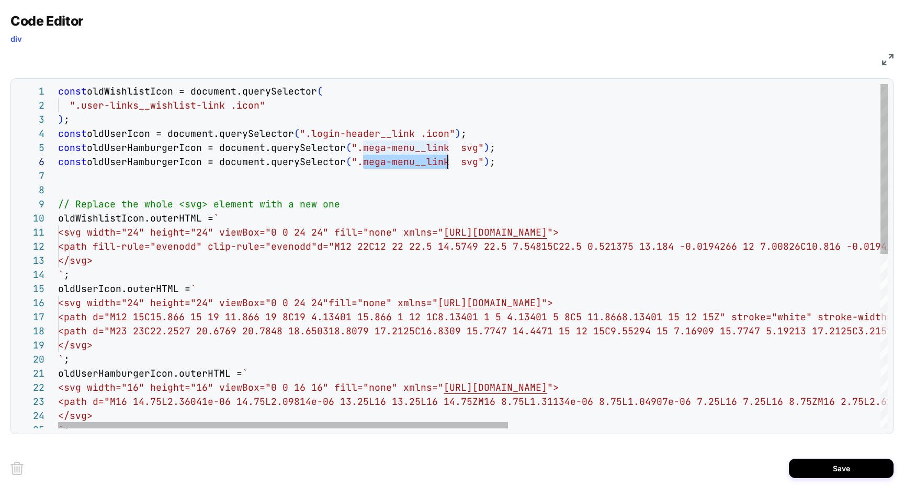
drag, startPoint x: 363, startPoint y: 162, endPoint x: 446, endPoint y: 160, distance: 82.6
click at [446, 160] on div "const oldWishlistIcon = document.querySelector ( ".user-links__wishlist-link .i…" at bounding box center [815, 433] width 1515 height 698
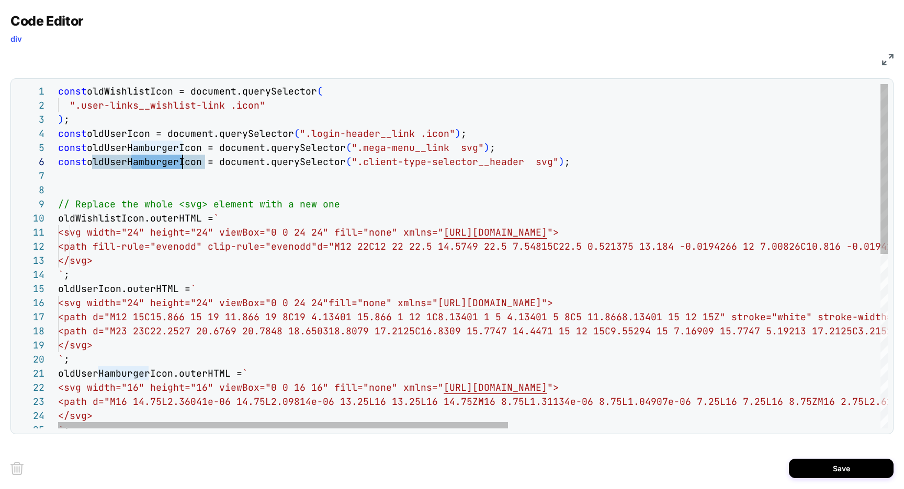
drag, startPoint x: 133, startPoint y: 162, endPoint x: 182, endPoint y: 160, distance: 49.2
click at [182, 160] on div "const oldWishlistIcon = document.querySelector ( ".user-links__wishlist-link .i…" at bounding box center [815, 433] width 1515 height 698
click at [107, 184] on div "const oldWishlistIcon = document.querySelector ( ".user-links__wishlist-link .i…" at bounding box center [815, 433] width 1515 height 698
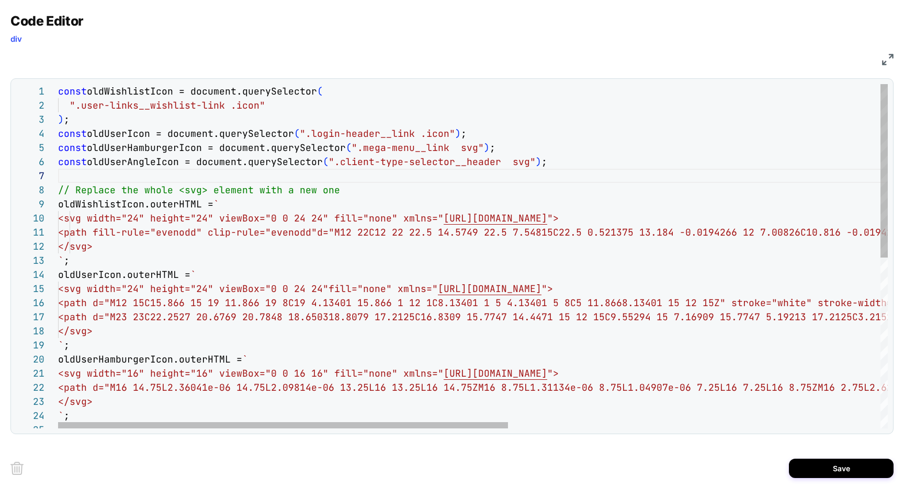
click at [128, 165] on div "const oldWishlistIcon = document.querySelector ( ".user-links__wishlist-link .i…" at bounding box center [815, 425] width 1515 height 683
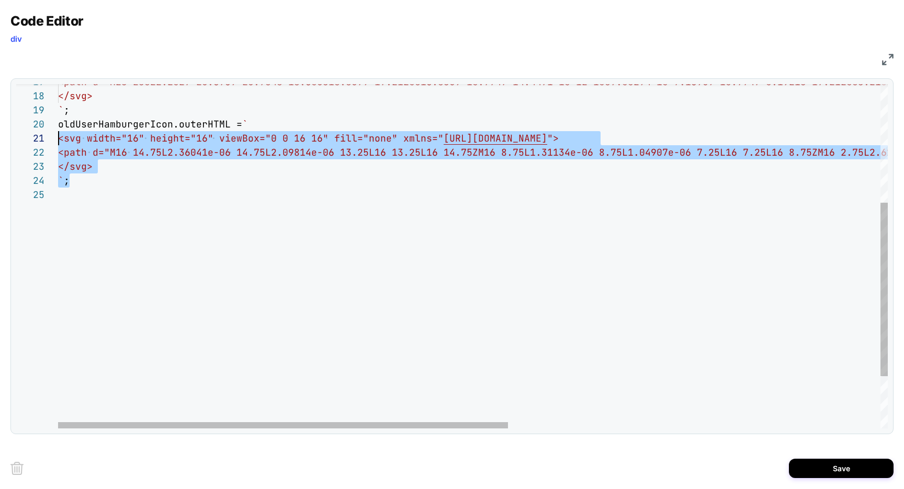
scroll to position [71, 0]
drag, startPoint x: 79, startPoint y: 184, endPoint x: 38, endPoint y: 130, distance: 67.9
click at [58, 130] on div "<path d="M23 23C22.2527 20.6769 20.7848 18.6503 18.8079 17.2125C16.8309 15.7747…" at bounding box center [815, 190] width 1515 height 683
click at [94, 185] on div "<path d="M23 23C22.2527 20.6769 20.7848 18.6503 18.8079 17.2125C16.8309 15.7747…" at bounding box center [815, 190] width 1515 height 683
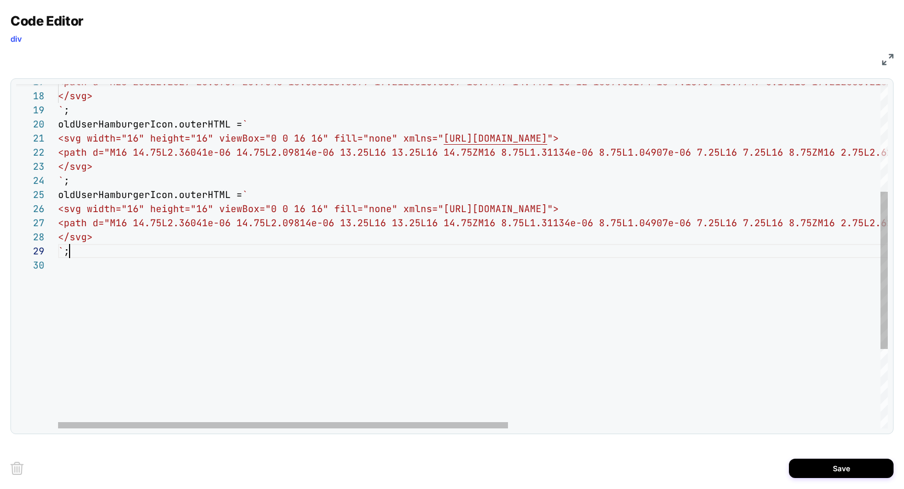
scroll to position [99, 12]
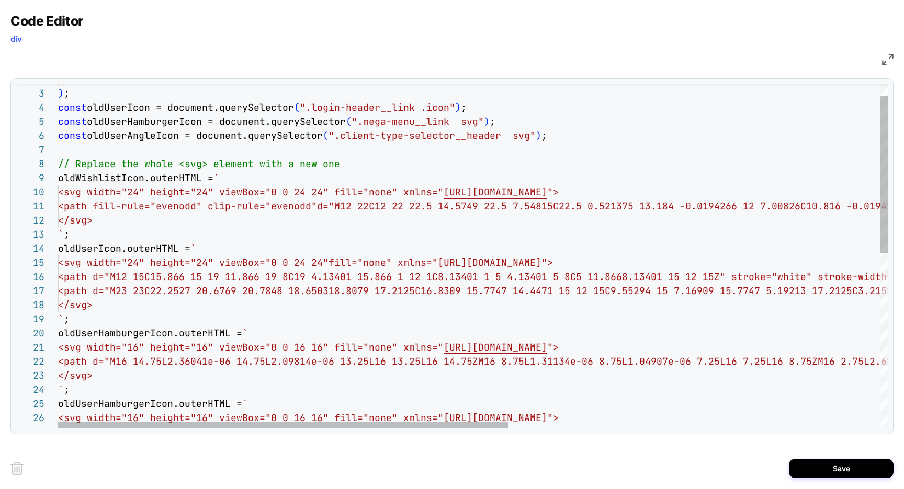
click at [118, 141] on div "<path d="M23 23C22.2527 20.6769 20.7848 18.6503 18.8079 17.2125C16.8309 15.7747…" at bounding box center [815, 435] width 1515 height 754
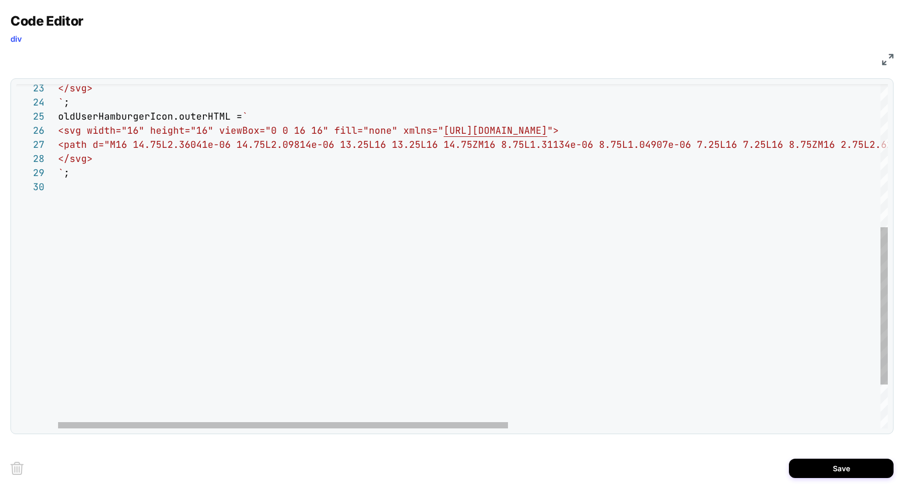
click at [97, 120] on div "</svg> ` ; oldUserHamburgerIcon.outerHTML = ` <svg width="16" height="16" viewB…" at bounding box center [815, 147] width 1515 height 754
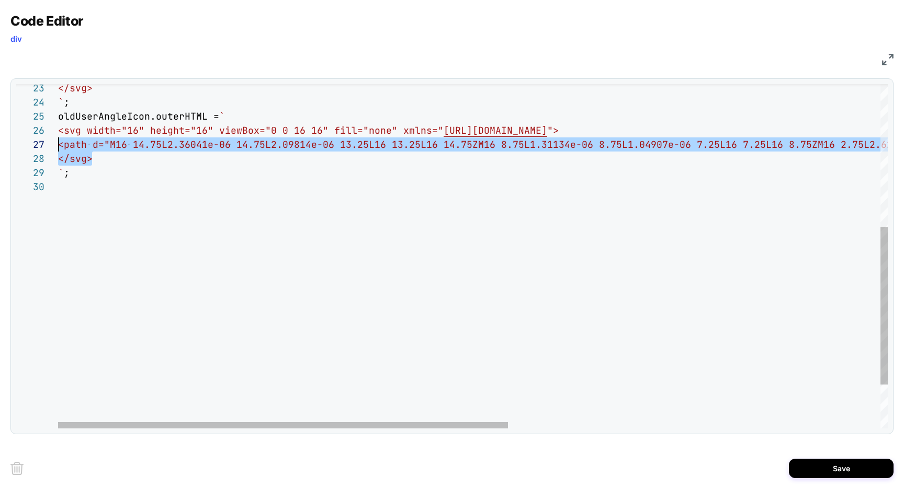
scroll to position [71, 0]
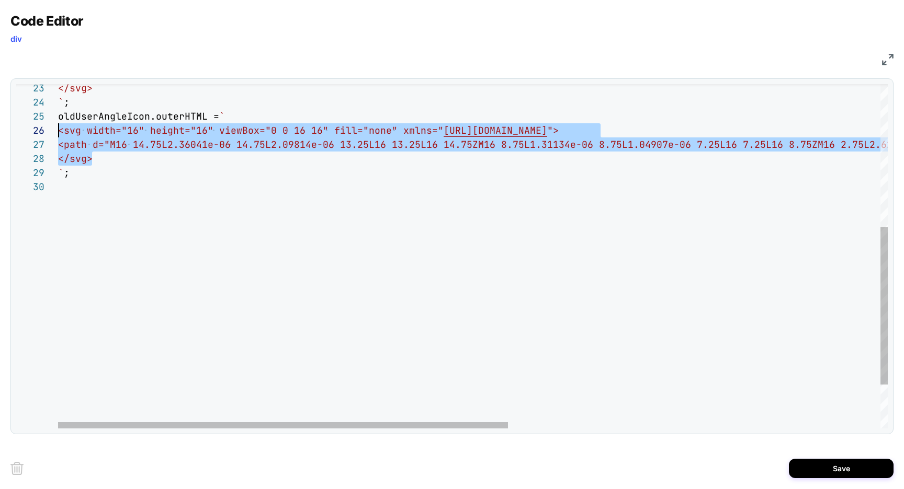
drag, startPoint x: 99, startPoint y: 161, endPoint x: 23, endPoint y: 136, distance: 80.2
click at [58, 136] on div "</svg> ` ; oldUserAngleIcon.outerHTML = ` <svg width="16" height="16" viewBox="…" at bounding box center [815, 147] width 1515 height 754
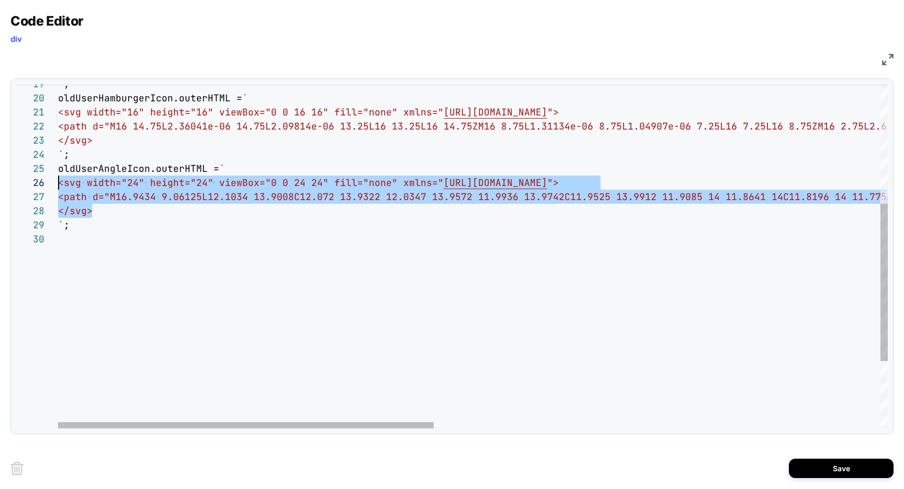
drag, startPoint x: 96, startPoint y: 212, endPoint x: 39, endPoint y: 188, distance: 61.9
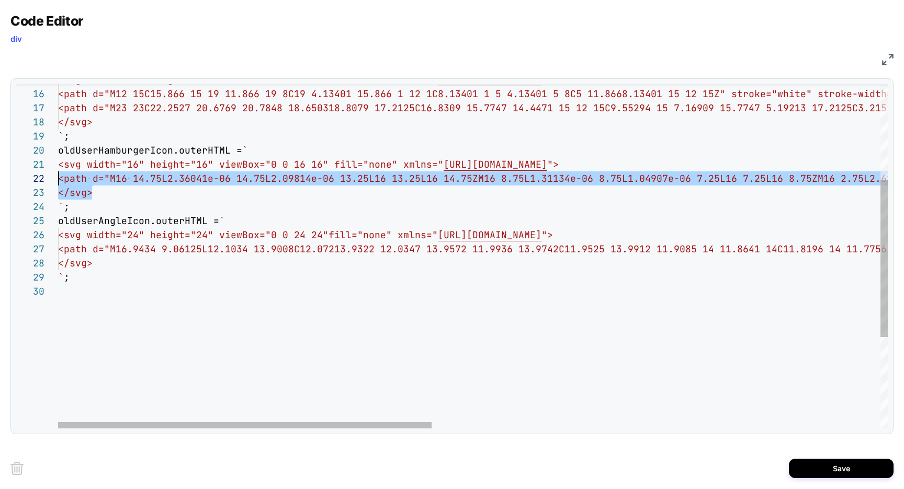
scroll to position [0, 0]
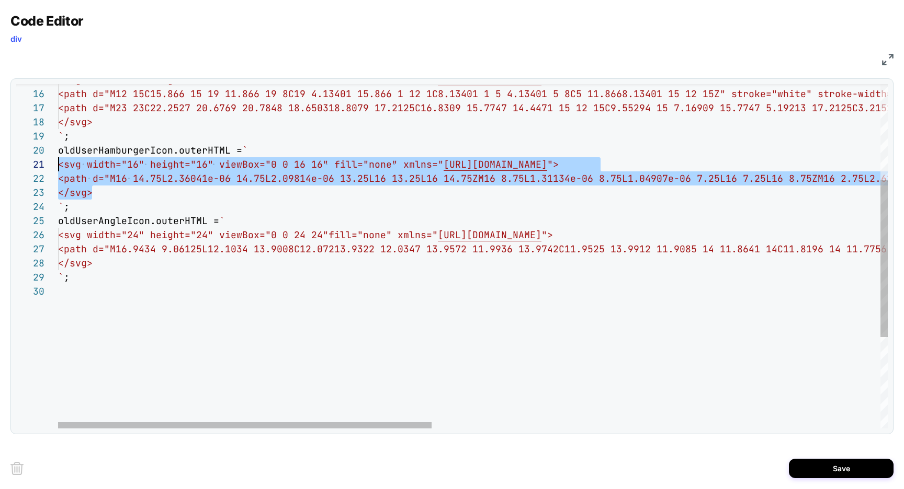
drag, startPoint x: 95, startPoint y: 192, endPoint x: 33, endPoint y: 162, distance: 69.0
type textarea "**********"
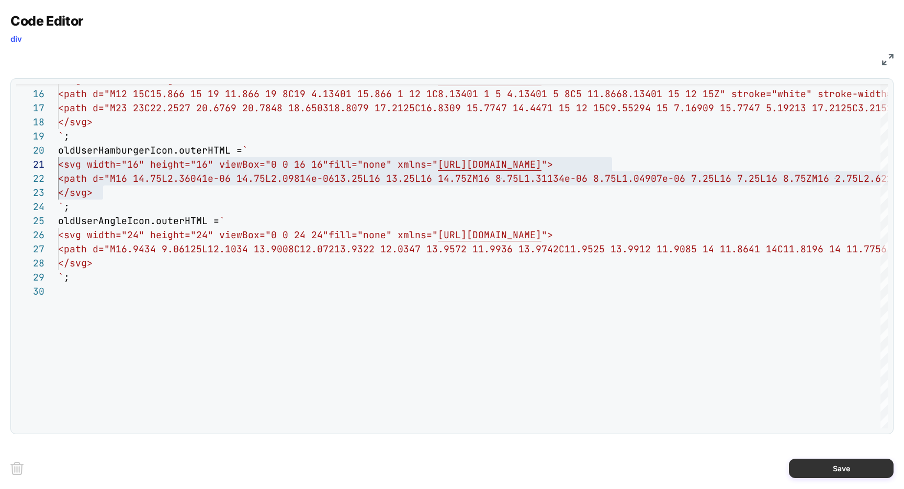
click at [832, 472] on button "Save" at bounding box center [840, 468] width 105 height 19
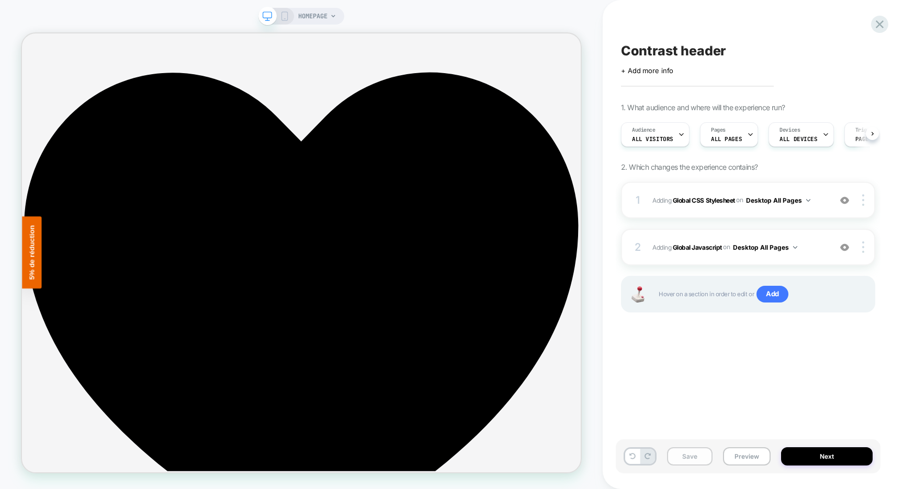
scroll to position [0, 1]
click at [746, 459] on button "Preview" at bounding box center [747, 457] width 48 height 18
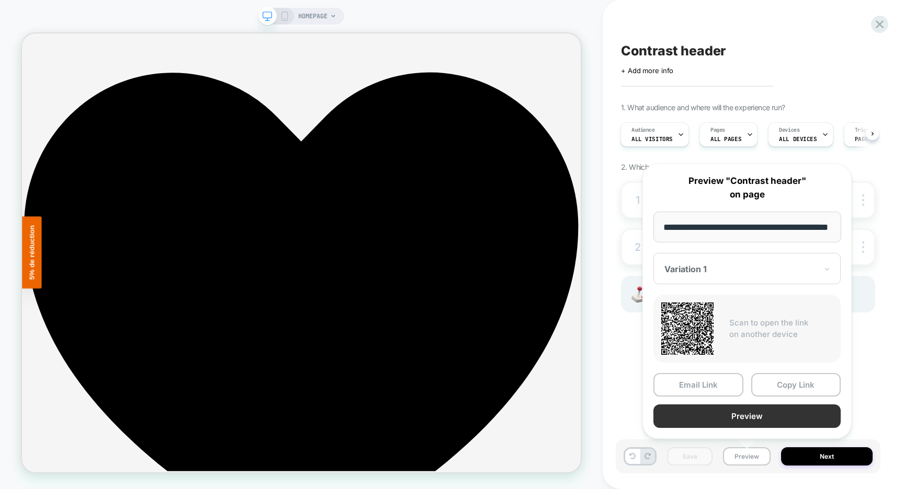
scroll to position [0, 0]
click at [725, 420] on button "Preview" at bounding box center [746, 417] width 187 height 24
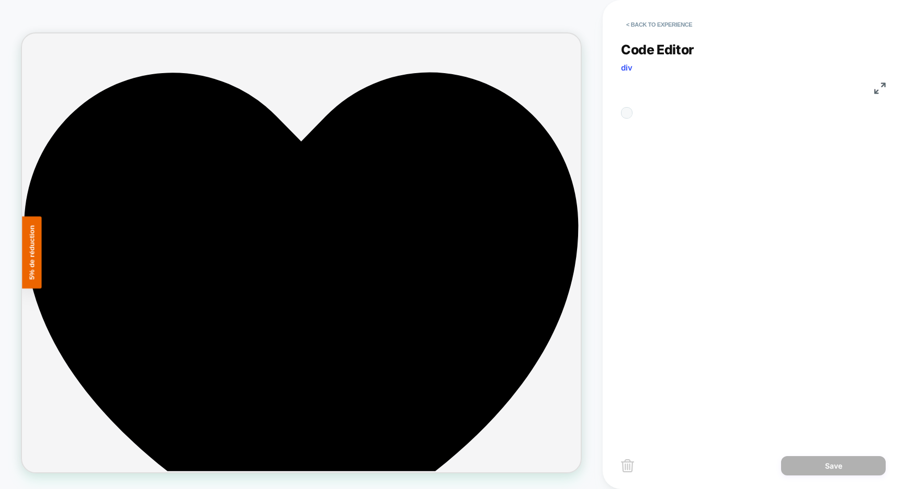
scroll to position [141, 0]
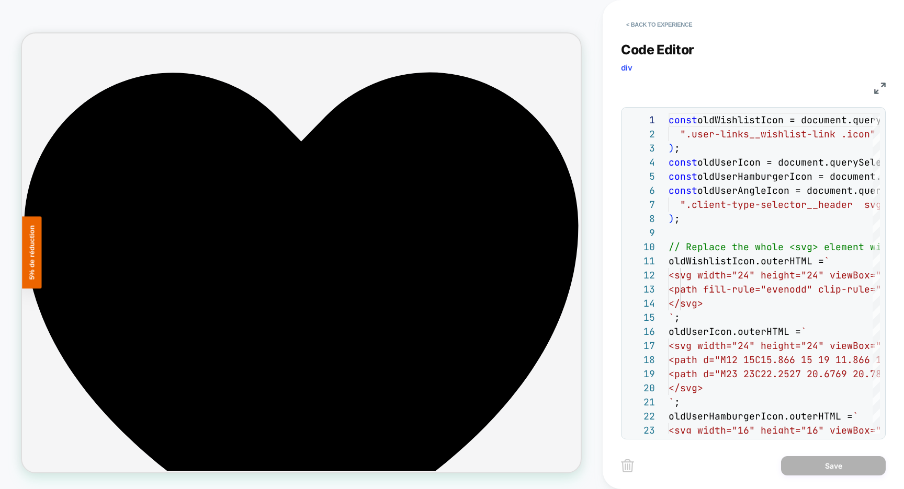
click at [878, 85] on img at bounding box center [880, 89] width 12 height 12
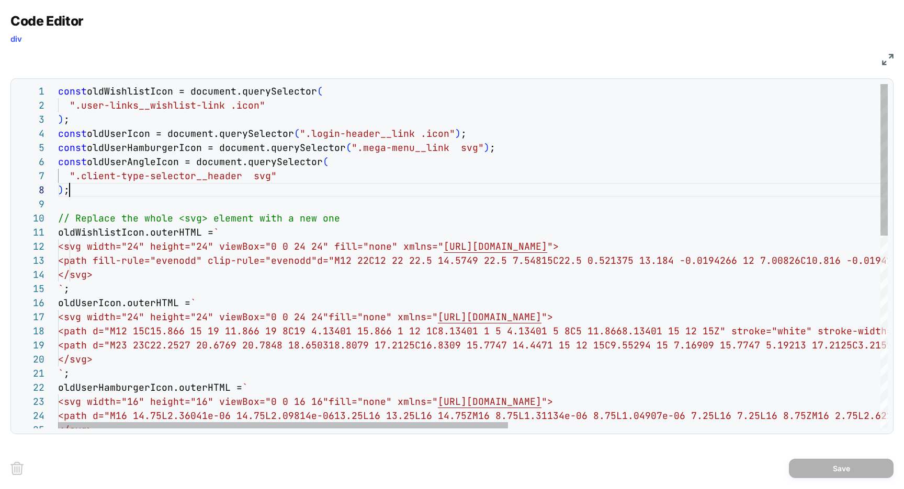
scroll to position [99, 12]
click at [81, 190] on div "const oldWishlistIcon = document.querySelector ( ".user-links__wishlist-link .i…" at bounding box center [815, 475] width 1515 height 782
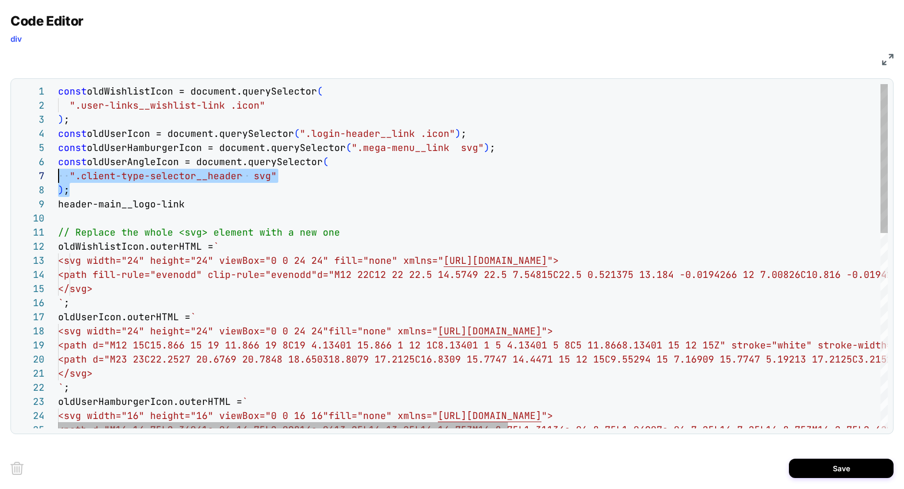
scroll to position [71, 0]
drag, startPoint x: 78, startPoint y: 190, endPoint x: 56, endPoint y: 167, distance: 31.4
click at [58, 167] on div "const oldWishlistIcon = document.querySelector ( ".user-links__wishlist-link .i…" at bounding box center [815, 482] width 1515 height 796
click at [97, 201] on div "const oldWishlistIcon = document.querySelector ( ".user-links__wishlist-link .i…" at bounding box center [815, 482] width 1515 height 796
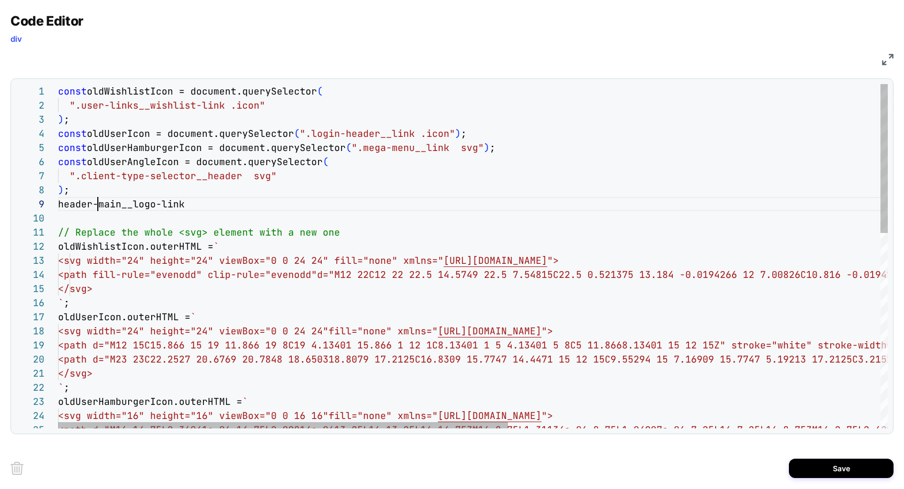
scroll to position [99, 12]
click at [95, 193] on div "const oldWishlistIcon = document.querySelector ( ".user-links__wishlist-link .i…" at bounding box center [815, 482] width 1515 height 796
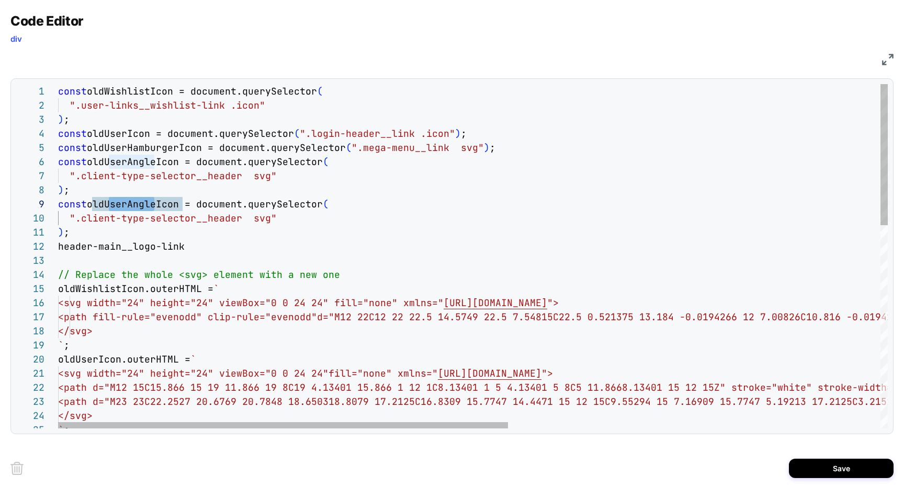
scroll to position [113, 101]
drag, startPoint x: 110, startPoint y: 202, endPoint x: 157, endPoint y: 202, distance: 47.6
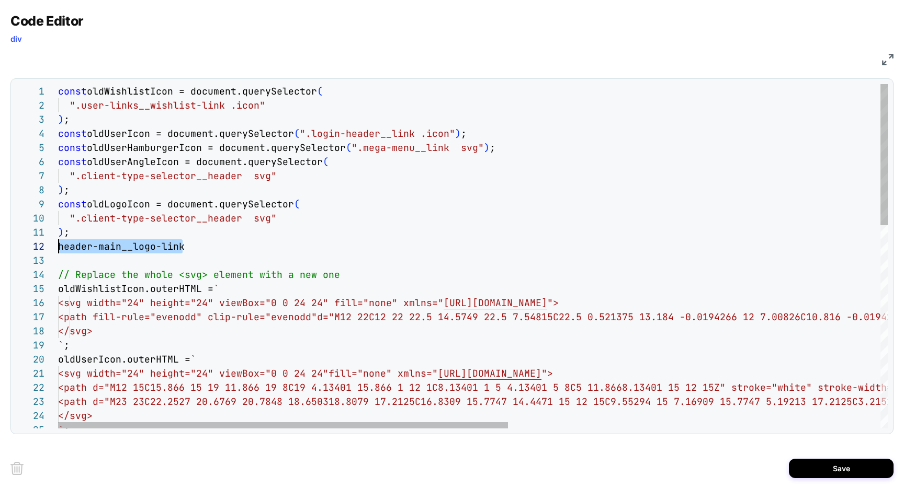
drag, startPoint x: 181, startPoint y: 247, endPoint x: 36, endPoint y: 245, distance: 145.4
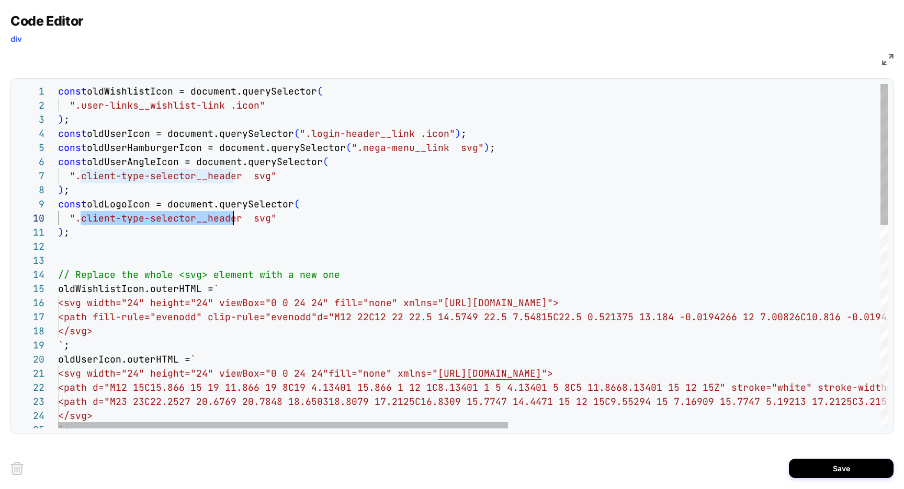
scroll to position [127, 181]
drag, startPoint x: 79, startPoint y: 219, endPoint x: 238, endPoint y: 216, distance: 158.5
drag, startPoint x: 212, startPoint y: 219, endPoint x: 232, endPoint y: 219, distance: 19.4
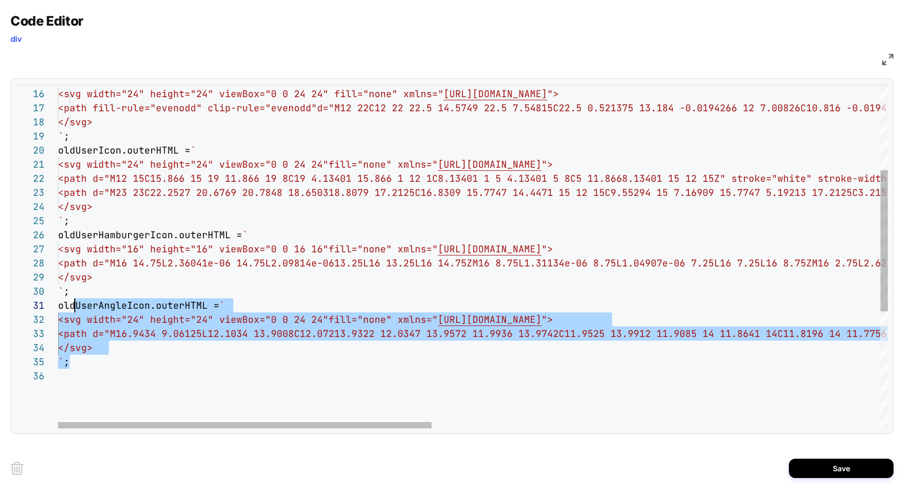
scroll to position [99, 12]
drag, startPoint x: 83, startPoint y: 365, endPoint x: 73, endPoint y: 296, distance: 70.2
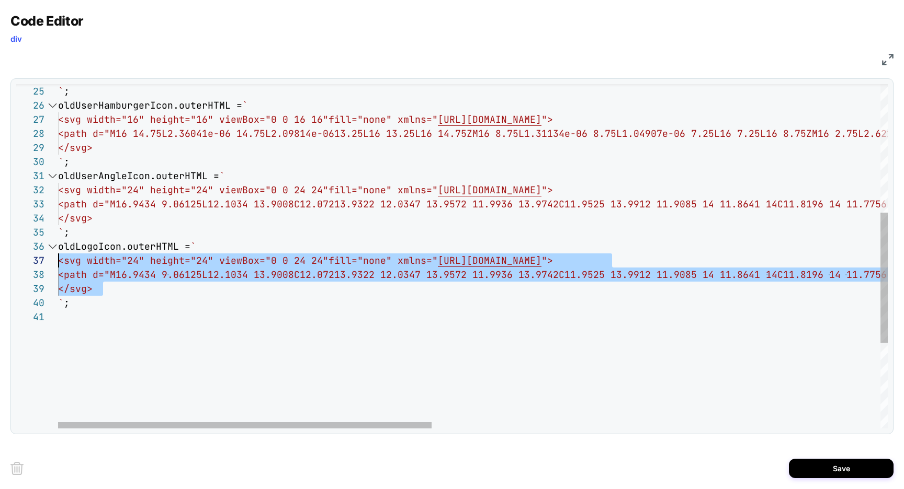
drag, startPoint x: 113, startPoint y: 290, endPoint x: 38, endPoint y: 265, distance: 79.7
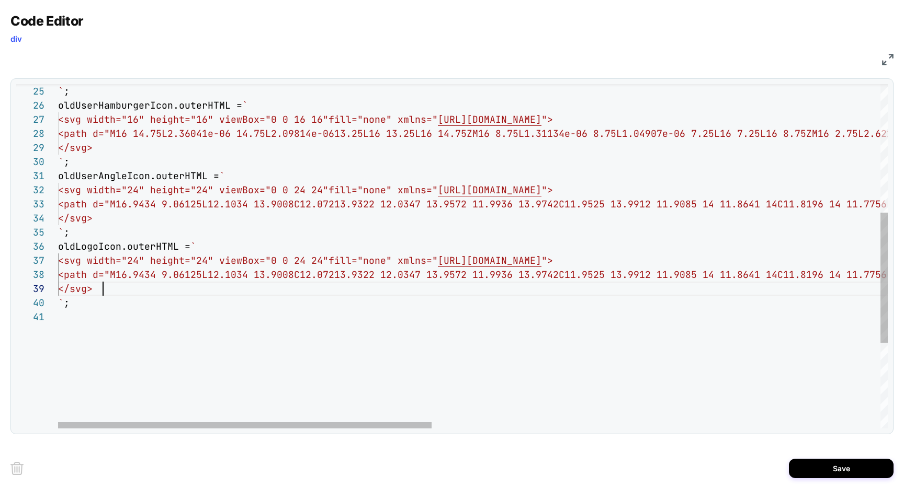
scroll to position [85, 45]
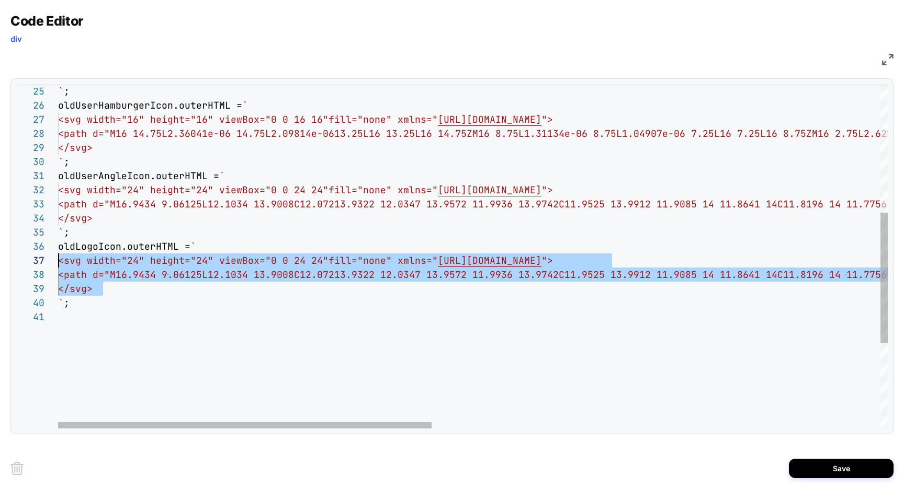
drag, startPoint x: 113, startPoint y: 290, endPoint x: 35, endPoint y: 262, distance: 83.7
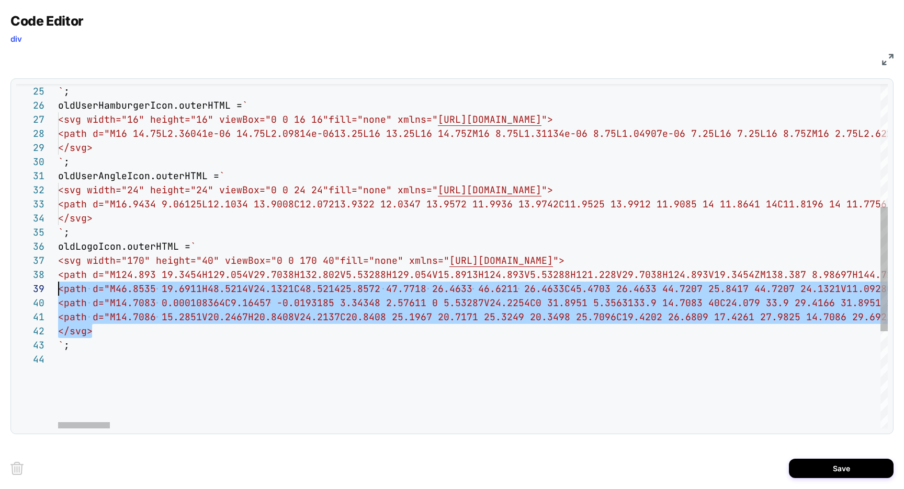
scroll to position [85, 0]
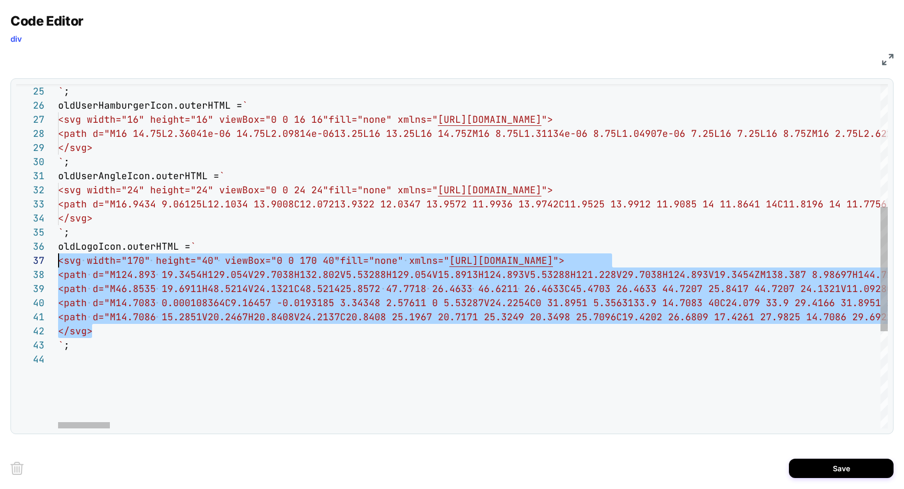
drag, startPoint x: 100, startPoint y: 331, endPoint x: 25, endPoint y: 264, distance: 100.7
type textarea "**********"
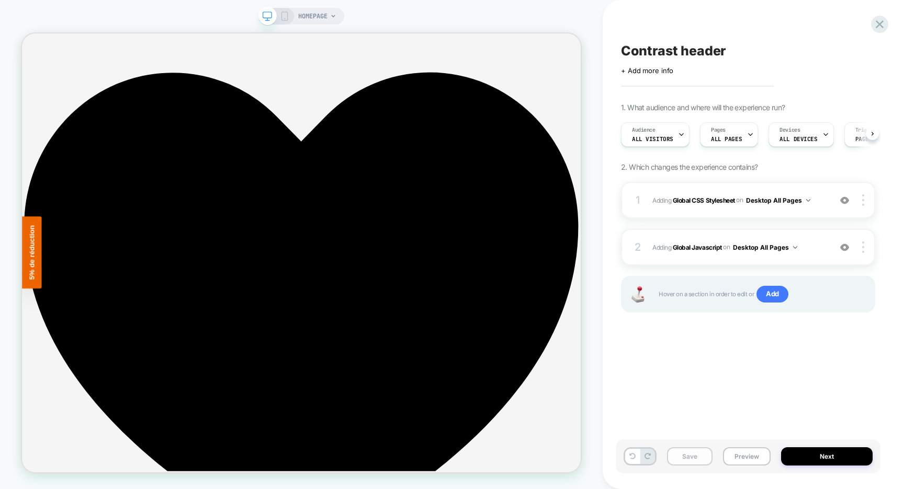
scroll to position [0, 1]
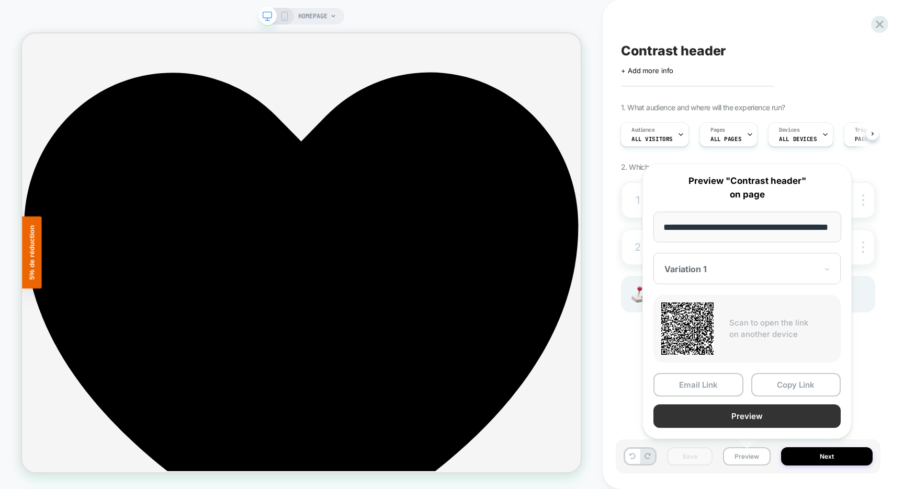
scroll to position [0, 0]
click at [736, 416] on button "Preview" at bounding box center [746, 417] width 187 height 24
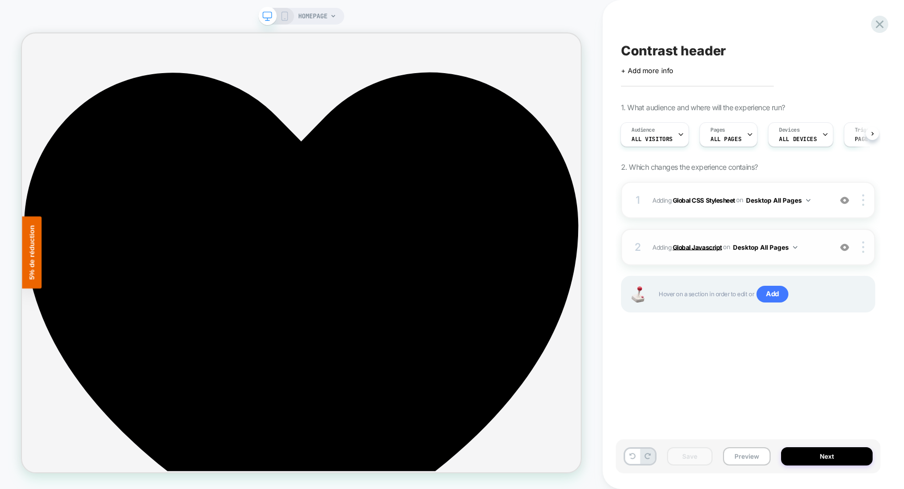
click at [687, 250] on b "Global Javascript" at bounding box center [696, 247] width 49 height 8
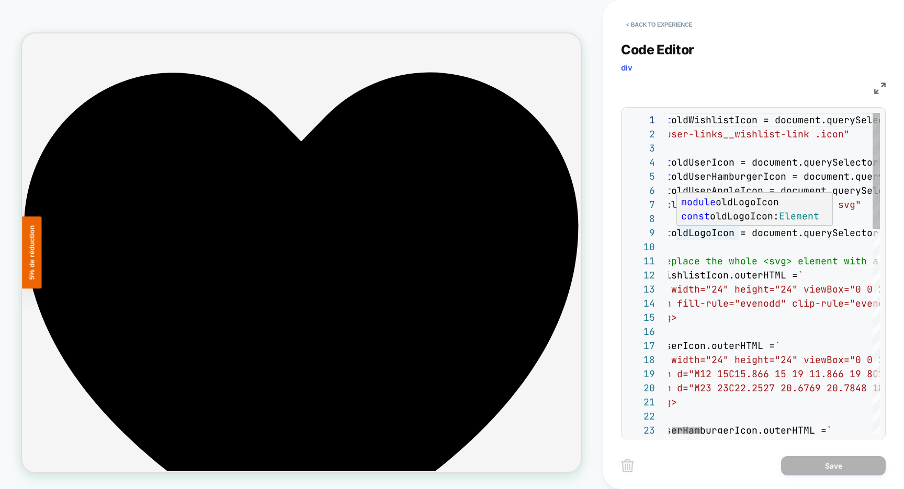
scroll to position [113, 73]
type textarea "**********"
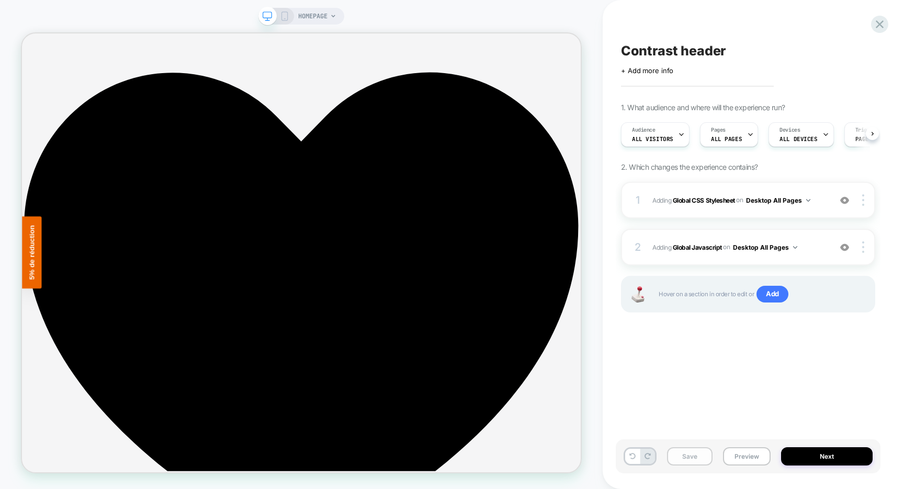
scroll to position [0, 1]
click at [0, 0] on button "Save" at bounding box center [0, 0] width 0 height 0
click at [0, 0] on button "Preview" at bounding box center [0, 0] width 0 height 0
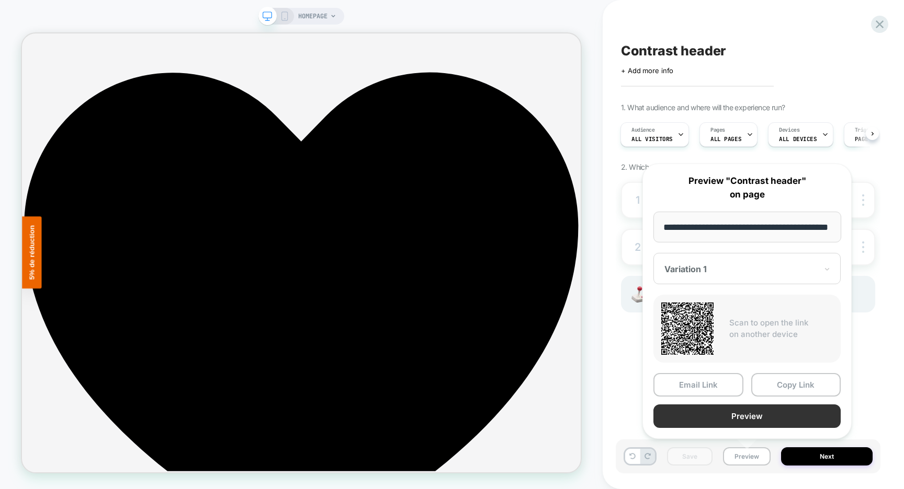
scroll to position [0, 0]
click at [706, 416] on button "Preview" at bounding box center [746, 417] width 187 height 24
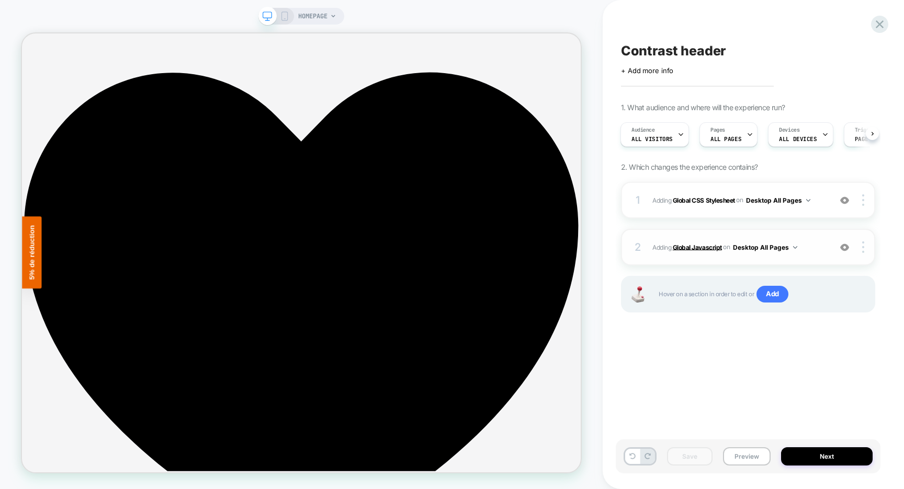
click at [0, 0] on b "Global Javascript" at bounding box center [0, 0] width 0 height 0
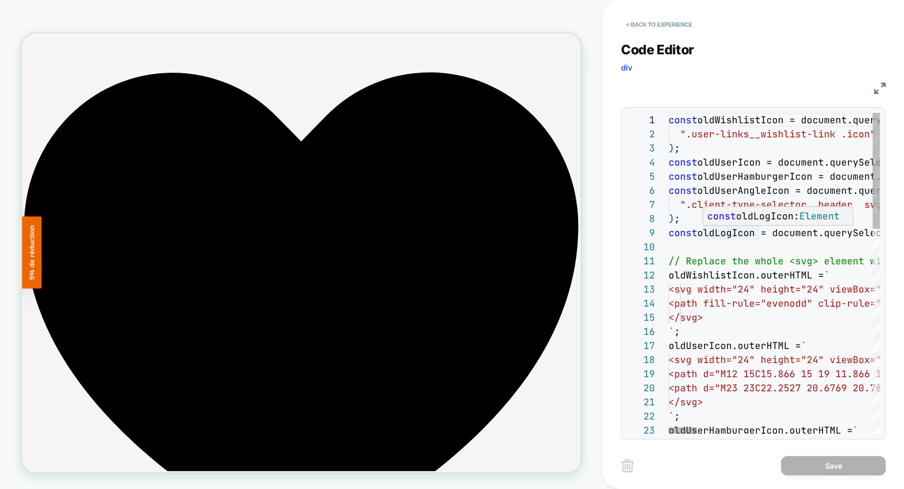
scroll to position [113, 68]
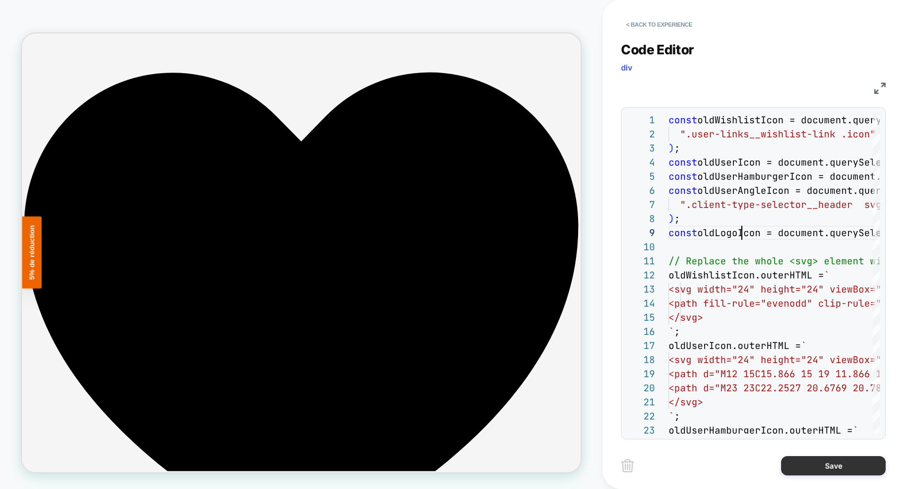
type textarea "**********"
click at [835, 473] on button "Save" at bounding box center [833, 465] width 105 height 19
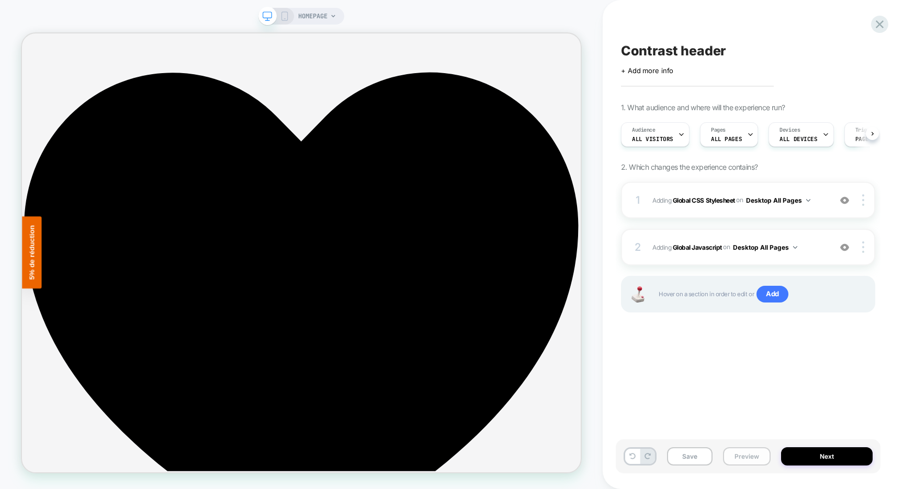
scroll to position [0, 1]
click at [696, 460] on button "Save" at bounding box center [689, 457] width 45 height 18
click at [749, 455] on button "Preview" at bounding box center [747, 457] width 48 height 18
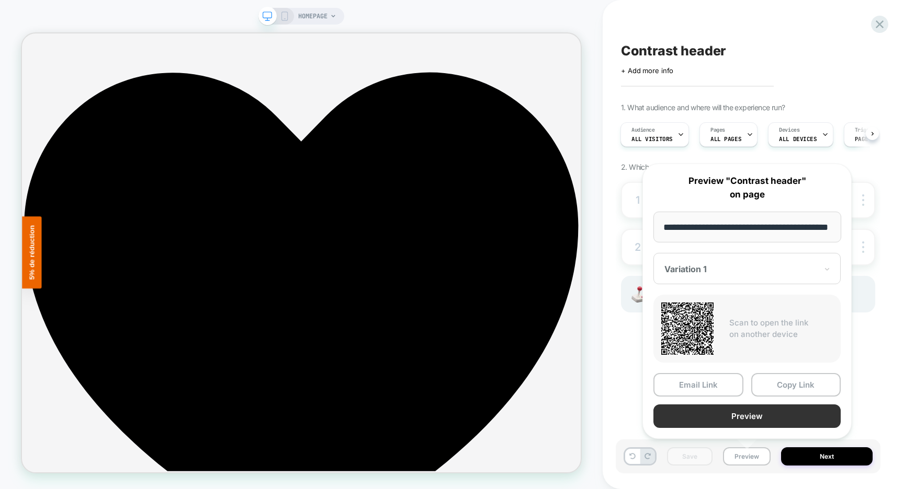
scroll to position [0, 0]
click at [731, 419] on button "Preview" at bounding box center [746, 417] width 187 height 24
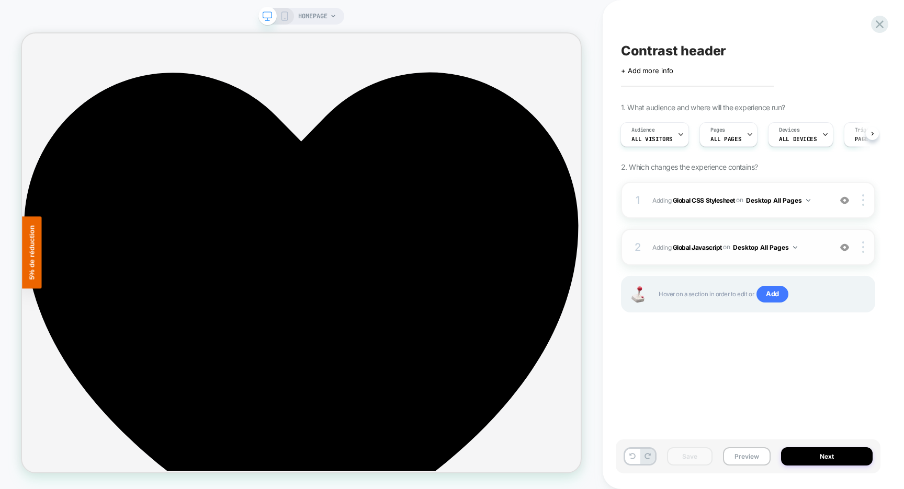
click at [699, 245] on b "Global Javascript" at bounding box center [696, 247] width 49 height 8
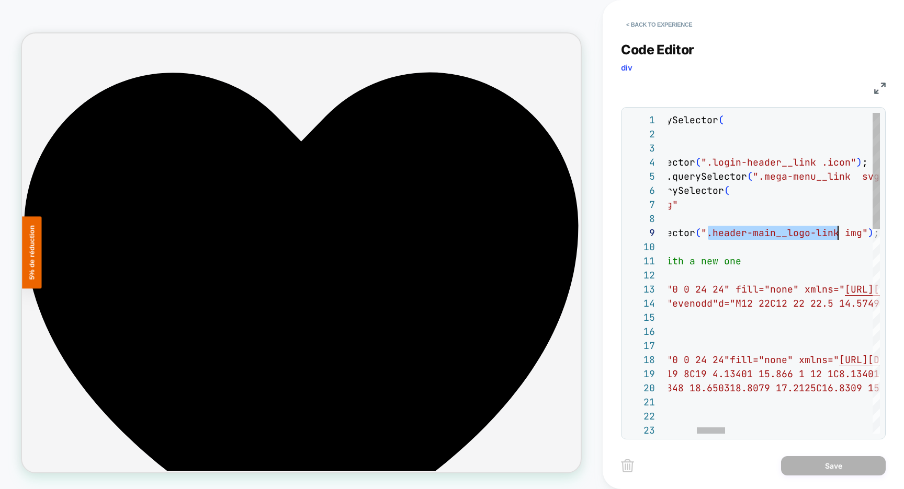
scroll to position [113, 379]
drag, startPoint x: 708, startPoint y: 235, endPoint x: 839, endPoint y: 231, distance: 130.3
click at [659, 22] on button "< Back to experience" at bounding box center [659, 24] width 76 height 17
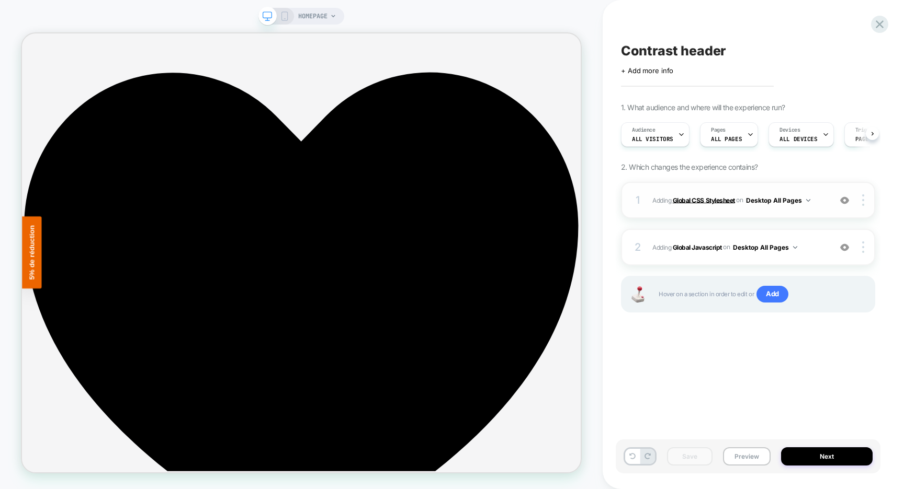
scroll to position [0, 1]
click at [714, 197] on b "Global CSS Stylesheet" at bounding box center [703, 200] width 62 height 8
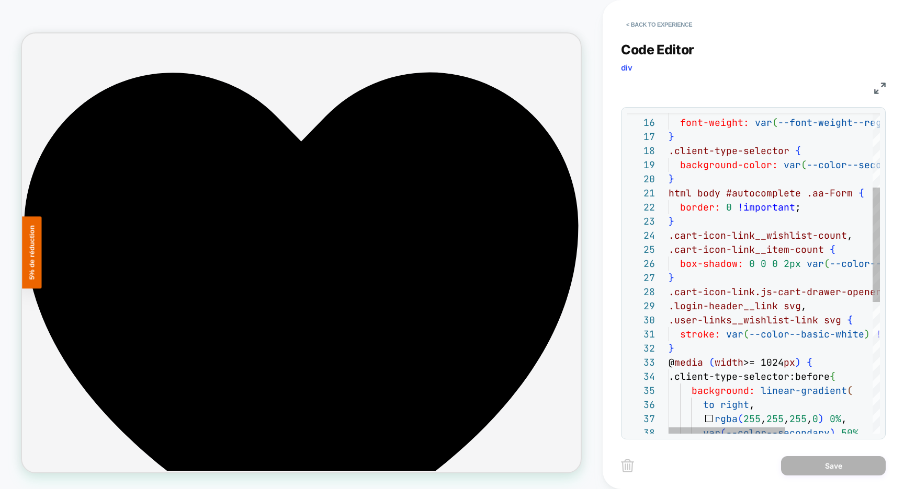
scroll to position [14, 6]
click at [693, 343] on div "color: var ( --color--basic-white ) !important ; font-weight: var ( --font-weig…" at bounding box center [852, 354] width 369 height 900
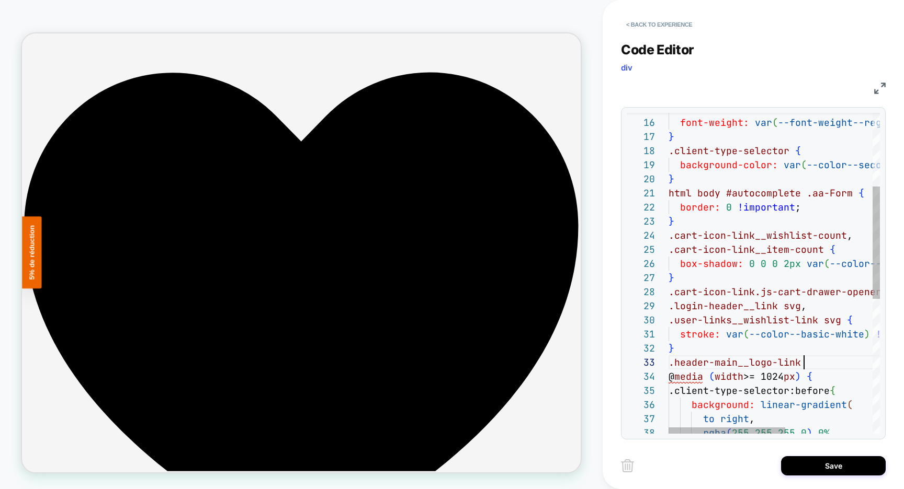
scroll to position [28, 135]
click at [824, 359] on div "color: var ( --color--basic-white ) !important ; font-weight: var ( --font-weig…" at bounding box center [852, 361] width 369 height 914
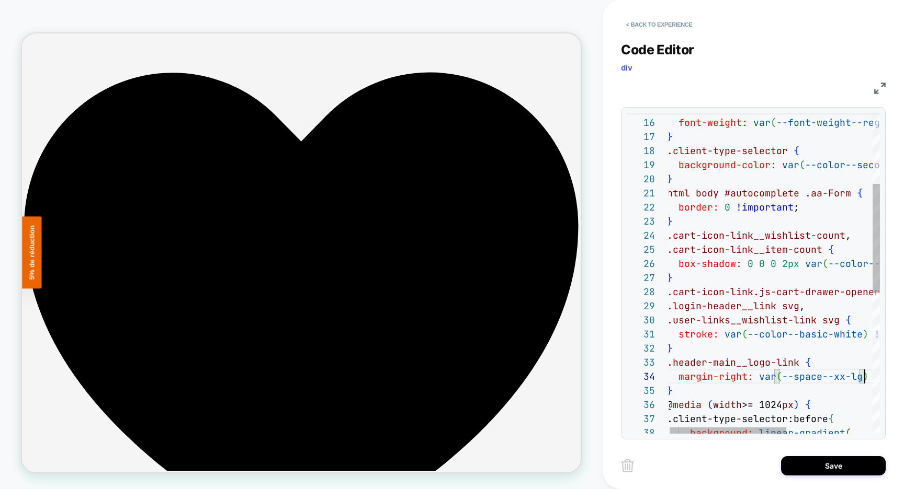
scroll to position [42, 203]
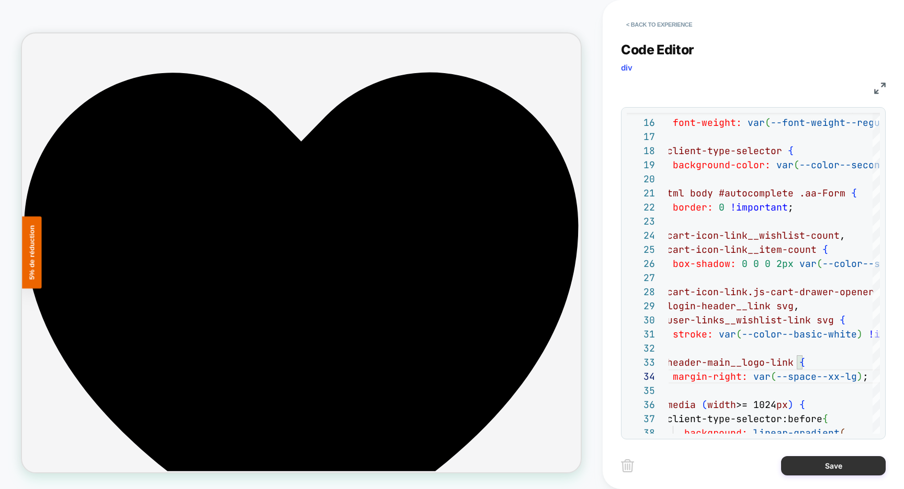
type textarea "**********"
click at [814, 465] on button "Save" at bounding box center [833, 465] width 105 height 19
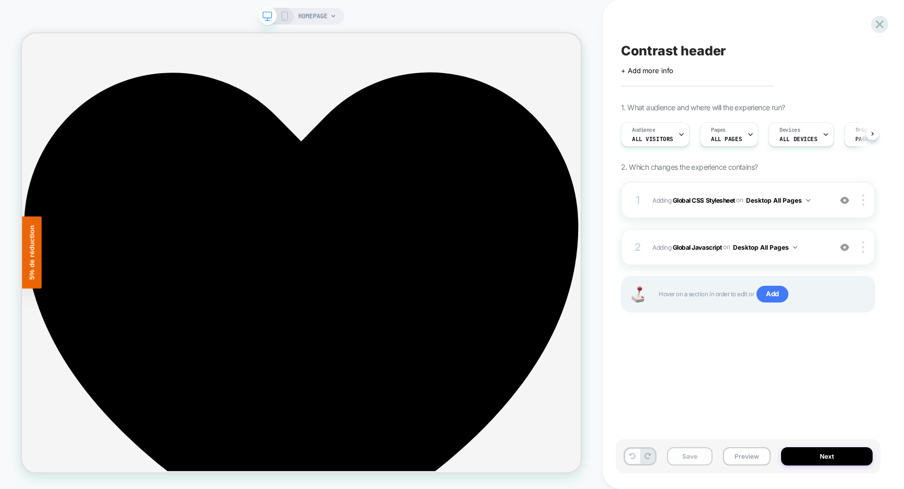
scroll to position [0, 1]
click at [695, 462] on button "Save" at bounding box center [689, 457] width 45 height 18
click at [746, 458] on button "Preview" at bounding box center [747, 457] width 48 height 18
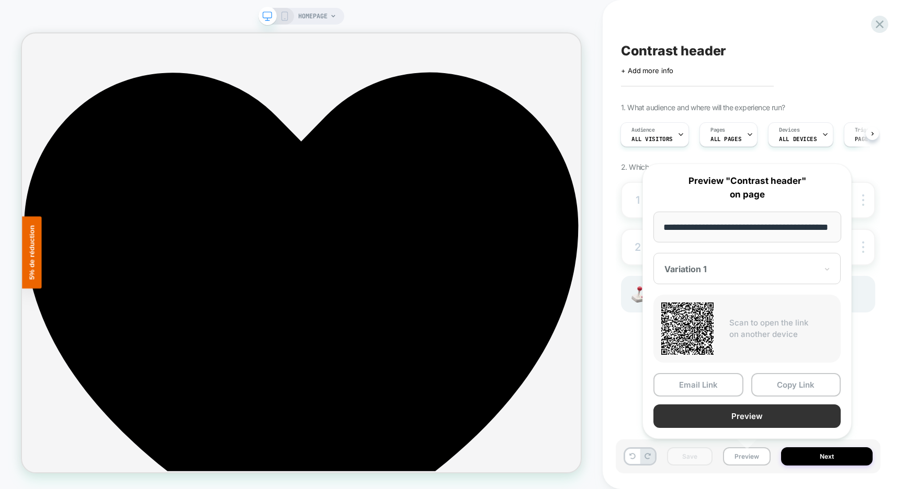
scroll to position [0, 0]
click at [731, 421] on button "Preview" at bounding box center [746, 417] width 187 height 24
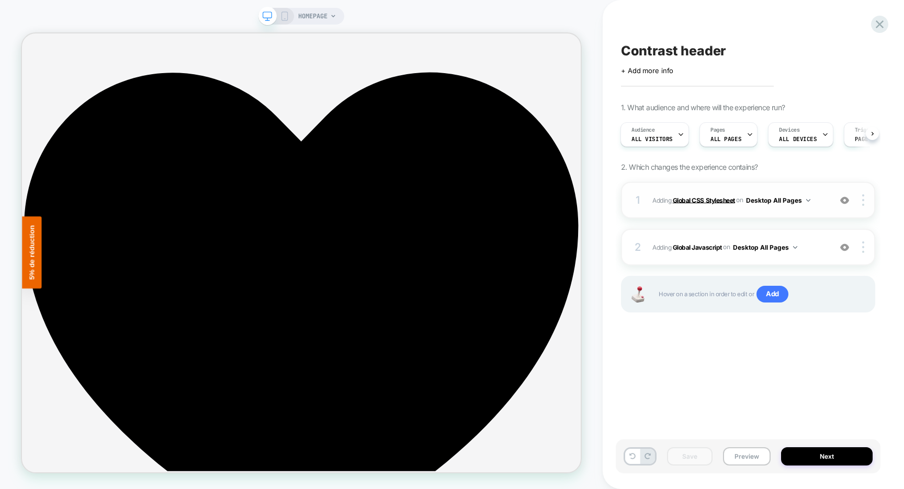
click at [698, 201] on b "Global CSS Stylesheet" at bounding box center [703, 200] width 62 height 8
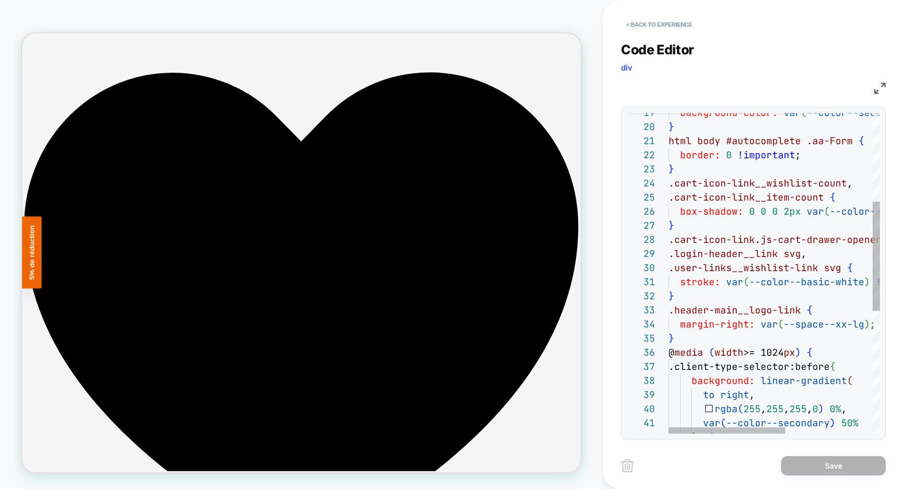
scroll to position [42, 175]
click at [840, 327] on div "background-color: var ( --color--secondary-dark ) !important ; } html body #aut…" at bounding box center [852, 323] width 369 height 942
type textarea "**********"
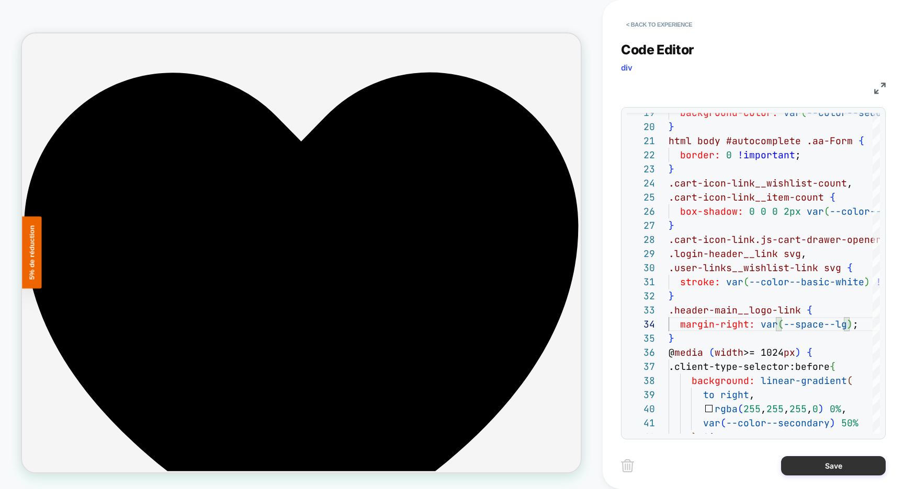
click at [858, 467] on button "Save" at bounding box center [833, 465] width 105 height 19
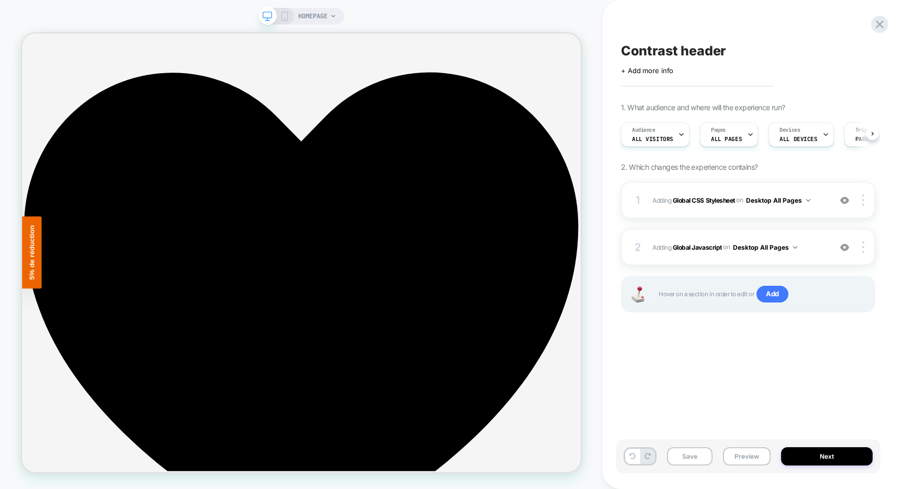
scroll to position [0, 1]
click at [698, 461] on button "Save" at bounding box center [689, 457] width 45 height 18
click at [749, 455] on button "Preview" at bounding box center [747, 457] width 48 height 18
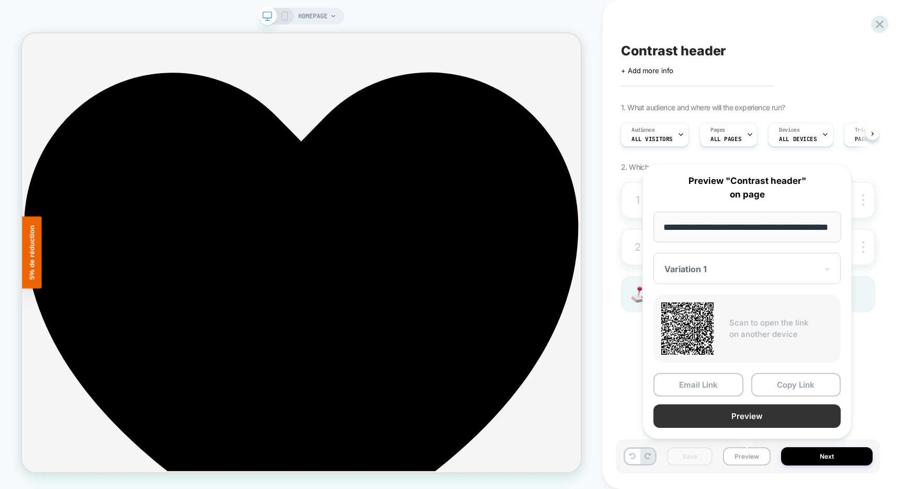
scroll to position [0, 0]
click at [747, 420] on button "Preview" at bounding box center [746, 417] width 187 height 24
